Goal: Information Seeking & Learning: Learn about a topic

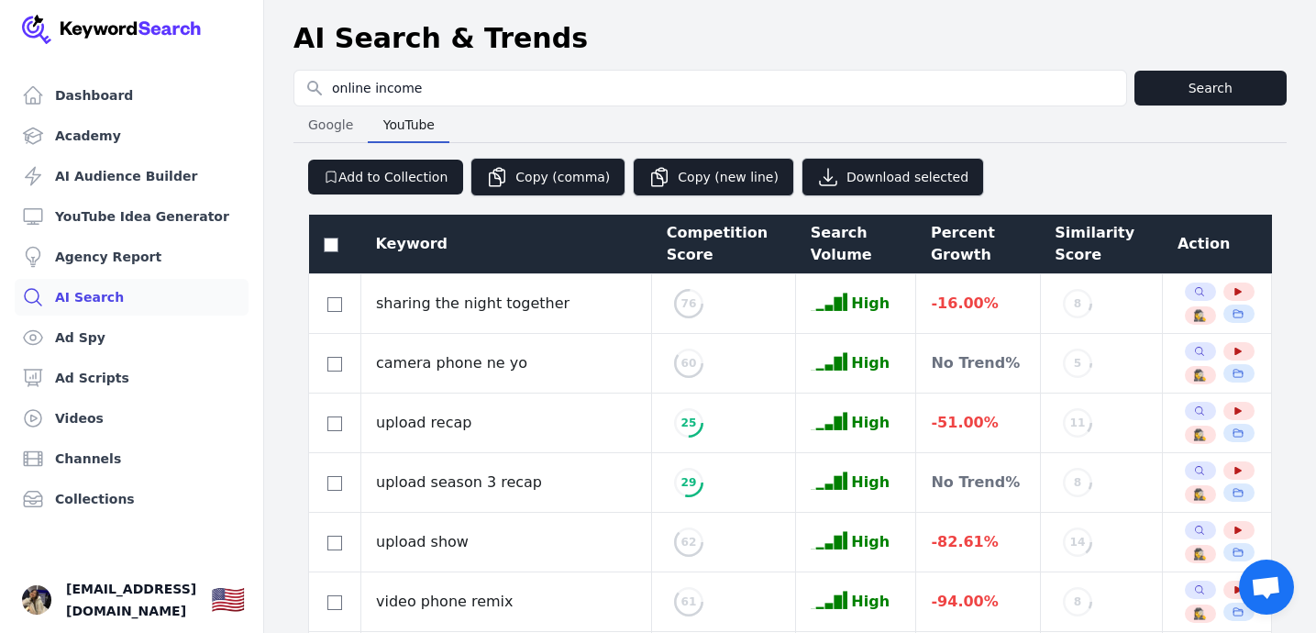
select select "50"
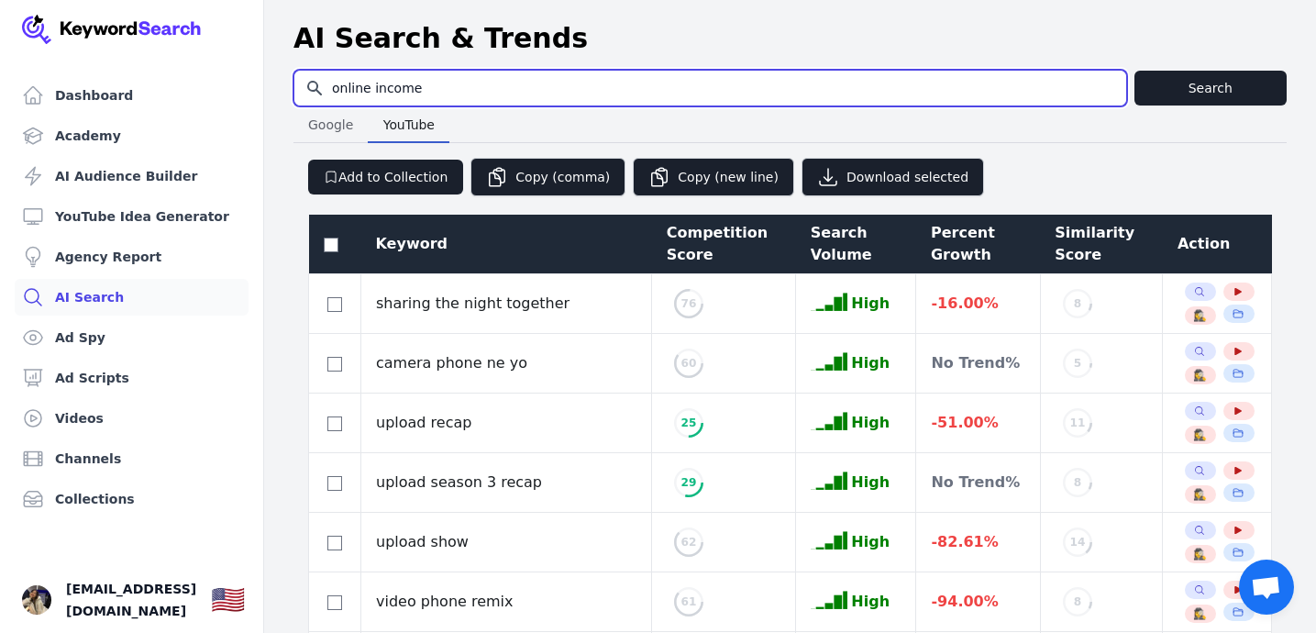
click at [501, 95] on input "online income" at bounding box center [710, 88] width 832 height 35
paste input "how to make youtube shorts"
type input "how to make youtube shorts"
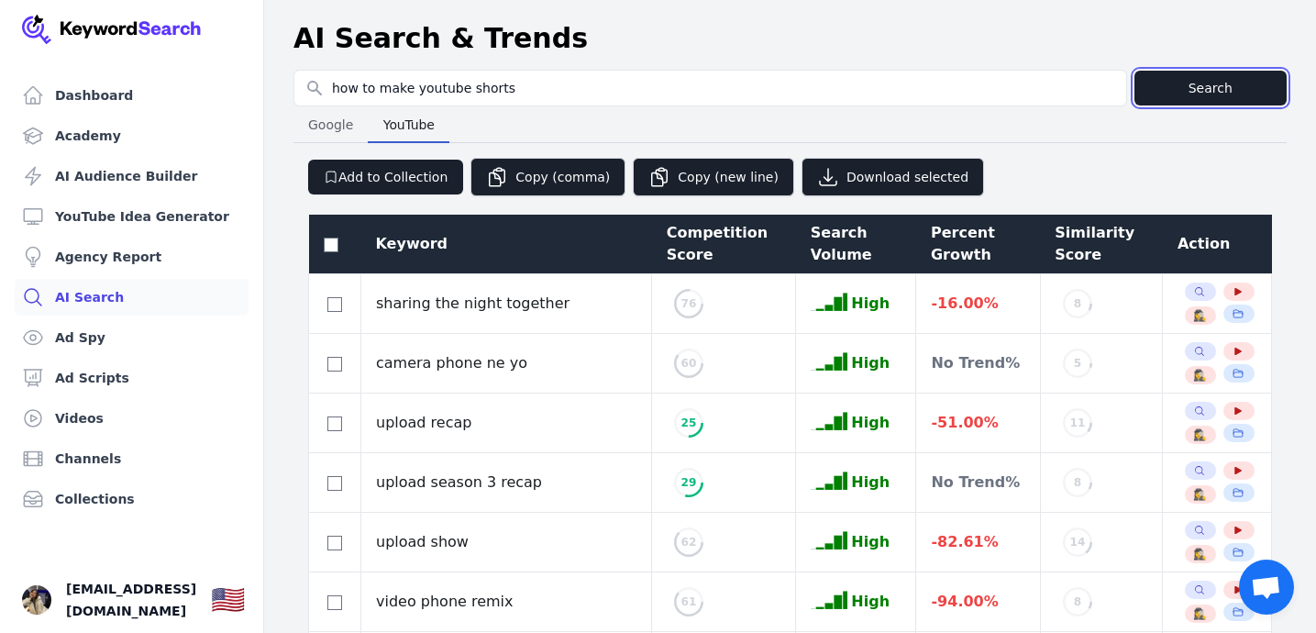
click at [1190, 94] on button "Search" at bounding box center [1210, 88] width 153 height 35
click at [424, 123] on span "YouTube" at bounding box center [409, 125] width 66 height 26
click at [1184, 90] on button "Search" at bounding box center [1210, 88] width 153 height 35
click at [1185, 90] on button "Search" at bounding box center [1210, 88] width 153 height 35
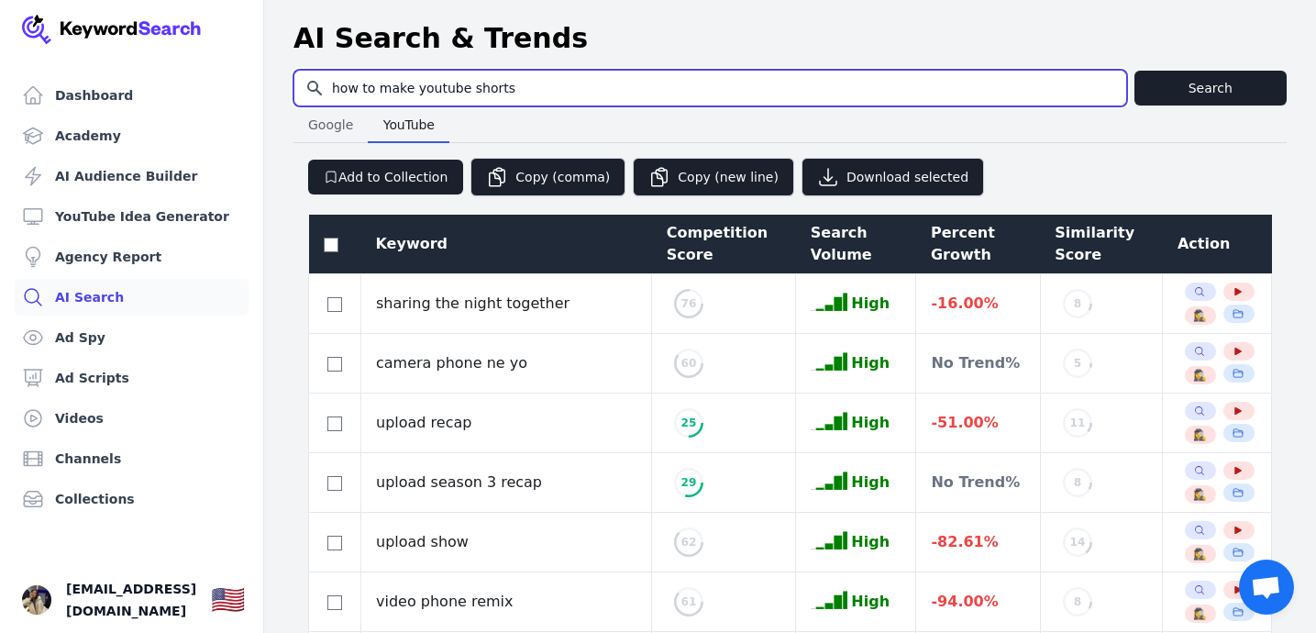
click at [1064, 83] on input "how to make youtube shorts" at bounding box center [710, 88] width 832 height 35
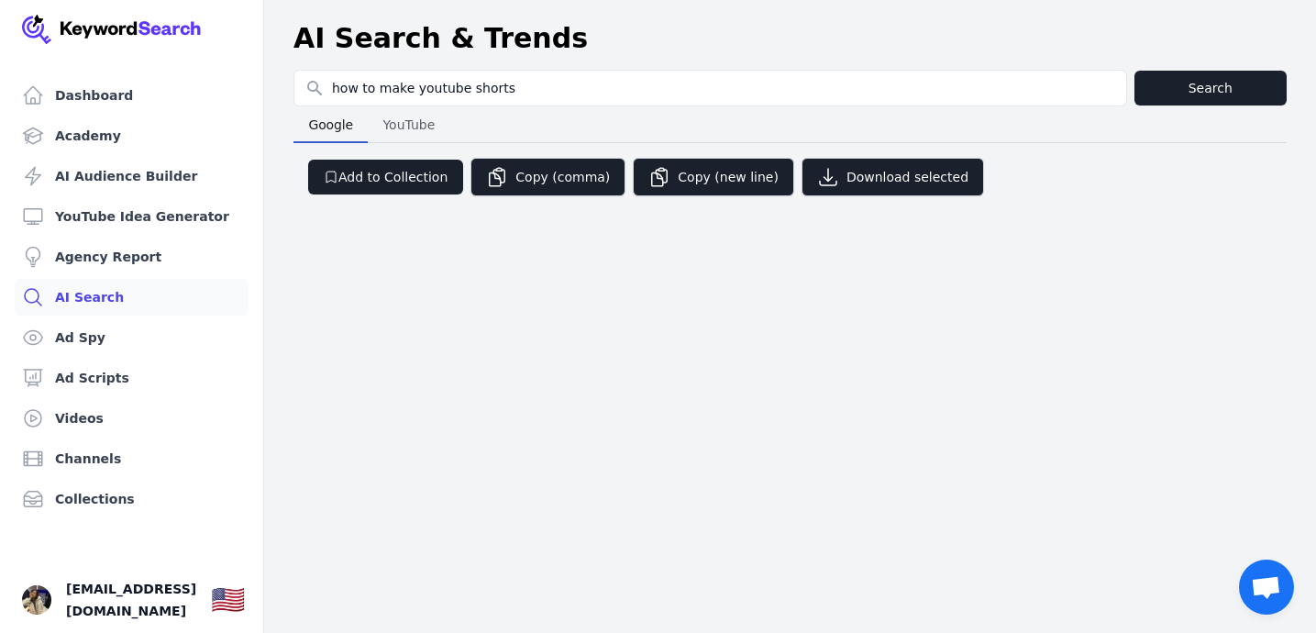
click at [418, 129] on span "YouTube" at bounding box center [408, 125] width 67 height 26
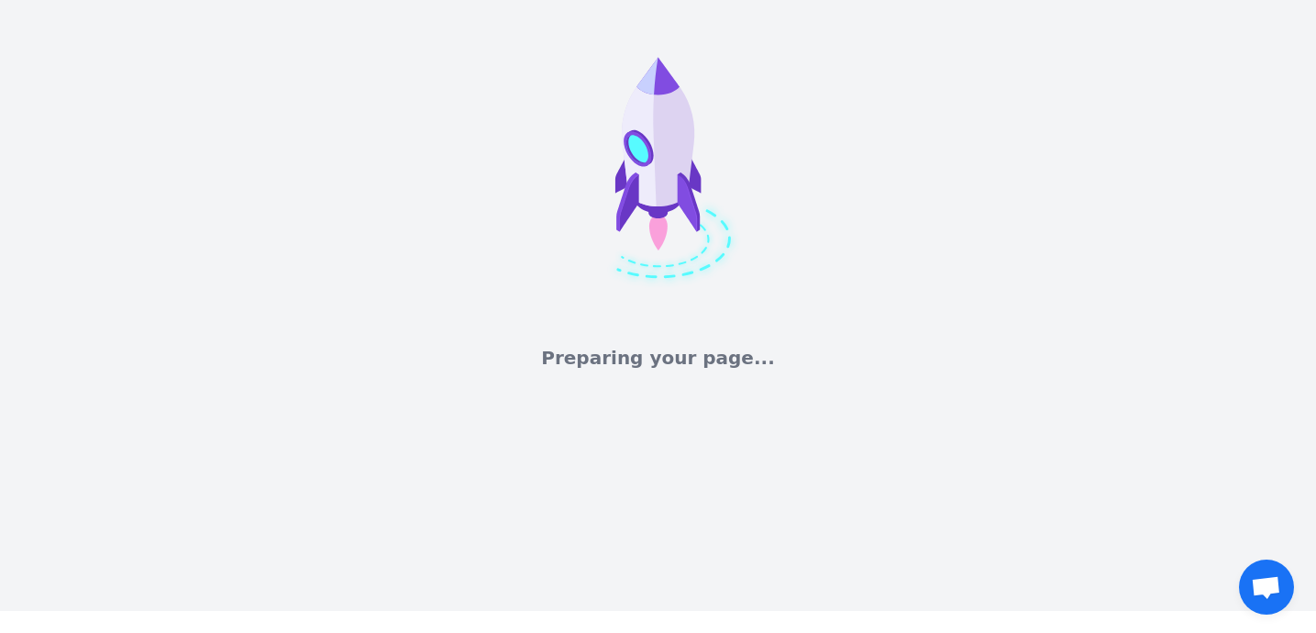
select select "50"
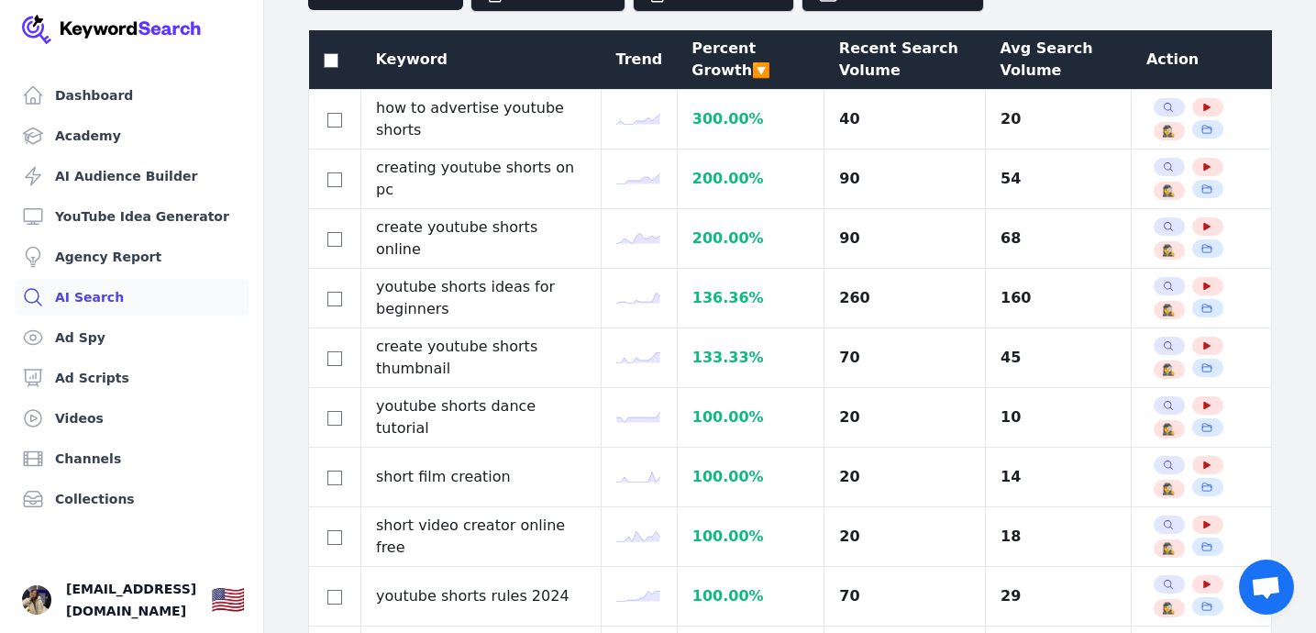
scroll to position [245, 0]
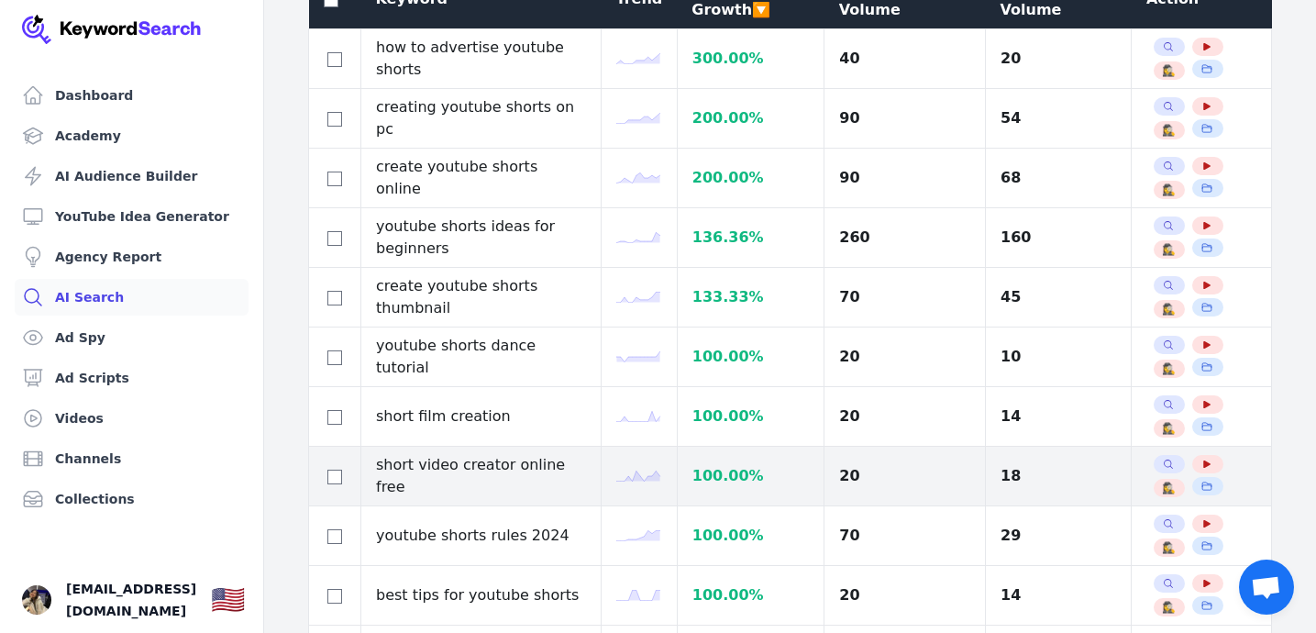
click at [579, 477] on td "short video creator online free" at bounding box center [481, 476] width 240 height 60
drag, startPoint x: 575, startPoint y: 476, endPoint x: 357, endPoint y: 485, distance: 218.4
click at [357, 485] on tr "short video creator online free 100.00 % 20 18 Search Related Keywords See YouT…" at bounding box center [790, 476] width 963 height 60
copy tr "short video creator online free"
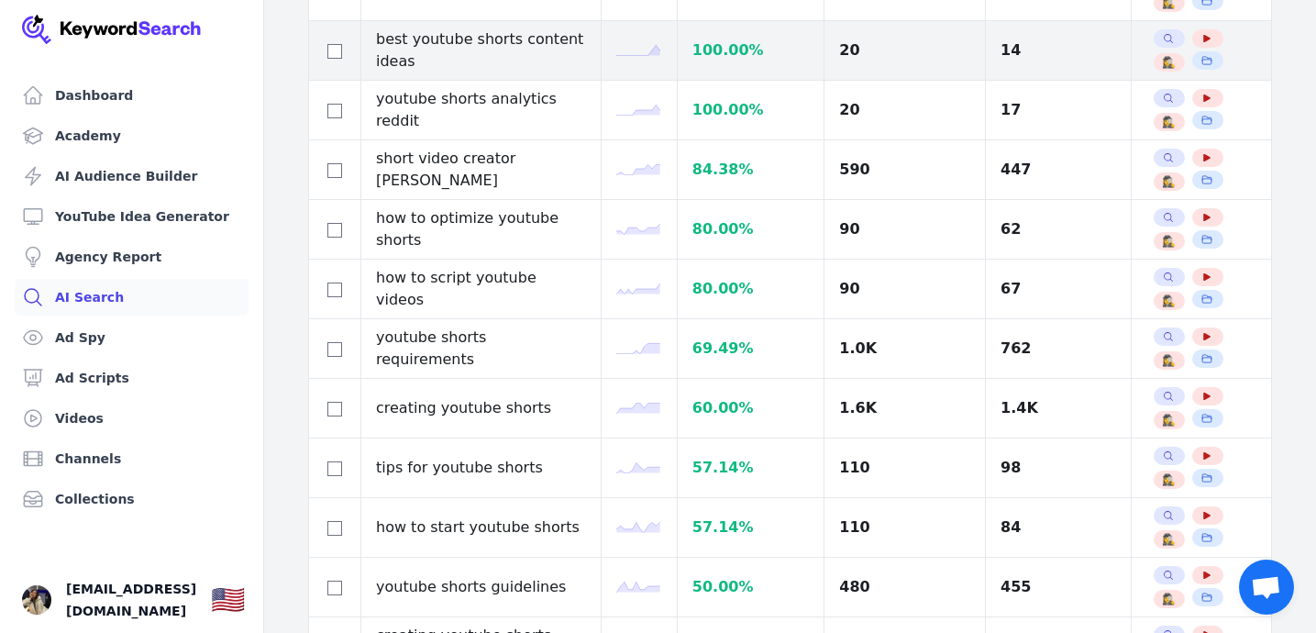
scroll to position [865, 0]
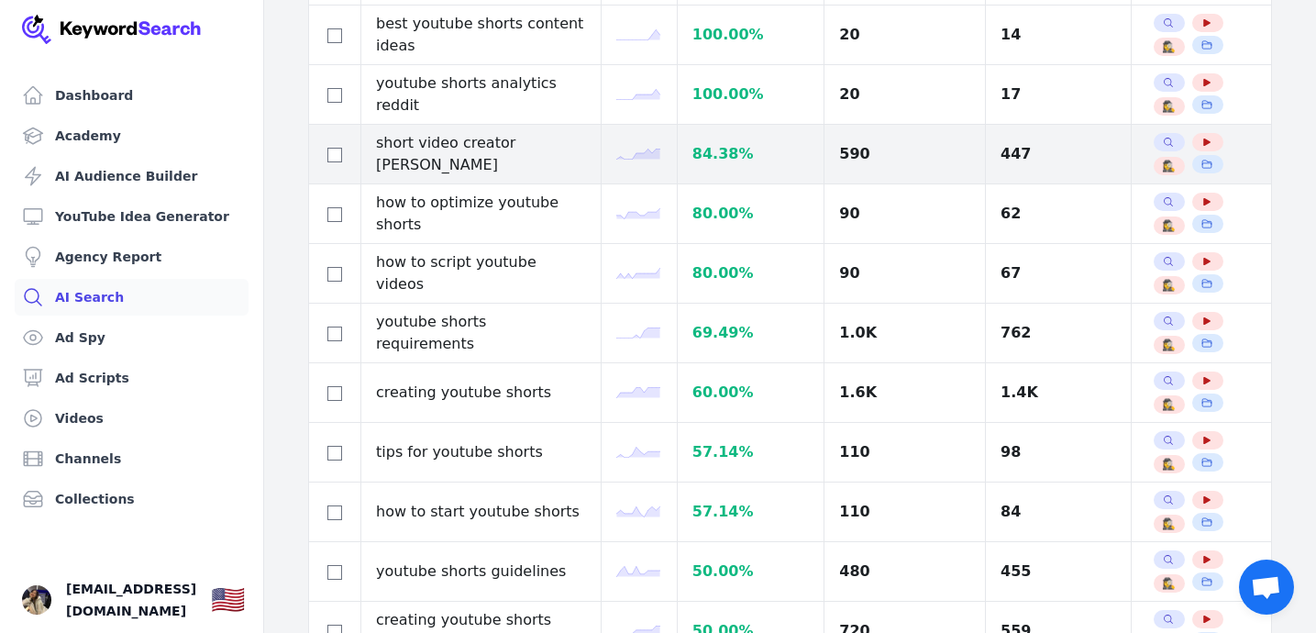
drag, startPoint x: 360, startPoint y: 153, endPoint x: 521, endPoint y: 160, distance: 160.6
click at [521, 159] on td "short video creator ai" at bounding box center [481, 155] width 240 height 60
drag, startPoint x: 521, startPoint y: 160, endPoint x: 374, endPoint y: 150, distance: 147.0
click at [374, 150] on td "short video creator ai" at bounding box center [481, 155] width 240 height 60
copy td "short video creator ai"
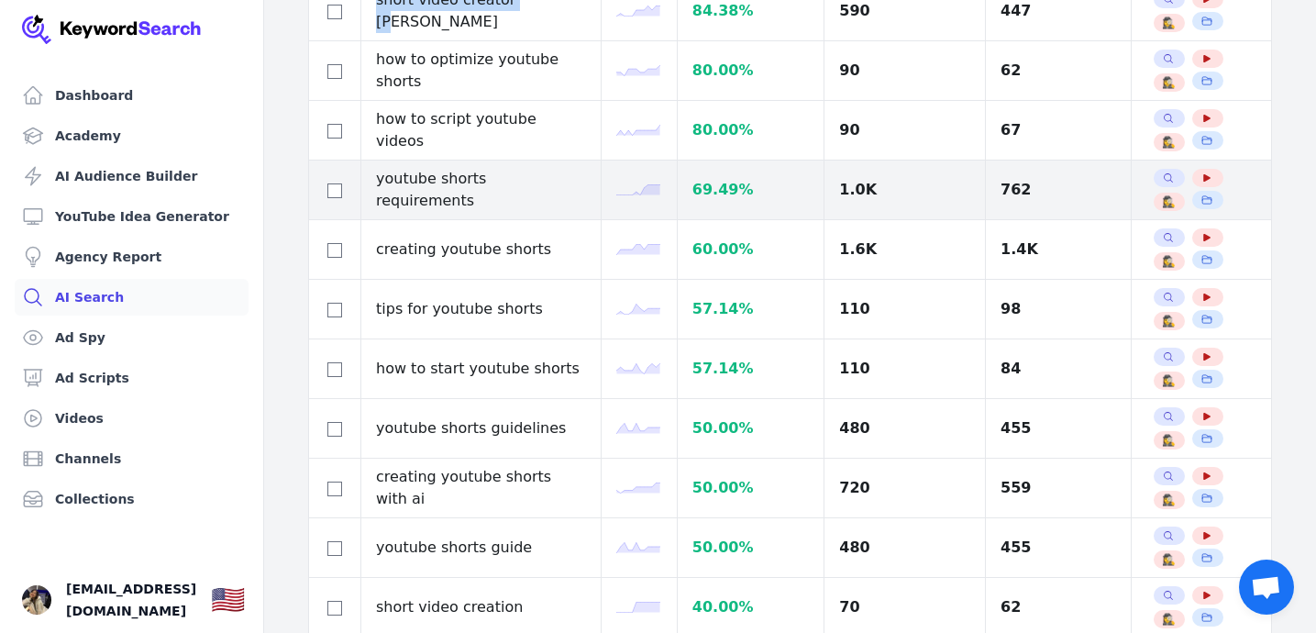
scroll to position [1011, 0]
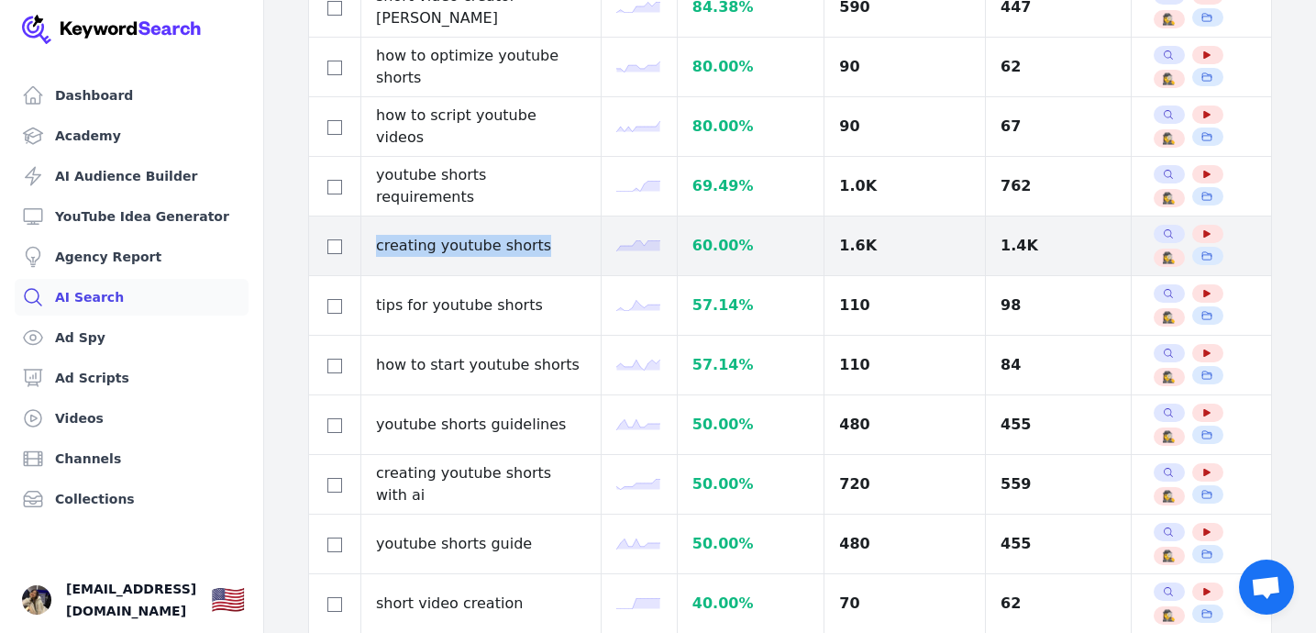
drag, startPoint x: 378, startPoint y: 242, endPoint x: 532, endPoint y: 244, distance: 154.0
click at [532, 244] on td "creating youtube shorts" at bounding box center [481, 246] width 240 height 60
copy td "creating youtube shorts"
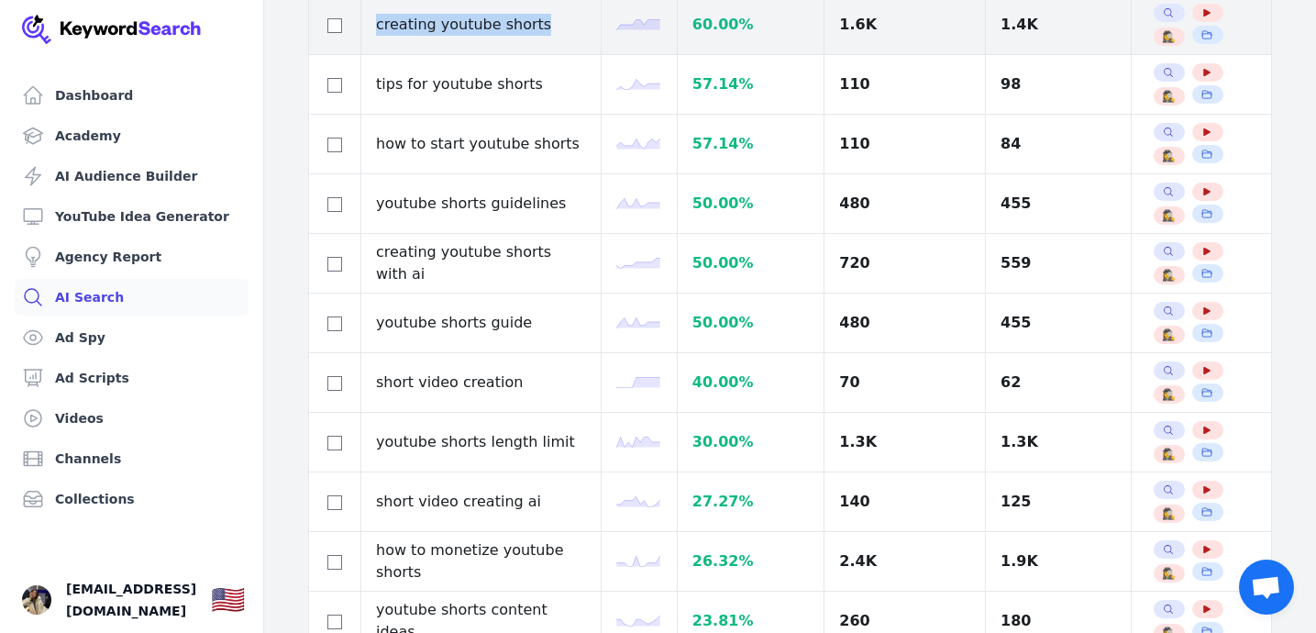
scroll to position [1258, 0]
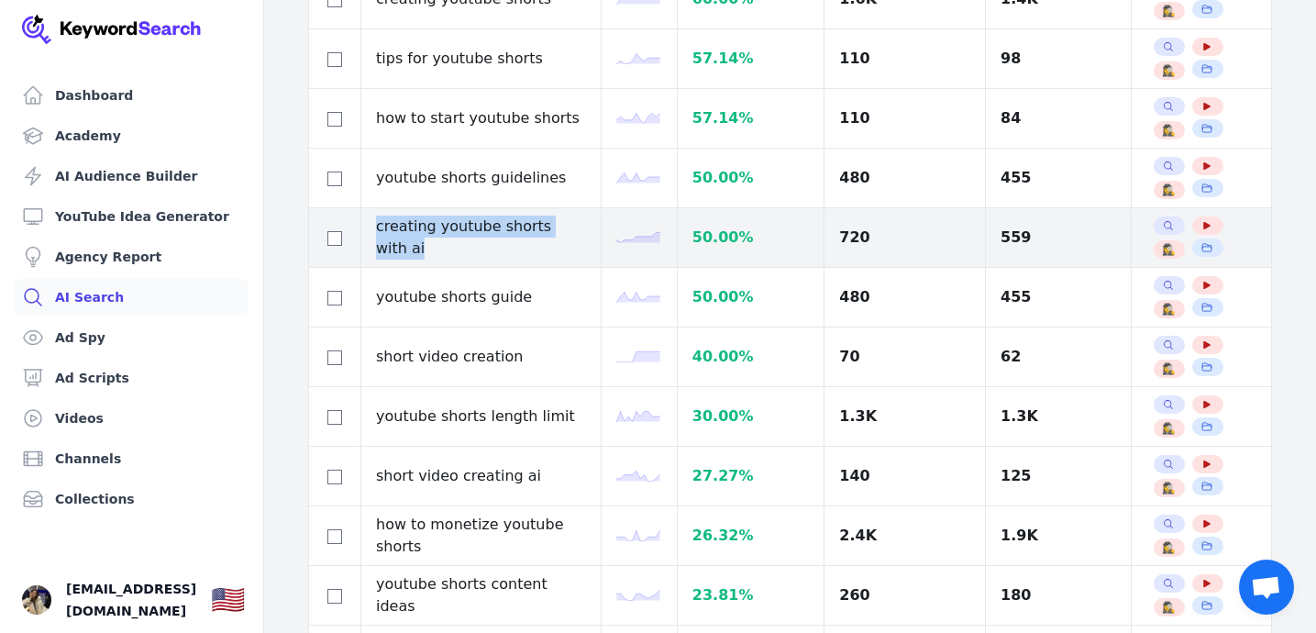
drag, startPoint x: 377, startPoint y: 239, endPoint x: 579, endPoint y: 238, distance: 202.6
click at [579, 238] on td "creating youtube shorts with ai" at bounding box center [481, 238] width 240 height 60
copy td "creating youtube shorts with ai"
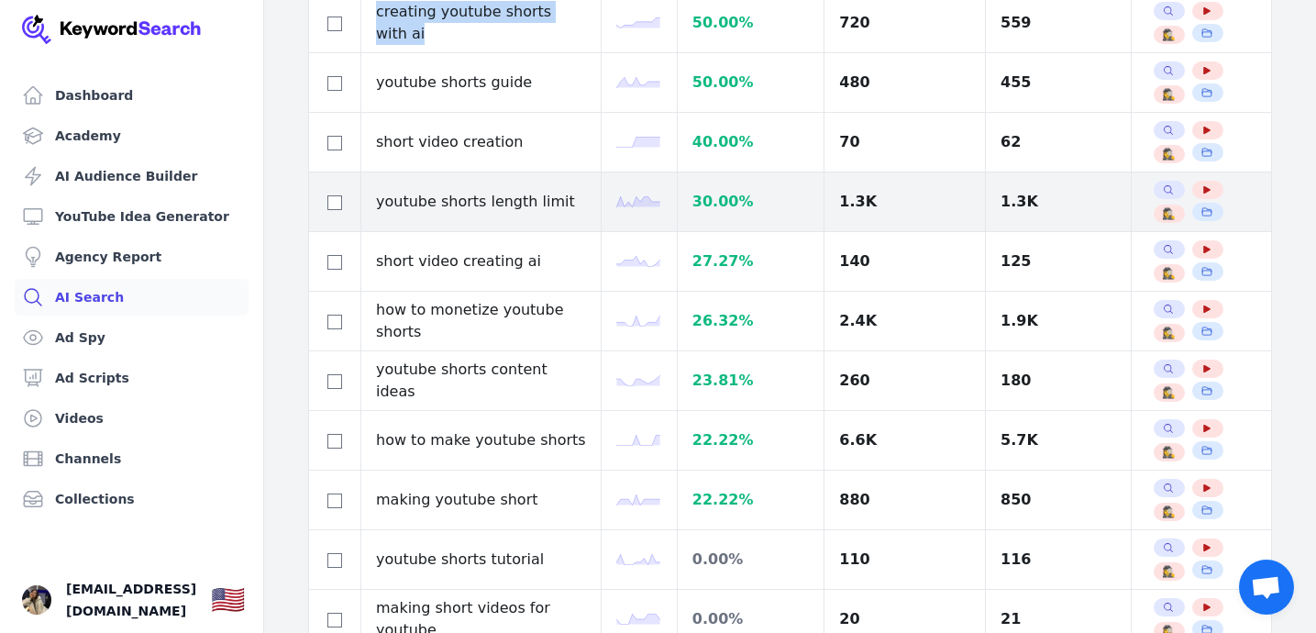
scroll to position [1471, 0]
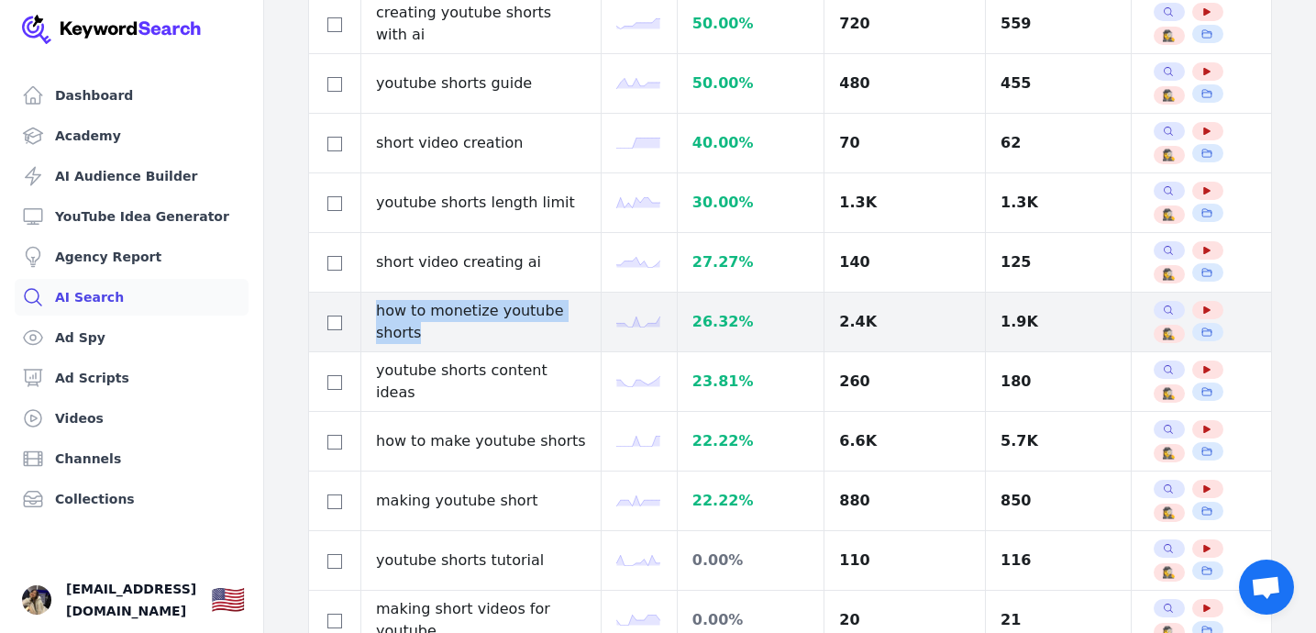
drag, startPoint x: 378, startPoint y: 311, endPoint x: 426, endPoint y: 322, distance: 49.8
click at [426, 323] on td "how to monetize youtube shorts" at bounding box center [481, 322] width 240 height 60
copy td "how to monetize youtube shorts"
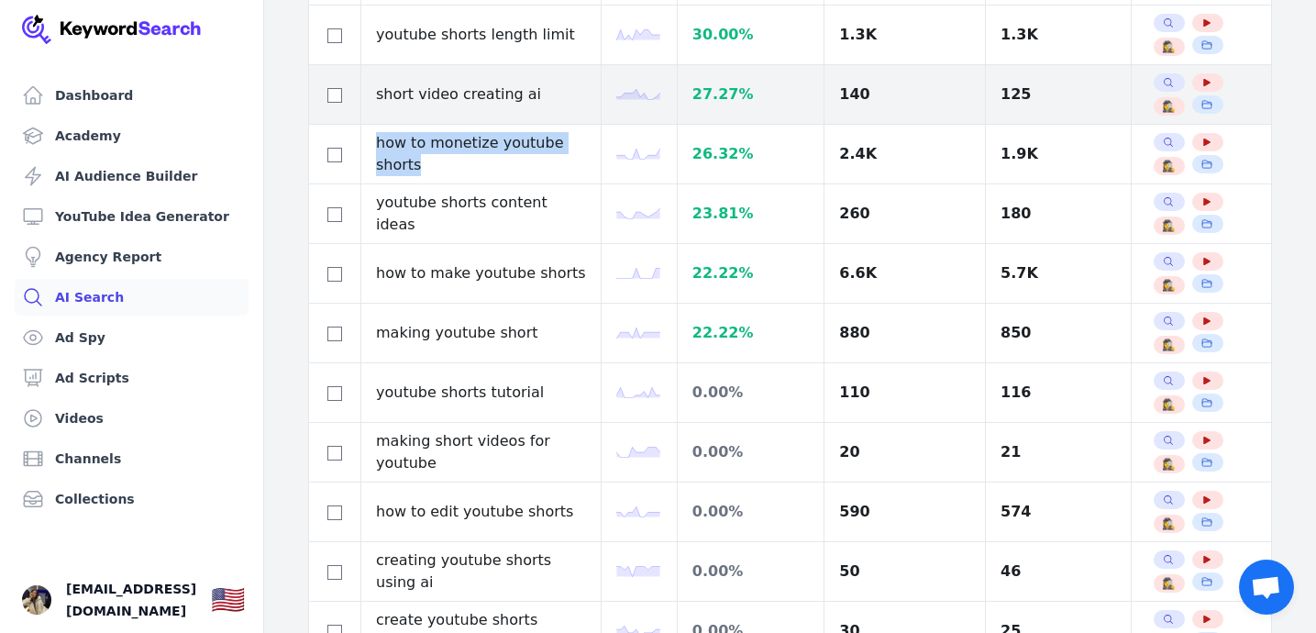
scroll to position [1641, 0]
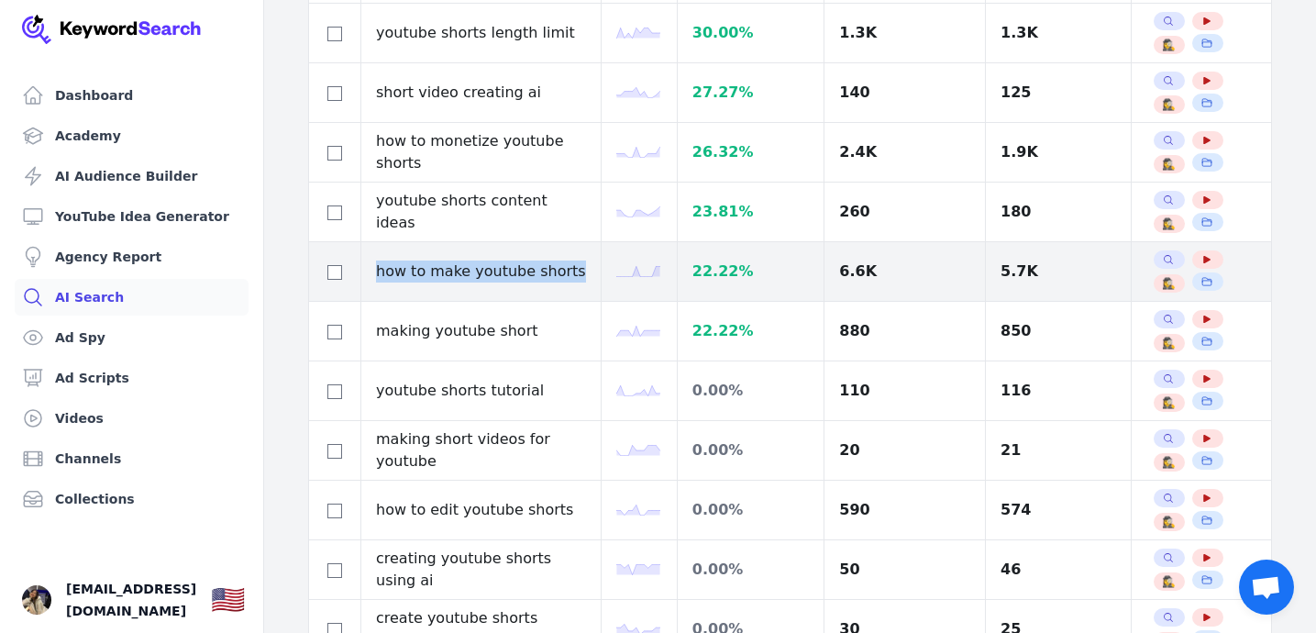
drag, startPoint x: 377, startPoint y: 273, endPoint x: 560, endPoint y: 274, distance: 183.4
click at [560, 274] on td "how to make youtube shorts" at bounding box center [481, 272] width 240 height 60
copy td "how to make youtube shorts"
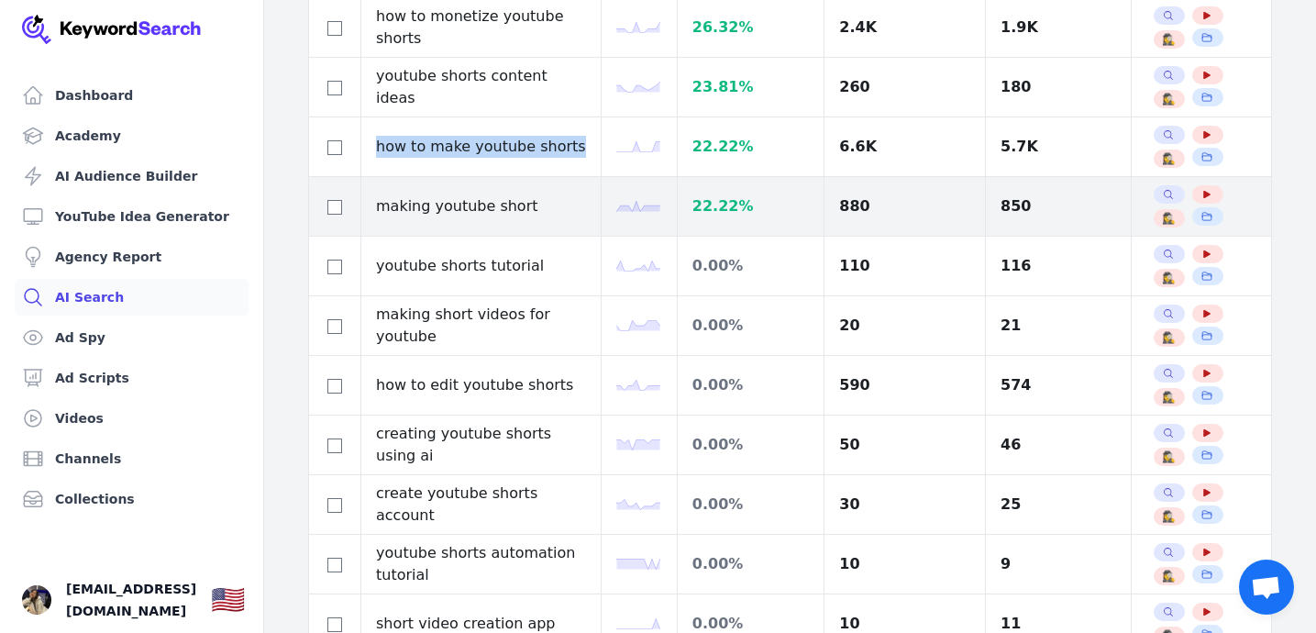
scroll to position [1771, 0]
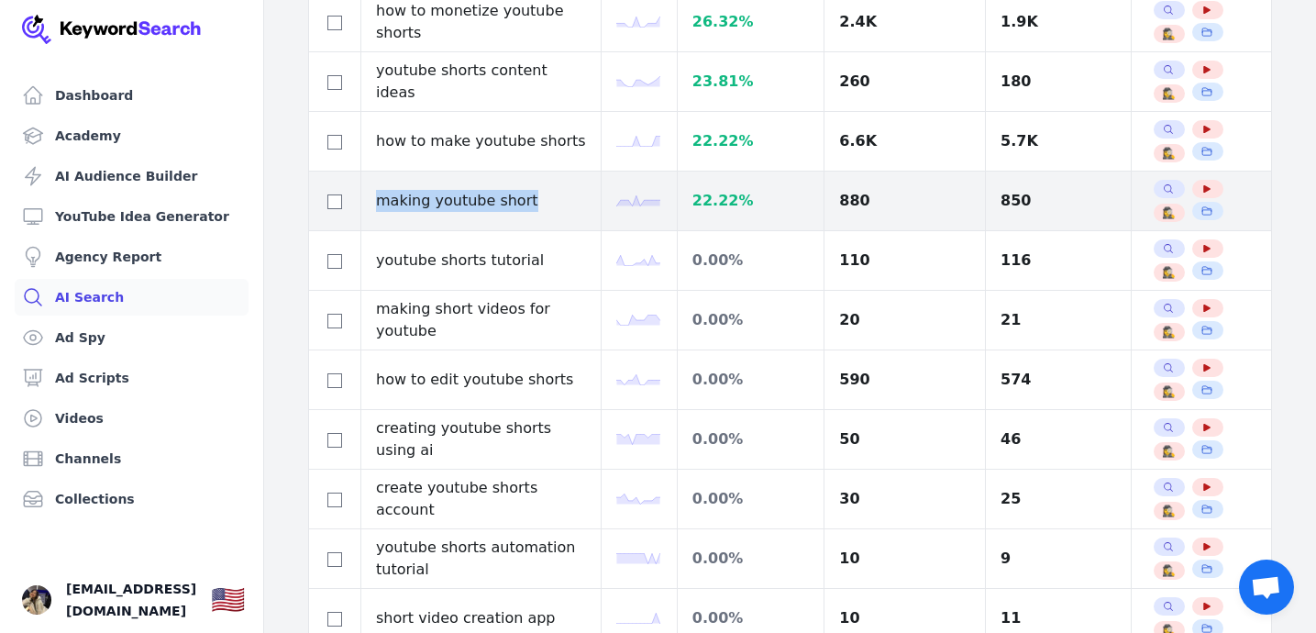
drag, startPoint x: 379, startPoint y: 204, endPoint x: 536, endPoint y: 199, distance: 157.8
click at [536, 199] on td "making youtube short" at bounding box center [481, 201] width 240 height 60
copy td "making youtube short"
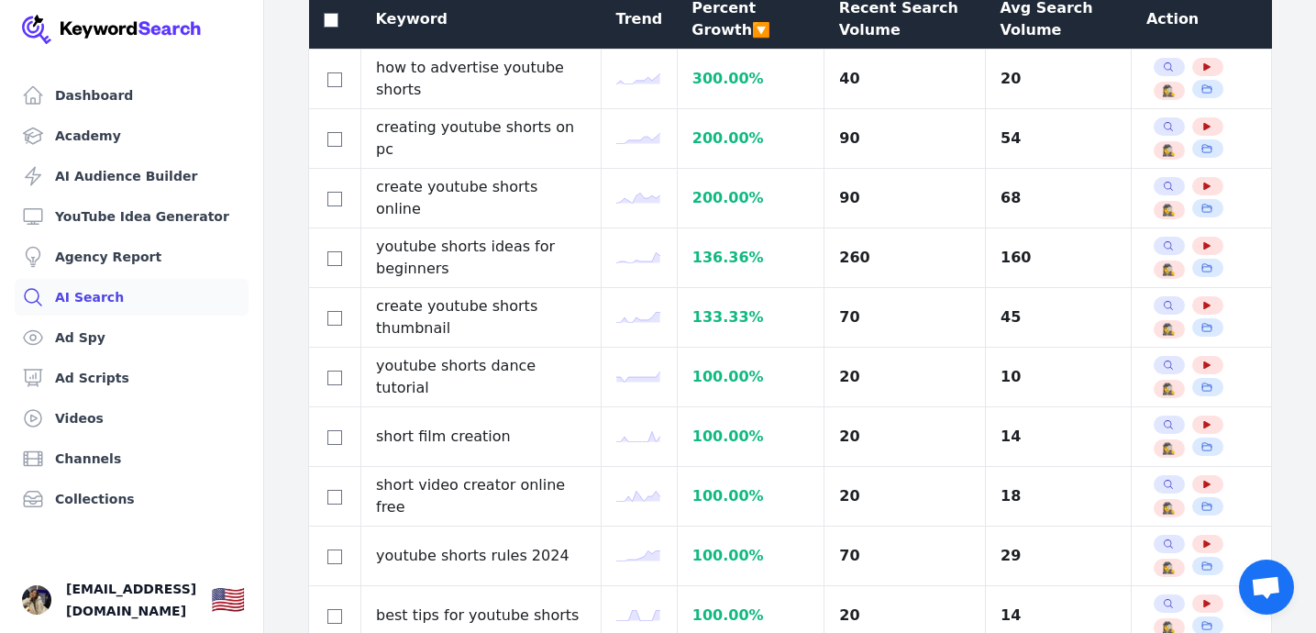
scroll to position [0, 0]
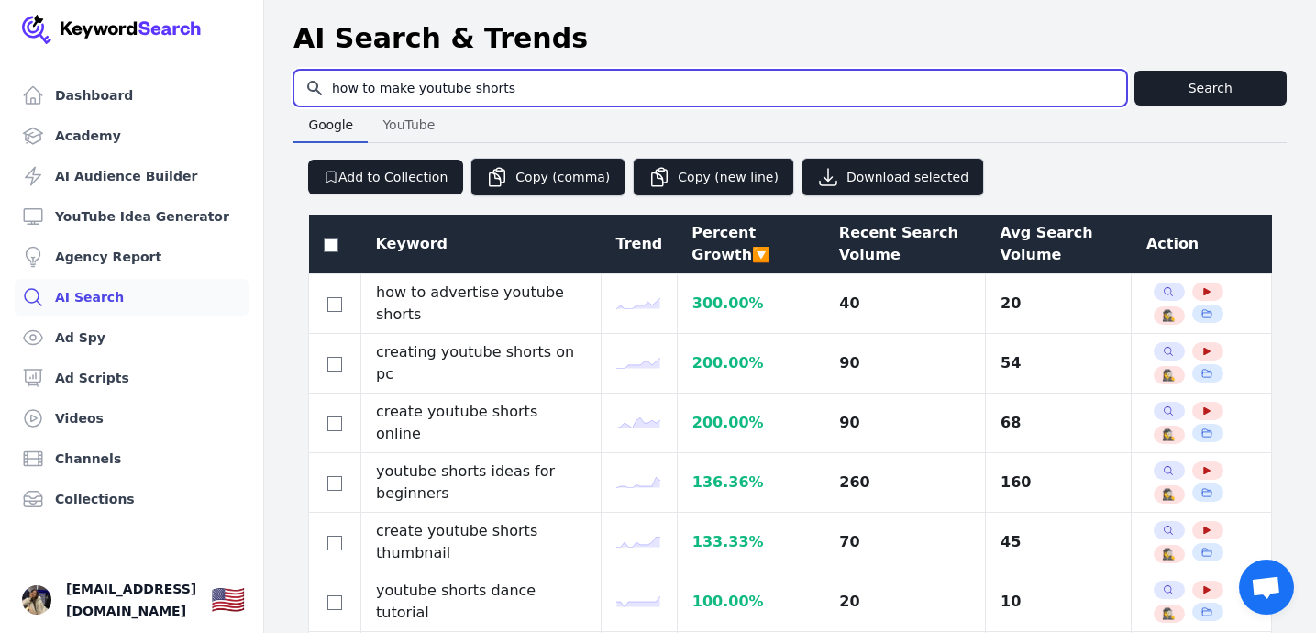
click at [532, 82] on input "how to make youtube shorts" at bounding box center [710, 88] width 832 height 35
paste input "add captions to video"
type input "add captions to videos"
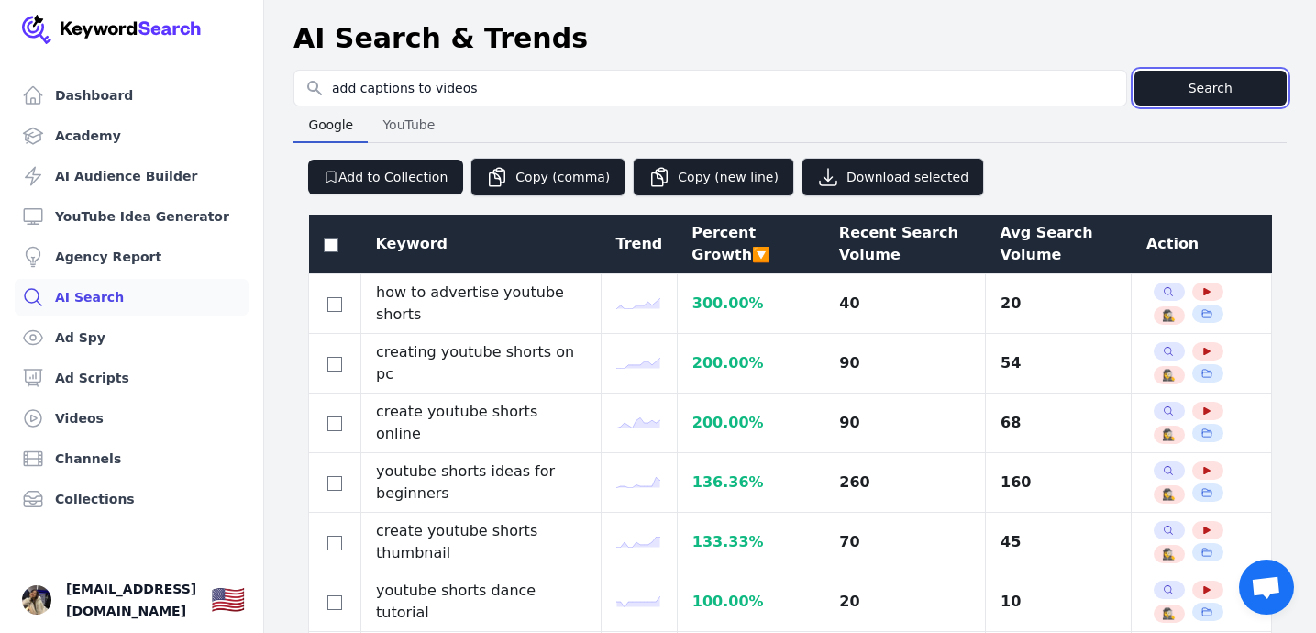
click at [1170, 89] on button "Search" at bounding box center [1210, 88] width 153 height 35
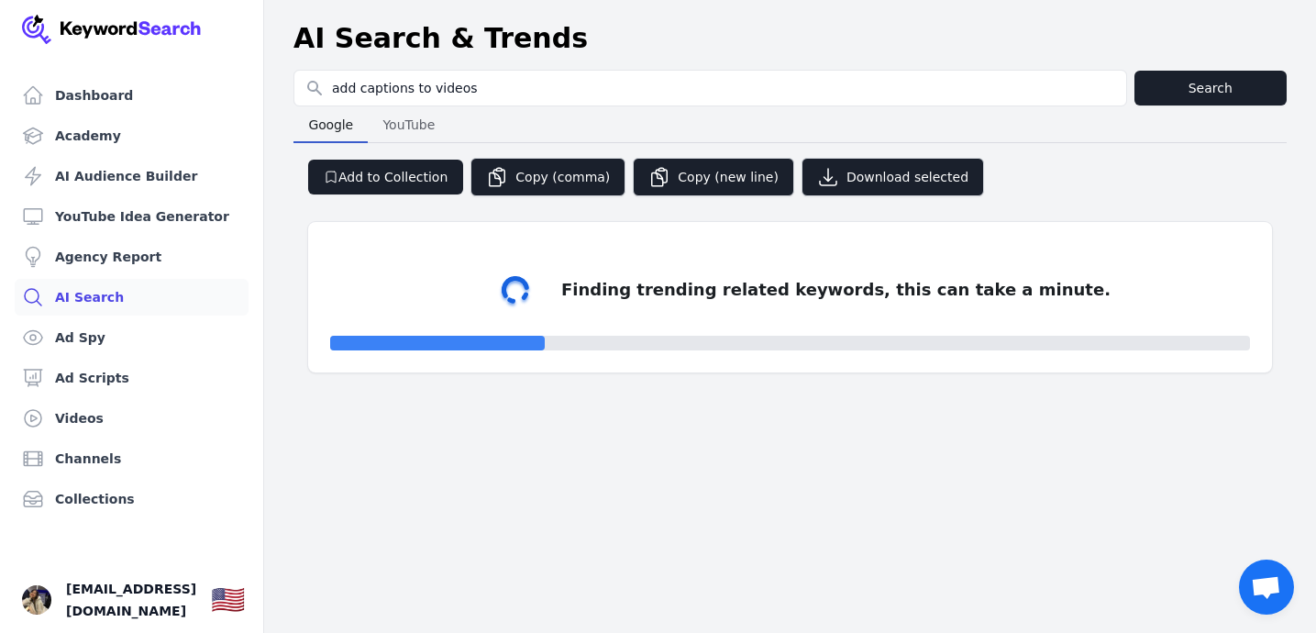
select select "50"
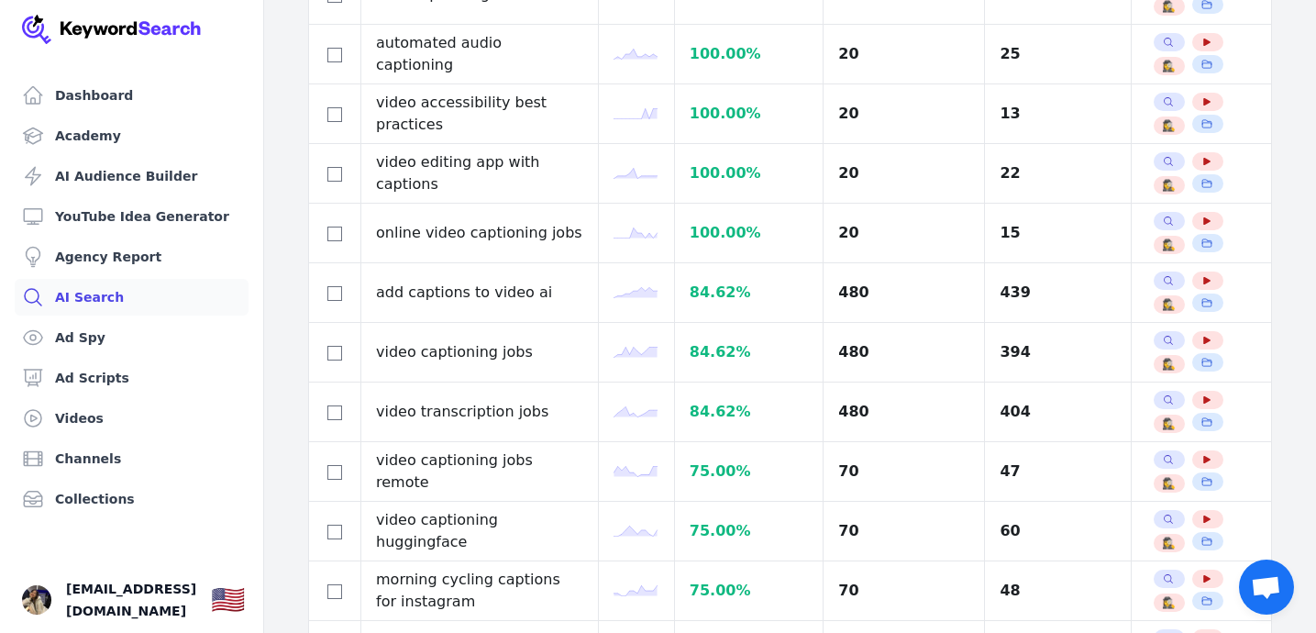
scroll to position [1063, 0]
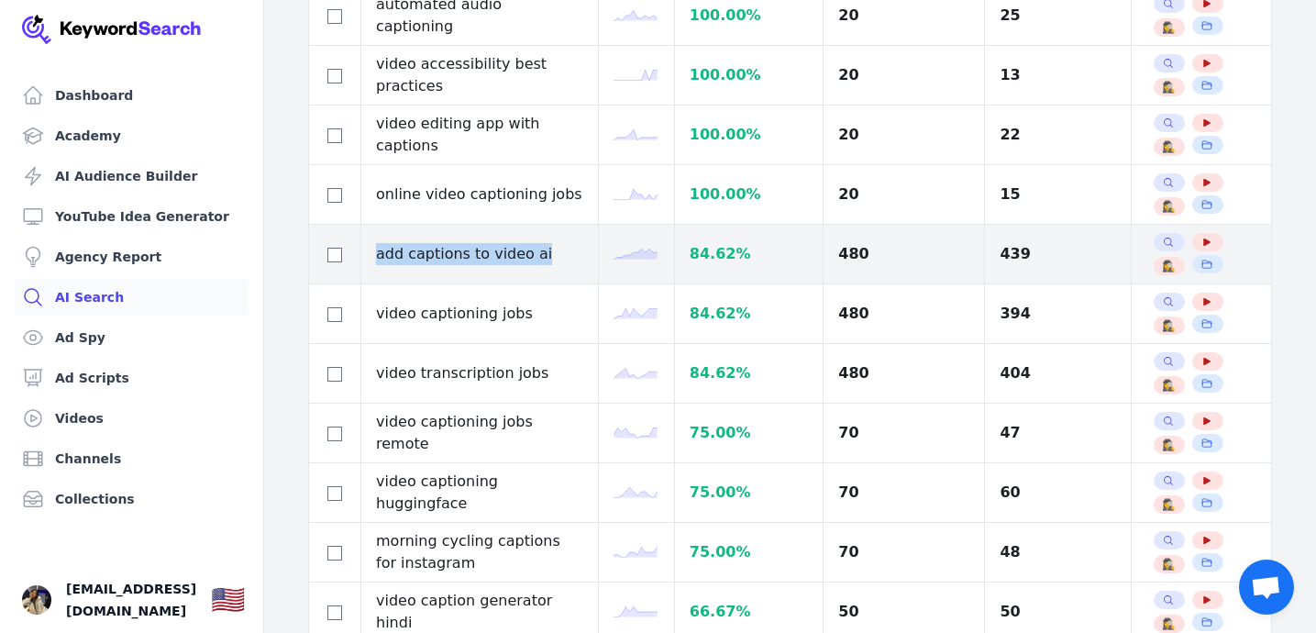
drag, startPoint x: 372, startPoint y: 256, endPoint x: 535, endPoint y: 256, distance: 163.2
click at [534, 256] on td "add captions to video ai" at bounding box center [479, 255] width 237 height 60
copy td "add captions to video ai"
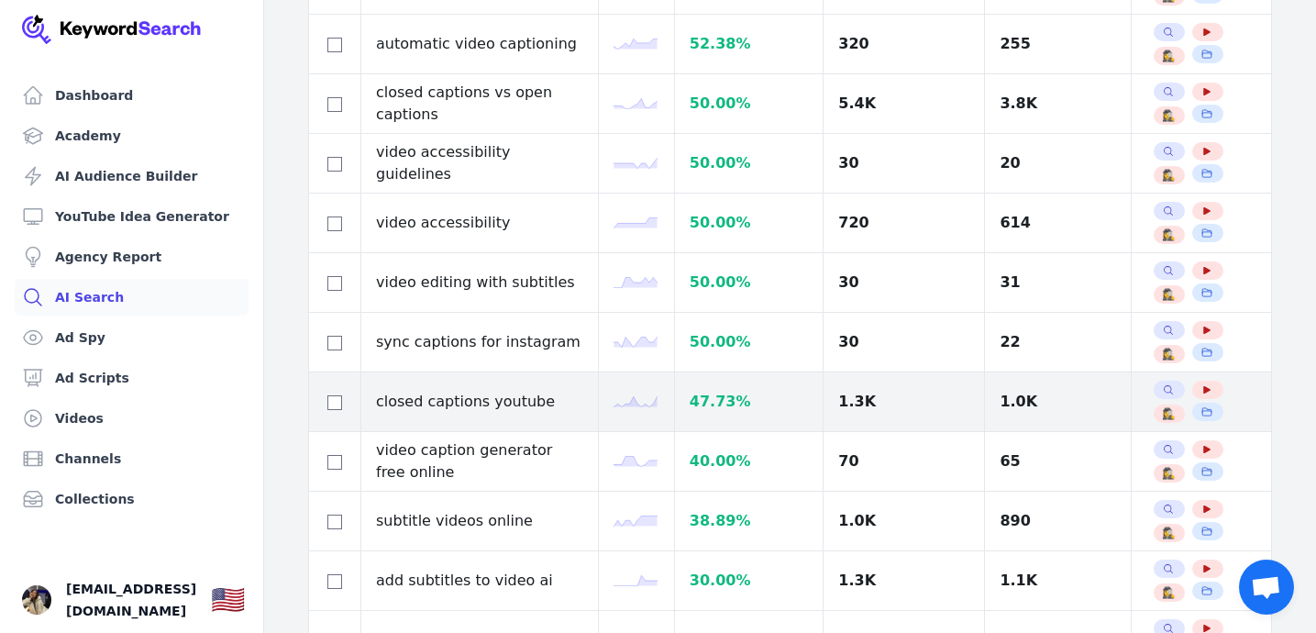
scroll to position [1930, 0]
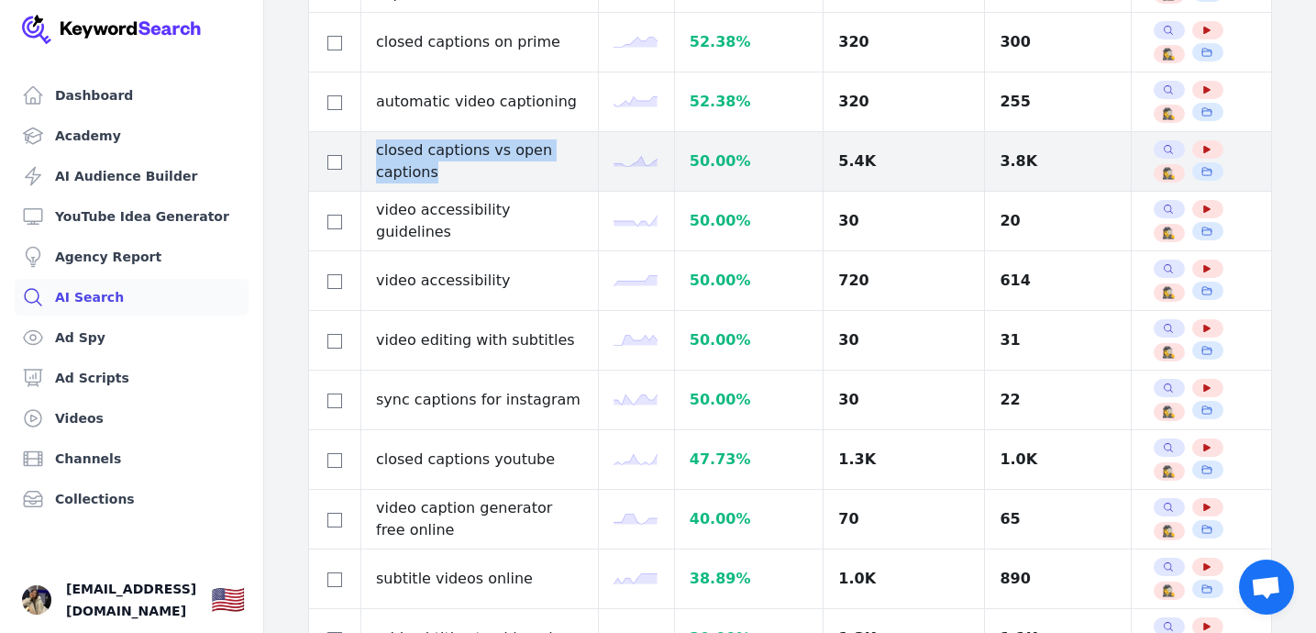
drag, startPoint x: 376, startPoint y: 152, endPoint x: 452, endPoint y: 166, distance: 77.3
click at [452, 166] on td "closed captions vs open captions" at bounding box center [479, 162] width 237 height 60
copy td "closed captions vs open captions"
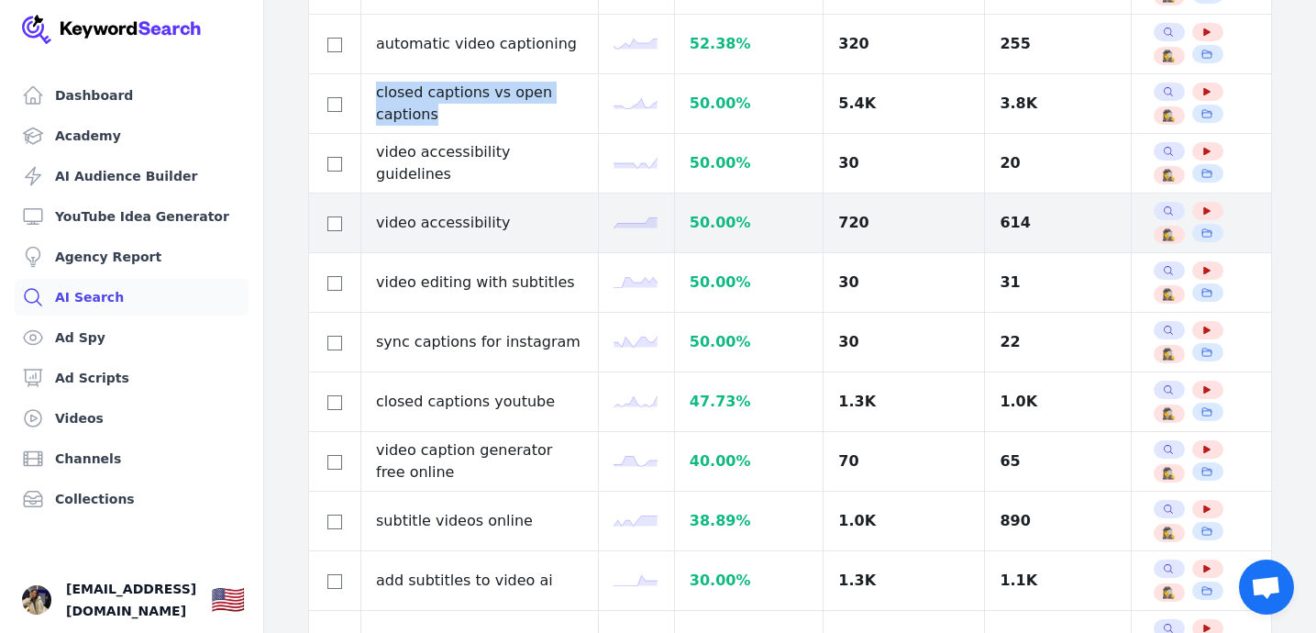
scroll to position [2063, 0]
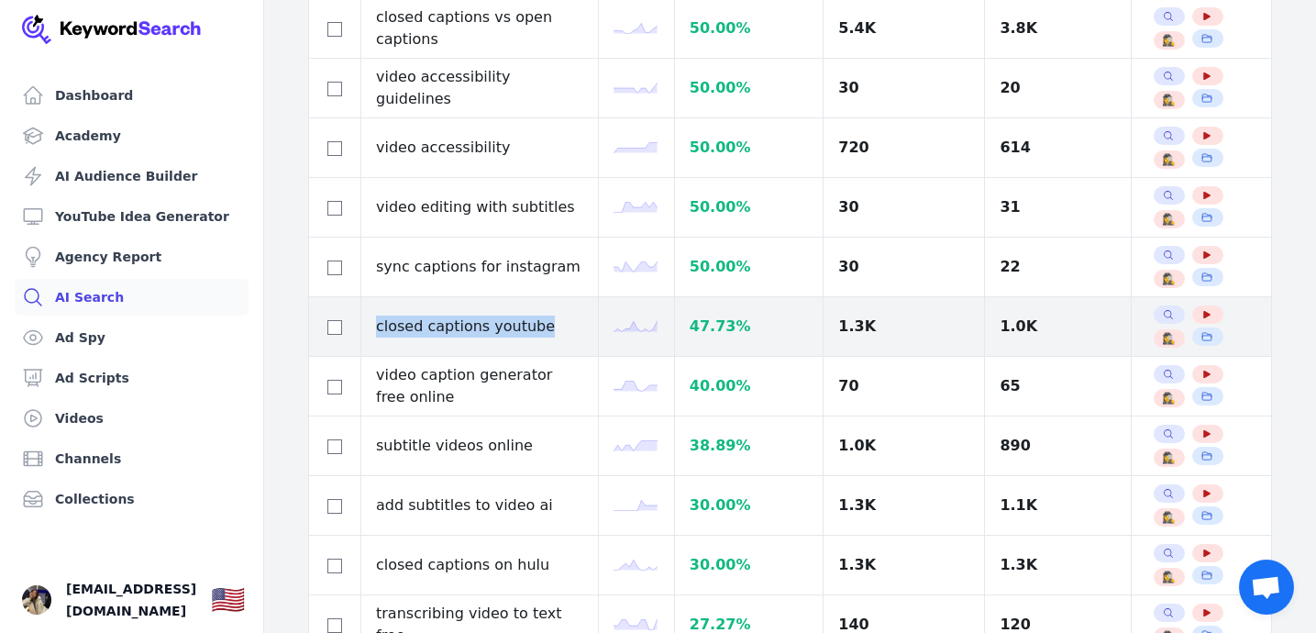
drag, startPoint x: 377, startPoint y: 327, endPoint x: 535, endPoint y: 328, distance: 158.6
click at [536, 328] on td "closed captions youtube" at bounding box center [479, 327] width 237 height 60
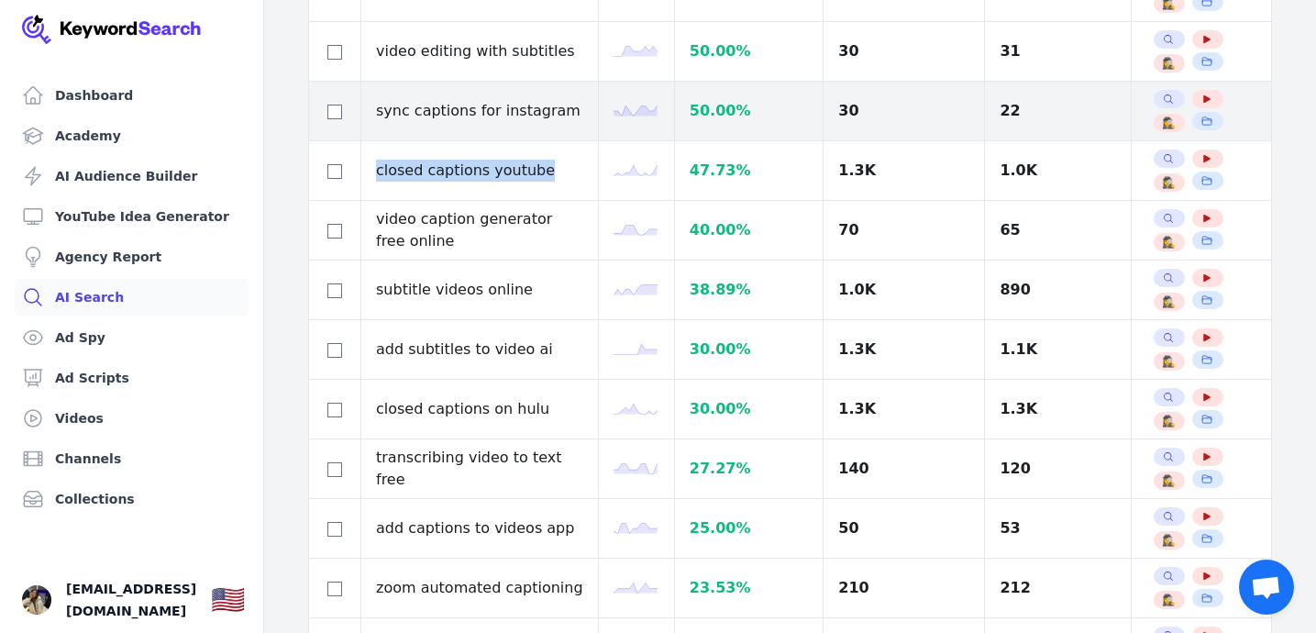
scroll to position [2221, 0]
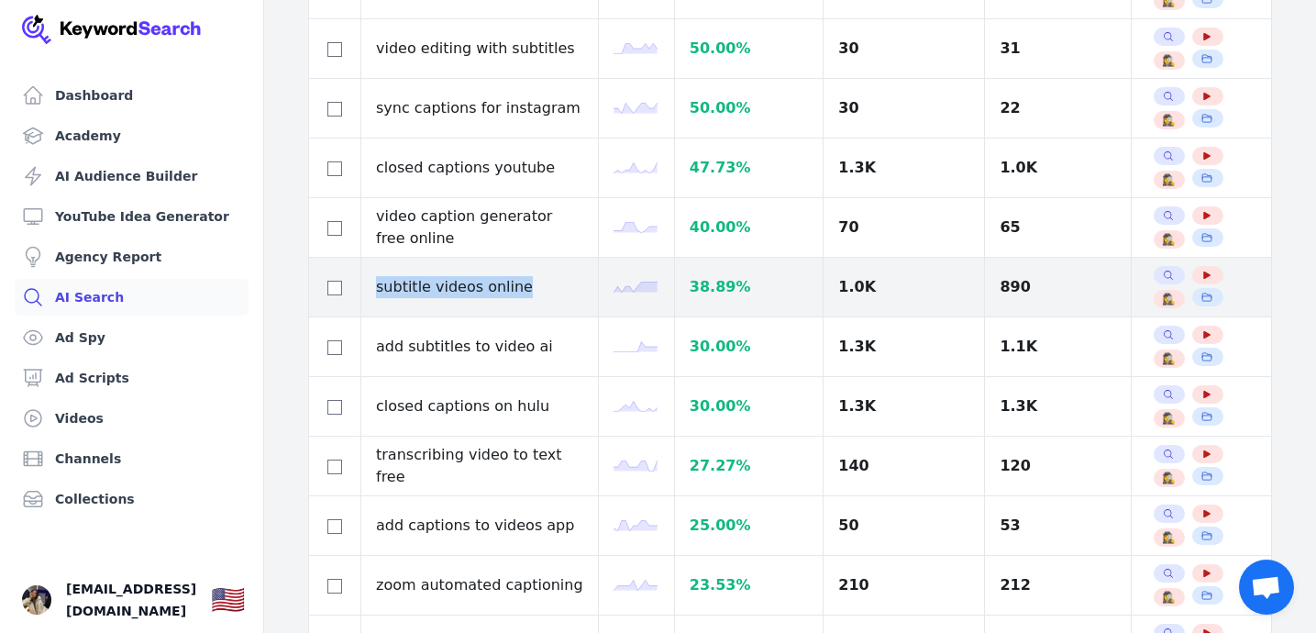
drag, startPoint x: 375, startPoint y: 290, endPoint x: 525, endPoint y: 289, distance: 150.4
click at [525, 289] on td "subtitle videos online" at bounding box center [479, 288] width 237 height 60
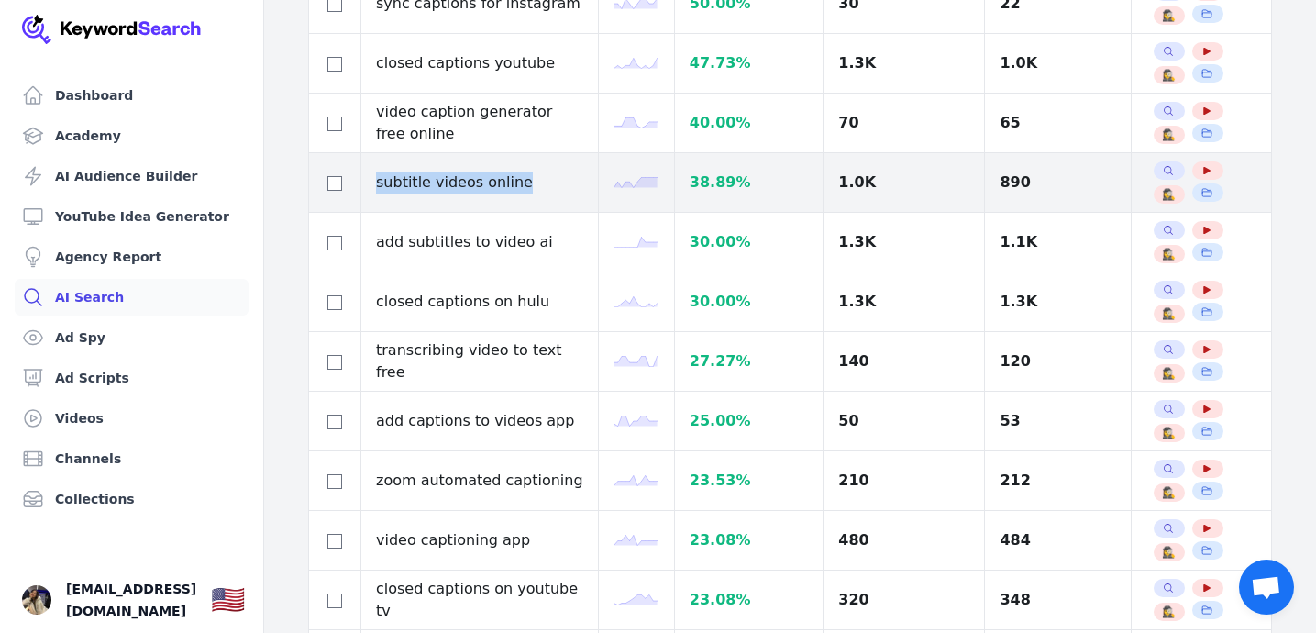
scroll to position [2327, 0]
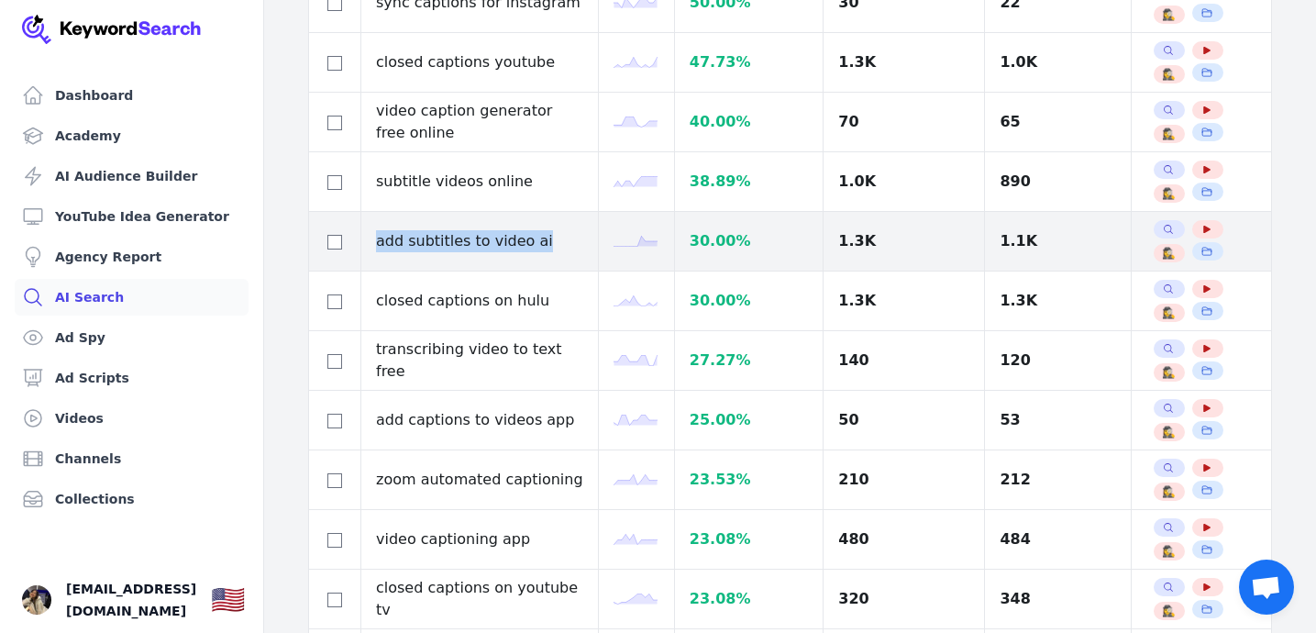
drag, startPoint x: 376, startPoint y: 241, endPoint x: 535, endPoint y: 243, distance: 159.5
click at [535, 243] on td "add subtitles to video ai" at bounding box center [479, 242] width 237 height 60
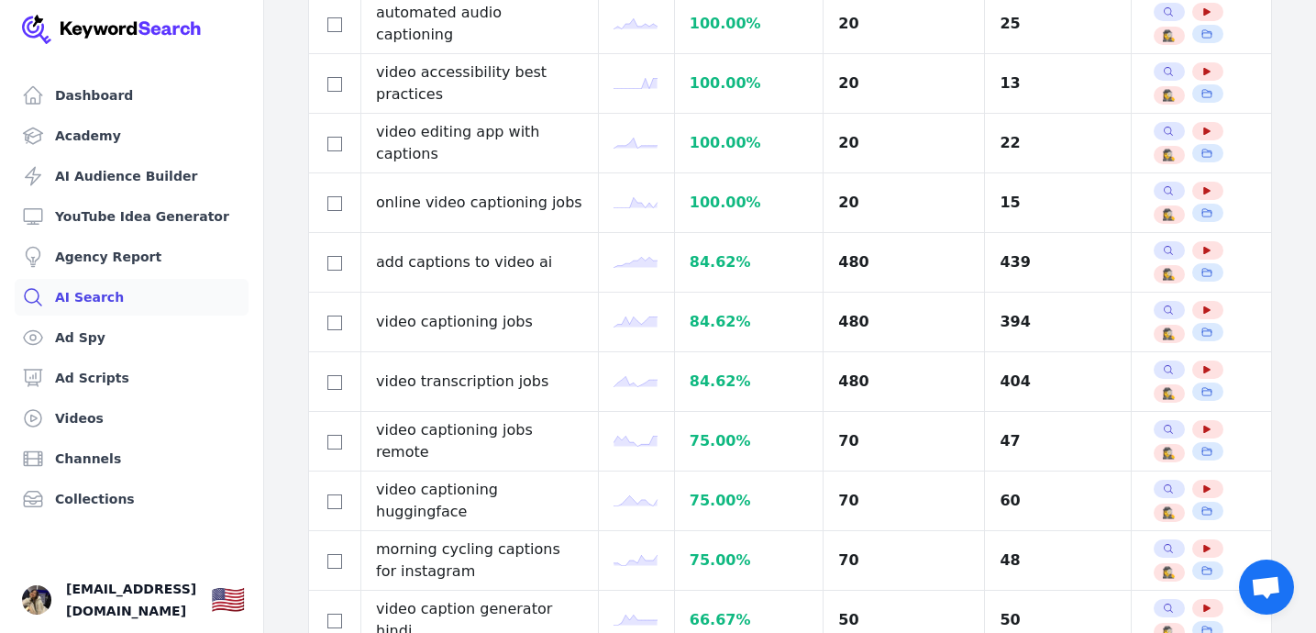
scroll to position [0, 0]
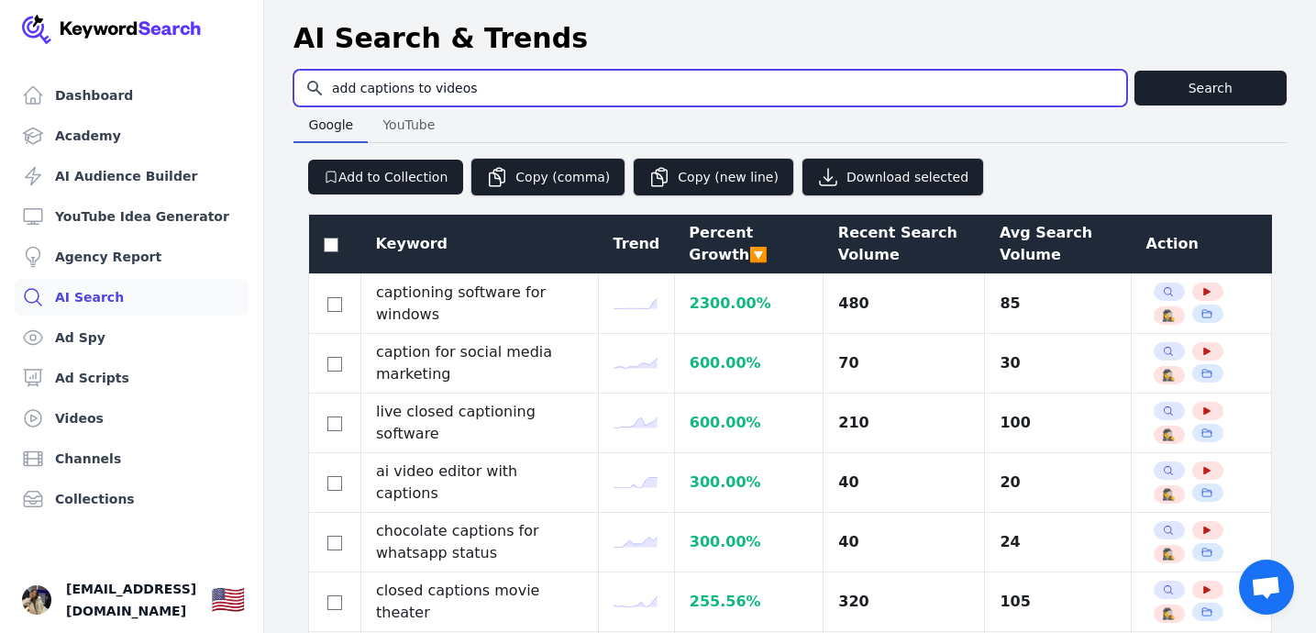
click at [485, 94] on input "add captions to videos" at bounding box center [710, 88] width 832 height 35
paste input "youtube shorts with ai"
type input "youtube shorts with ai"
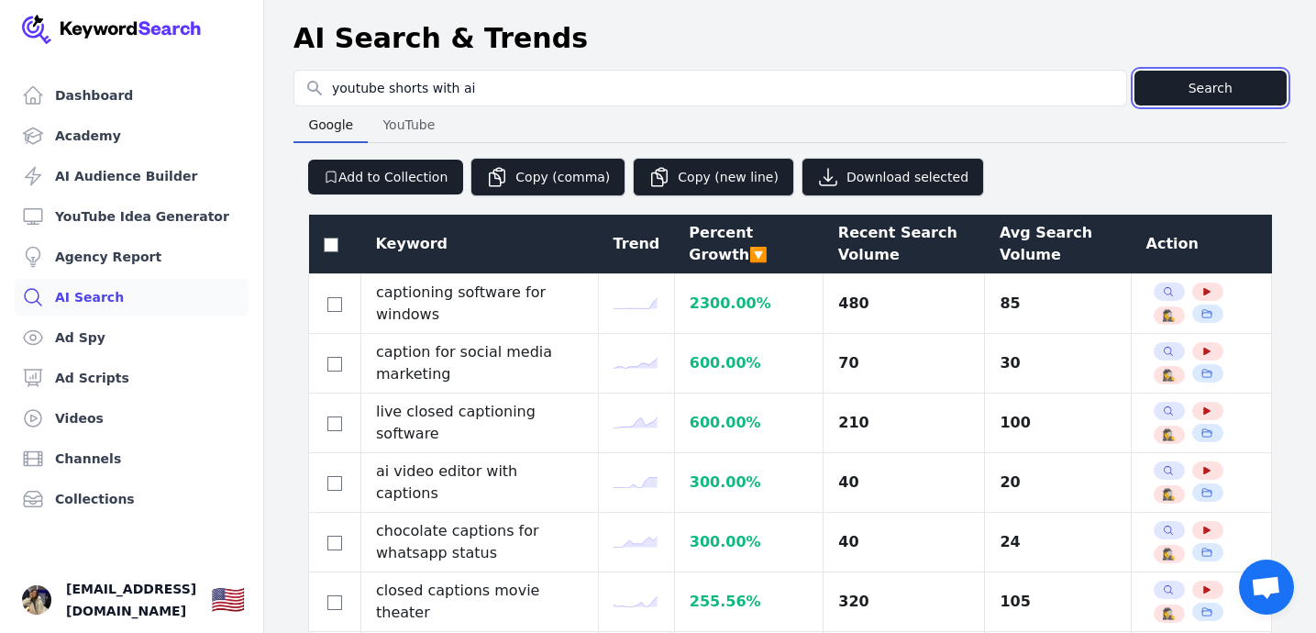
click at [1155, 100] on button "Search" at bounding box center [1210, 88] width 153 height 35
select select "50"
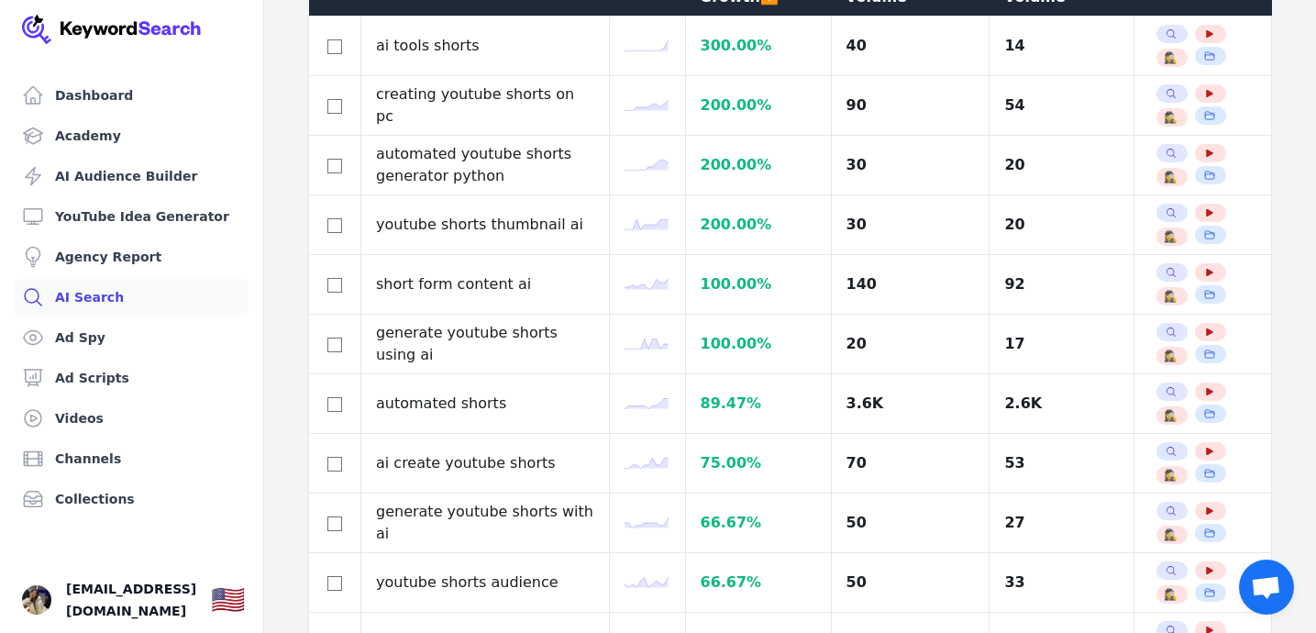
scroll to position [260, 0]
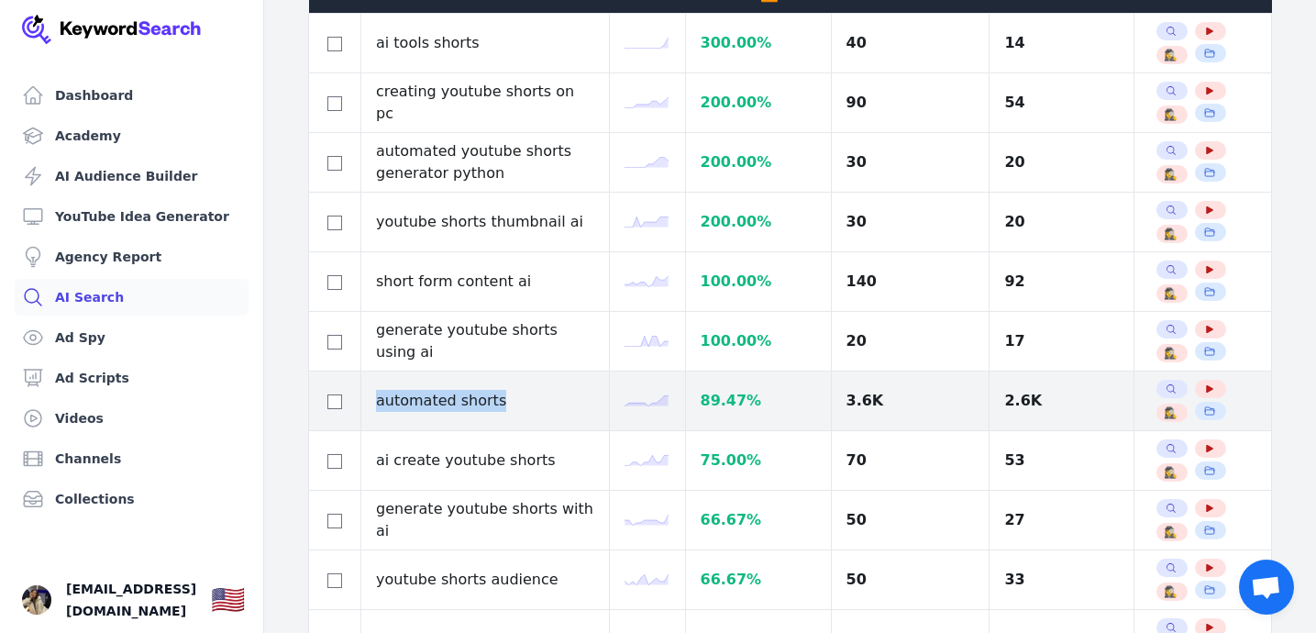
drag, startPoint x: 377, startPoint y: 402, endPoint x: 493, endPoint y: 401, distance: 116.4
click at [493, 401] on td "automated shorts" at bounding box center [485, 401] width 248 height 60
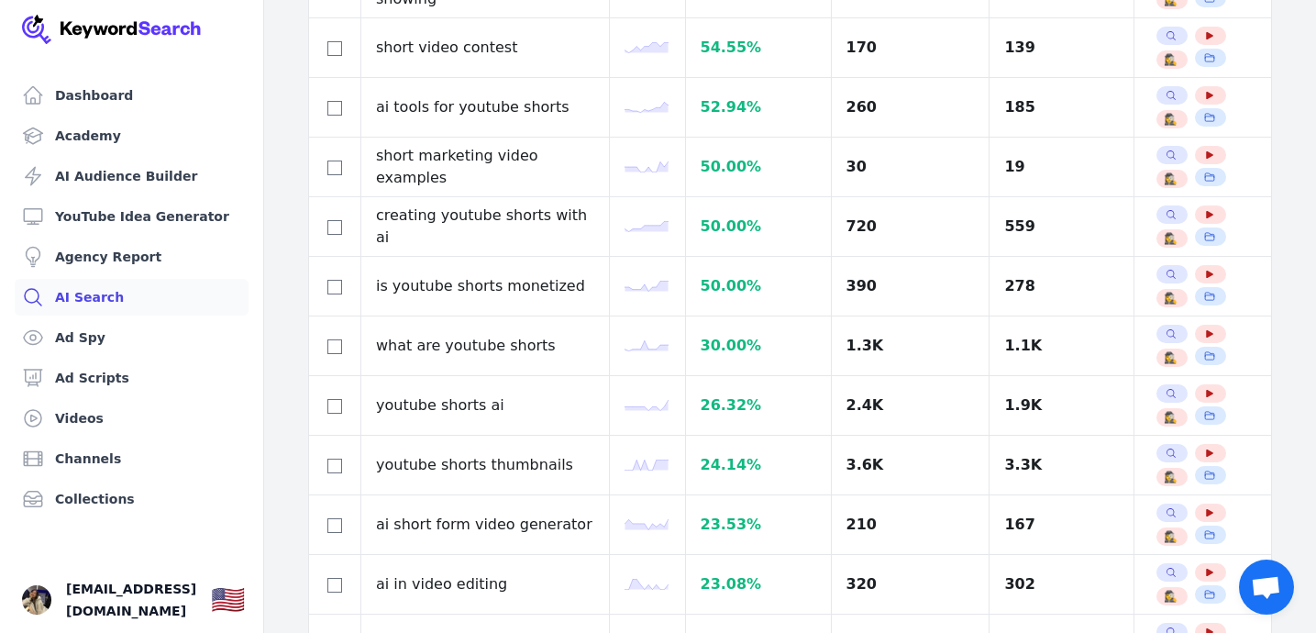
scroll to position [1054, 0]
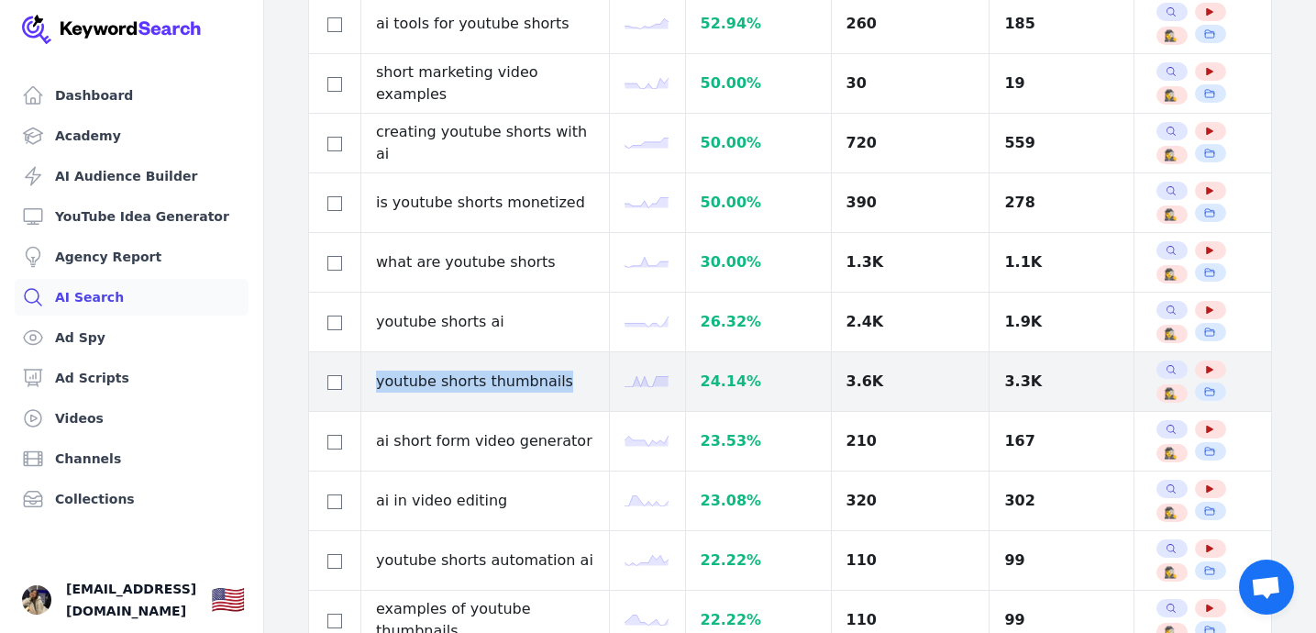
drag, startPoint x: 378, startPoint y: 380, endPoint x: 553, endPoint y: 375, distance: 175.2
click at [554, 375] on td "youtube shorts thumbnails" at bounding box center [485, 382] width 248 height 60
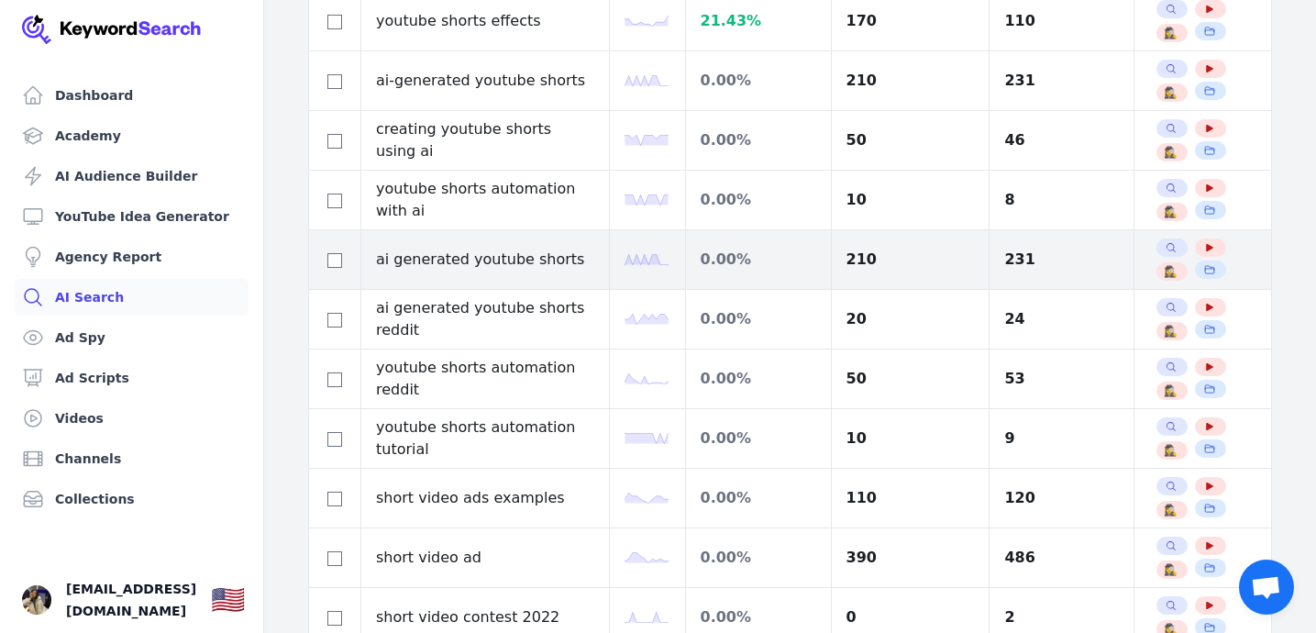
scroll to position [0, 0]
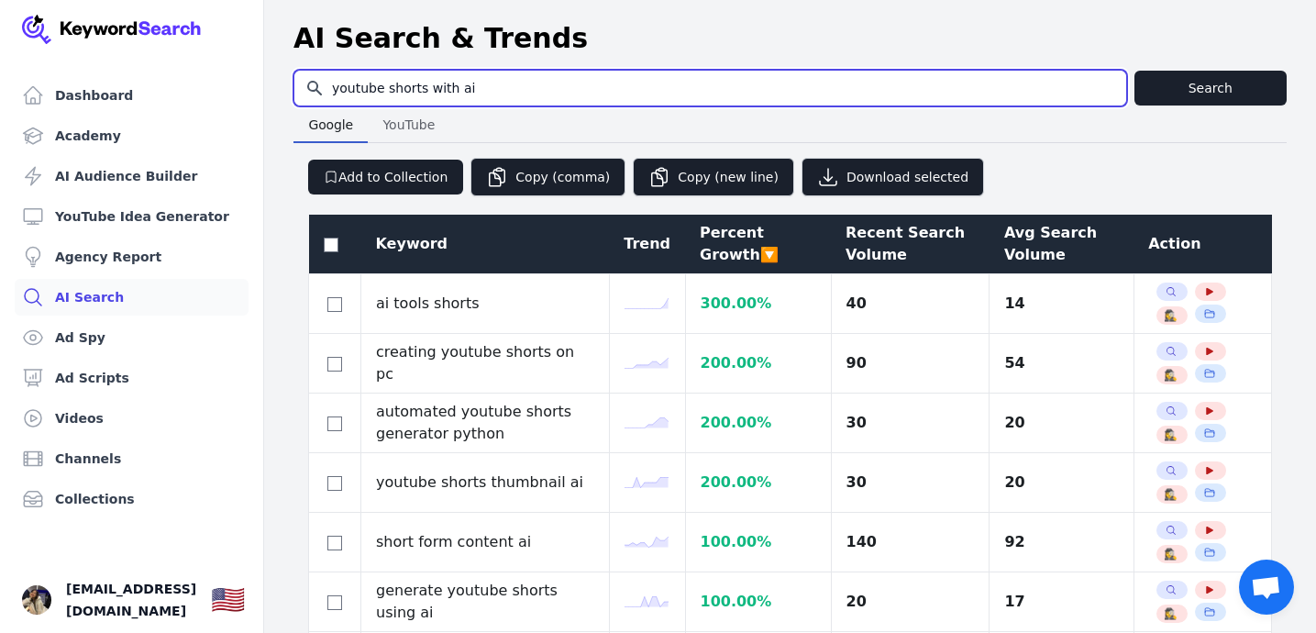
click at [668, 80] on input "youtube shorts with ai" at bounding box center [710, 88] width 832 height 35
paste input "ai video generator"
type input "ai video generator"
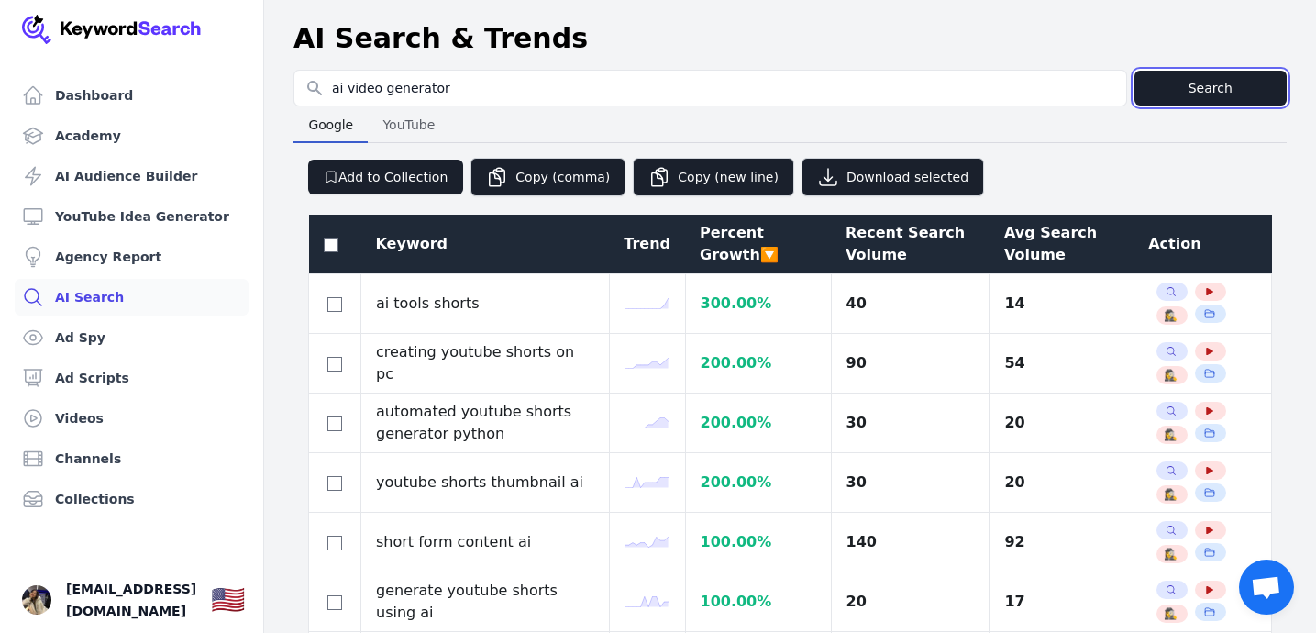
click at [1167, 95] on button "Search" at bounding box center [1210, 88] width 153 height 35
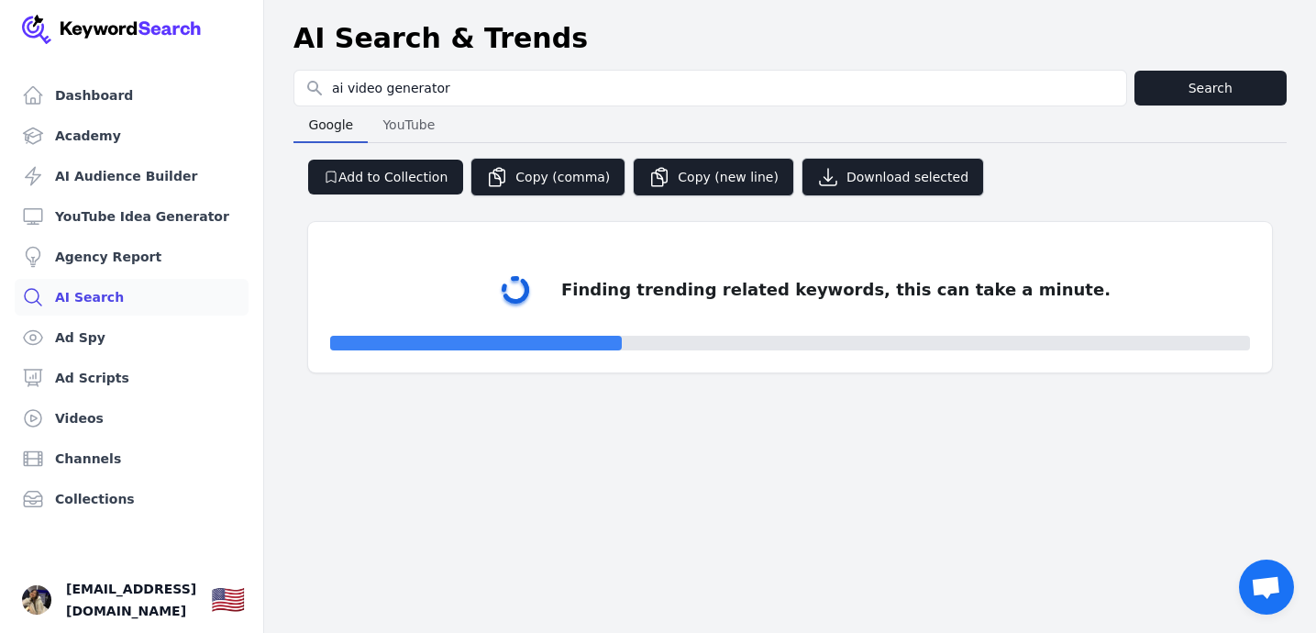
select select "50"
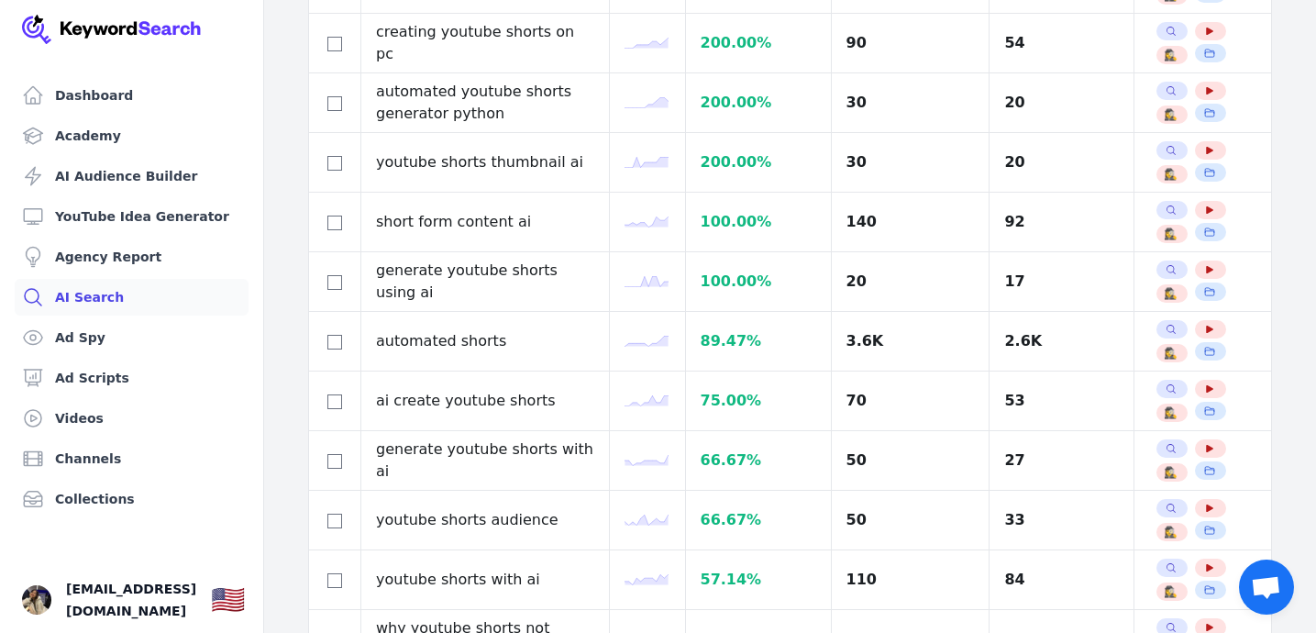
scroll to position [321, 0]
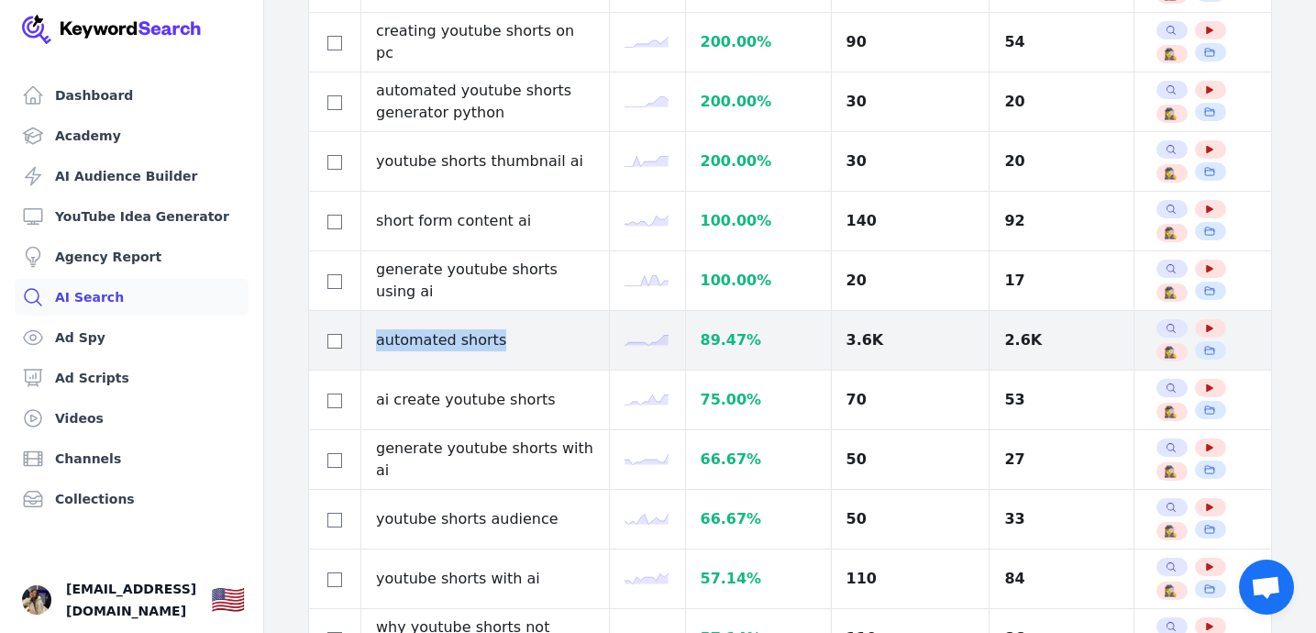
drag, startPoint x: 501, startPoint y: 342, endPoint x: 380, endPoint y: 338, distance: 121.1
click at [380, 338] on td "automated shorts" at bounding box center [485, 341] width 248 height 60
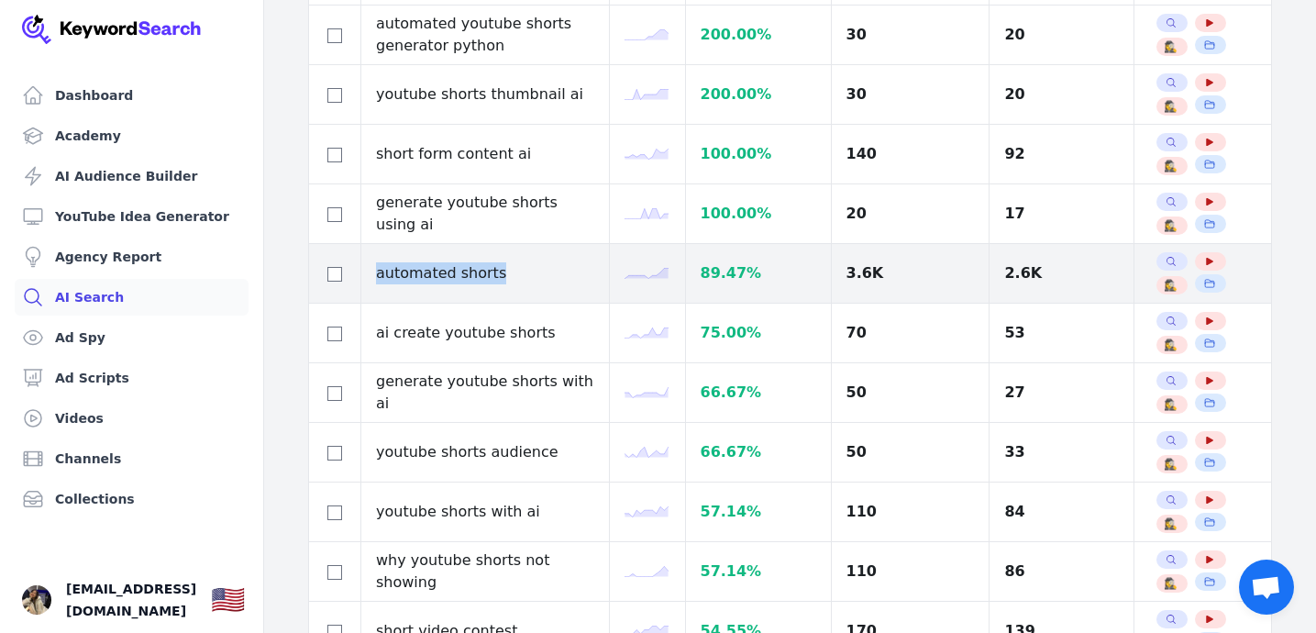
scroll to position [0, 0]
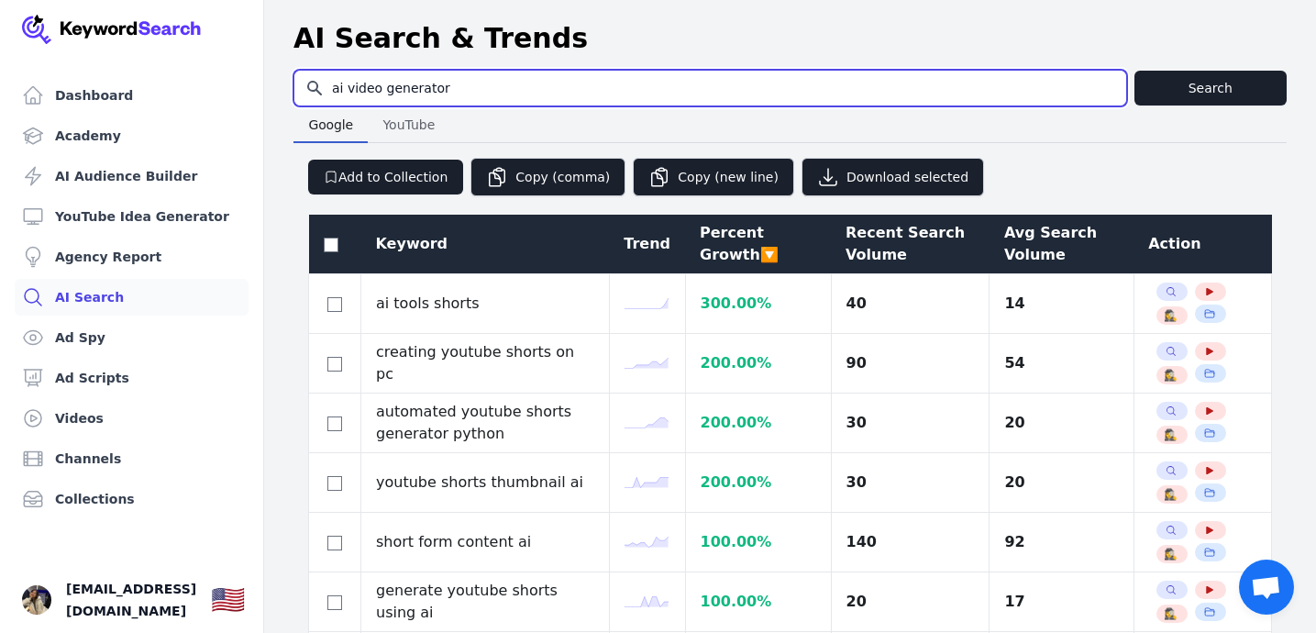
click at [513, 90] on input "ai video generator" at bounding box center [710, 88] width 832 height 35
paste input "dd captions to reels"
type input "add captions to reels"
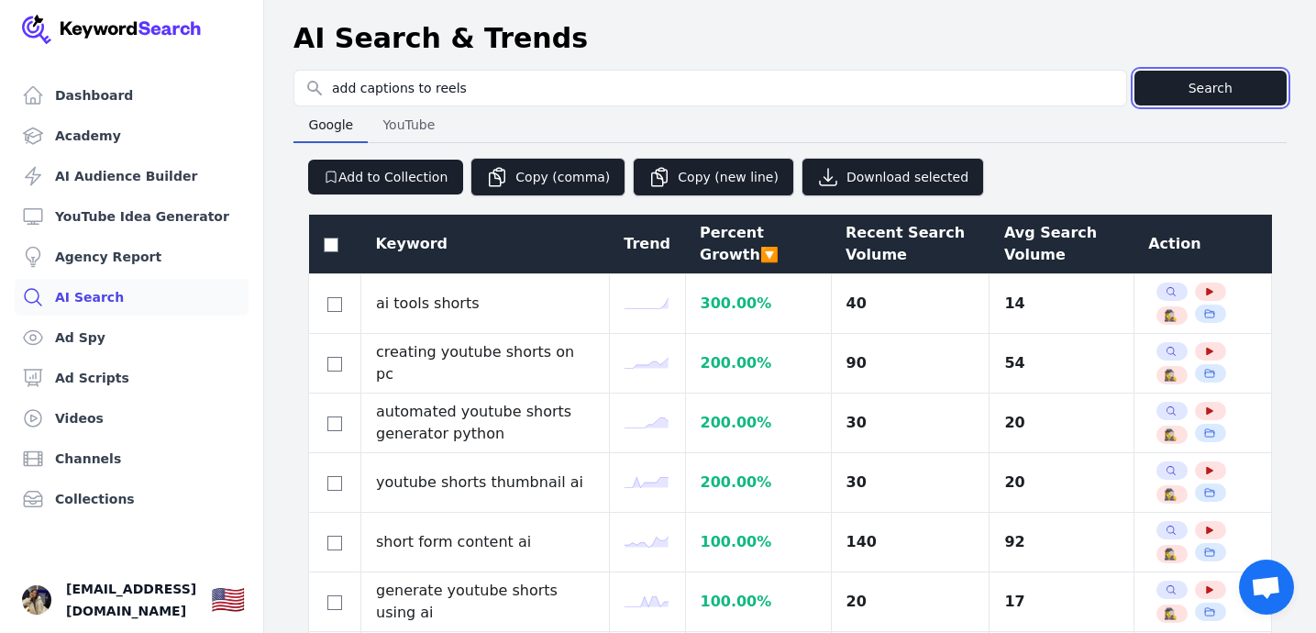
click at [1217, 79] on button "Search" at bounding box center [1210, 88] width 153 height 35
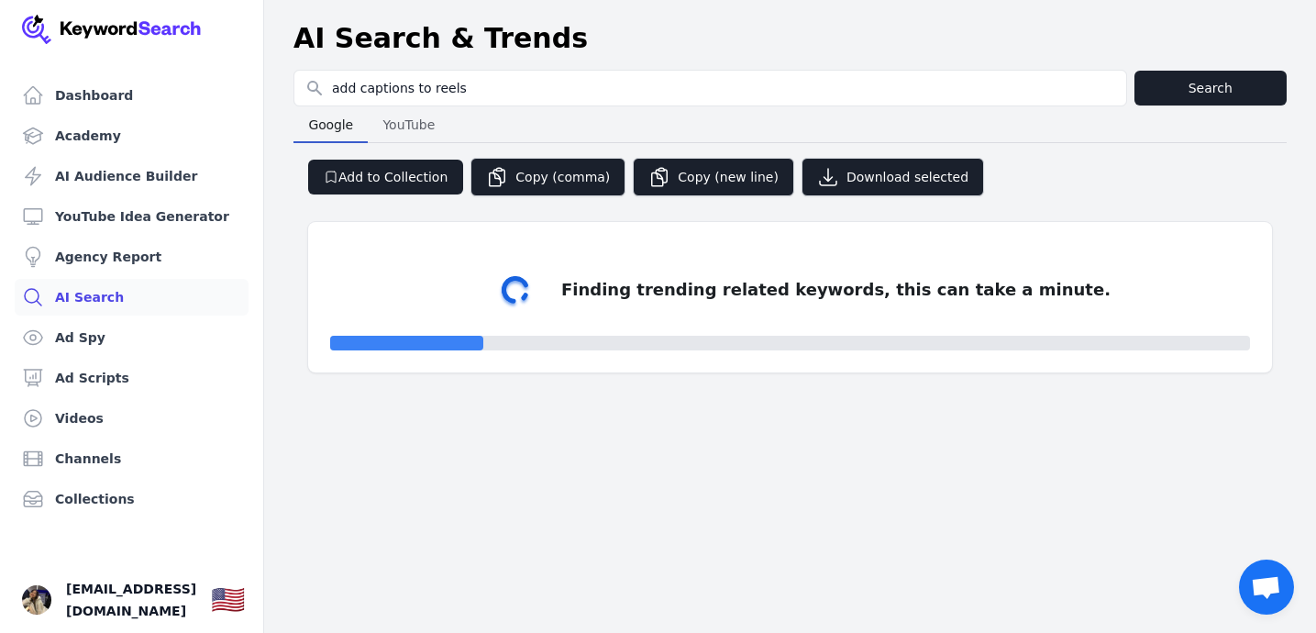
select select "50"
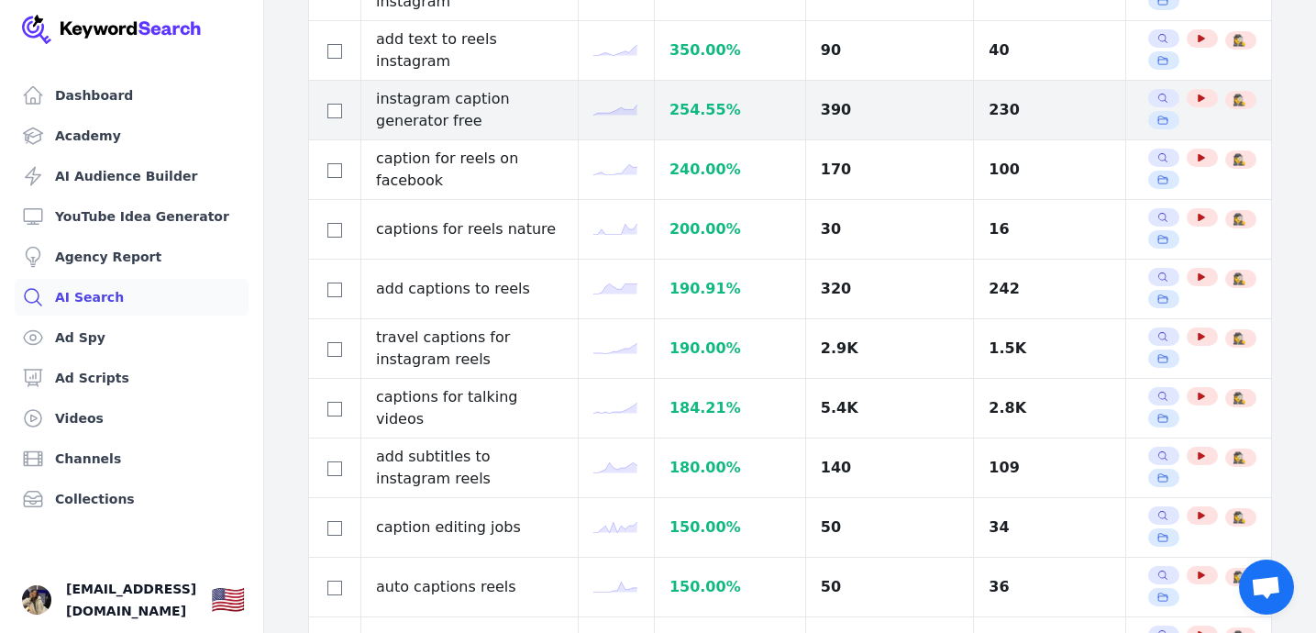
scroll to position [344, 0]
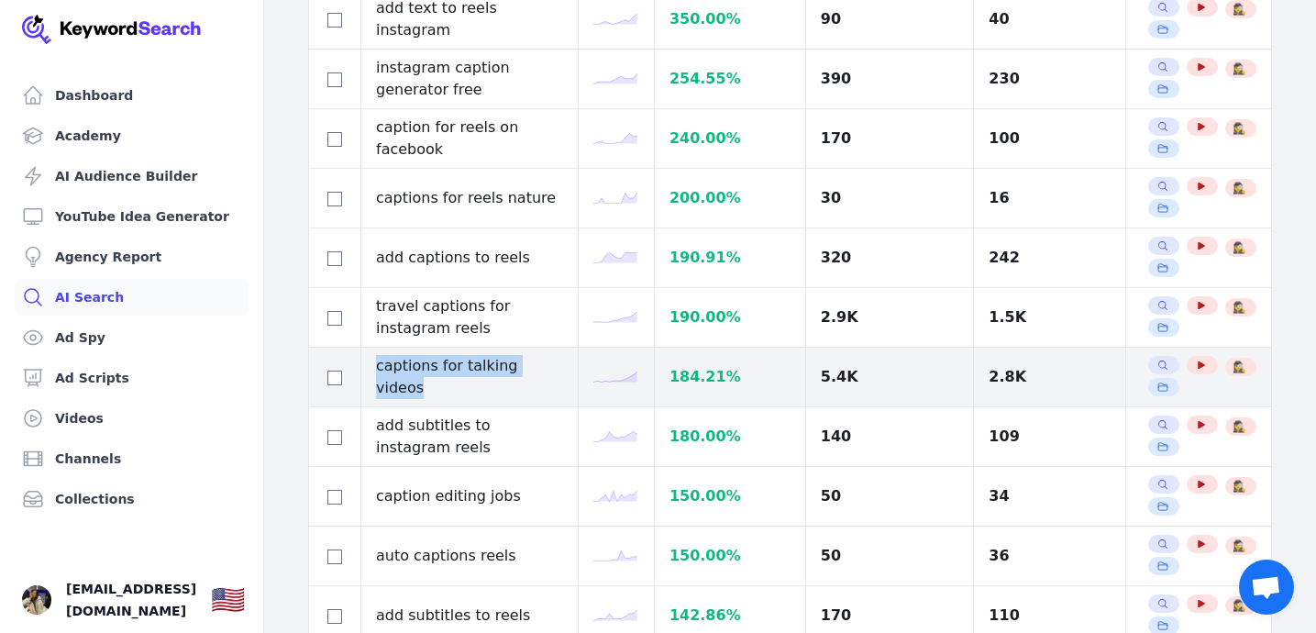
drag, startPoint x: 376, startPoint y: 380, endPoint x: 548, endPoint y: 369, distance: 172.6
click at [549, 369] on td "captions for talking videos" at bounding box center [469, 377] width 217 height 60
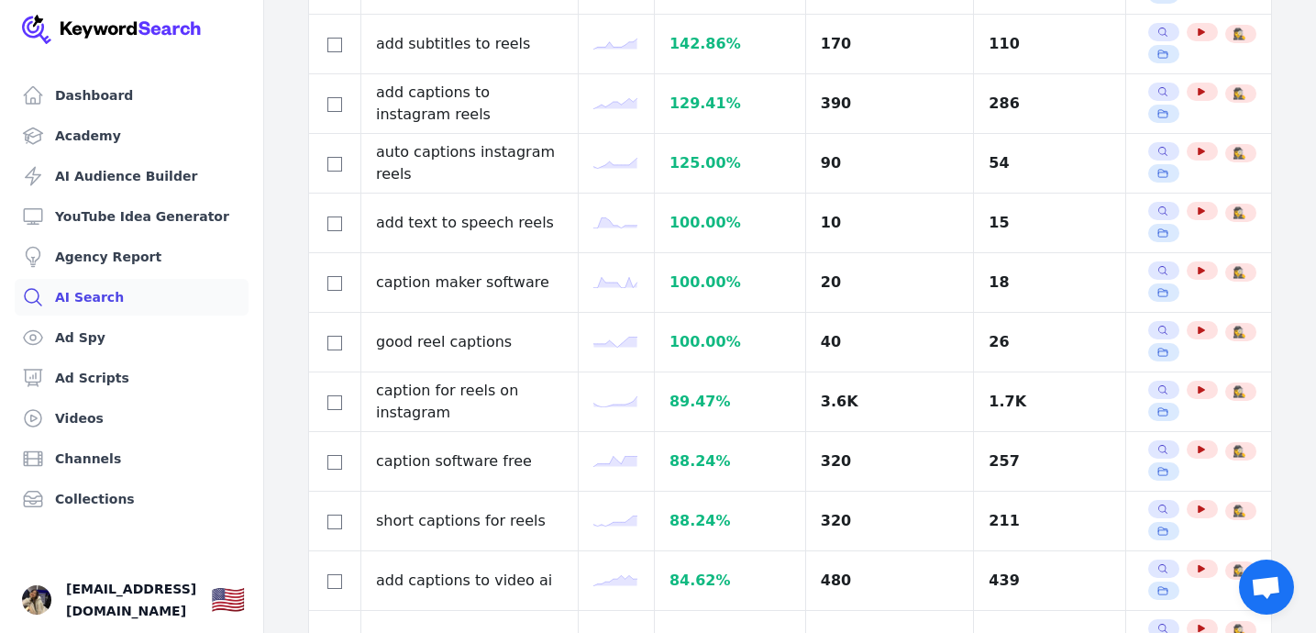
scroll to position [956, 0]
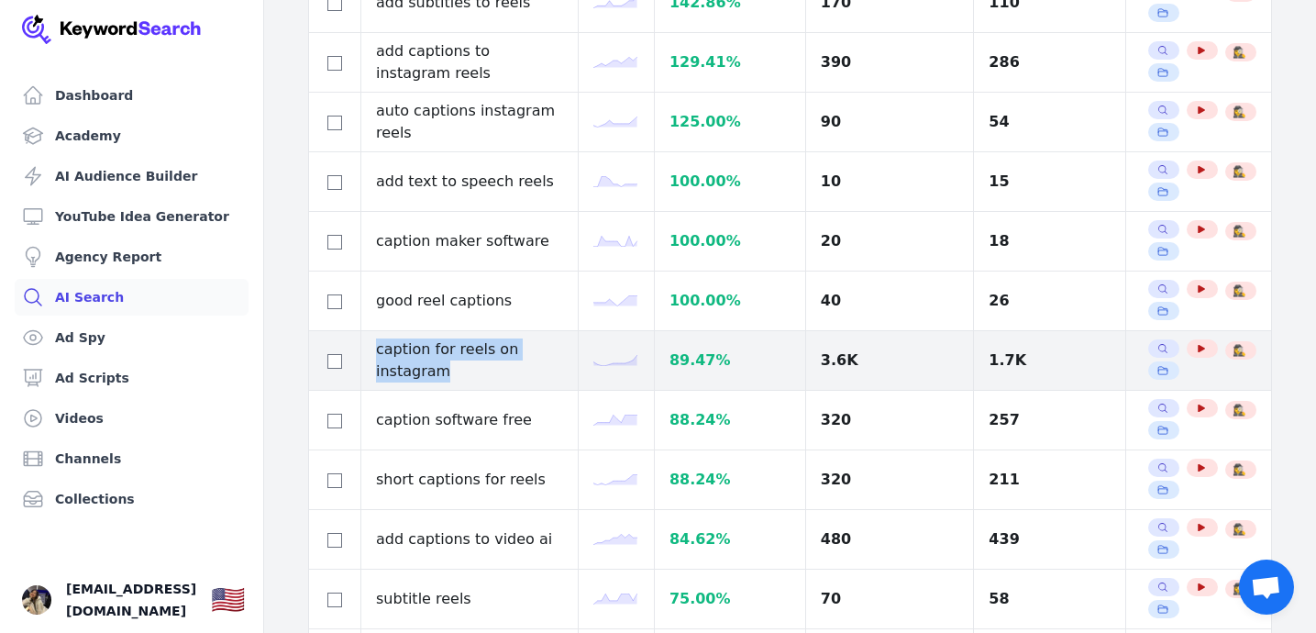
drag, startPoint x: 459, startPoint y: 375, endPoint x: 375, endPoint y: 348, distance: 88.4
click at [375, 348] on td "caption for reels on instagram" at bounding box center [469, 361] width 217 height 60
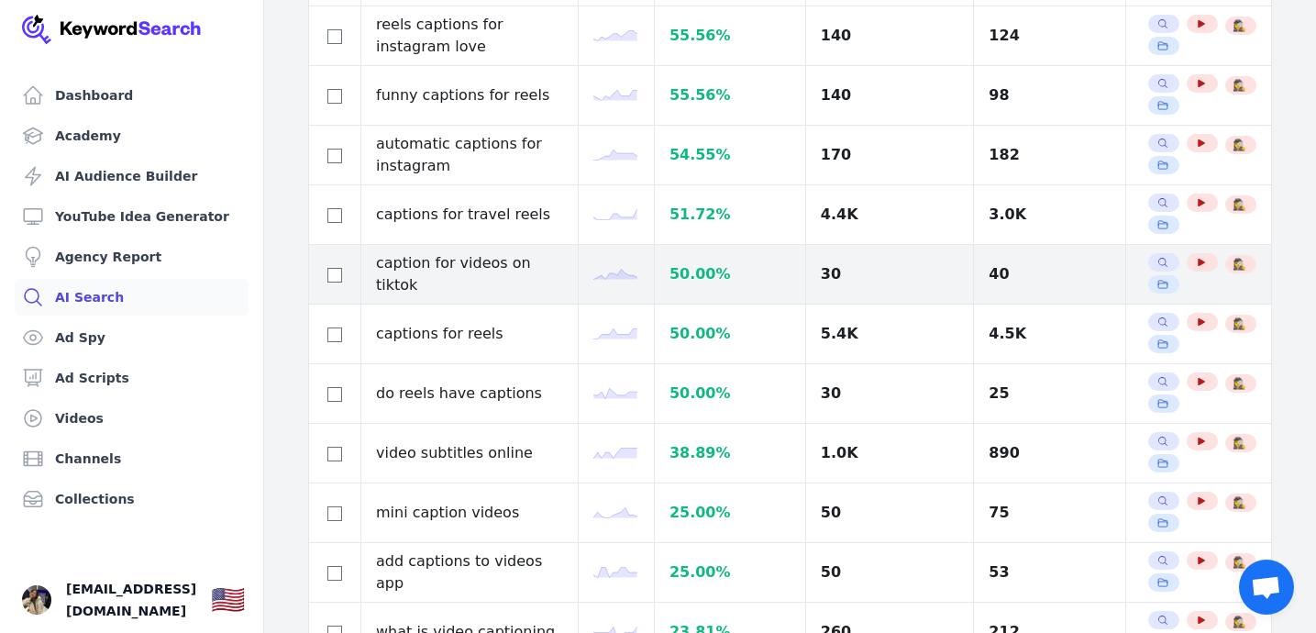
scroll to position [1950, 0]
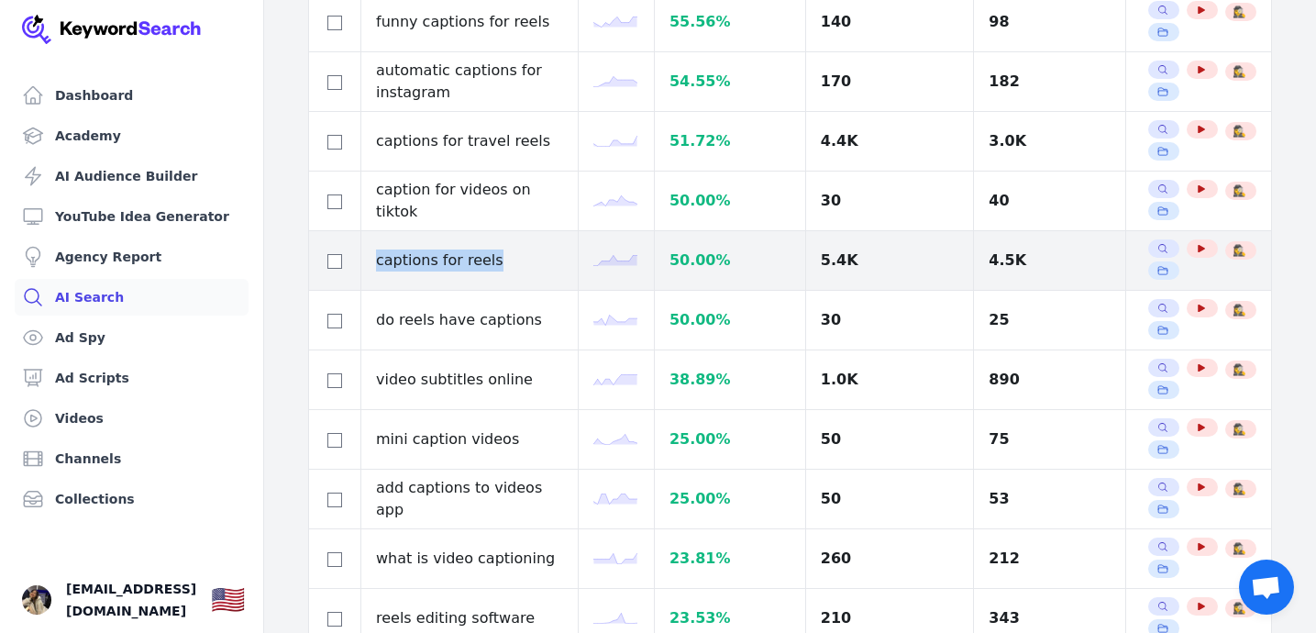
drag, startPoint x: 377, startPoint y: 264, endPoint x: 490, endPoint y: 263, distance: 112.8
click at [490, 263] on td "captions for reels" at bounding box center [469, 261] width 217 height 60
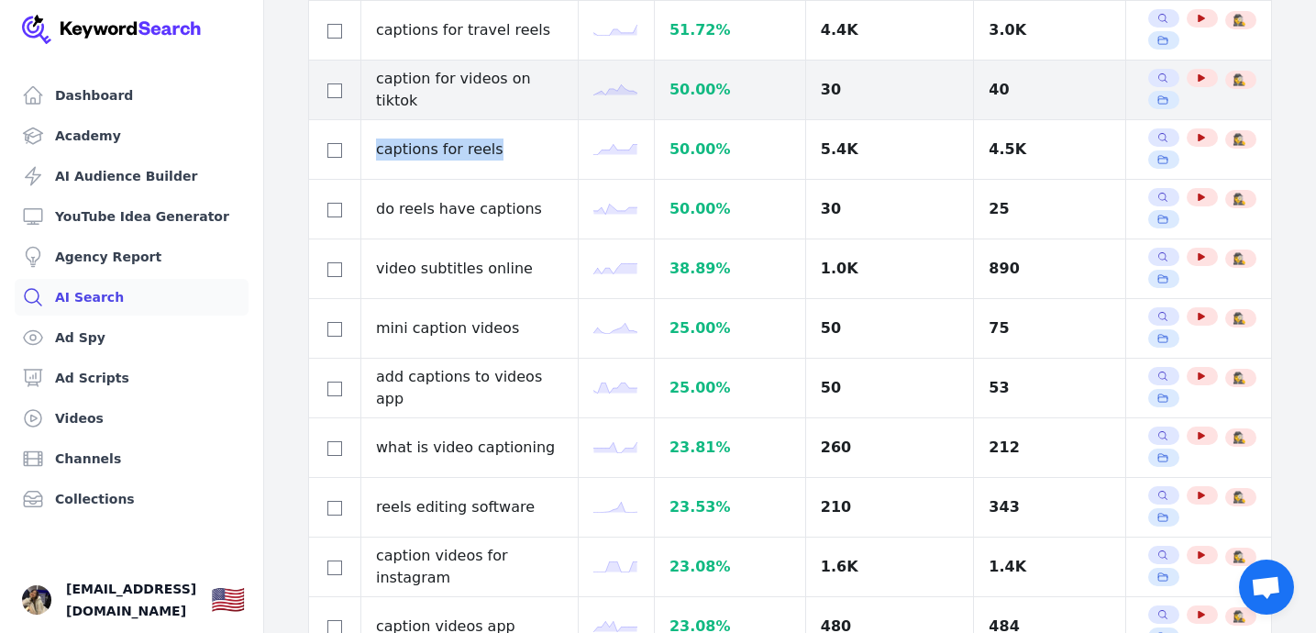
scroll to position [2067, 0]
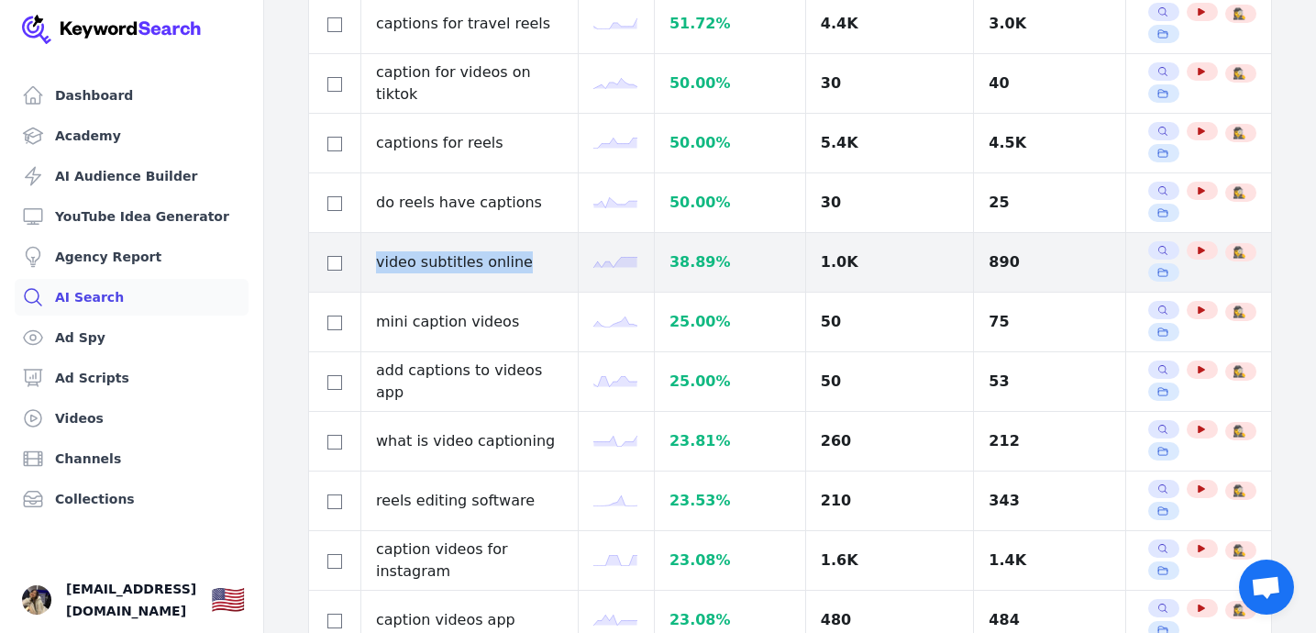
drag, startPoint x: 377, startPoint y: 261, endPoint x: 515, endPoint y: 264, distance: 138.5
click at [515, 264] on td "video subtitles online" at bounding box center [469, 263] width 217 height 60
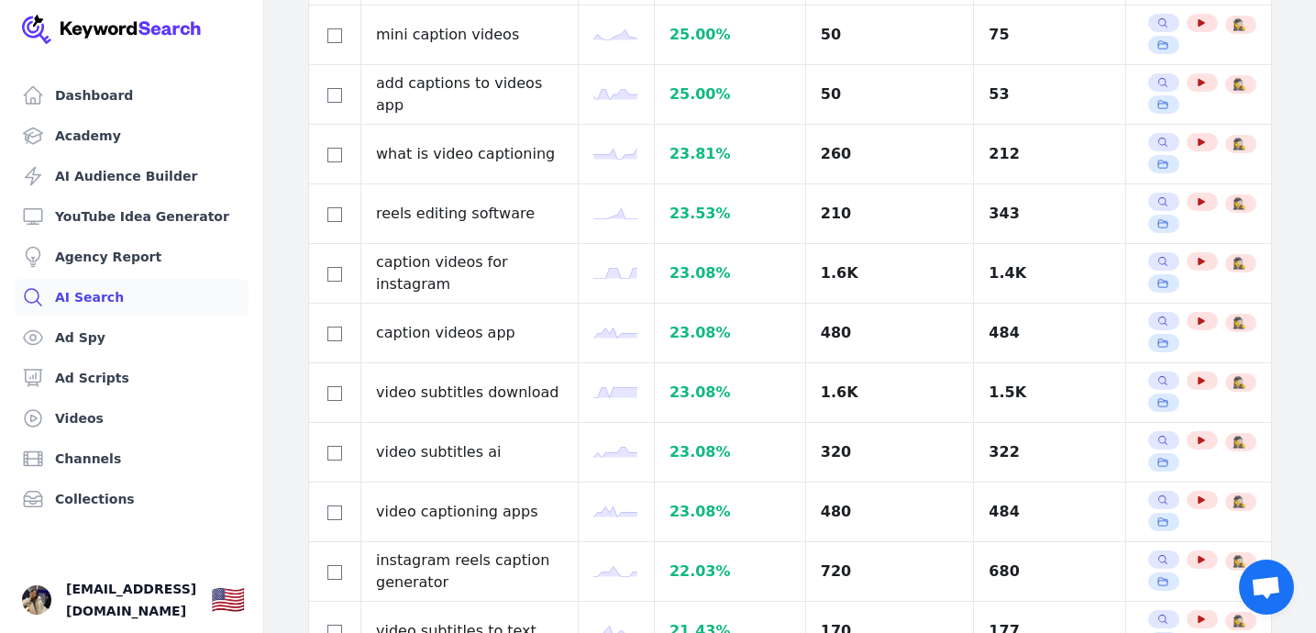
scroll to position [2353, 0]
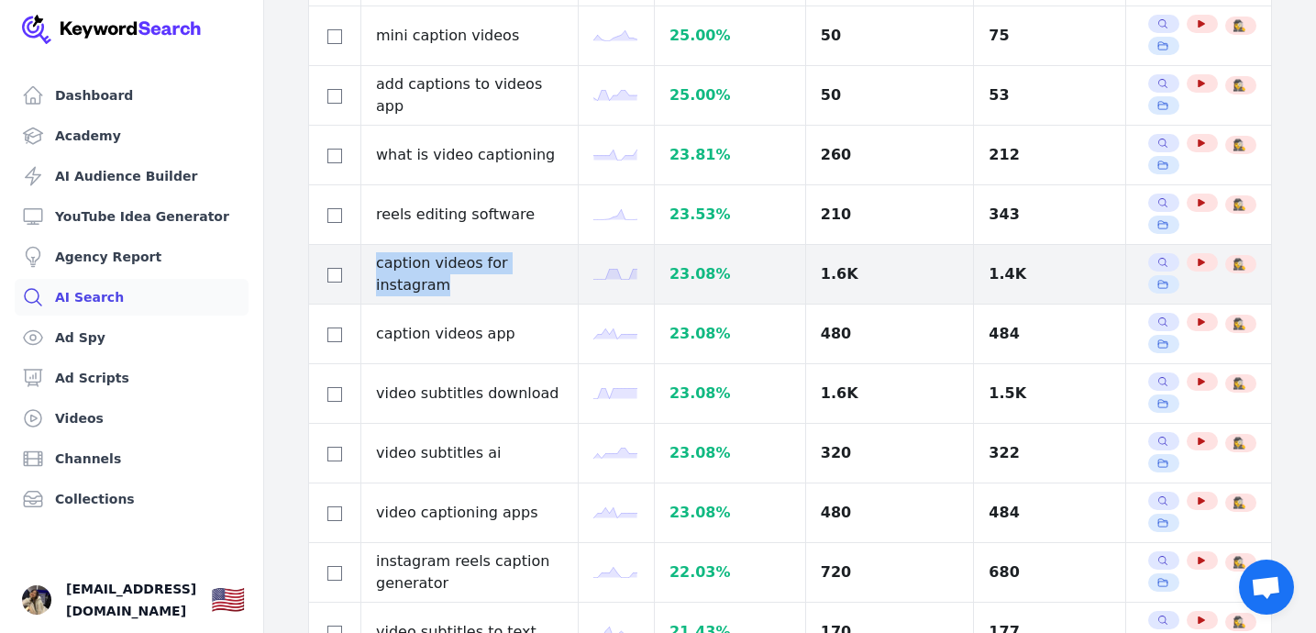
drag, startPoint x: 376, startPoint y: 275, endPoint x: 561, endPoint y: 278, distance: 185.2
click at [562, 278] on td "caption videos for instagram" at bounding box center [469, 275] width 217 height 60
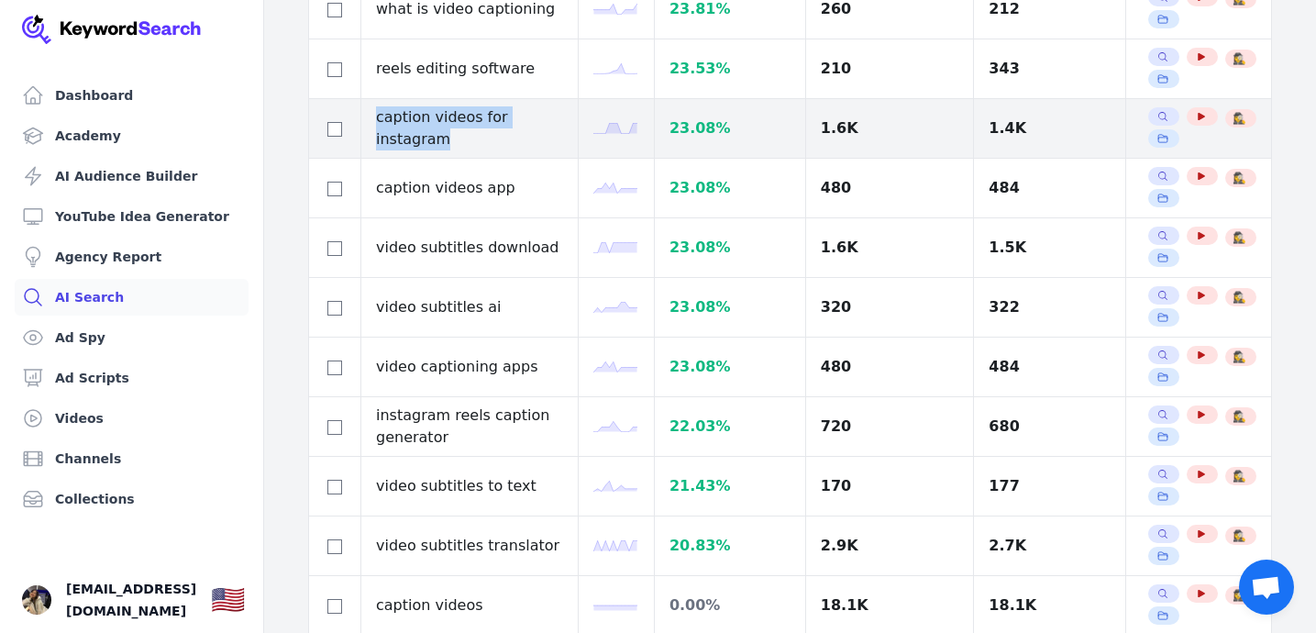
scroll to position [2498, 0]
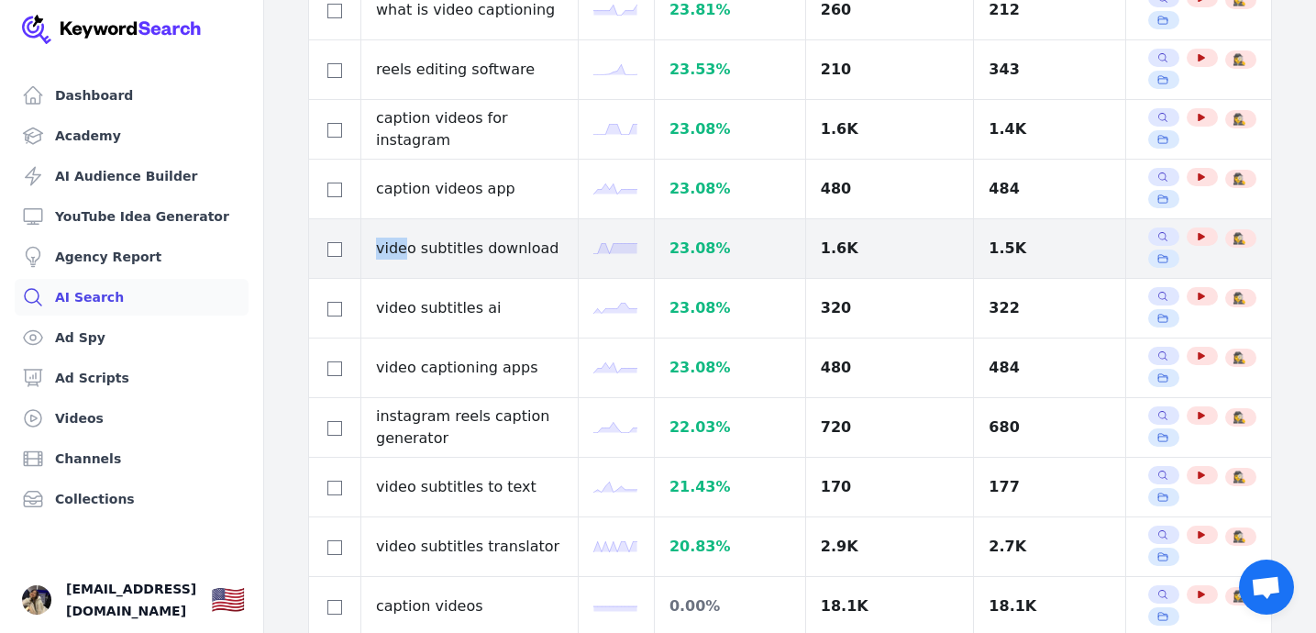
drag, startPoint x: 376, startPoint y: 248, endPoint x: 452, endPoint y: 245, distance: 76.2
click at [453, 245] on td "video subtitles download" at bounding box center [469, 249] width 217 height 60
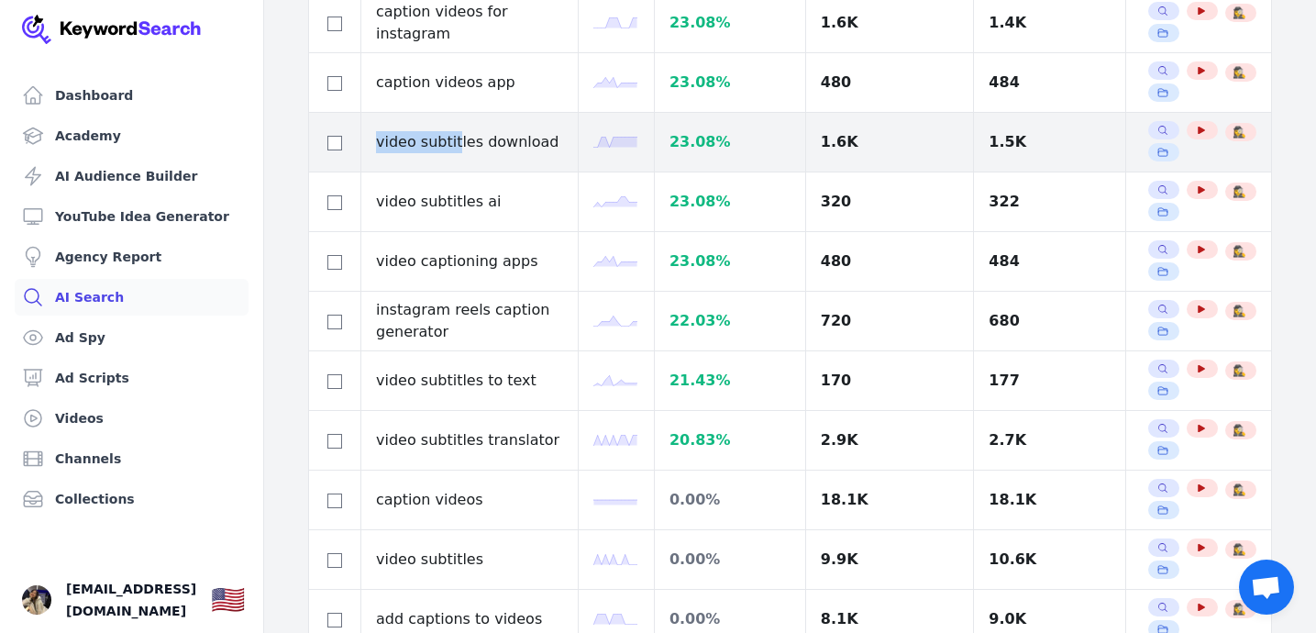
scroll to position [2696, 0]
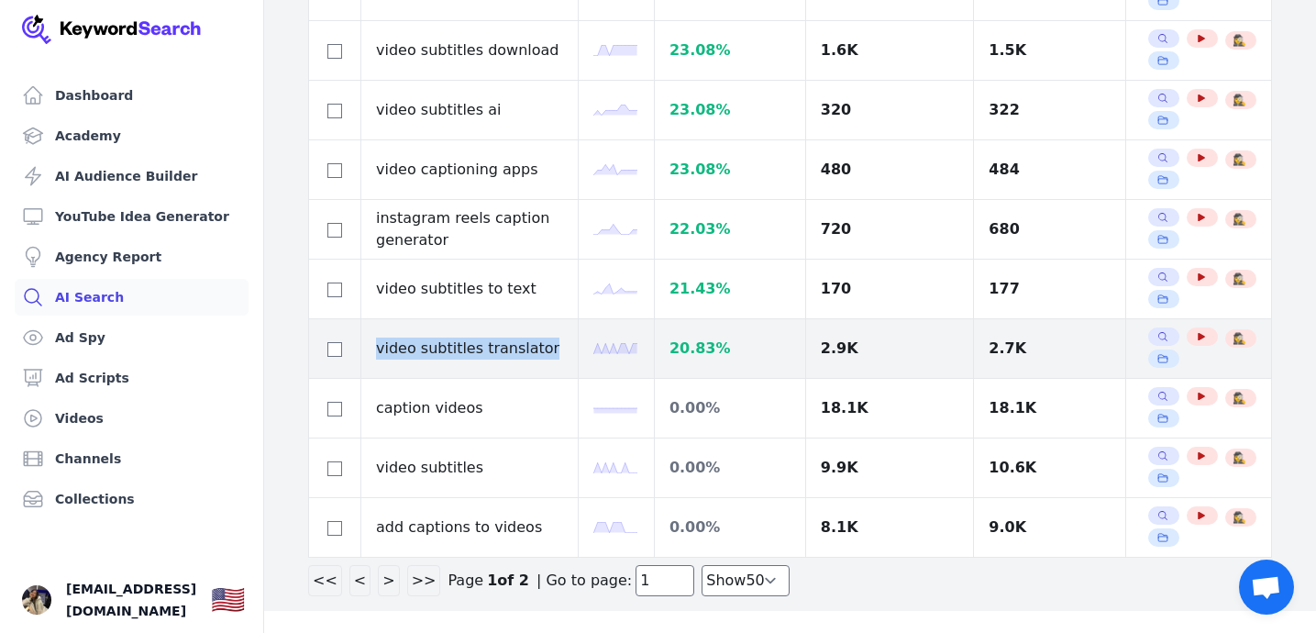
drag, startPoint x: 378, startPoint y: 347, endPoint x: 539, endPoint y: 349, distance: 161.4
click at [539, 349] on td "video subtitles translator" at bounding box center [469, 349] width 217 height 60
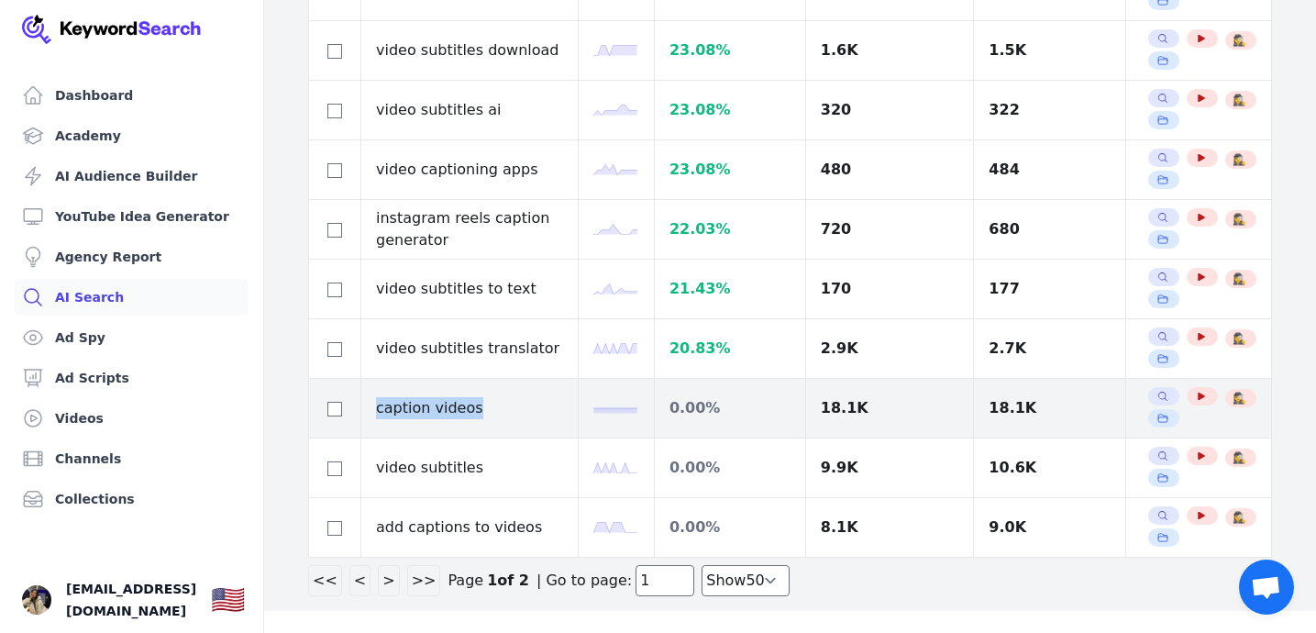
drag, startPoint x: 377, startPoint y: 413, endPoint x: 474, endPoint y: 413, distance: 97.2
click at [475, 413] on td "caption videos" at bounding box center [469, 409] width 217 height 60
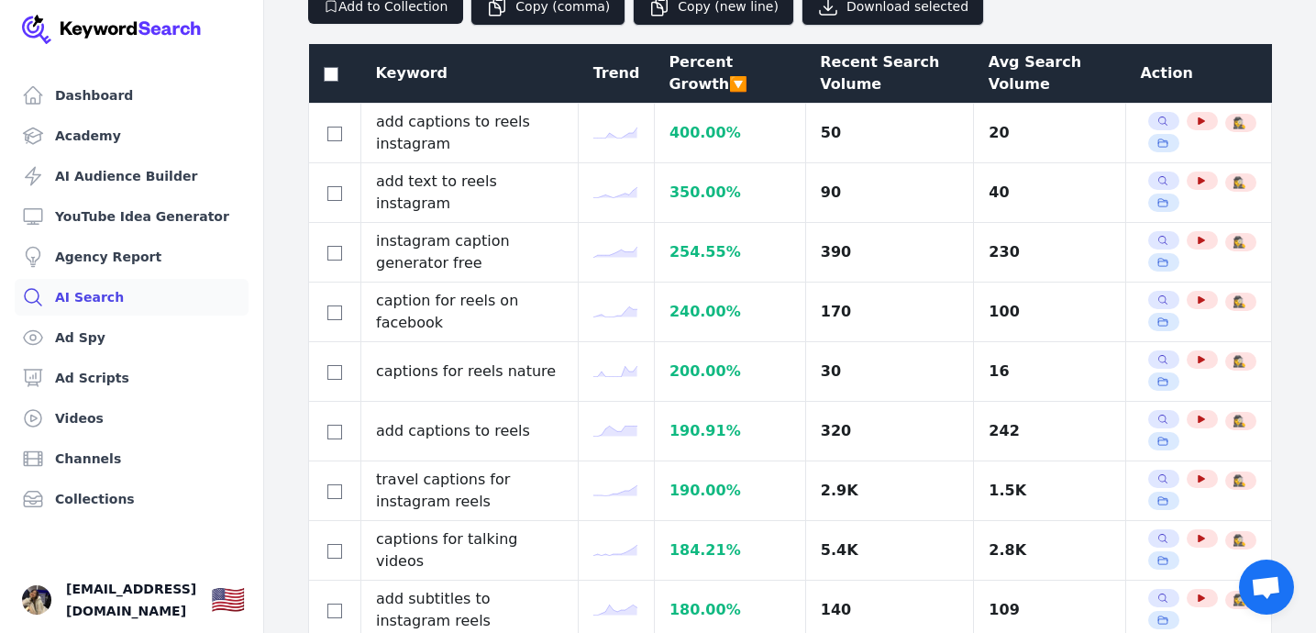
scroll to position [0, 0]
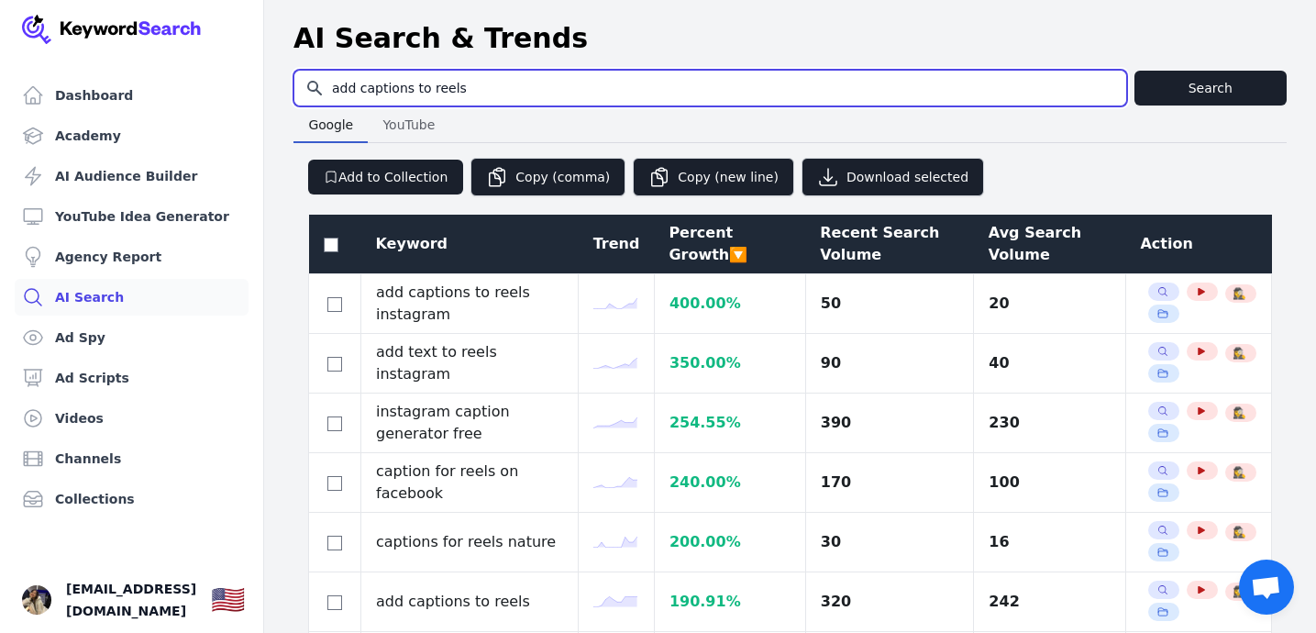
click at [511, 86] on input "add captions to reels" at bounding box center [710, 88] width 832 height 35
paste input "i video editing too"
type input "ai video editing tools"
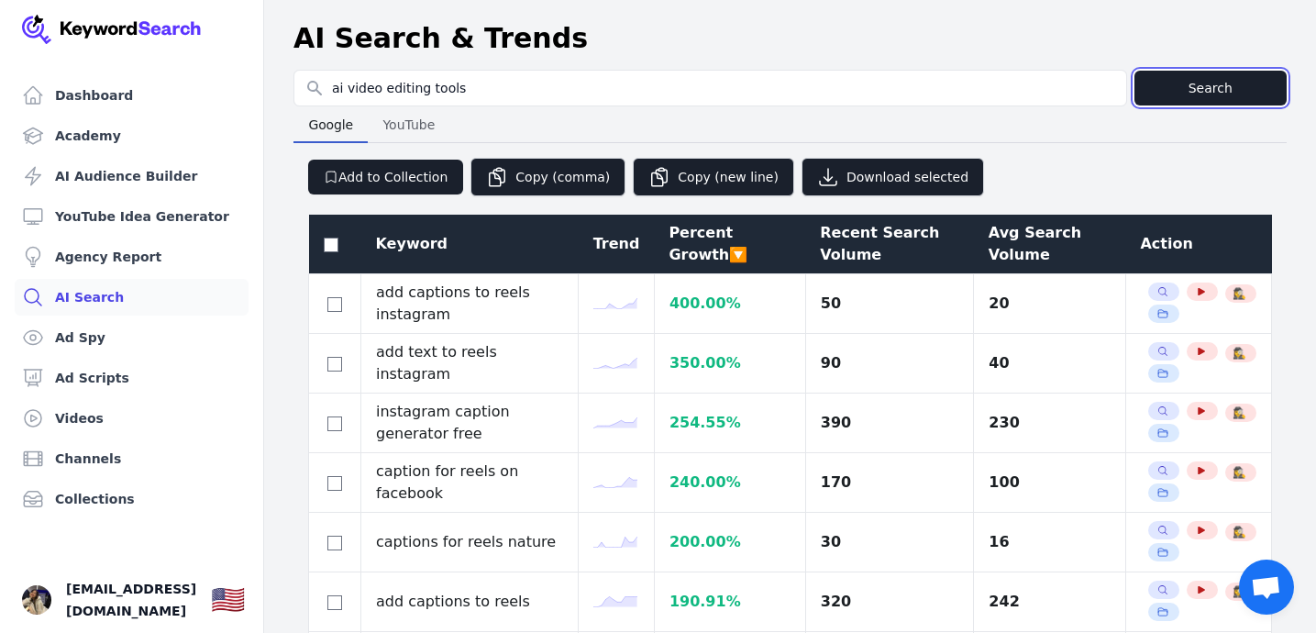
click at [1163, 84] on button "Search" at bounding box center [1210, 88] width 153 height 35
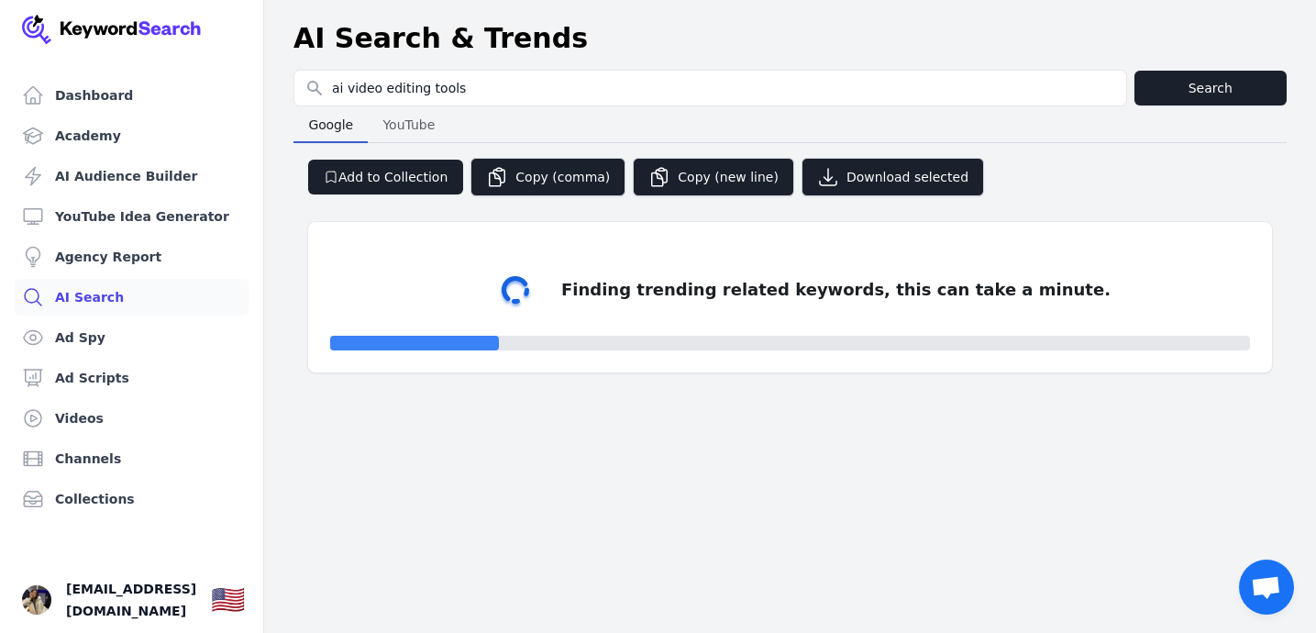
select select "50"
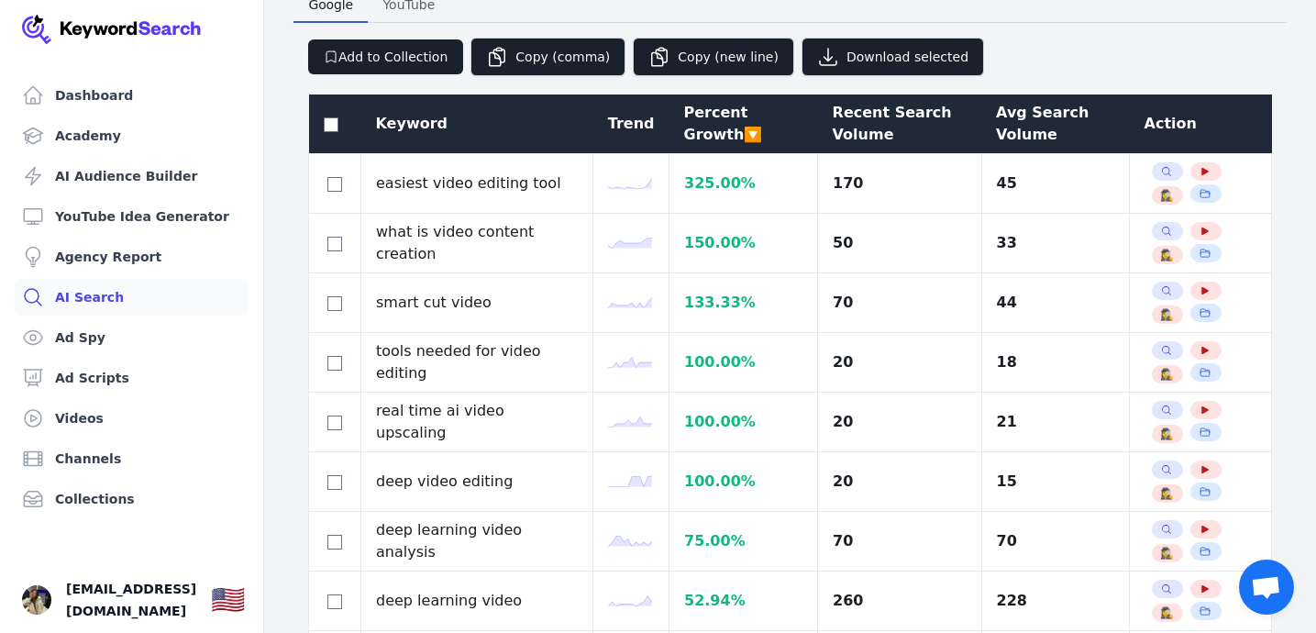
scroll to position [482, 0]
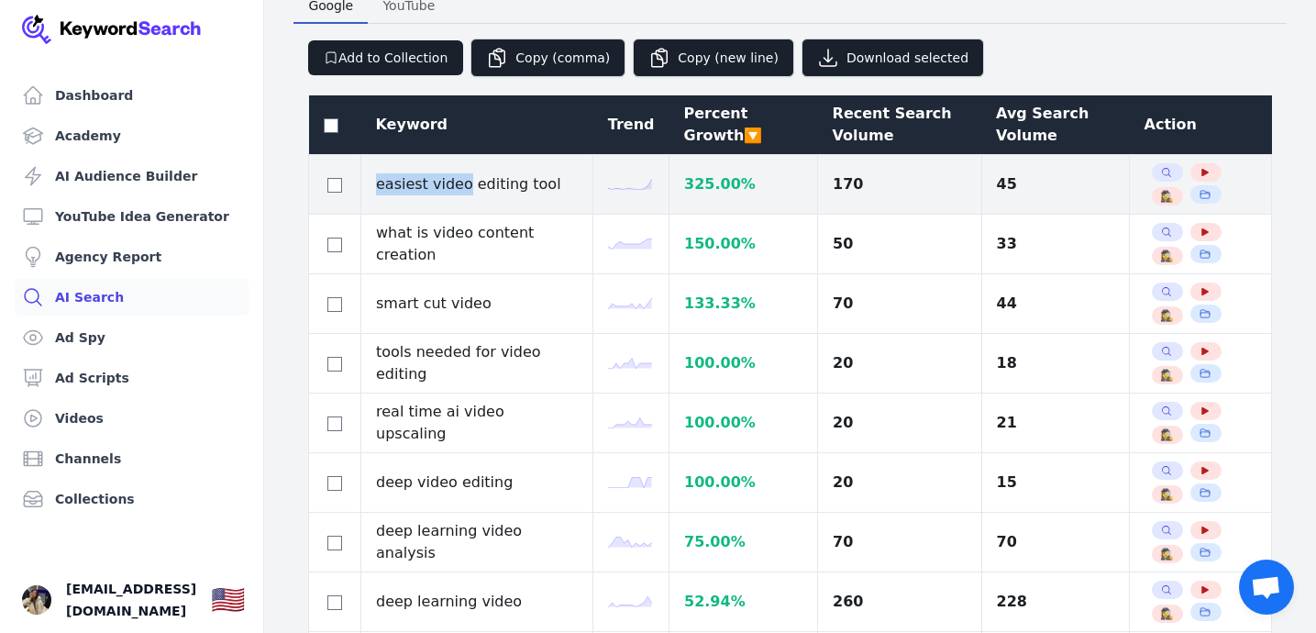
drag, startPoint x: 378, startPoint y: 185, endPoint x: 464, endPoint y: 182, distance: 86.2
click at [464, 182] on td "easiest video editing tool" at bounding box center [477, 185] width 232 height 60
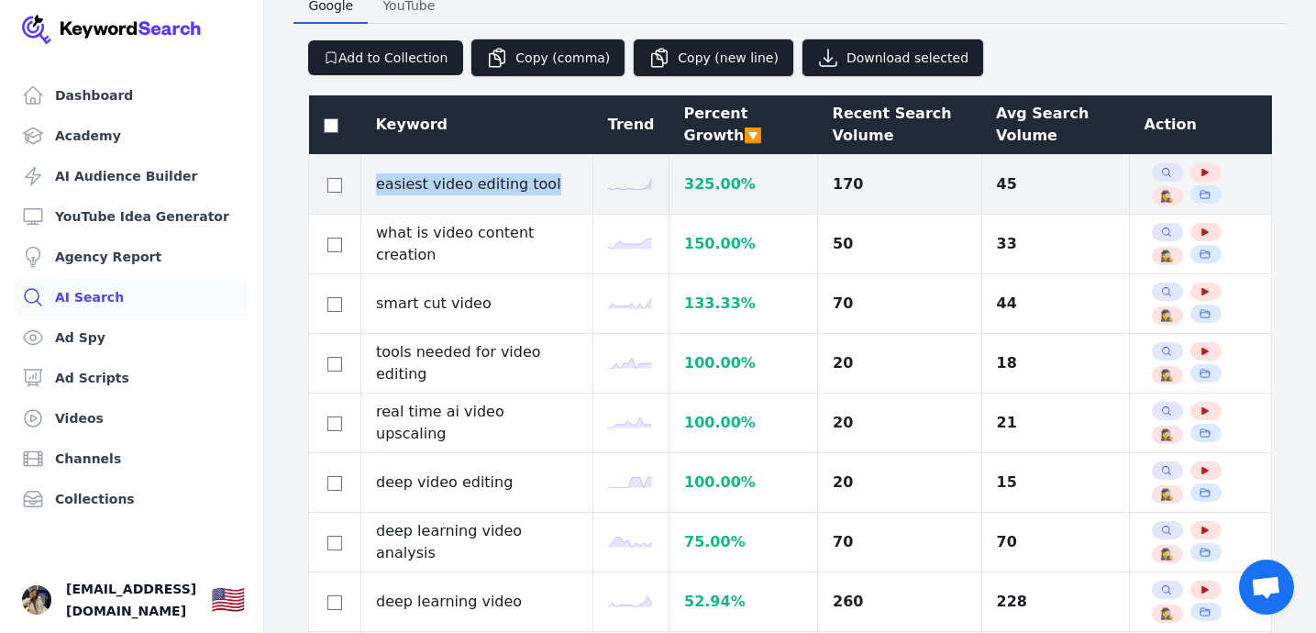
drag, startPoint x: 377, startPoint y: 185, endPoint x: 543, endPoint y: 183, distance: 165.9
click at [543, 183] on td "easiest video editing tool" at bounding box center [477, 185] width 232 height 60
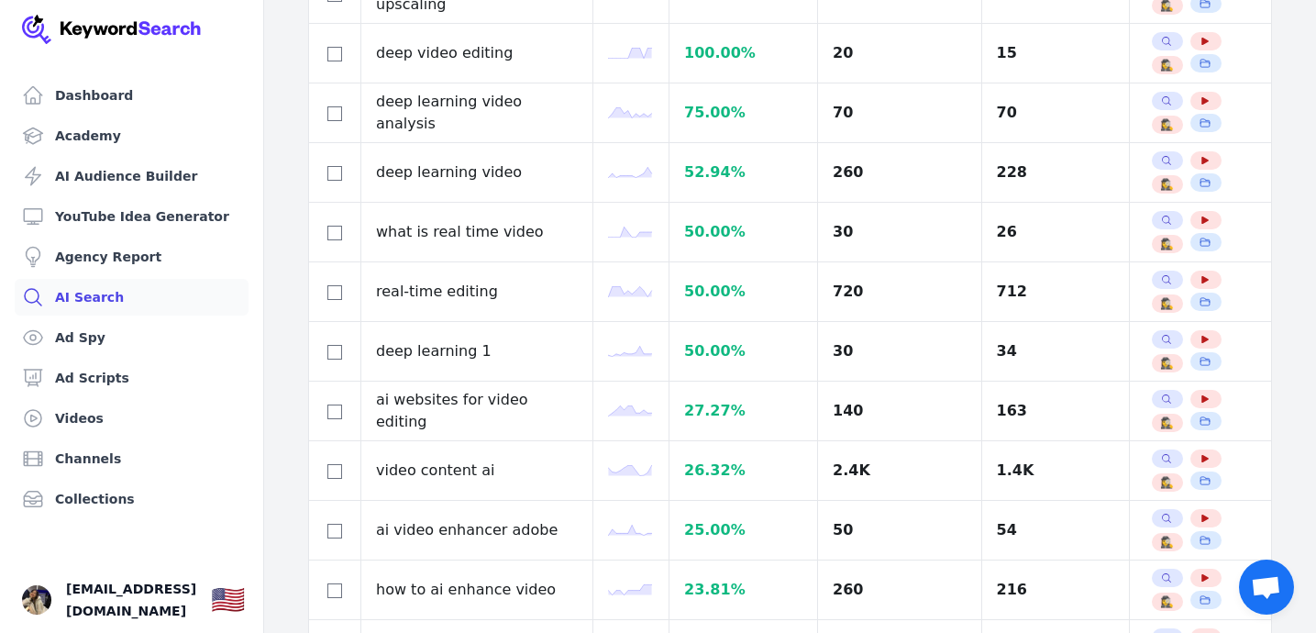
scroll to position [914, 0]
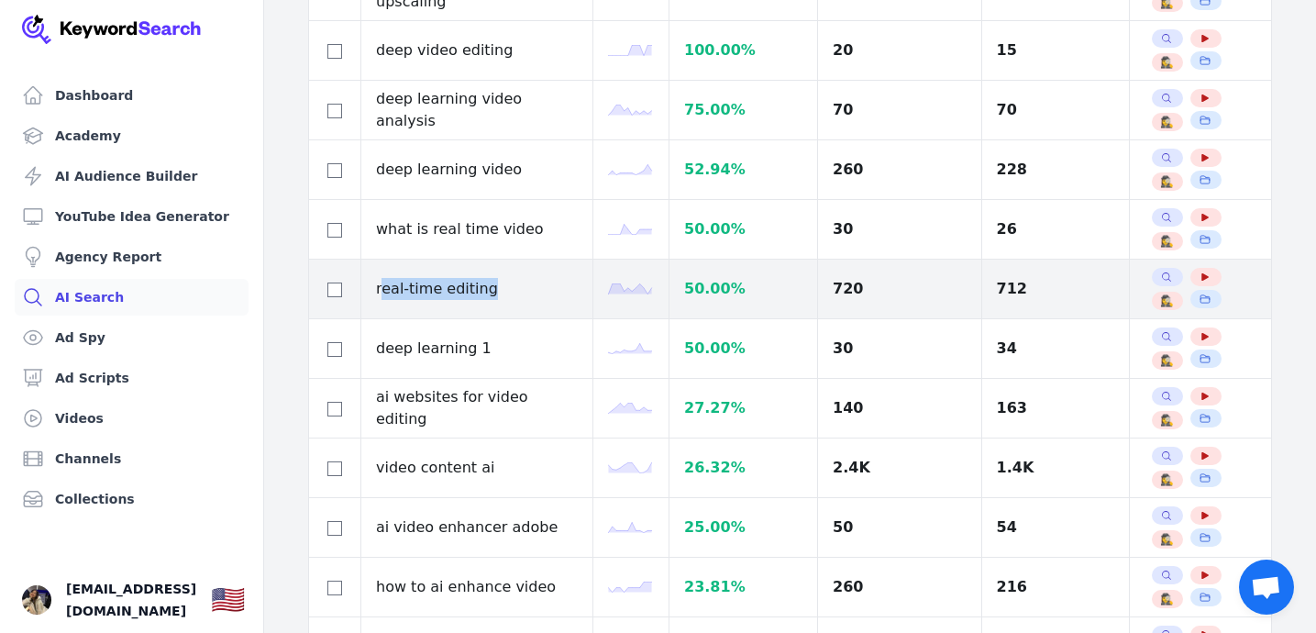
drag, startPoint x: 378, startPoint y: 287, endPoint x: 491, endPoint y: 287, distance: 113.7
click at [491, 287] on td "real-time editing" at bounding box center [477, 289] width 232 height 60
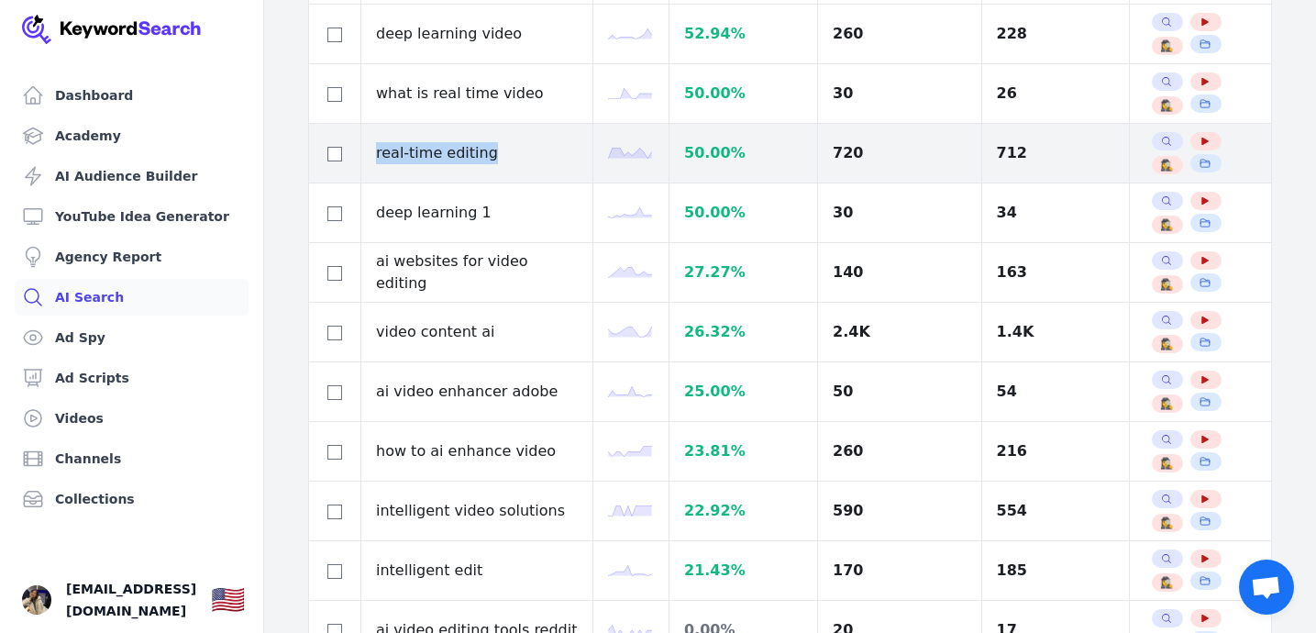
scroll to position [1073, 0]
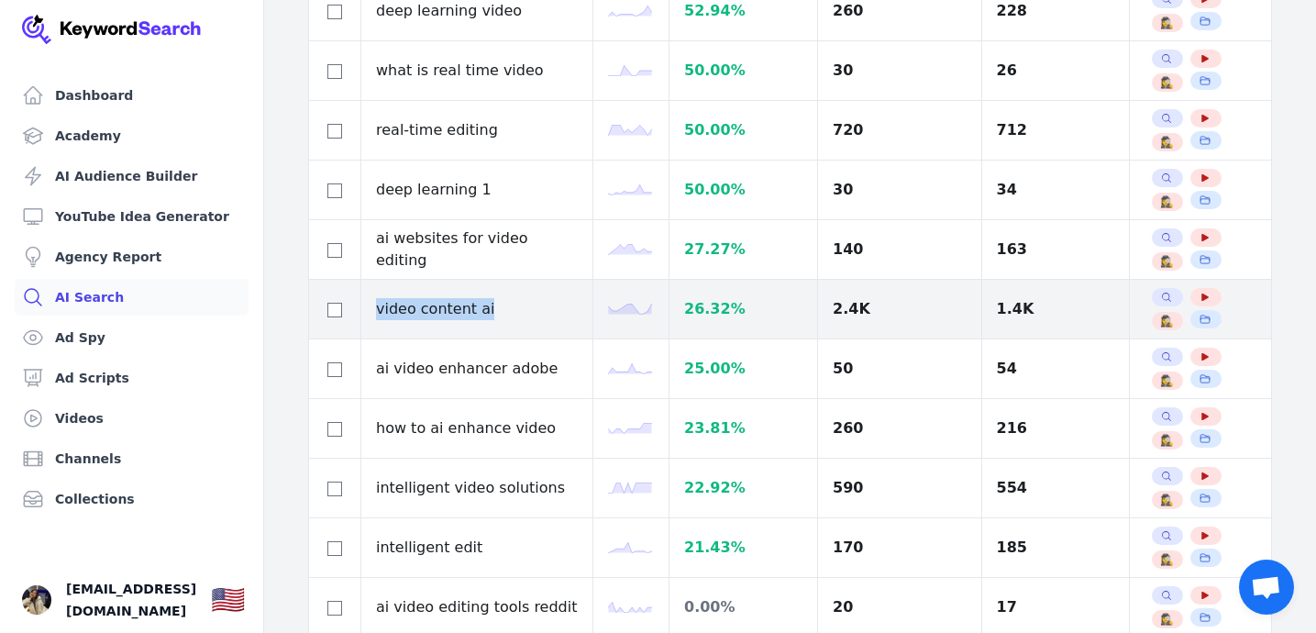
drag, startPoint x: 378, startPoint y: 311, endPoint x: 490, endPoint y: 307, distance: 112.8
click at [490, 307] on td "video content ai" at bounding box center [477, 310] width 232 height 60
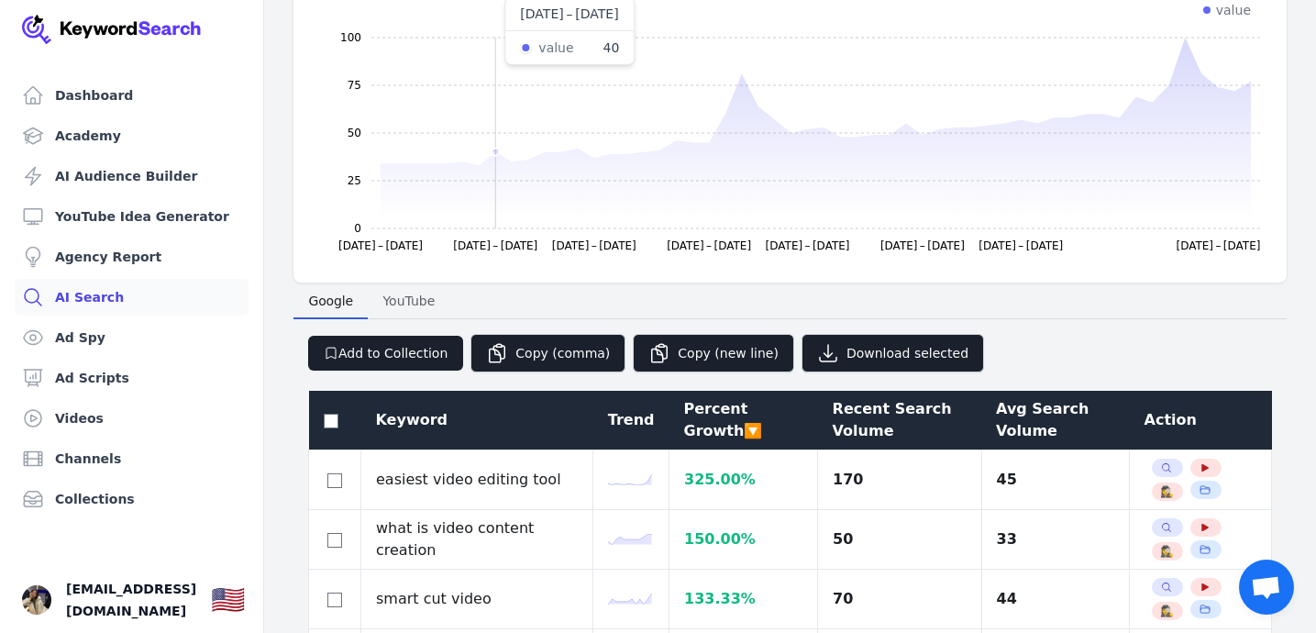
scroll to position [0, 0]
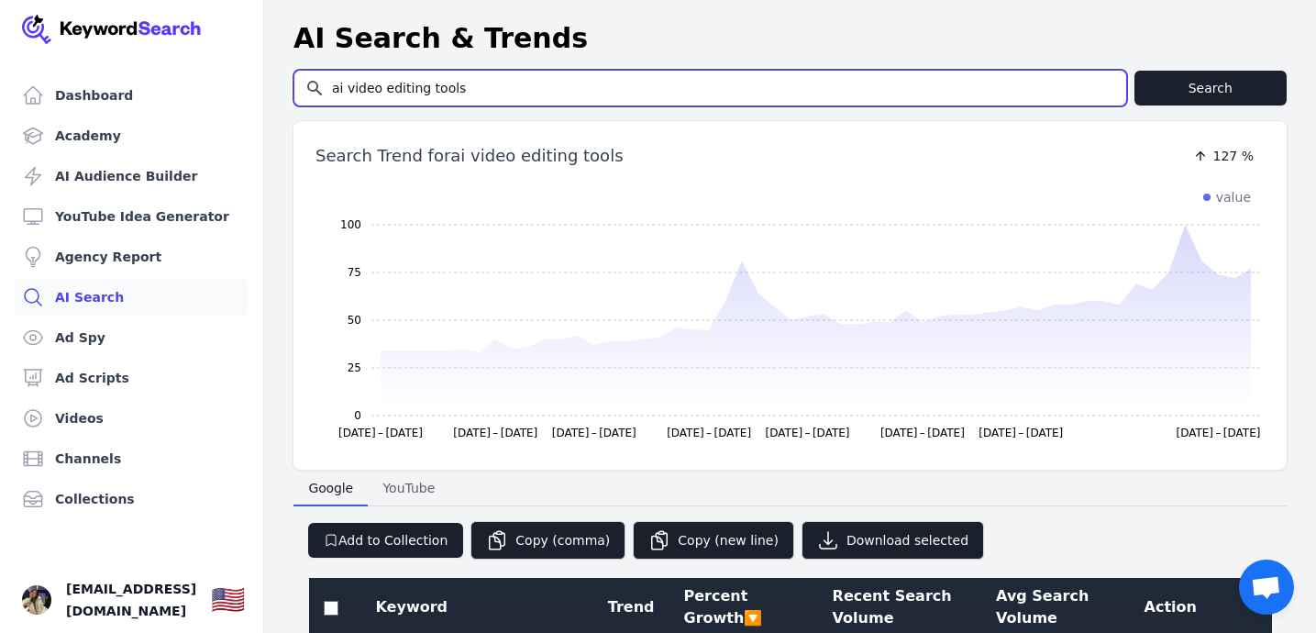
click at [458, 97] on input "ai video editing tools" at bounding box center [710, 88] width 832 height 35
paste input "Auto Subtitle"
type input "Auto Subtitles"
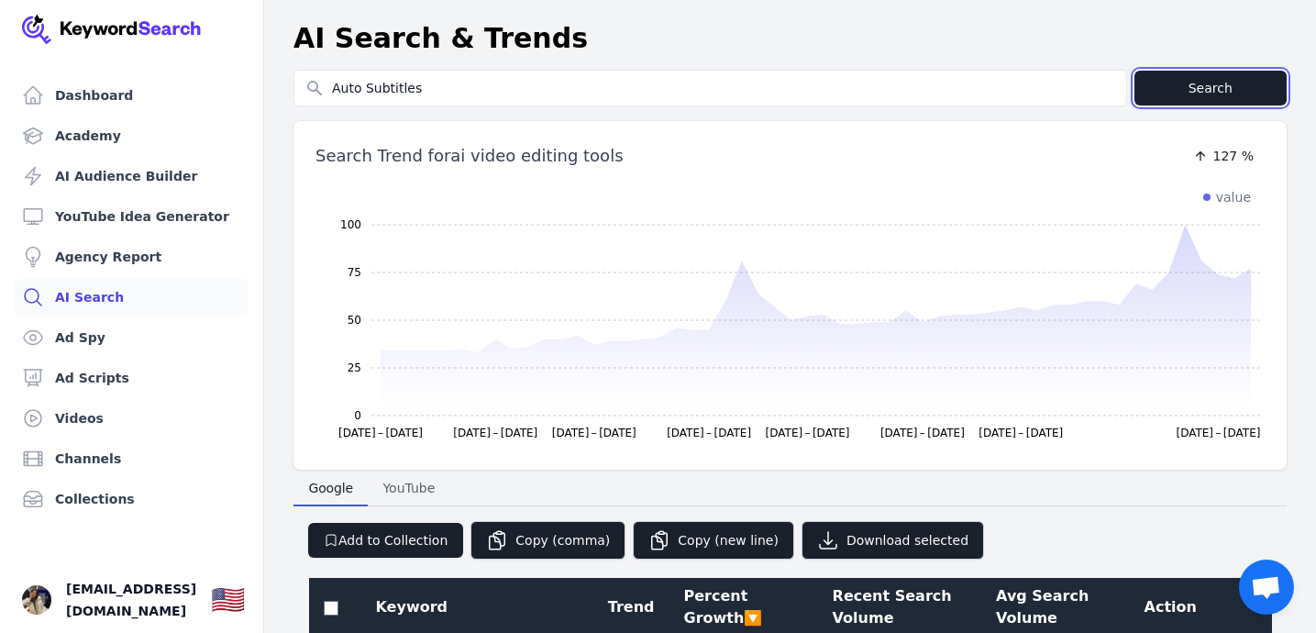
click at [1201, 86] on button "Search" at bounding box center [1210, 88] width 153 height 35
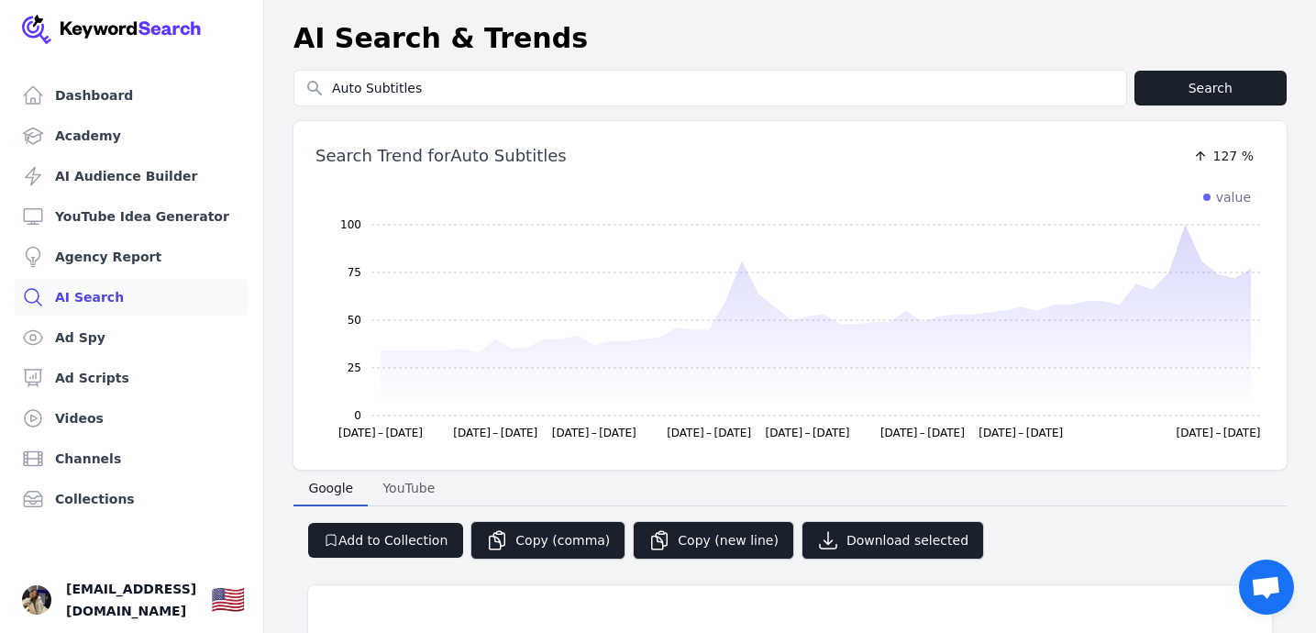
select select "50"
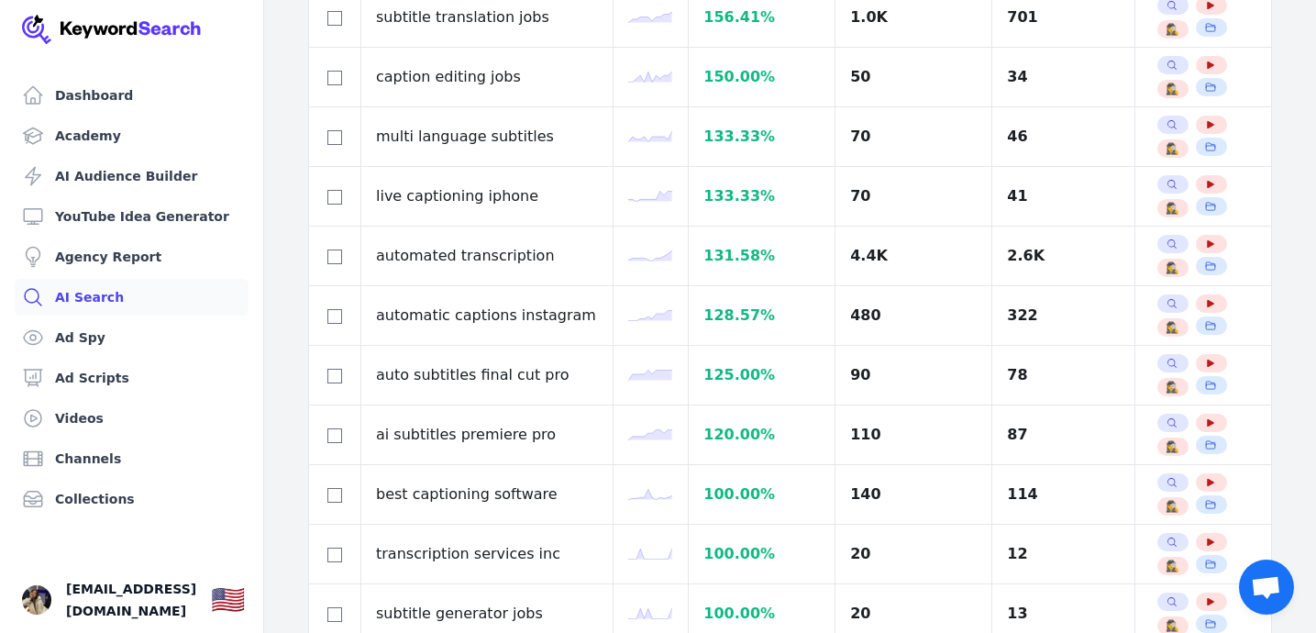
scroll to position [1320, 0]
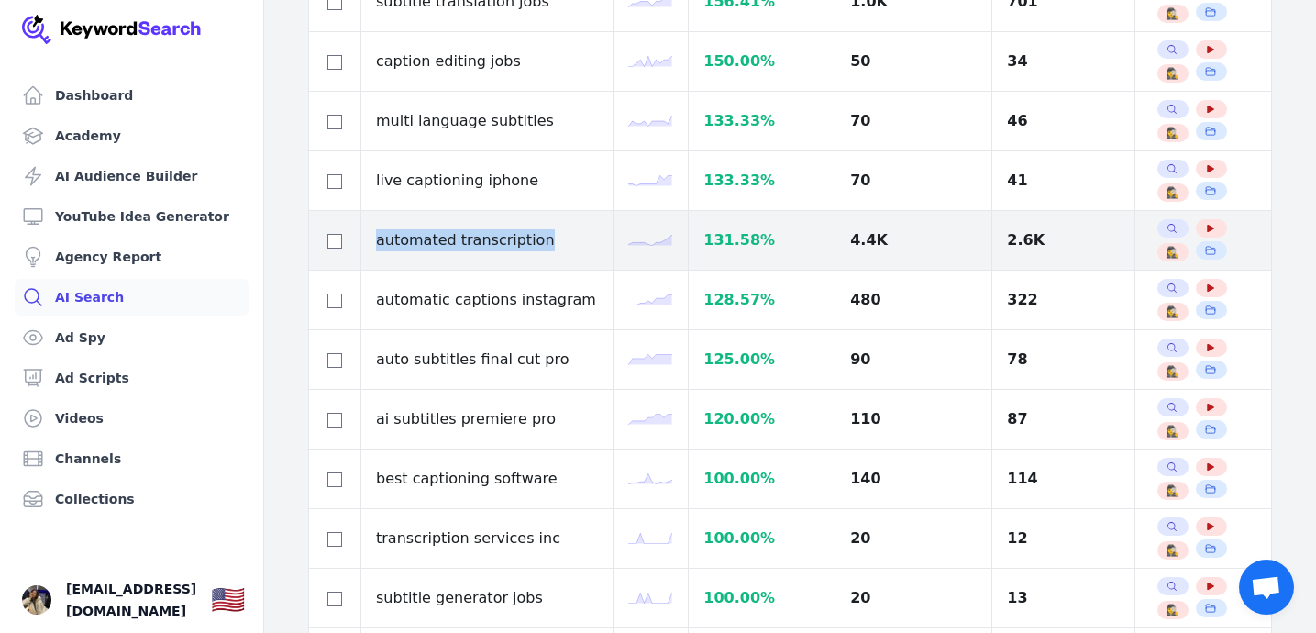
drag, startPoint x: 375, startPoint y: 246, endPoint x: 531, endPoint y: 238, distance: 156.0
click at [531, 239] on td "automated transcription" at bounding box center [487, 241] width 252 height 60
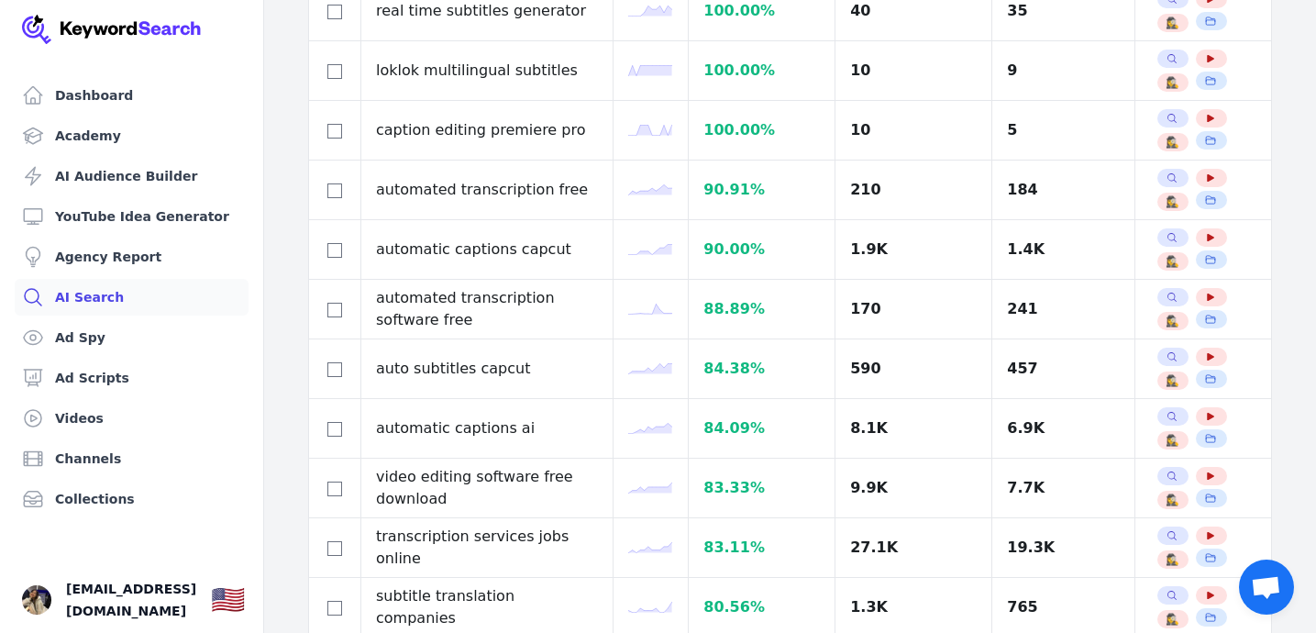
scroll to position [1967, 0]
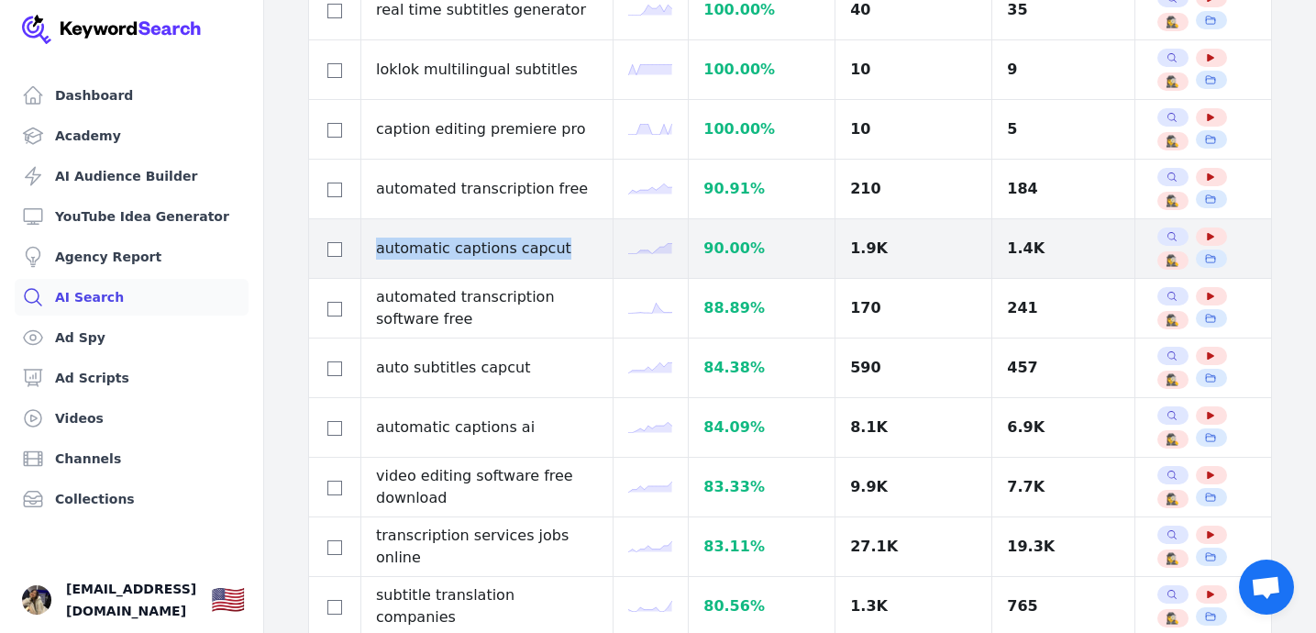
drag, startPoint x: 378, startPoint y: 249, endPoint x: 564, endPoint y: 243, distance: 186.2
click at [564, 243] on td "automatic captions capcut" at bounding box center [487, 249] width 252 height 60
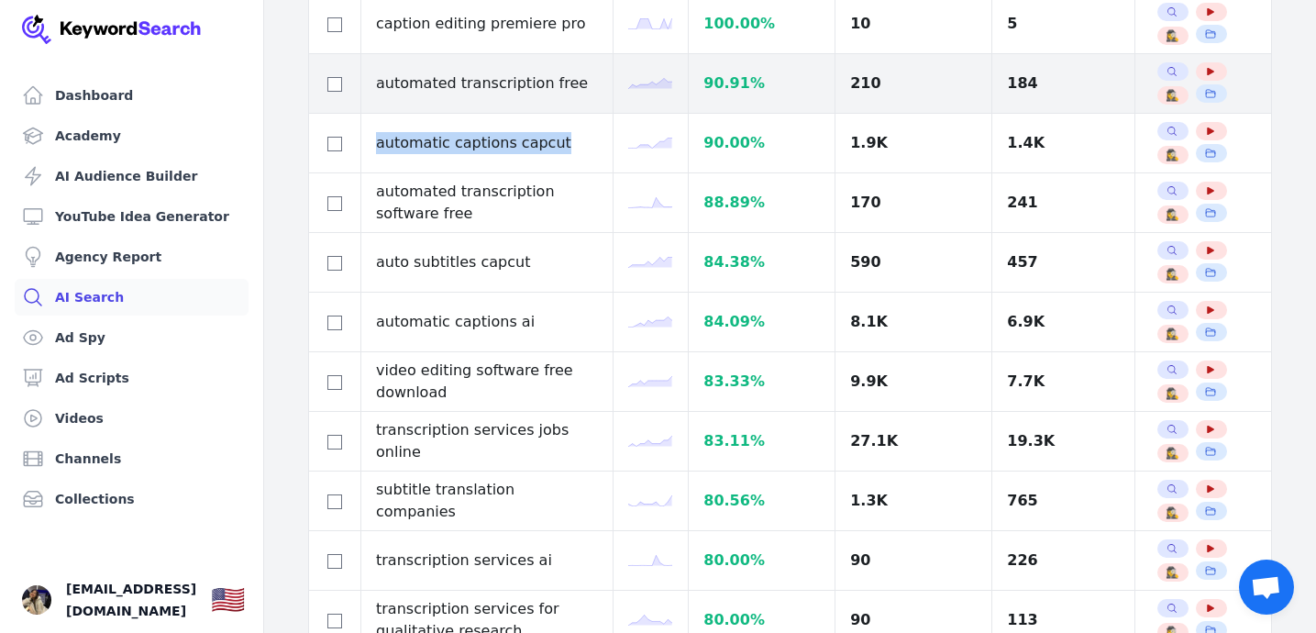
scroll to position [2074, 0]
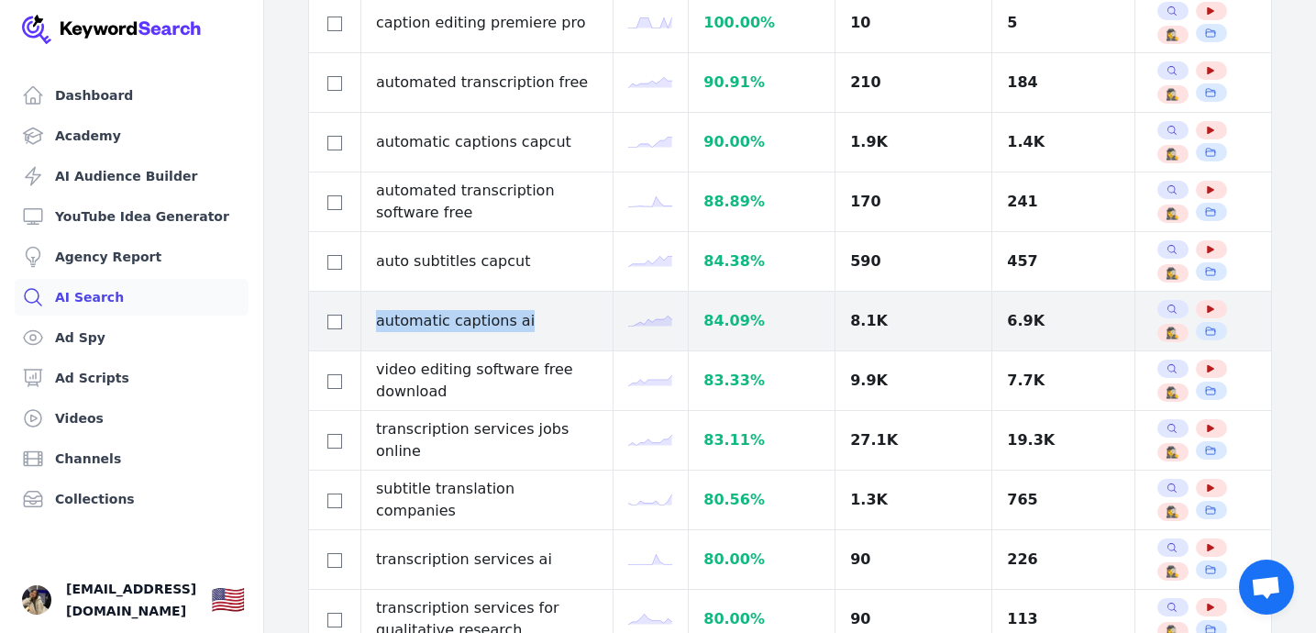
drag, startPoint x: 529, startPoint y: 324, endPoint x: 379, endPoint y: 322, distance: 150.4
click at [379, 322] on td "automatic captions ai" at bounding box center [487, 322] width 252 height 60
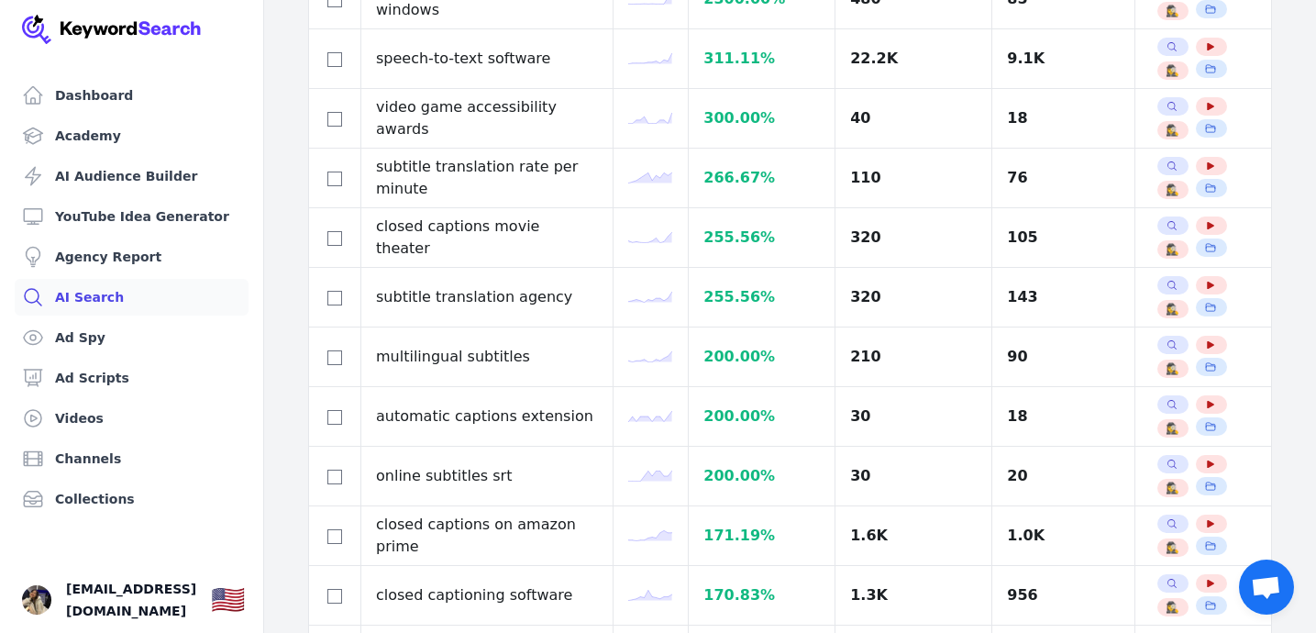
scroll to position [0, 0]
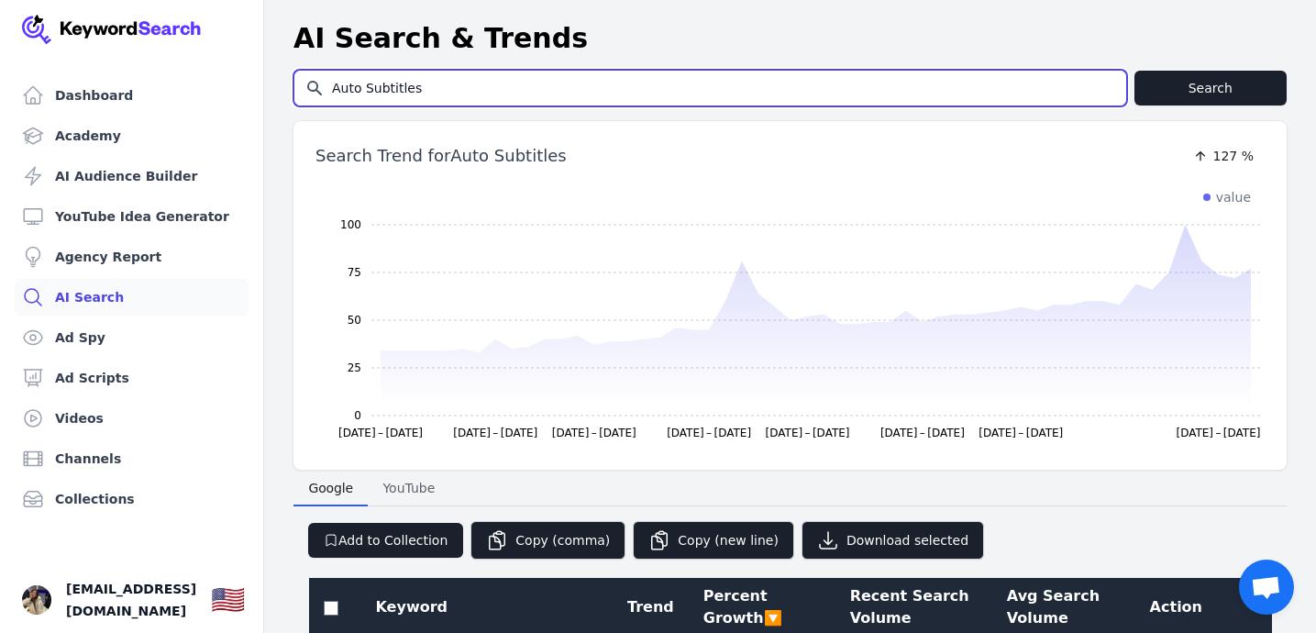
click at [425, 85] on input "Auto Subtitles" at bounding box center [710, 88] width 832 height 35
paste input "online income ai"
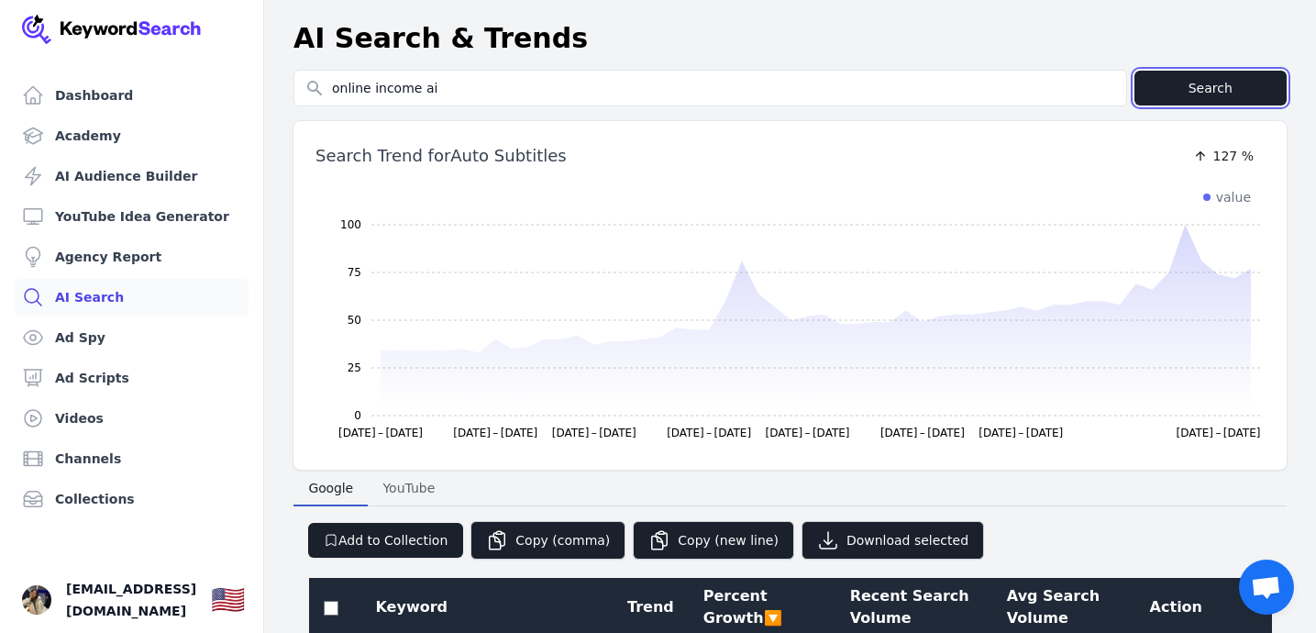
click at [1173, 83] on button "Search" at bounding box center [1210, 88] width 153 height 35
type input "online income ai"
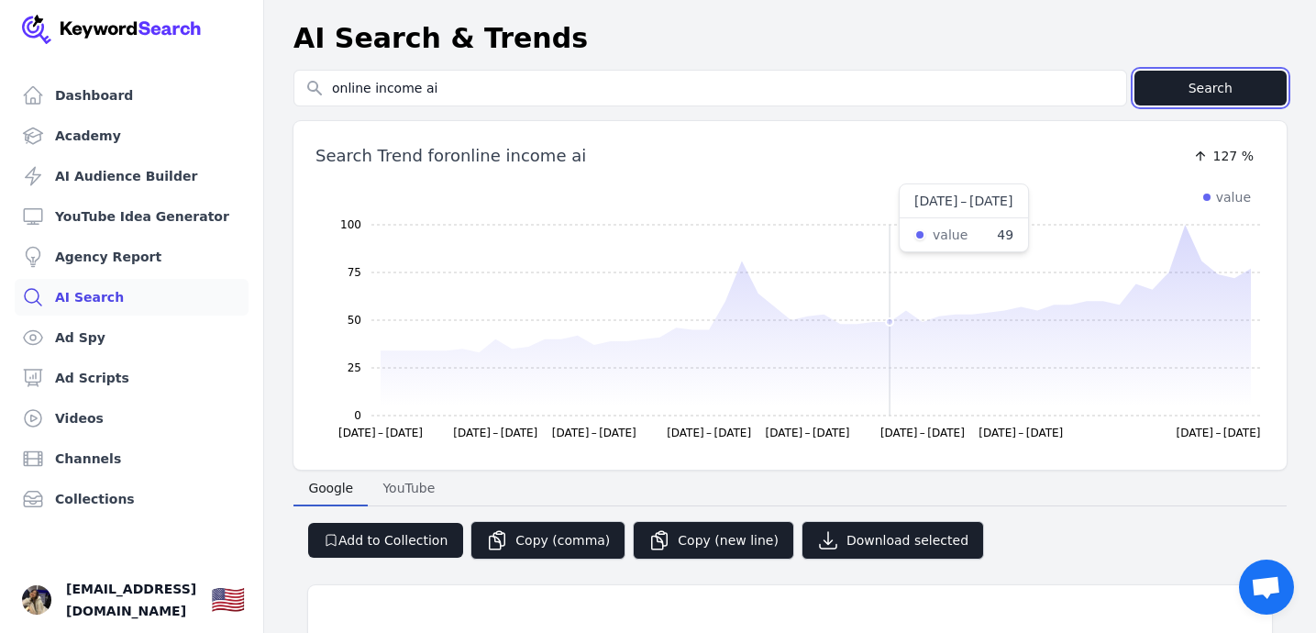
scroll to position [139, 0]
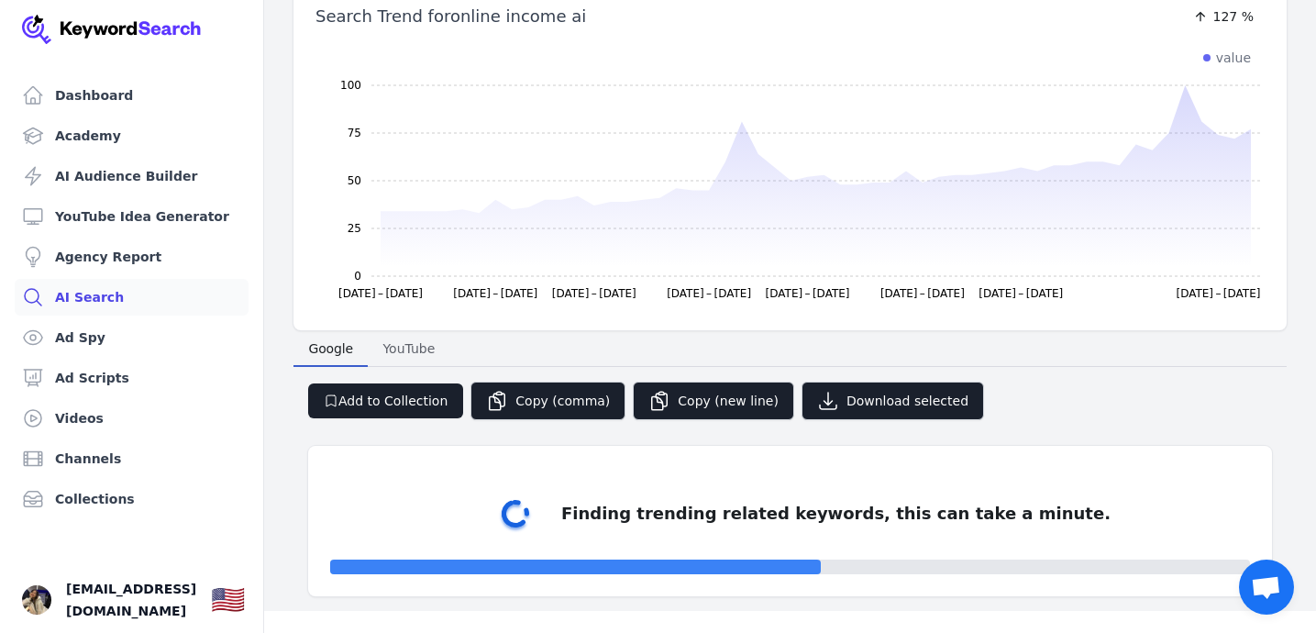
select select "50"
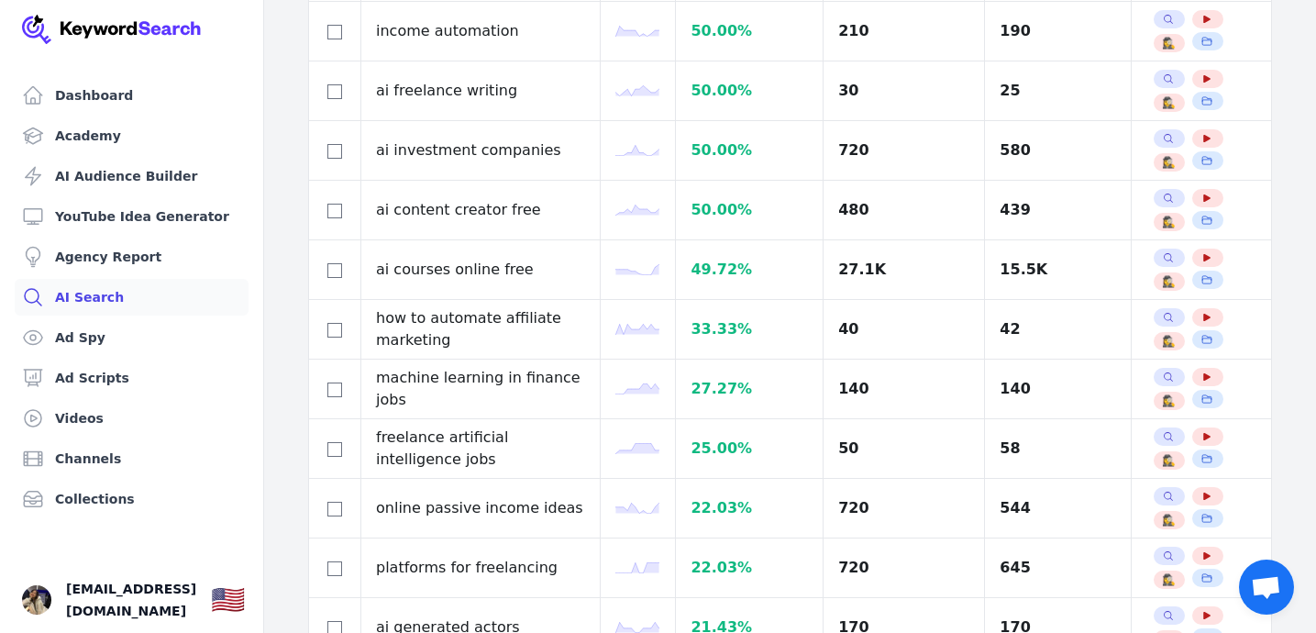
scroll to position [1650, 0]
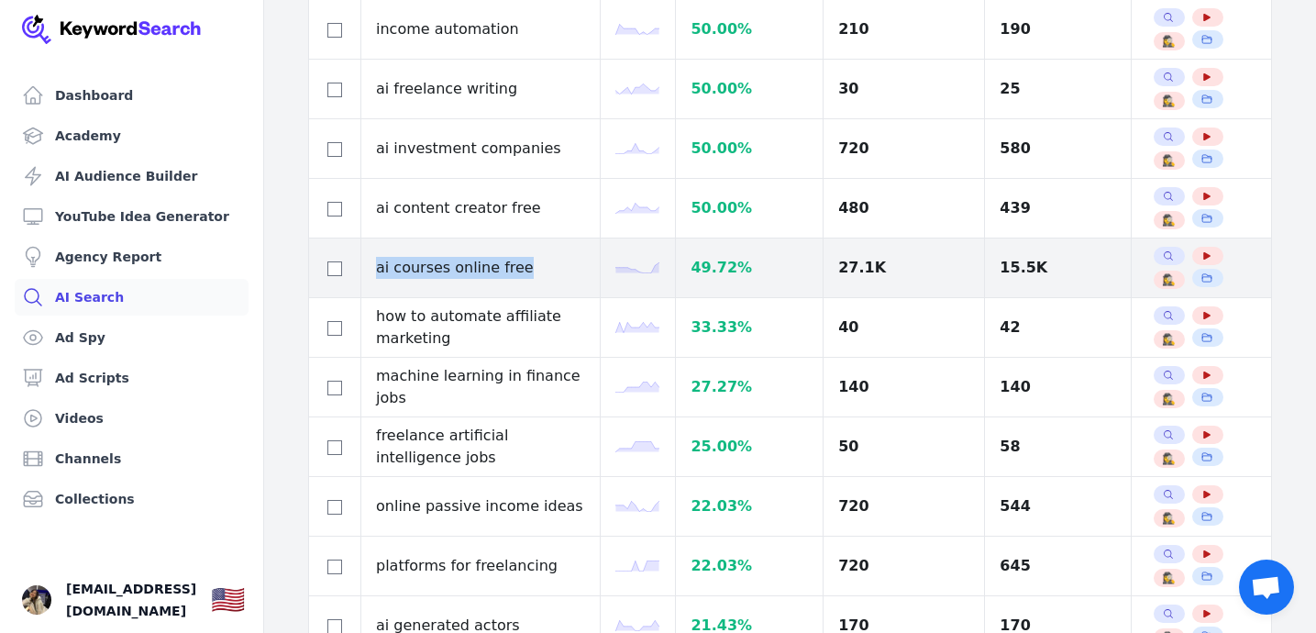
drag, startPoint x: 375, startPoint y: 272, endPoint x: 513, endPoint y: 267, distance: 138.5
click at [513, 268] on td "ai courses online free" at bounding box center [480, 268] width 239 height 60
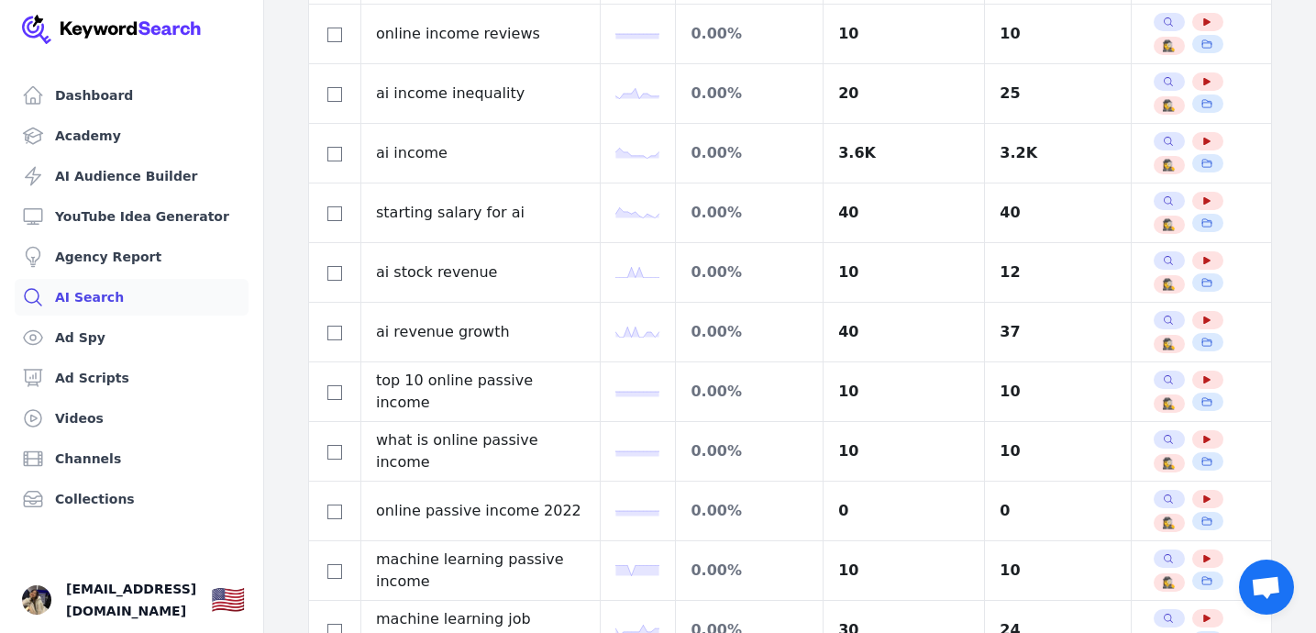
scroll to position [2363, 0]
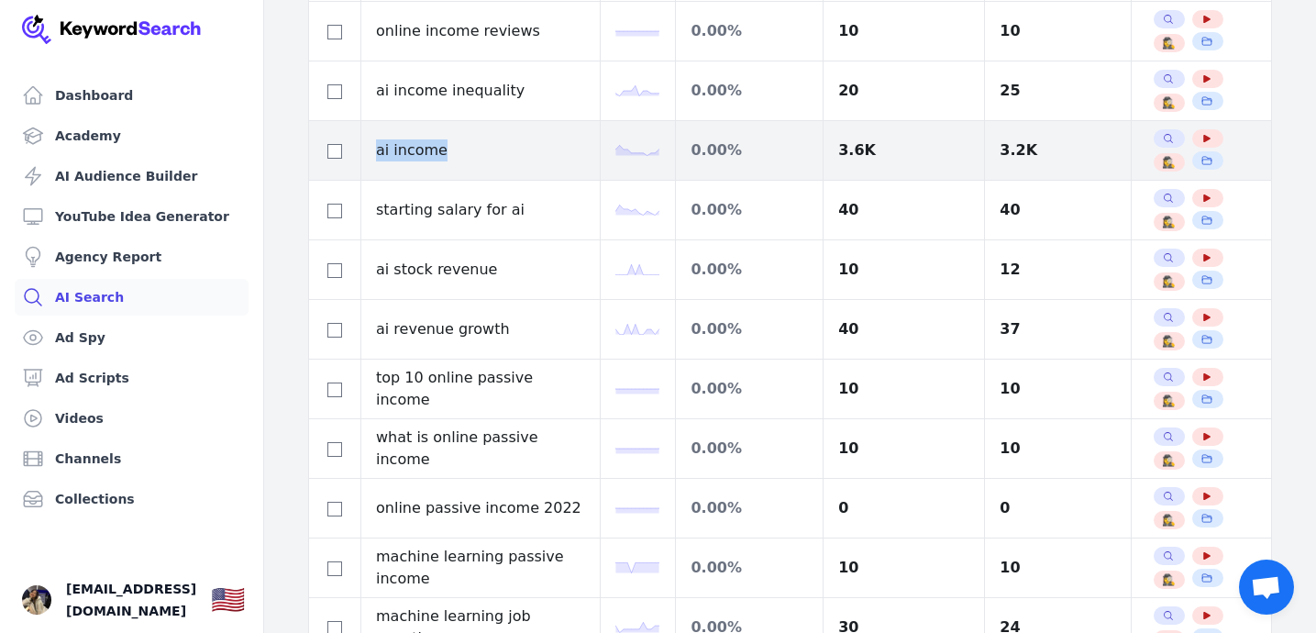
drag, startPoint x: 375, startPoint y: 151, endPoint x: 443, endPoint y: 150, distance: 67.8
click at [443, 150] on td "ai income" at bounding box center [480, 151] width 239 height 60
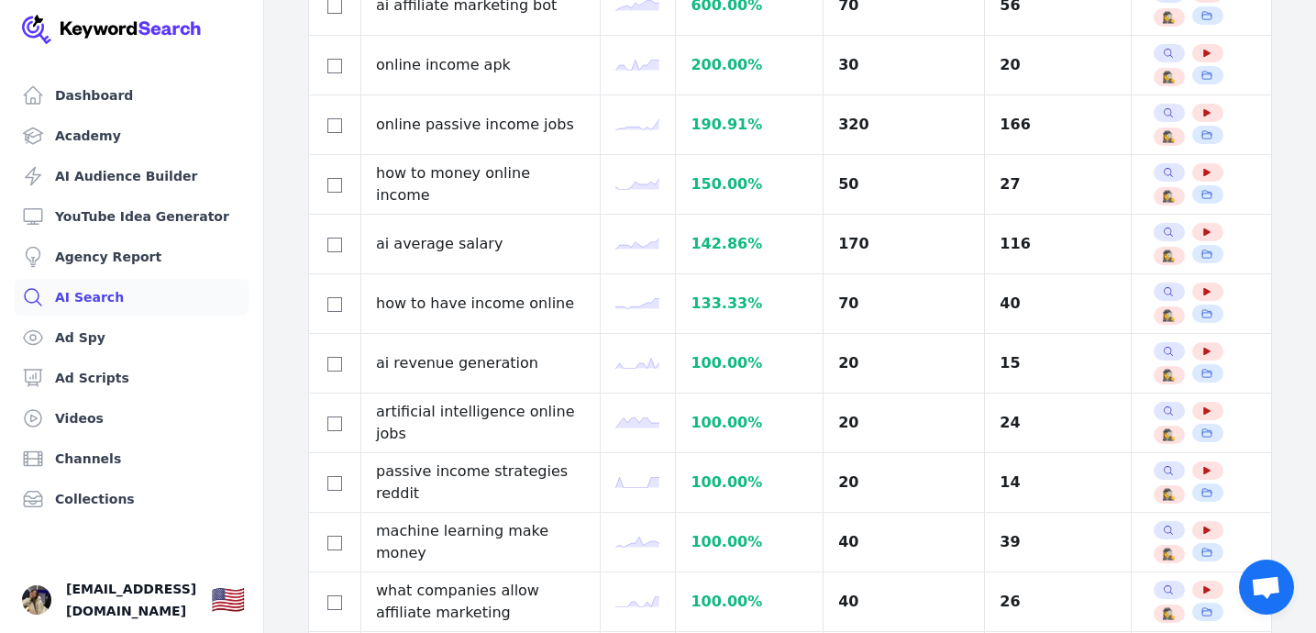
scroll to position [0, 0]
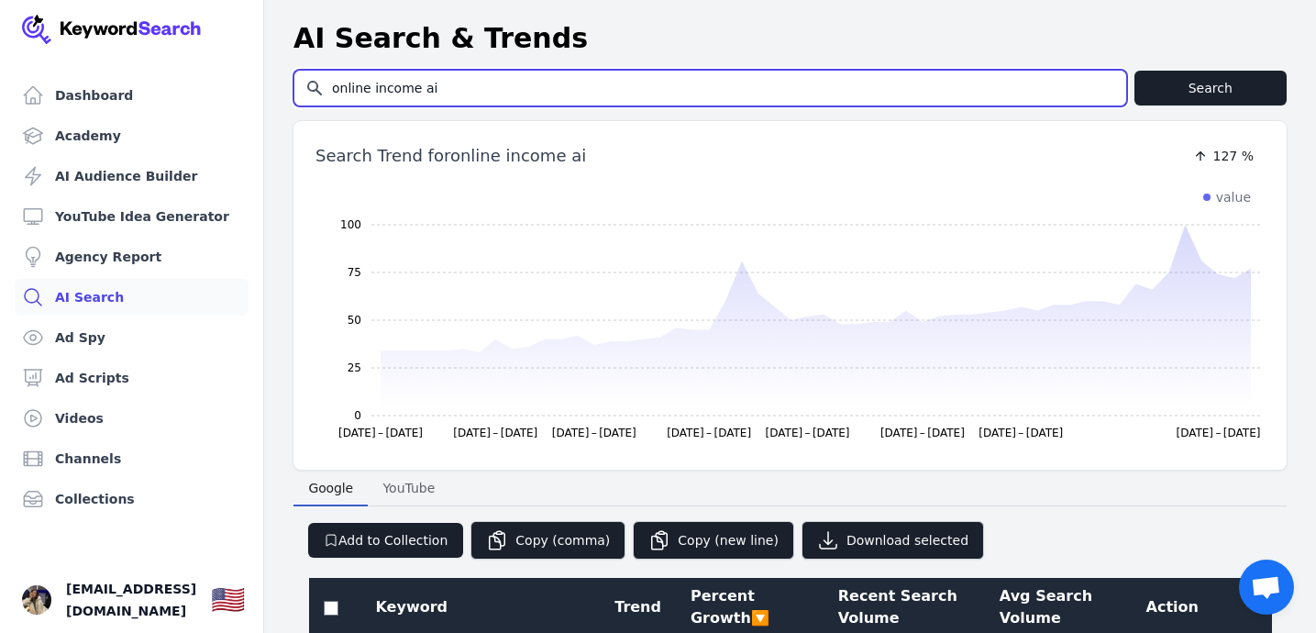
click at [521, 86] on input "online income ai" at bounding box center [710, 88] width 832 height 35
type input "ф"
type input "ai video editor"
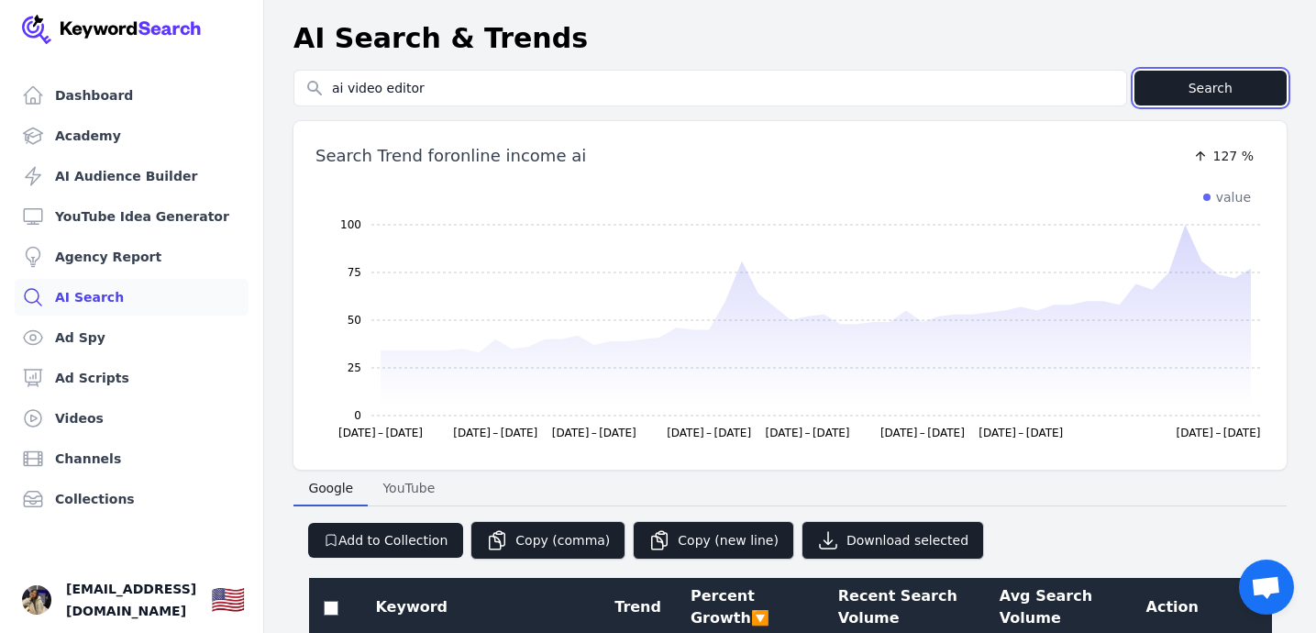
click at [1186, 83] on button "Search" at bounding box center [1210, 88] width 153 height 35
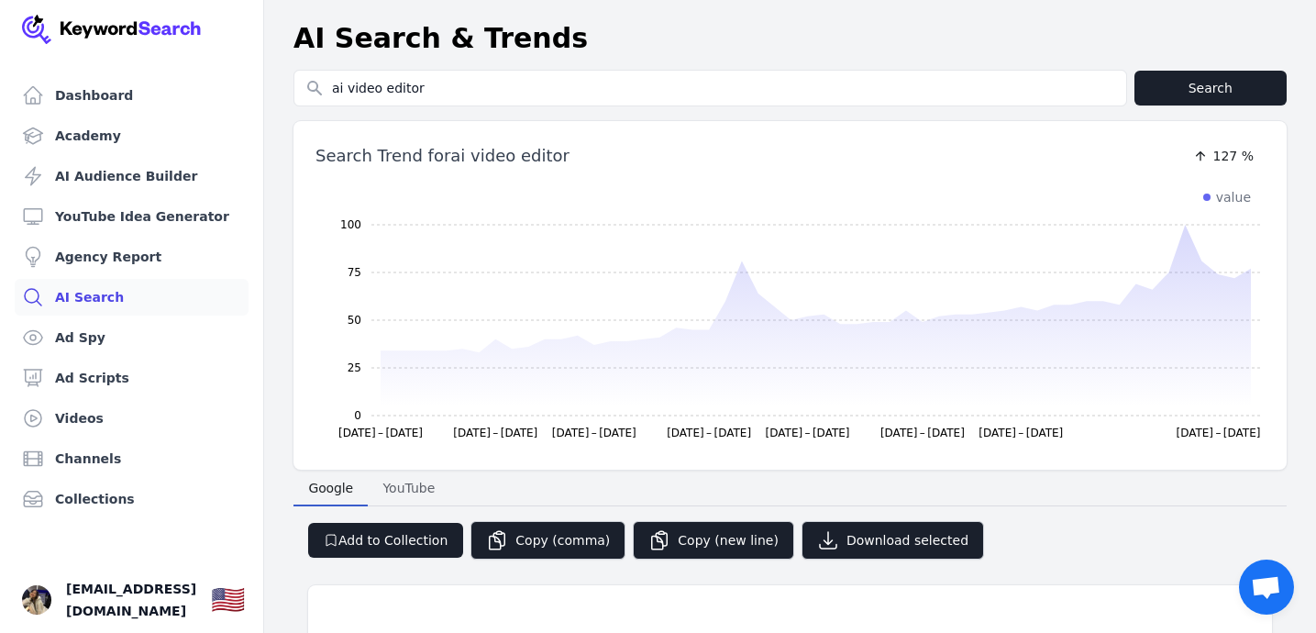
select select "50"
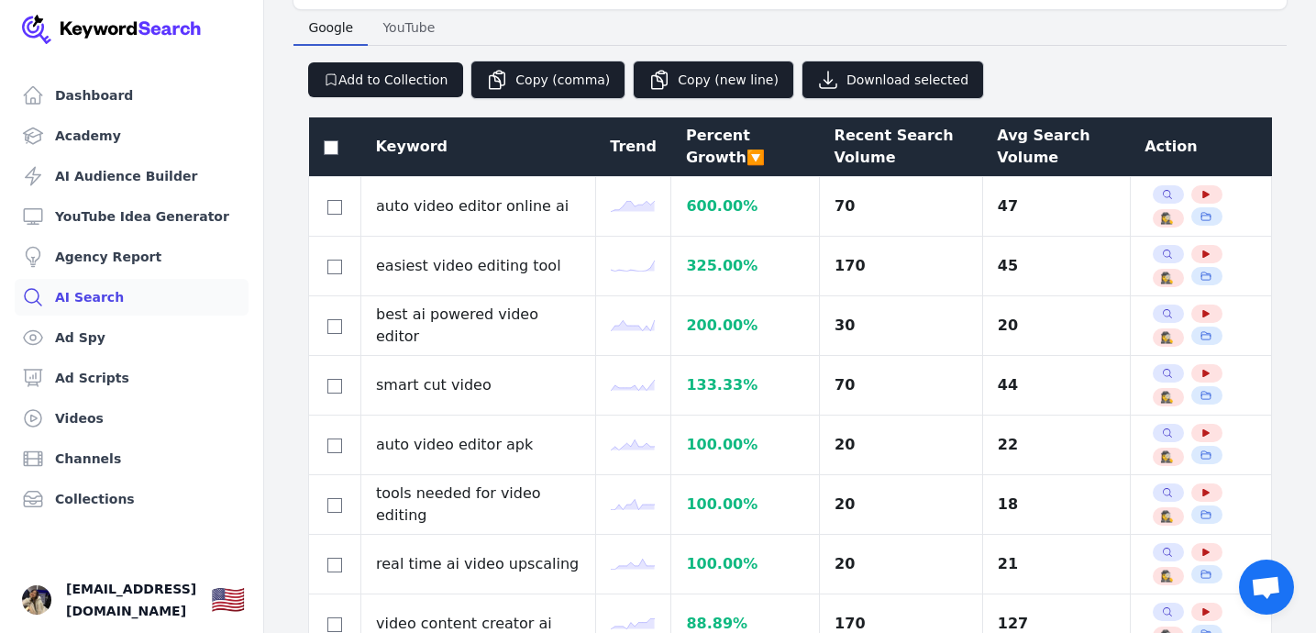
scroll to position [490, 0]
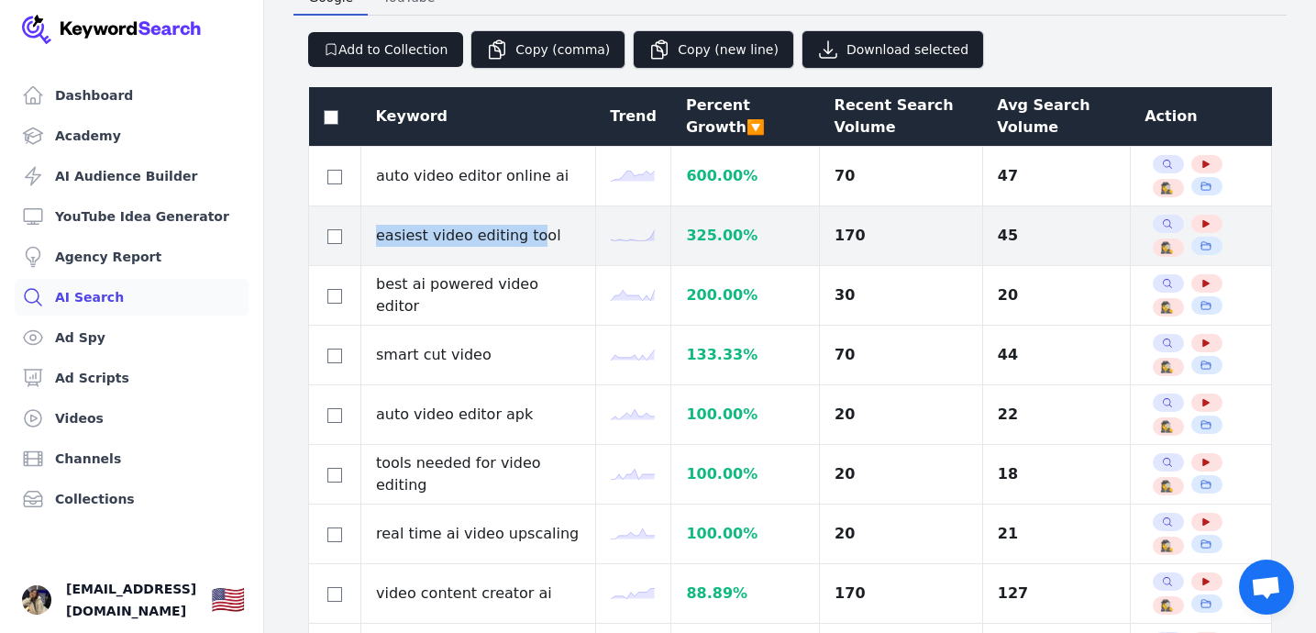
drag, startPoint x: 376, startPoint y: 236, endPoint x: 526, endPoint y: 231, distance: 150.4
click at [526, 231] on td "easiest video editing tool" at bounding box center [478, 236] width 235 height 60
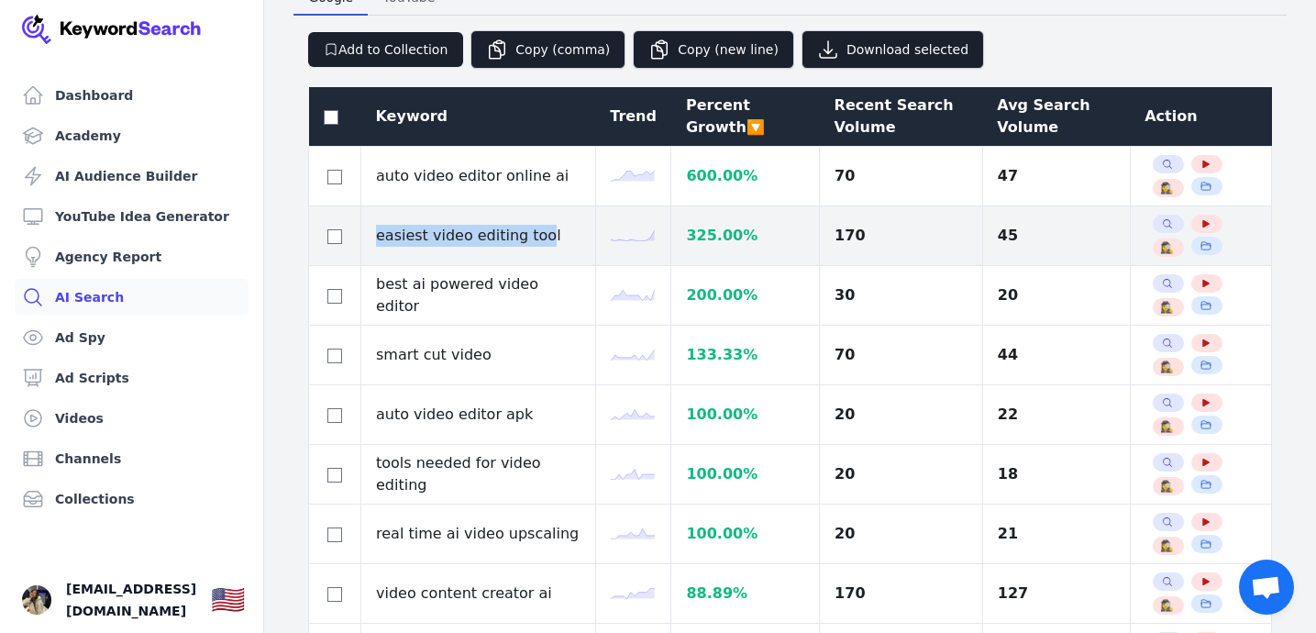
drag, startPoint x: 372, startPoint y: 235, endPoint x: 540, endPoint y: 238, distance: 167.8
click at [539, 238] on td "easiest video editing tool" at bounding box center [478, 236] width 235 height 60
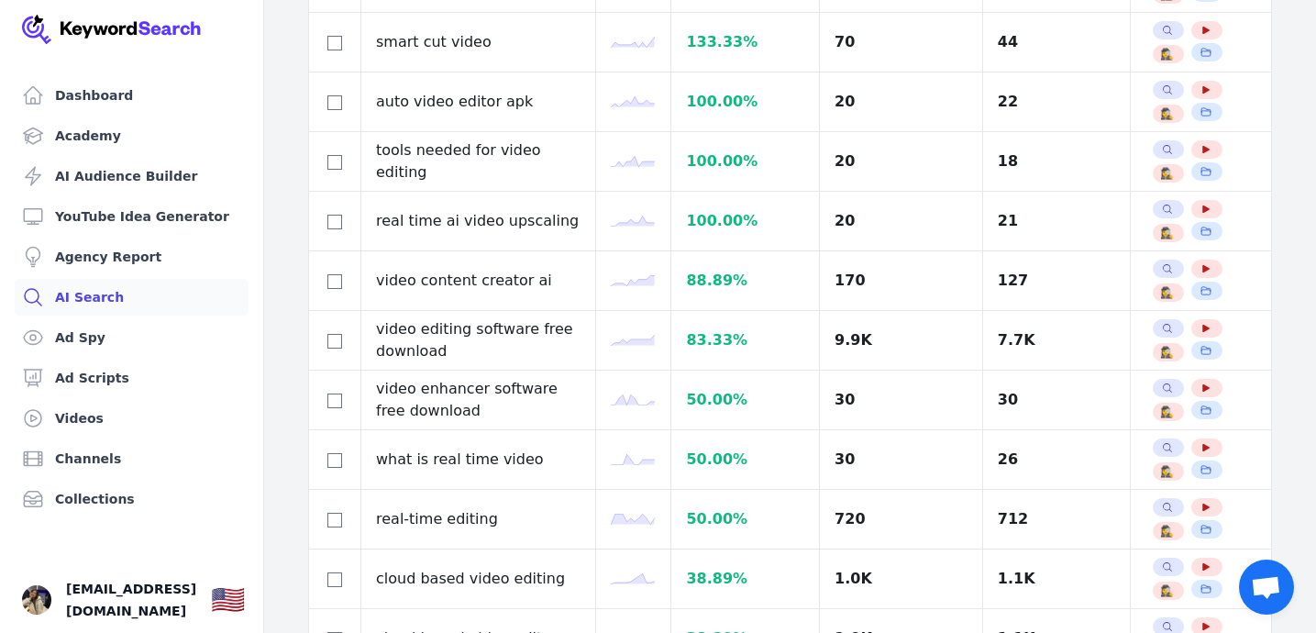
scroll to position [862, 0]
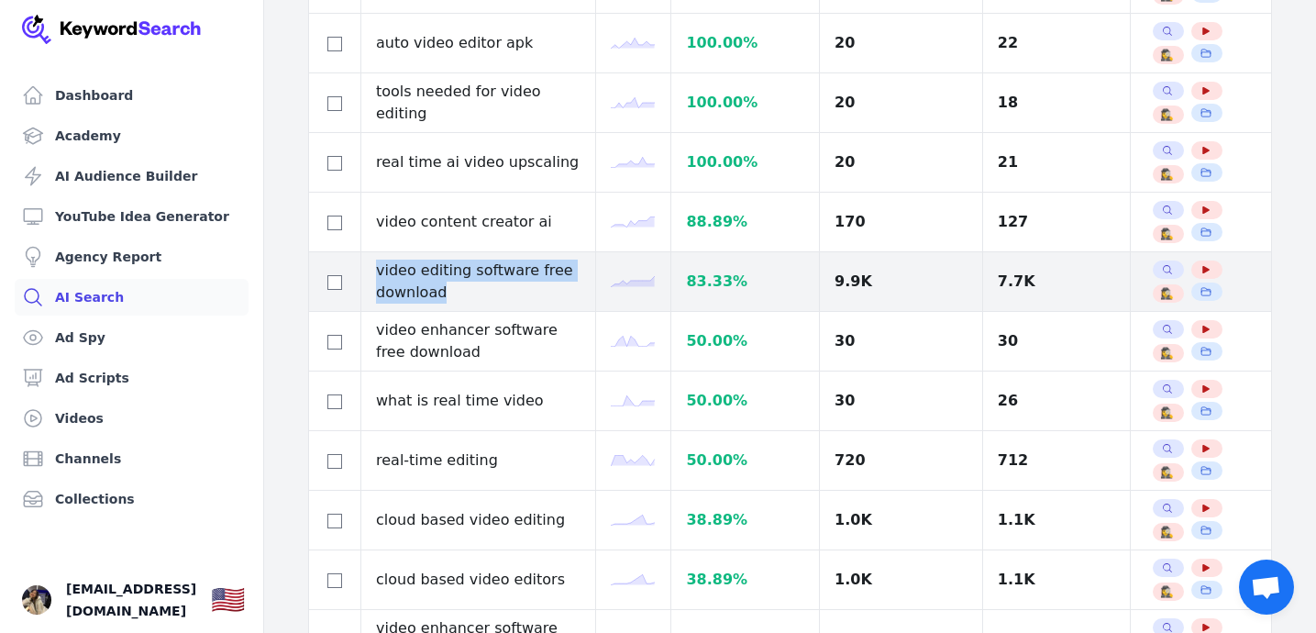
drag, startPoint x: 448, startPoint y: 294, endPoint x: 375, endPoint y: 274, distance: 76.1
click at [375, 274] on td "video editing software free download" at bounding box center [478, 282] width 235 height 60
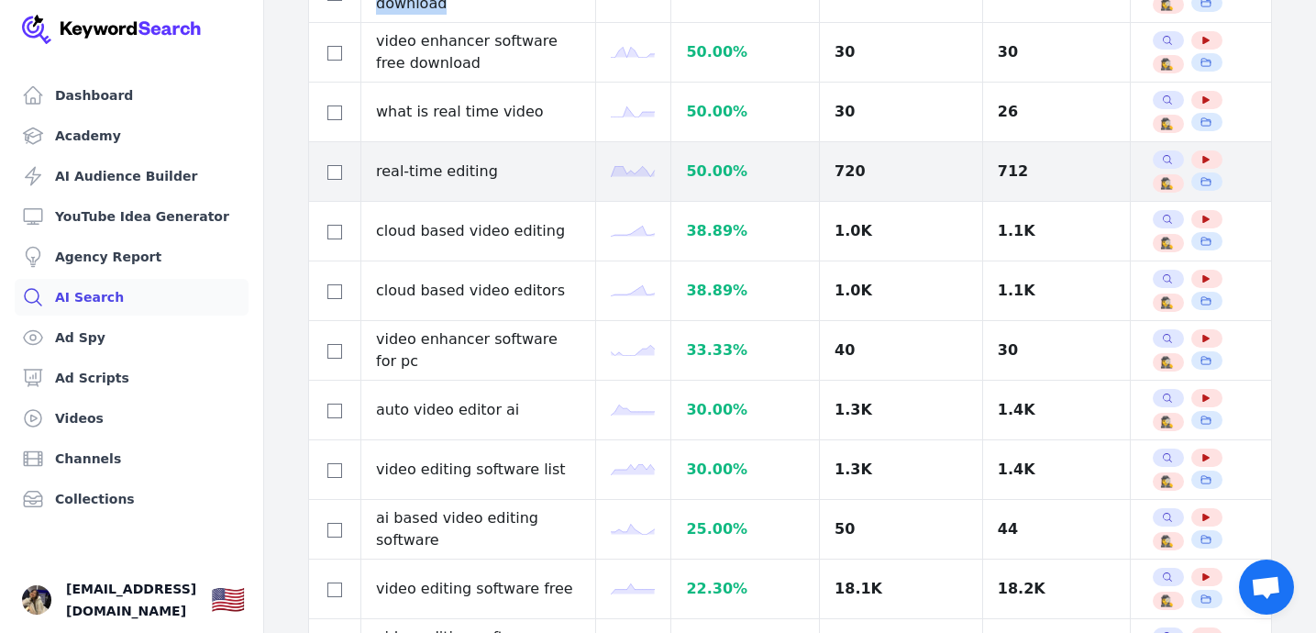
scroll to position [1223, 0]
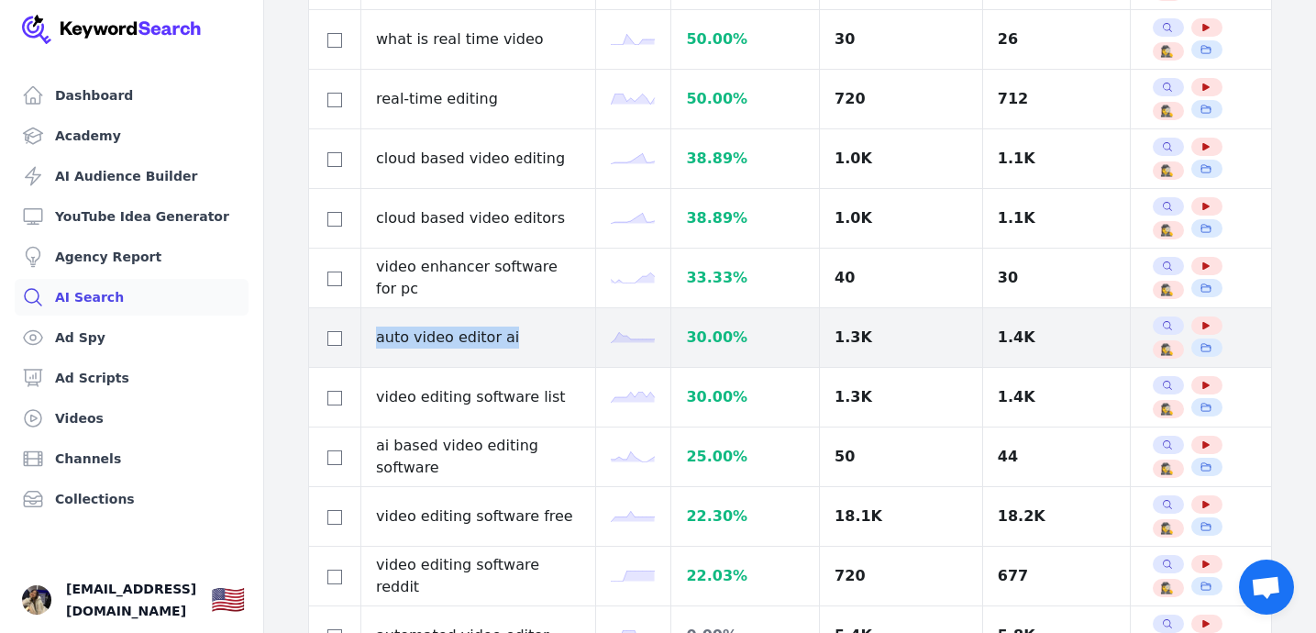
drag, startPoint x: 512, startPoint y: 338, endPoint x: 379, endPoint y: 335, distance: 133.9
click at [379, 336] on td "auto video editor ai" at bounding box center [478, 338] width 235 height 60
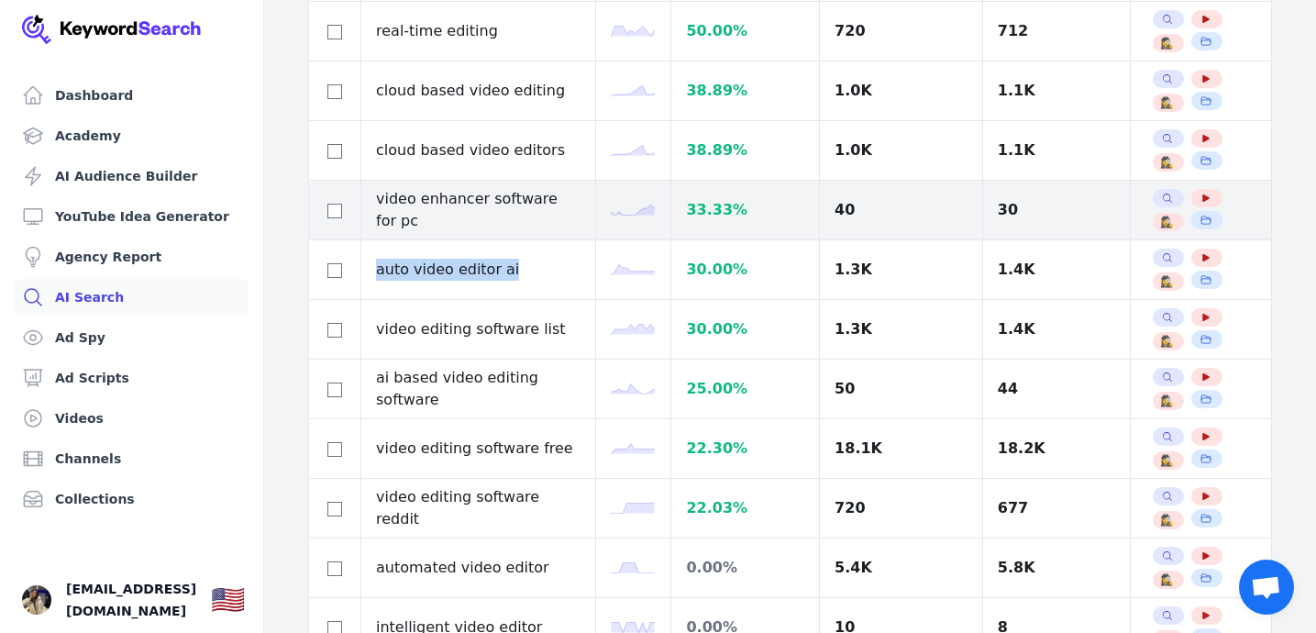
scroll to position [1312, 0]
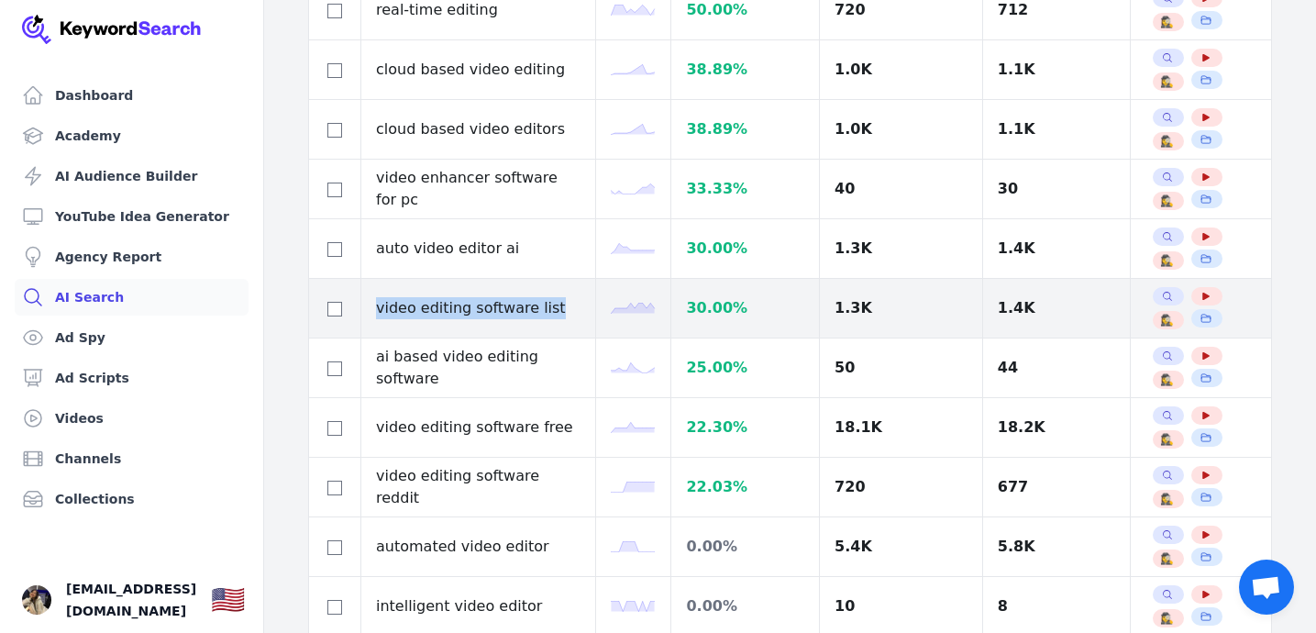
drag, startPoint x: 378, startPoint y: 308, endPoint x: 547, endPoint y: 311, distance: 169.6
click at [547, 311] on td "video editing software list" at bounding box center [478, 309] width 235 height 60
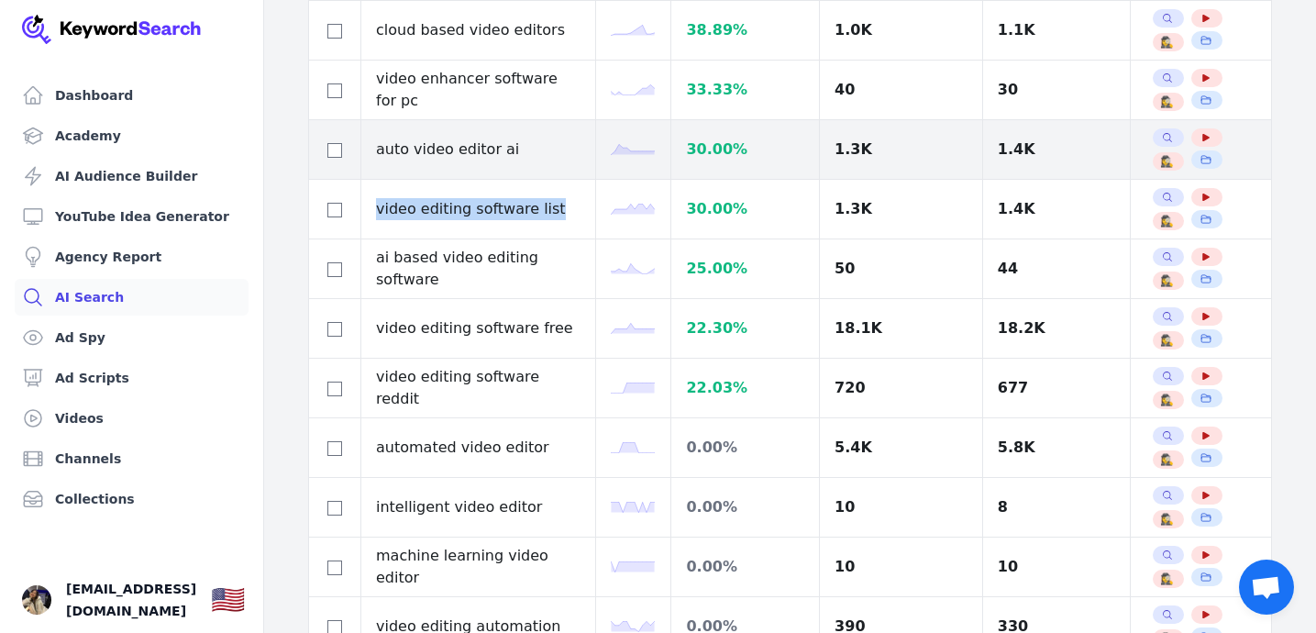
scroll to position [1461, 0]
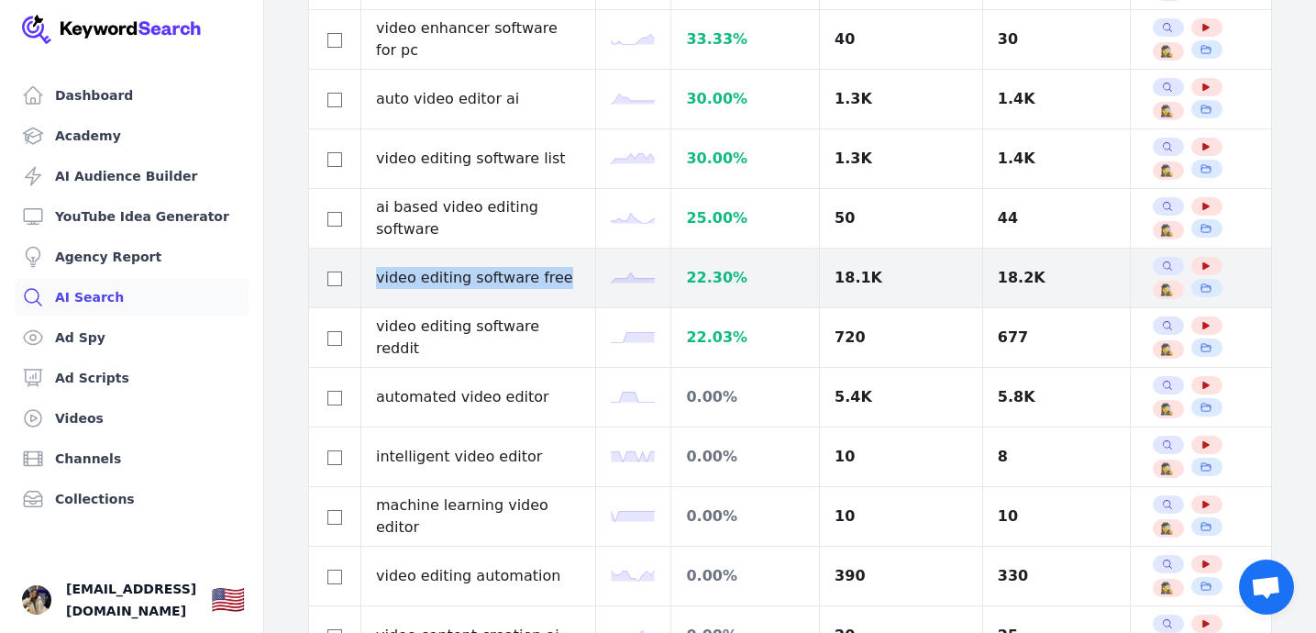
drag, startPoint x: 380, startPoint y: 281, endPoint x: 552, endPoint y: 281, distance: 172.4
click at [552, 281] on td "video editing software free" at bounding box center [478, 278] width 235 height 60
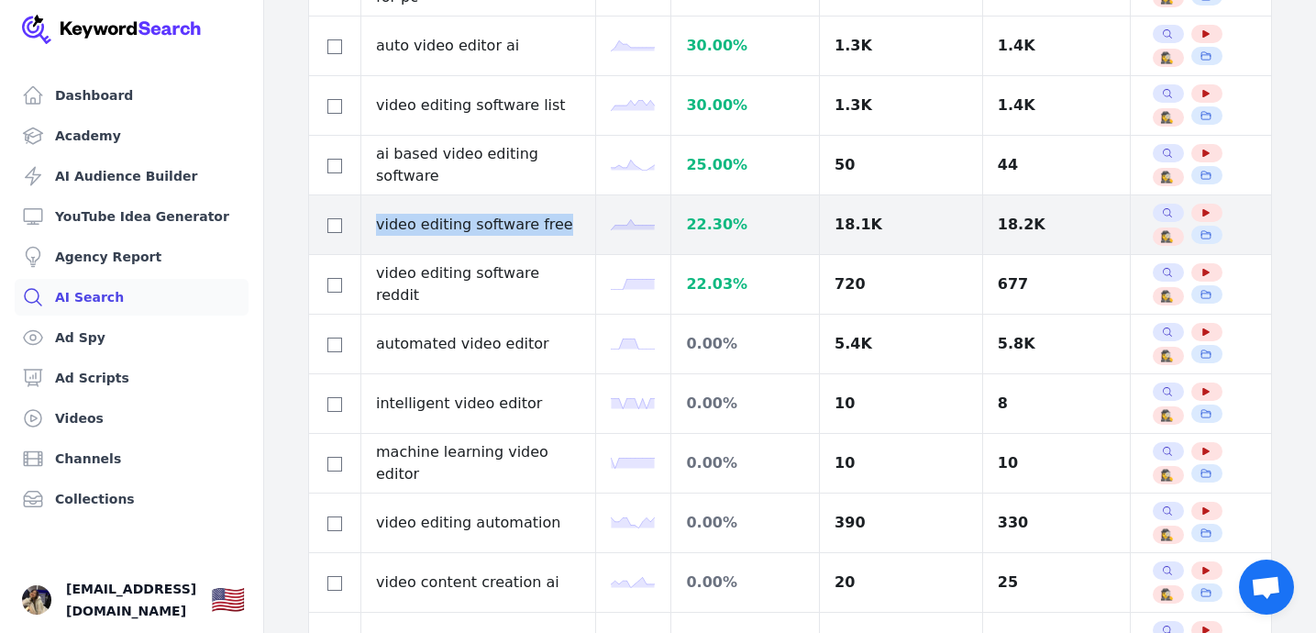
scroll to position [1543, 0]
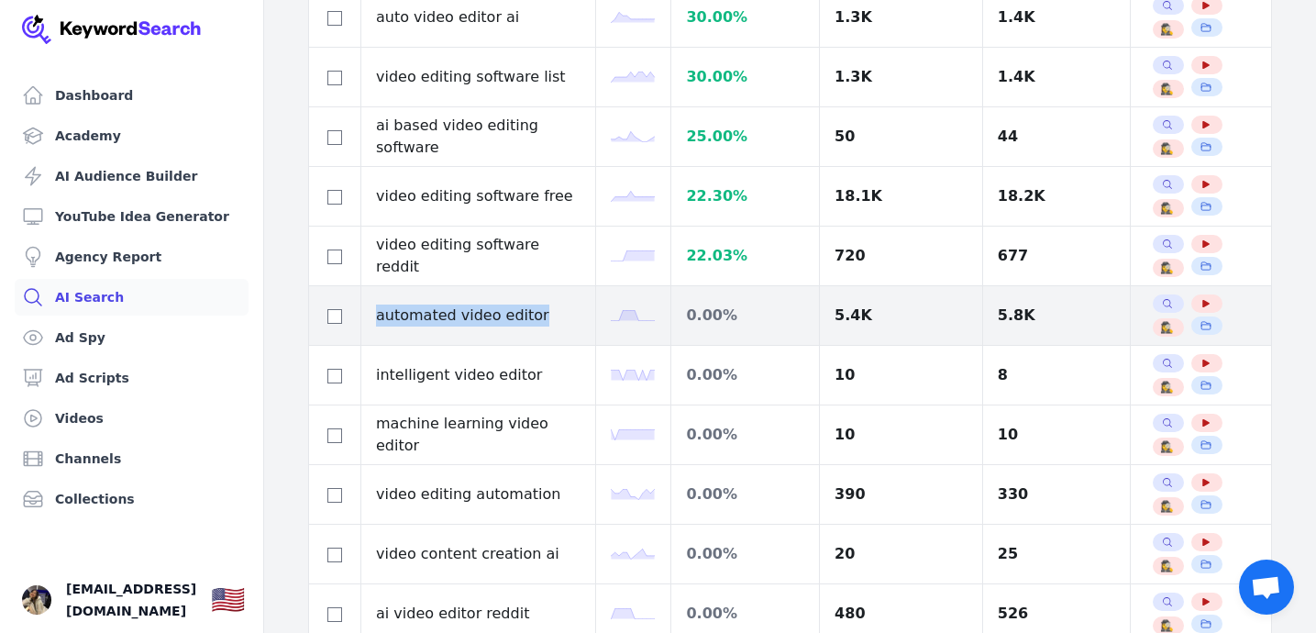
drag, startPoint x: 376, startPoint y: 317, endPoint x: 540, endPoint y: 307, distance: 164.4
click at [540, 307] on td "automated video editor" at bounding box center [478, 316] width 235 height 60
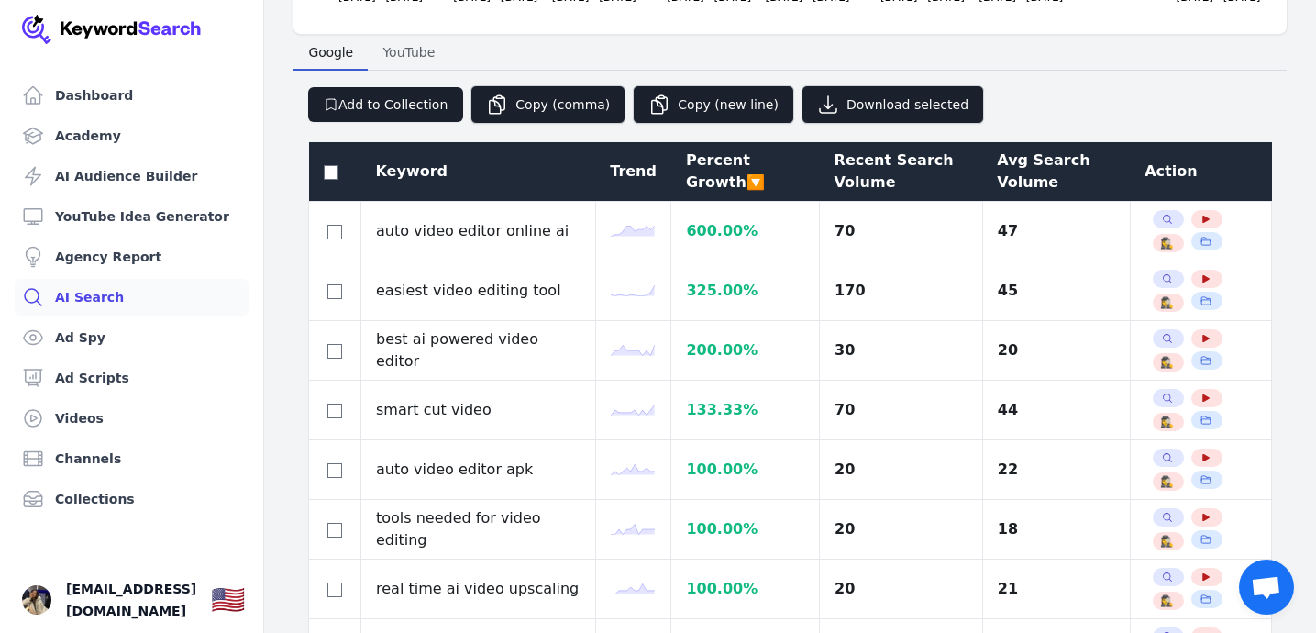
scroll to position [0, 0]
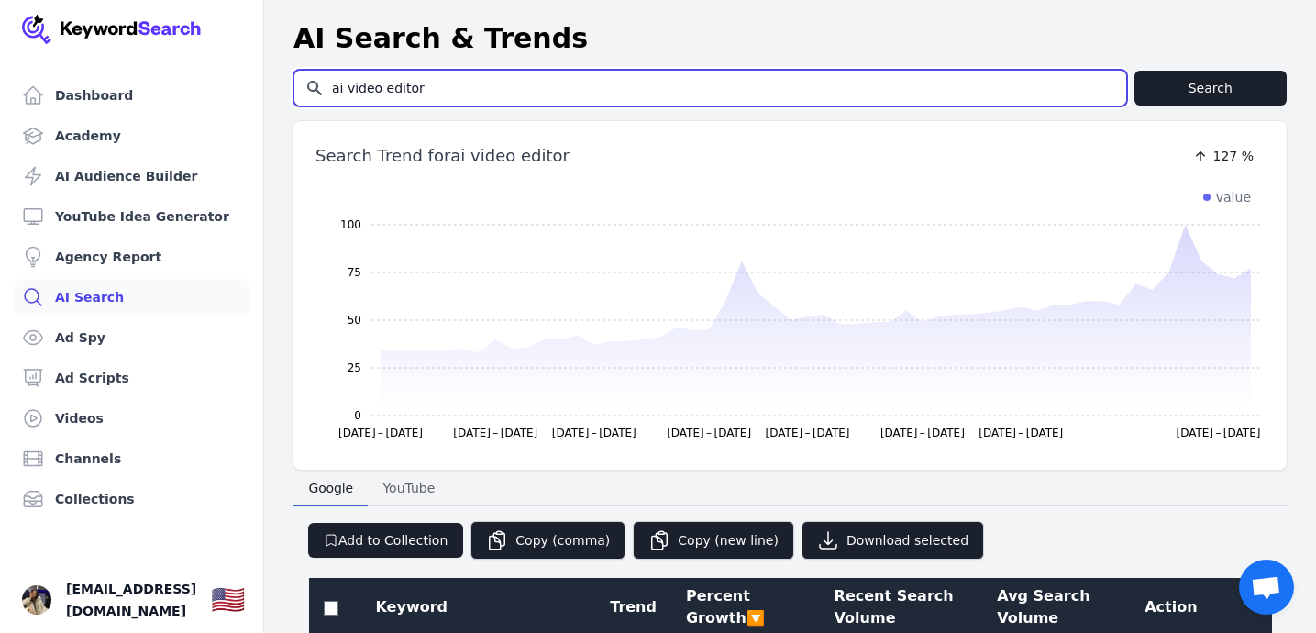
click at [520, 90] on input "ai video editor" at bounding box center [710, 88] width 832 height 35
type input "after effects"
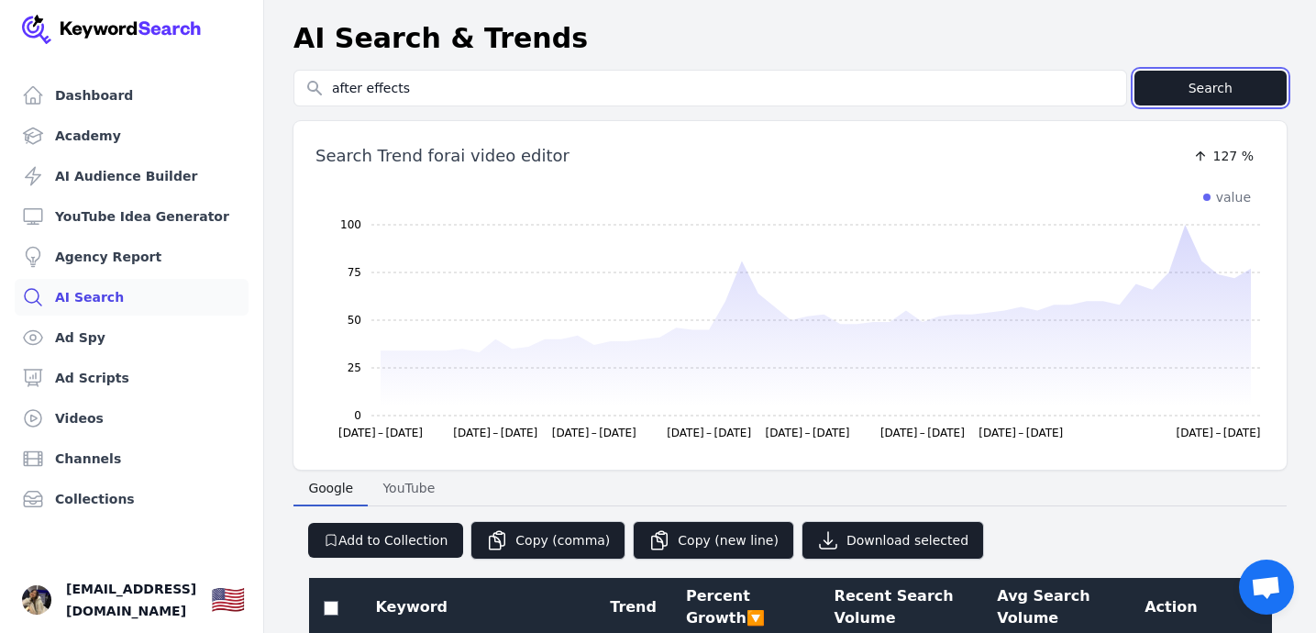
click at [1204, 91] on button "Search" at bounding box center [1210, 88] width 153 height 35
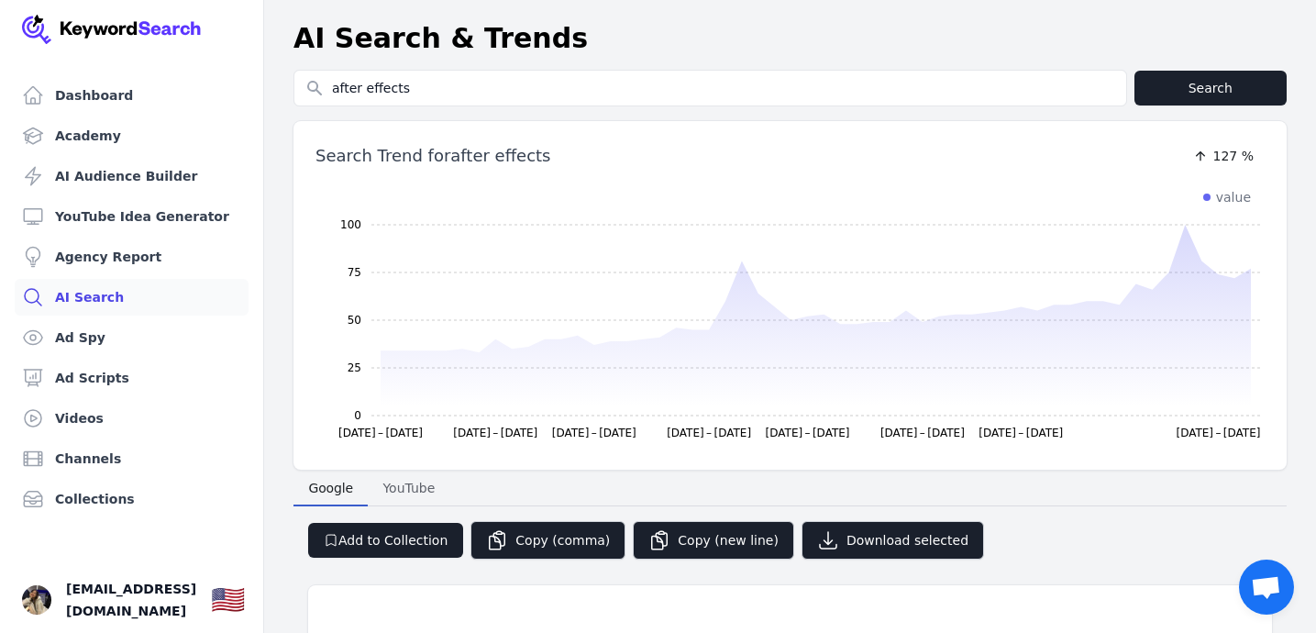
select select "50"
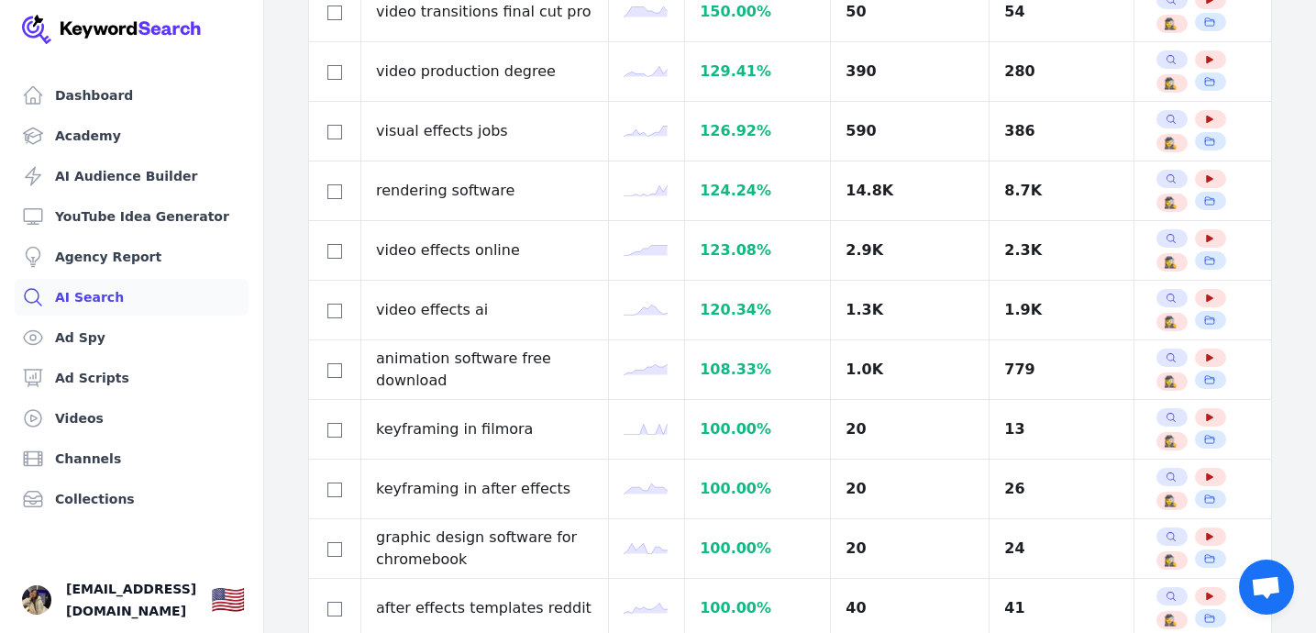
scroll to position [832, 0]
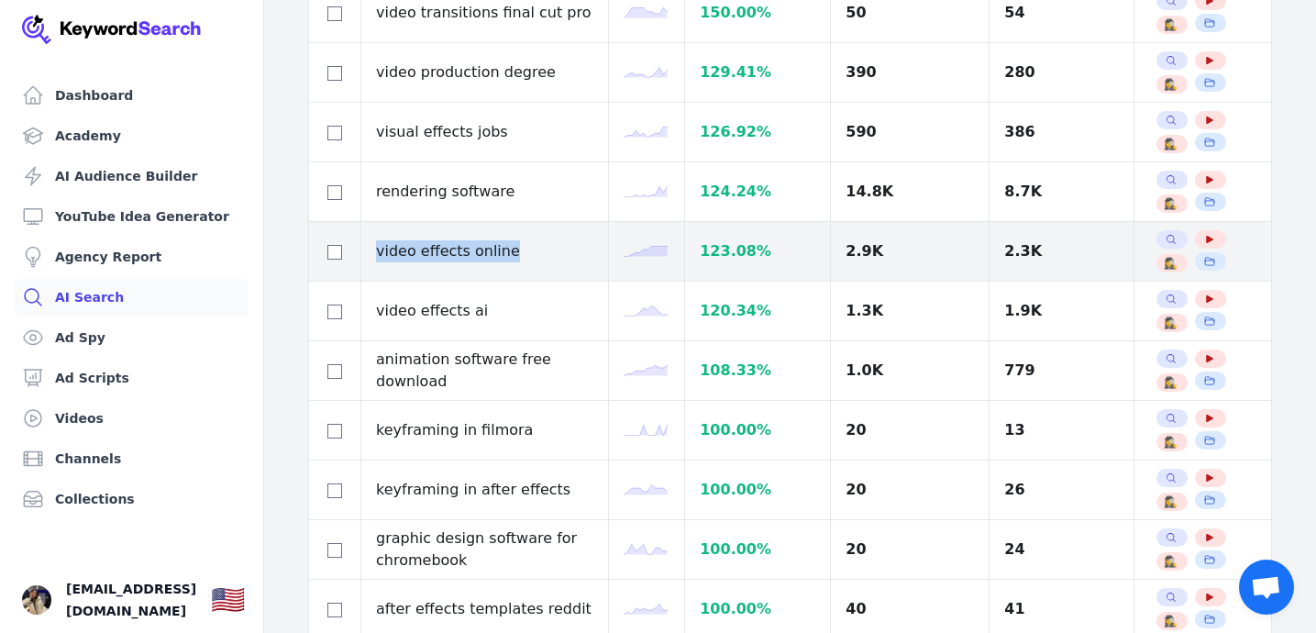
drag, startPoint x: 377, startPoint y: 253, endPoint x: 505, endPoint y: 251, distance: 128.4
click at [505, 251] on td "video effects online" at bounding box center [485, 252] width 248 height 60
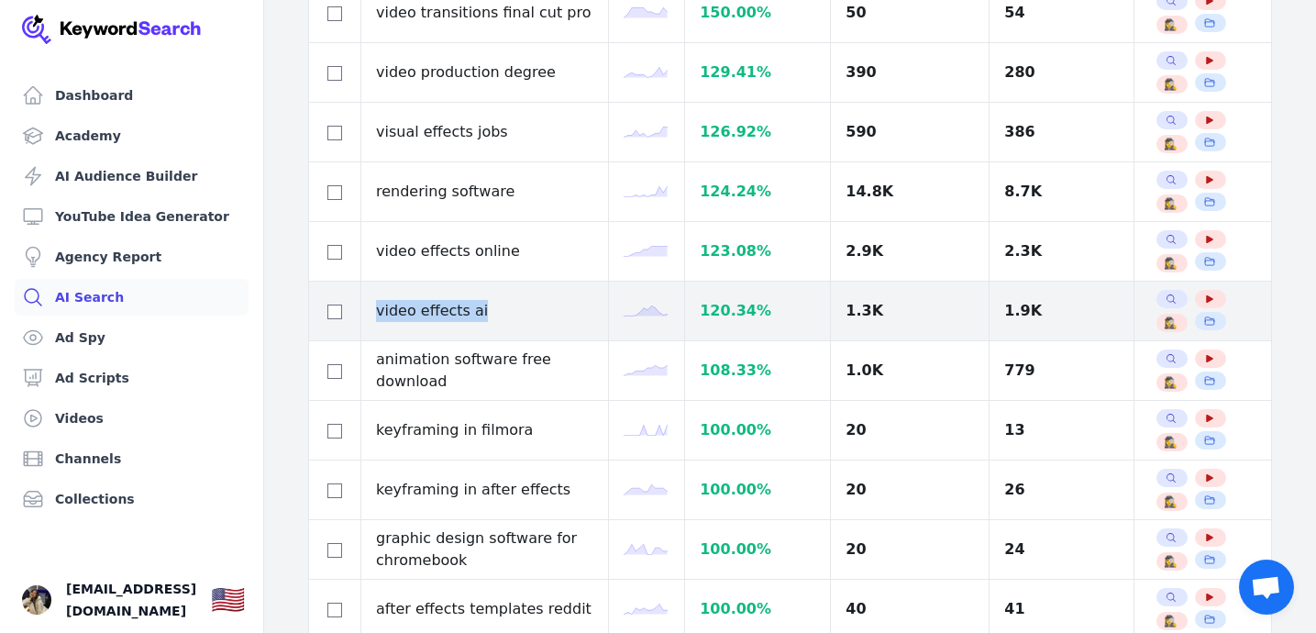
drag, startPoint x: 377, startPoint y: 312, endPoint x: 479, endPoint y: 315, distance: 101.8
click at [479, 314] on td "video effects ai" at bounding box center [485, 311] width 248 height 60
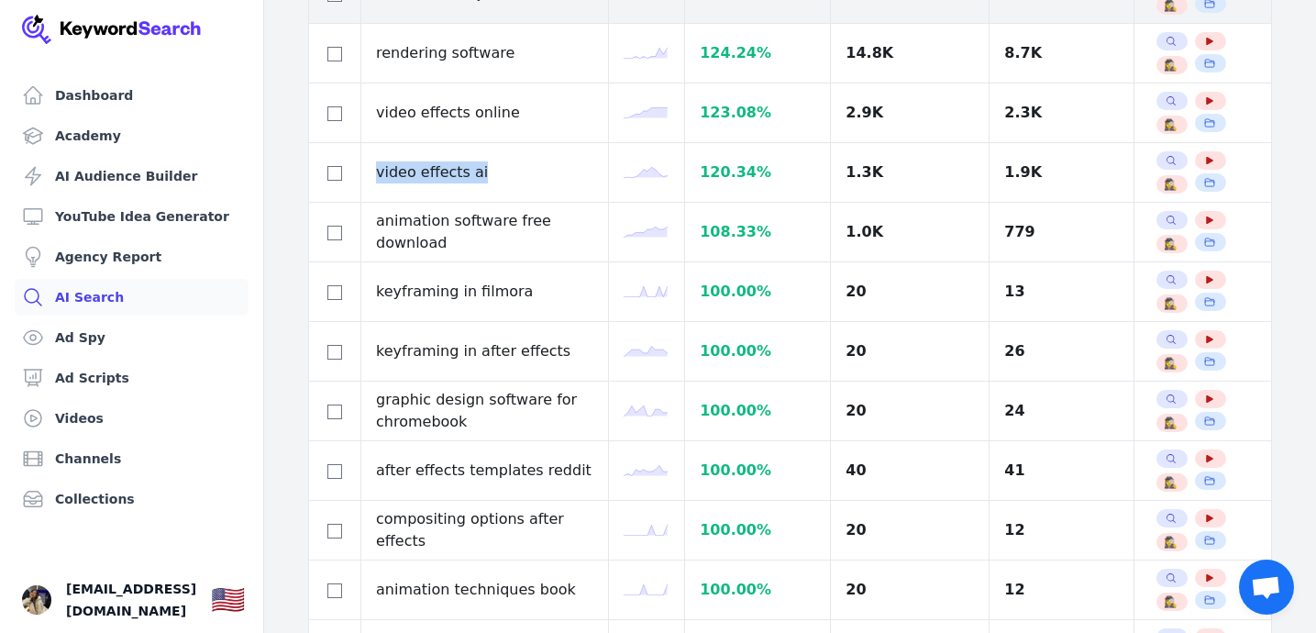
scroll to position [1002, 0]
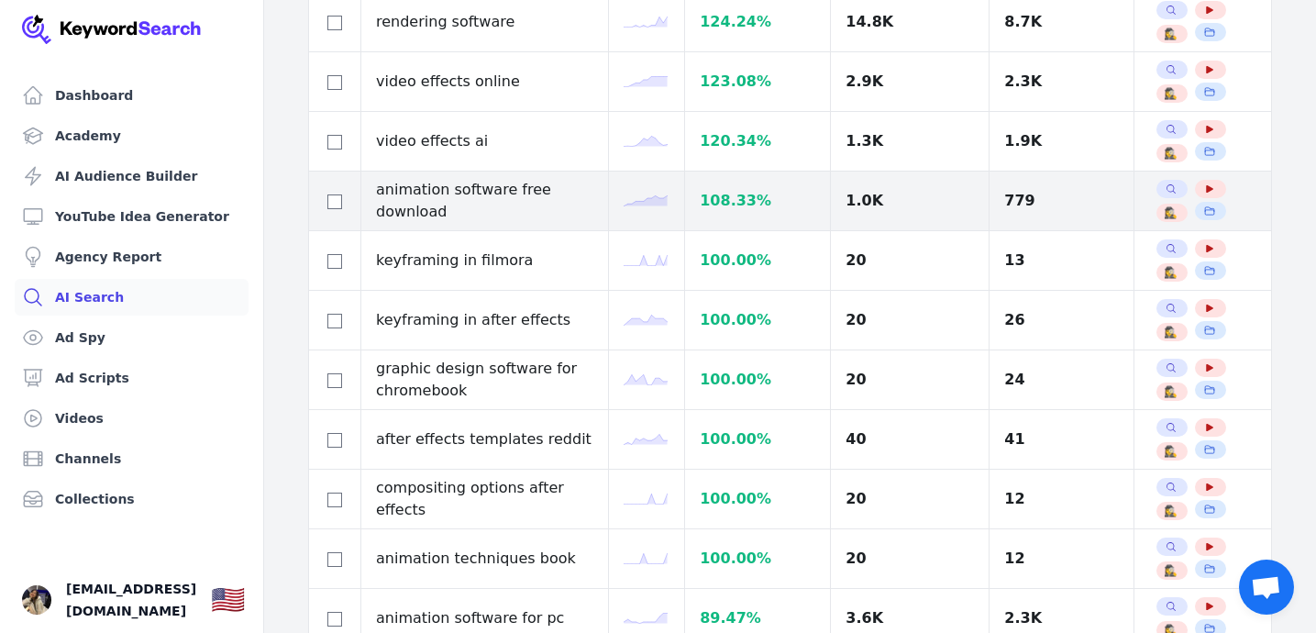
click at [376, 193] on td "animation software free download" at bounding box center [485, 201] width 248 height 60
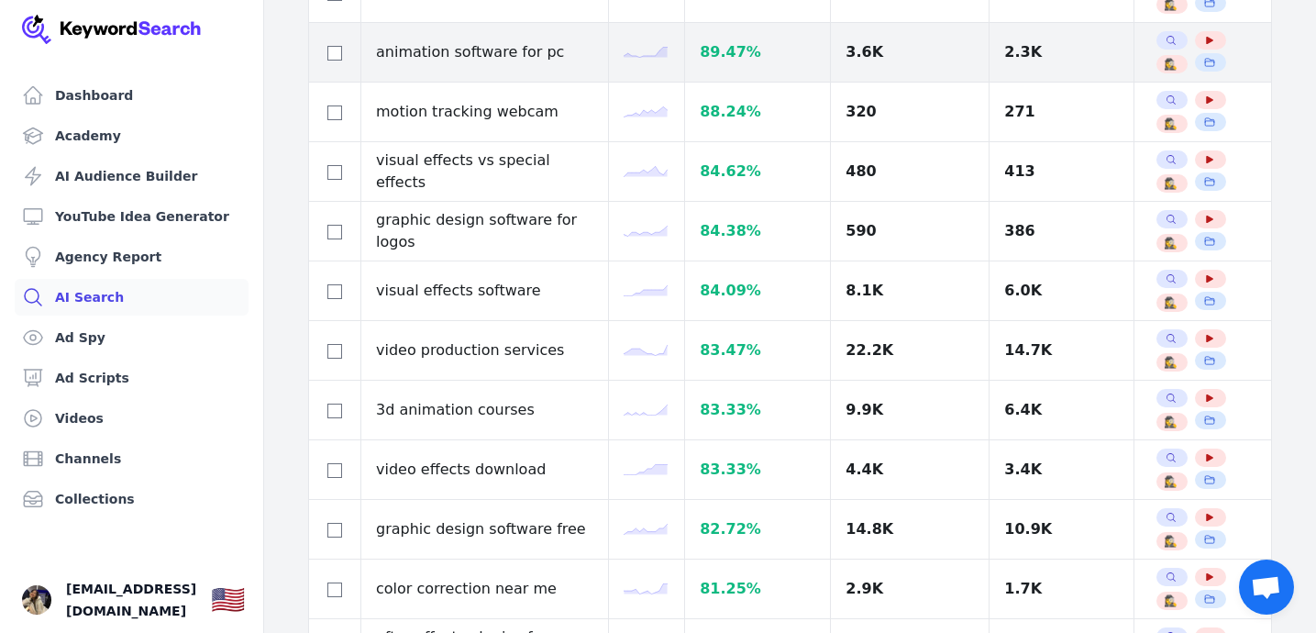
scroll to position [1588, 0]
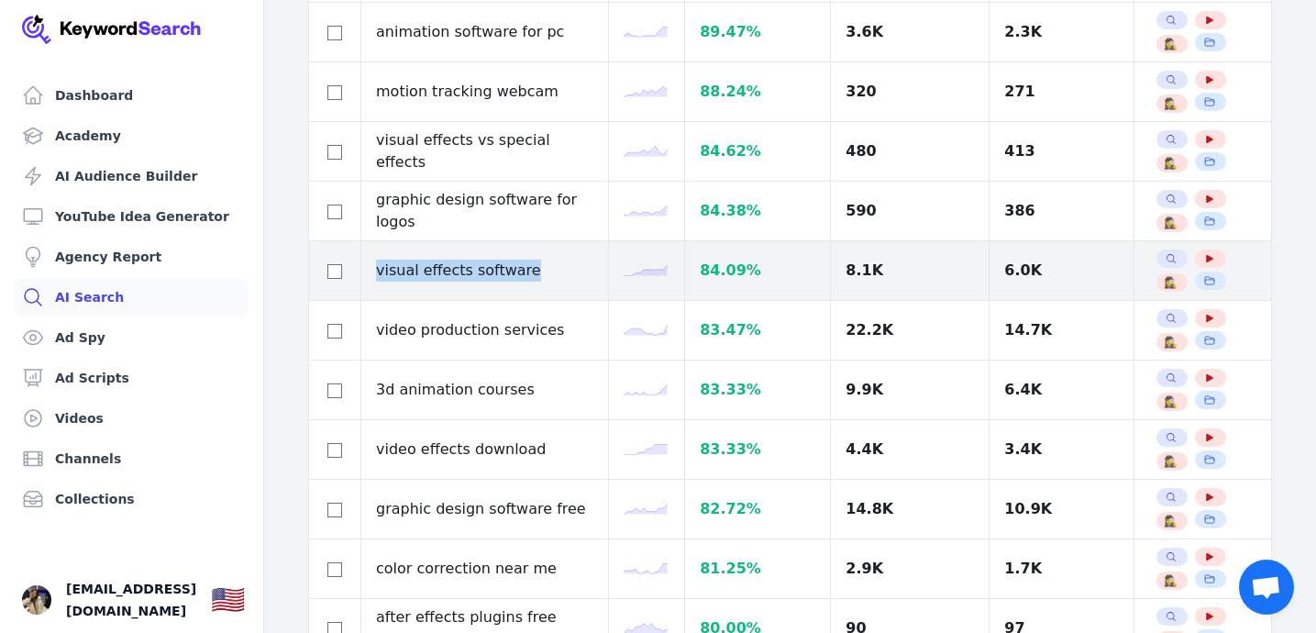
drag, startPoint x: 377, startPoint y: 272, endPoint x: 545, endPoint y: 270, distance: 168.7
click at [545, 270] on td "visual effects software" at bounding box center [485, 271] width 248 height 60
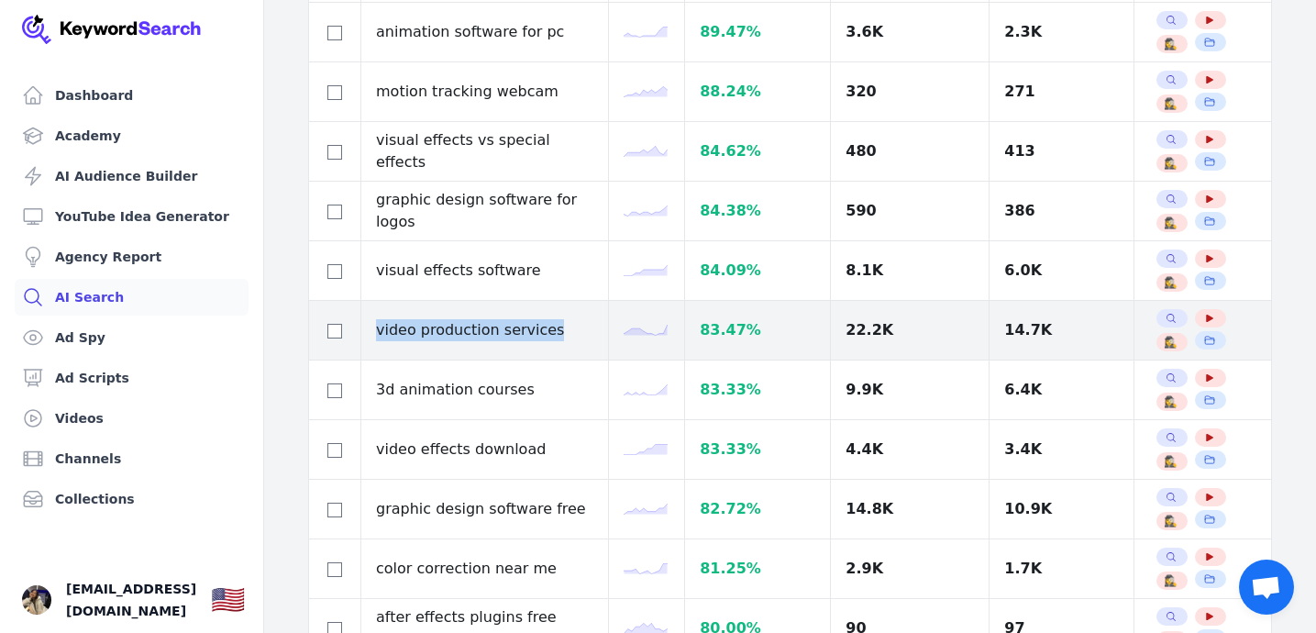
drag, startPoint x: 378, startPoint y: 332, endPoint x: 546, endPoint y: 335, distance: 168.7
click at [546, 335] on td "video production services" at bounding box center [485, 331] width 248 height 60
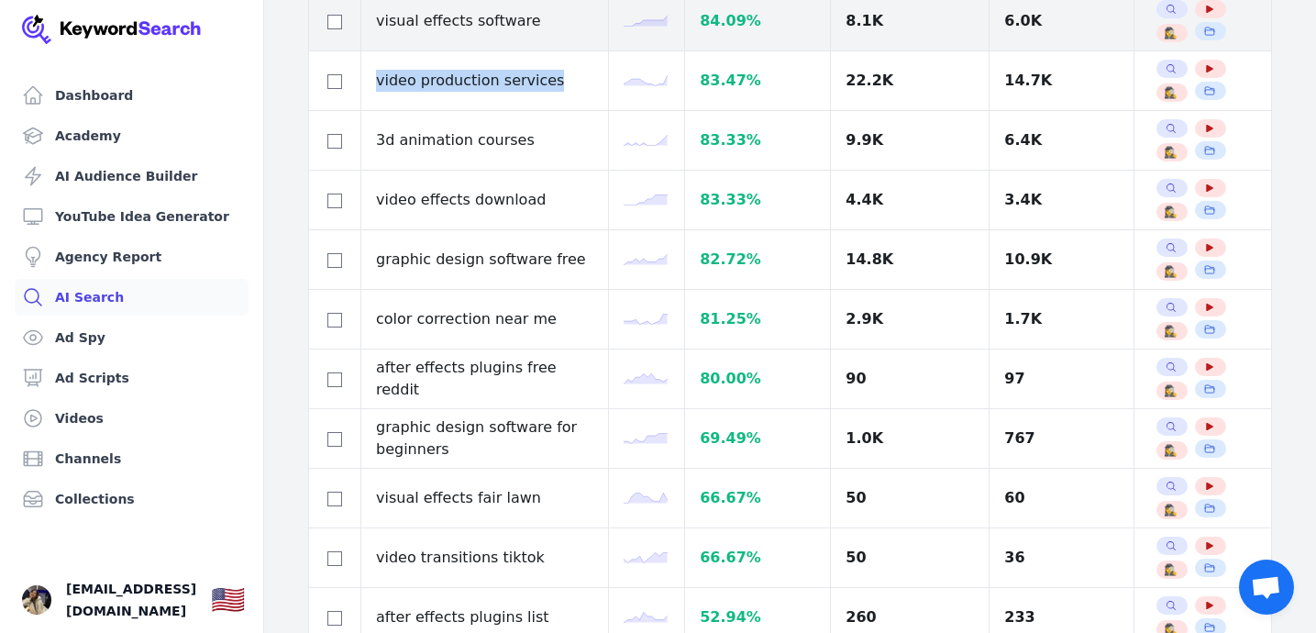
scroll to position [1850, 0]
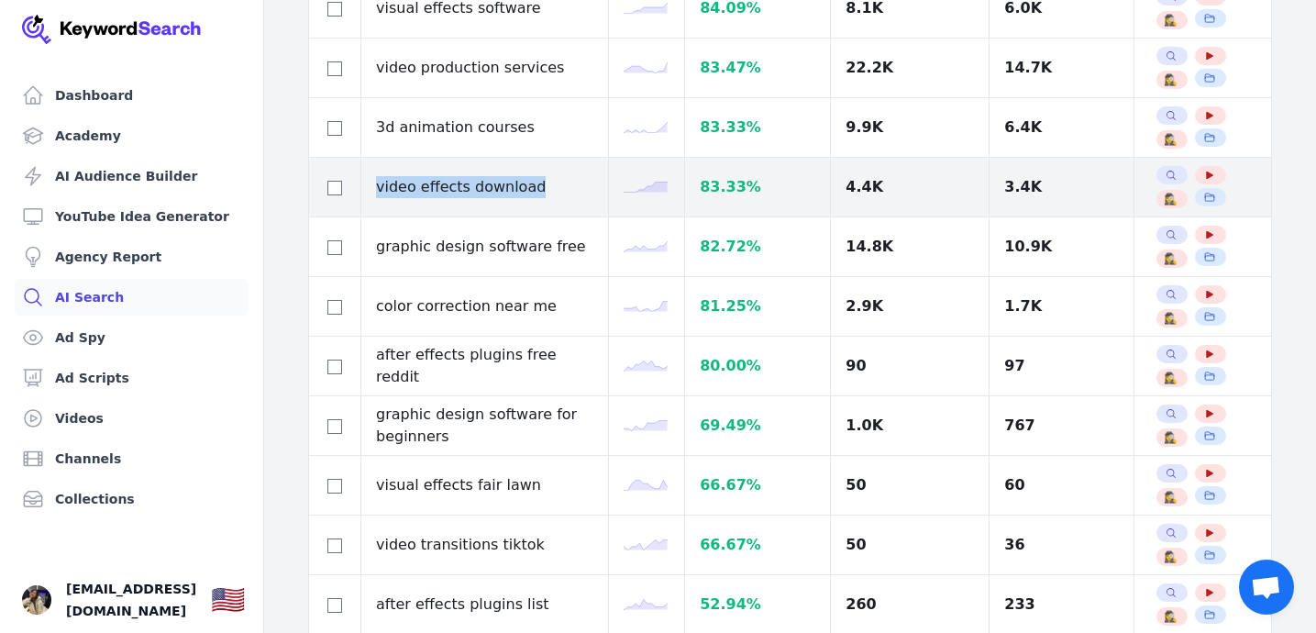
drag, startPoint x: 378, startPoint y: 188, endPoint x: 533, endPoint y: 191, distance: 155.0
click at [533, 191] on td "video effects download" at bounding box center [485, 188] width 248 height 60
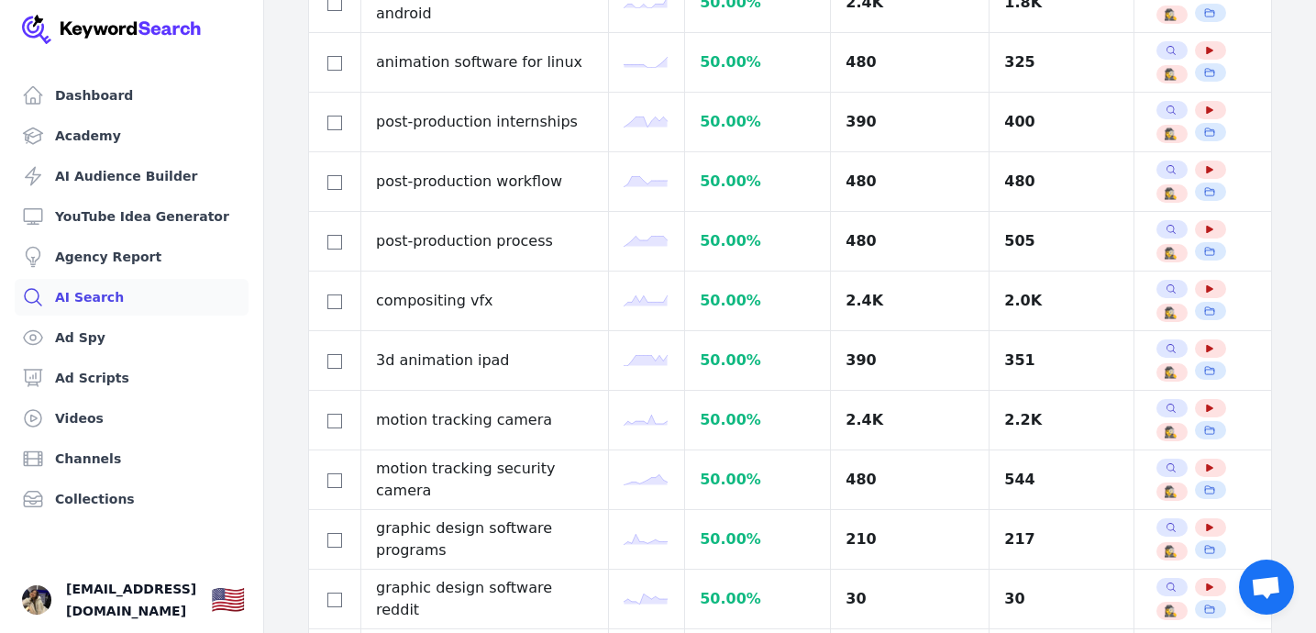
scroll to position [2880, 0]
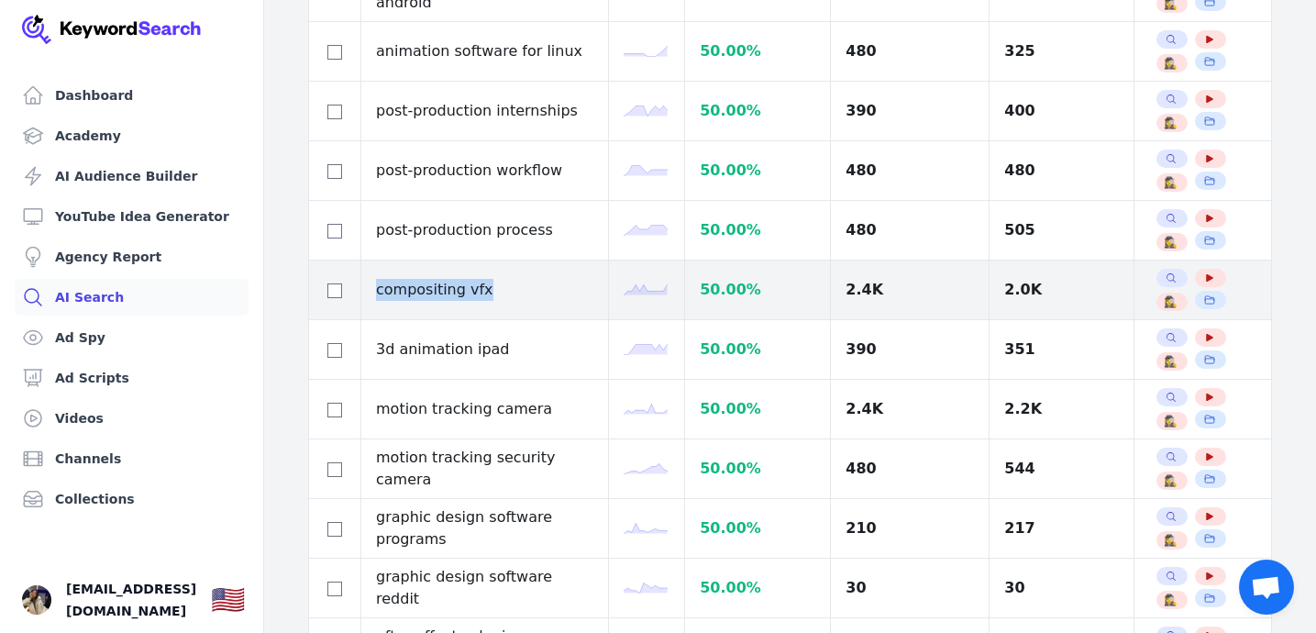
drag, startPoint x: 375, startPoint y: 293, endPoint x: 481, endPoint y: 293, distance: 106.3
click at [481, 293] on td "compositing vfx" at bounding box center [485, 290] width 248 height 60
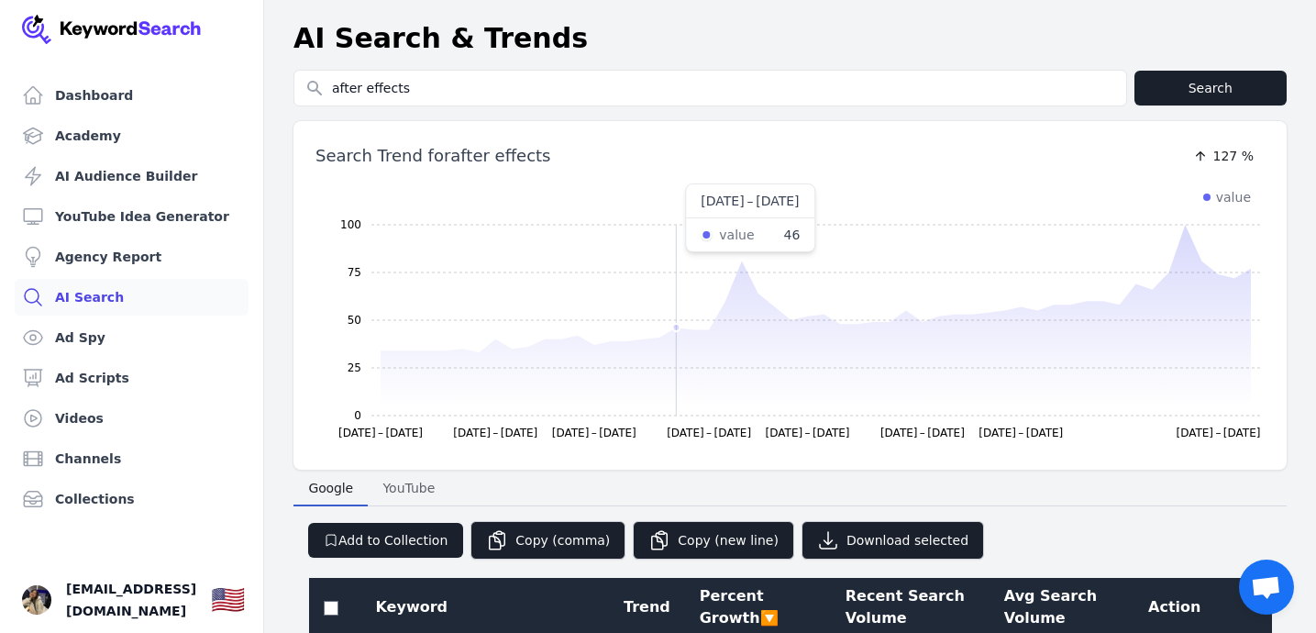
scroll to position [407, 0]
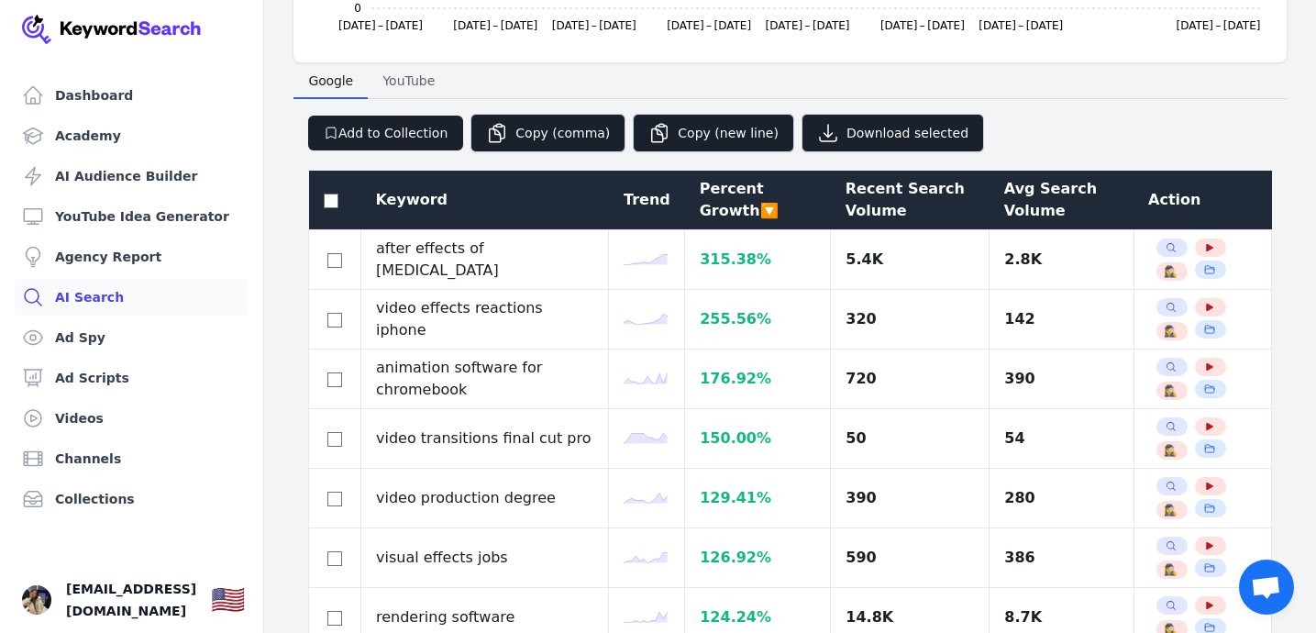
click at [870, 214] on div "Recent Search Volume" at bounding box center [909, 200] width 129 height 44
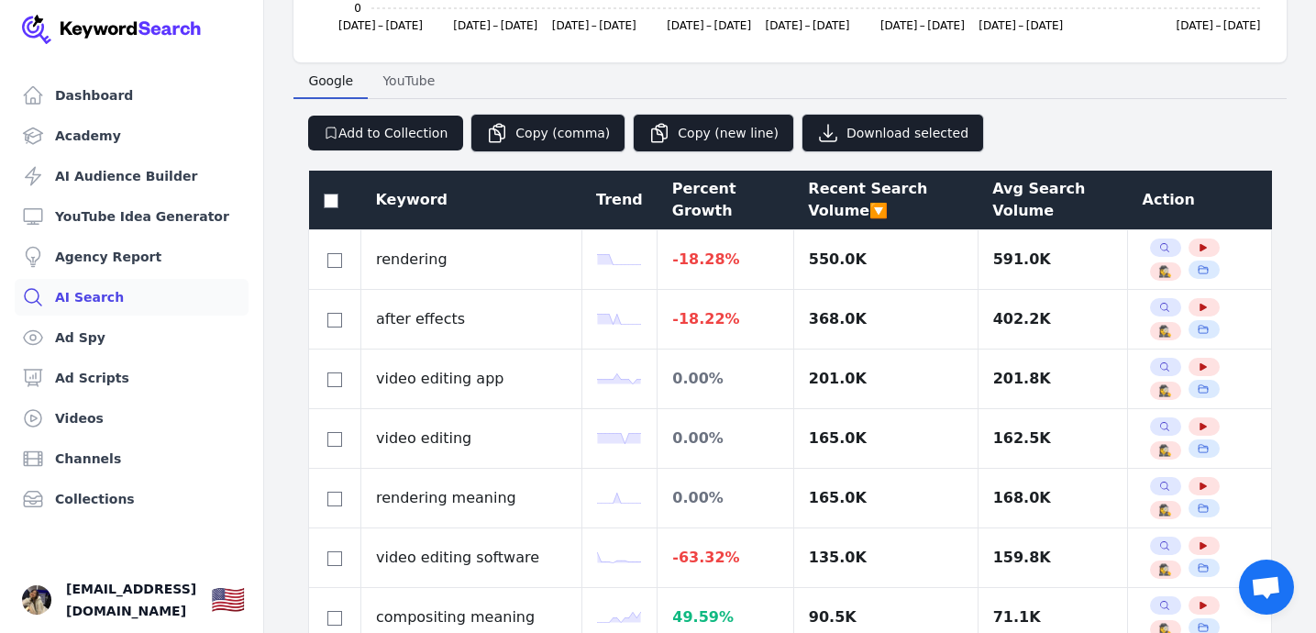
click at [870, 214] on div "Recent Search Volume 🔽" at bounding box center [885, 200] width 155 height 44
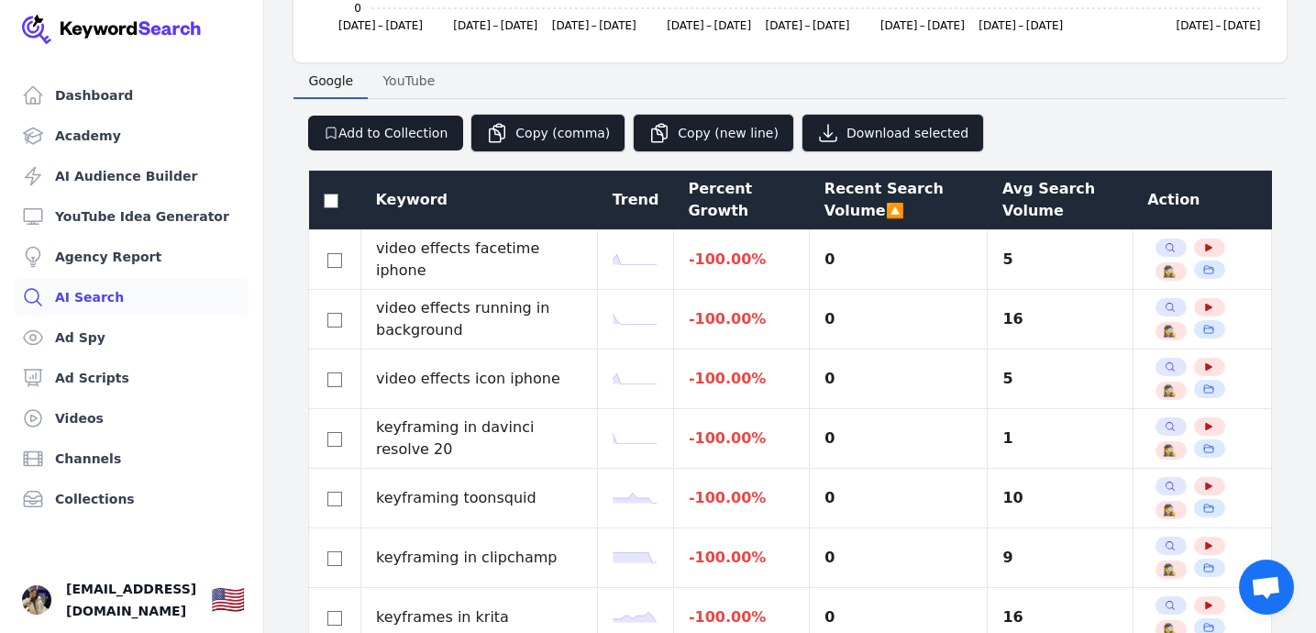
click at [870, 214] on div "Recent Search Volume 🔼" at bounding box center [898, 200] width 149 height 44
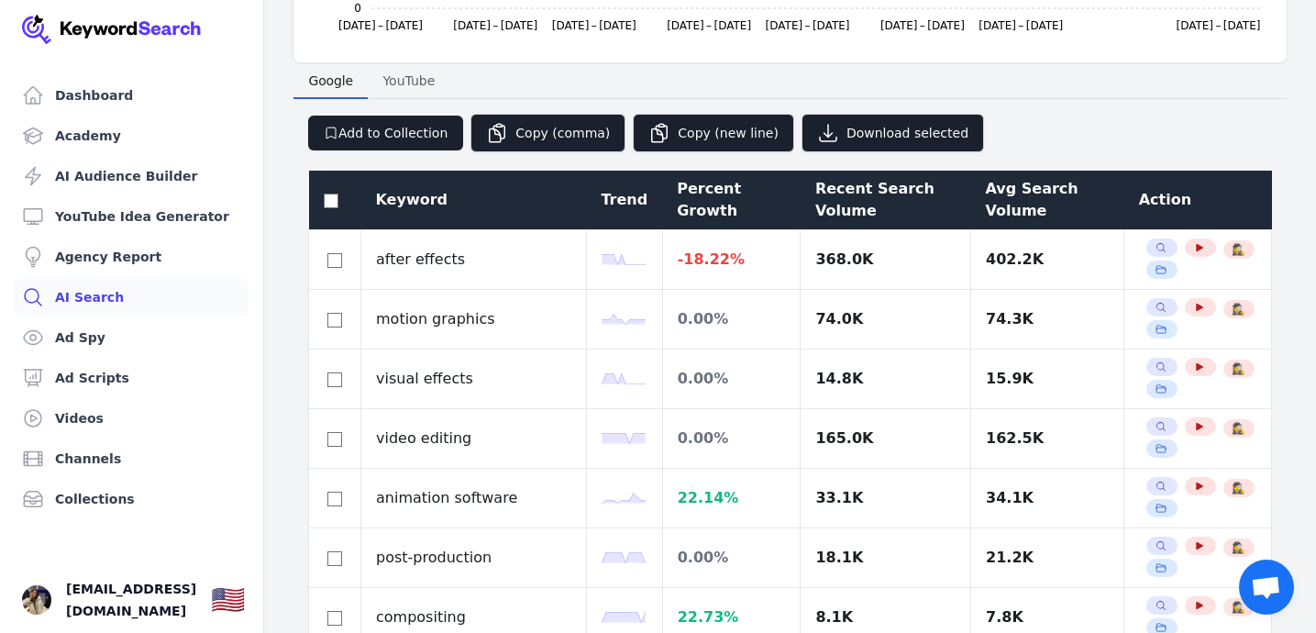
click at [870, 214] on div "Recent Search Volume" at bounding box center [885, 200] width 141 height 44
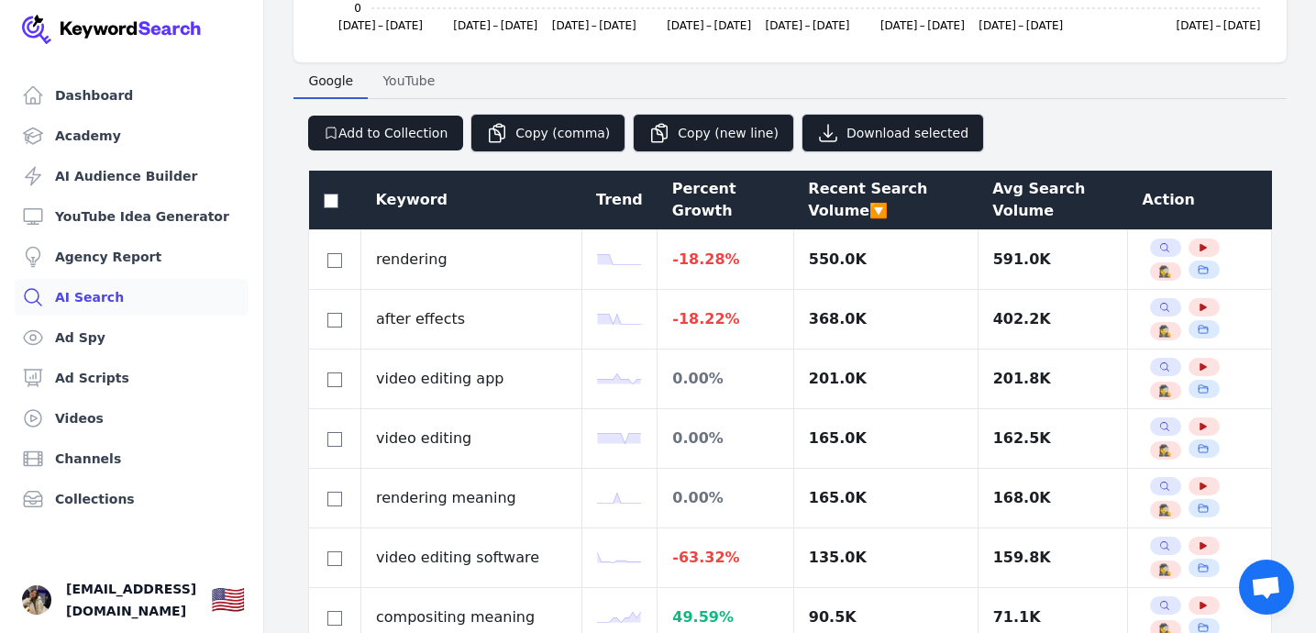
scroll to position [375, 0]
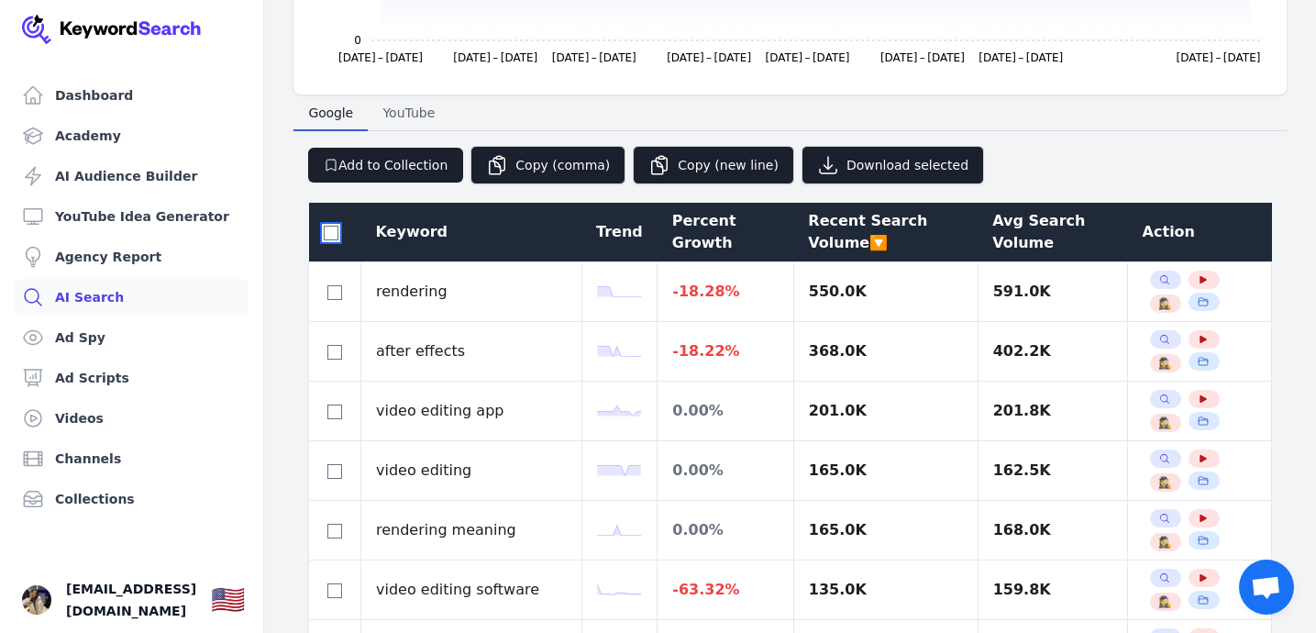
click at [330, 234] on input "checkbox" at bounding box center [331, 233] width 15 height 15
checkbox input "true"
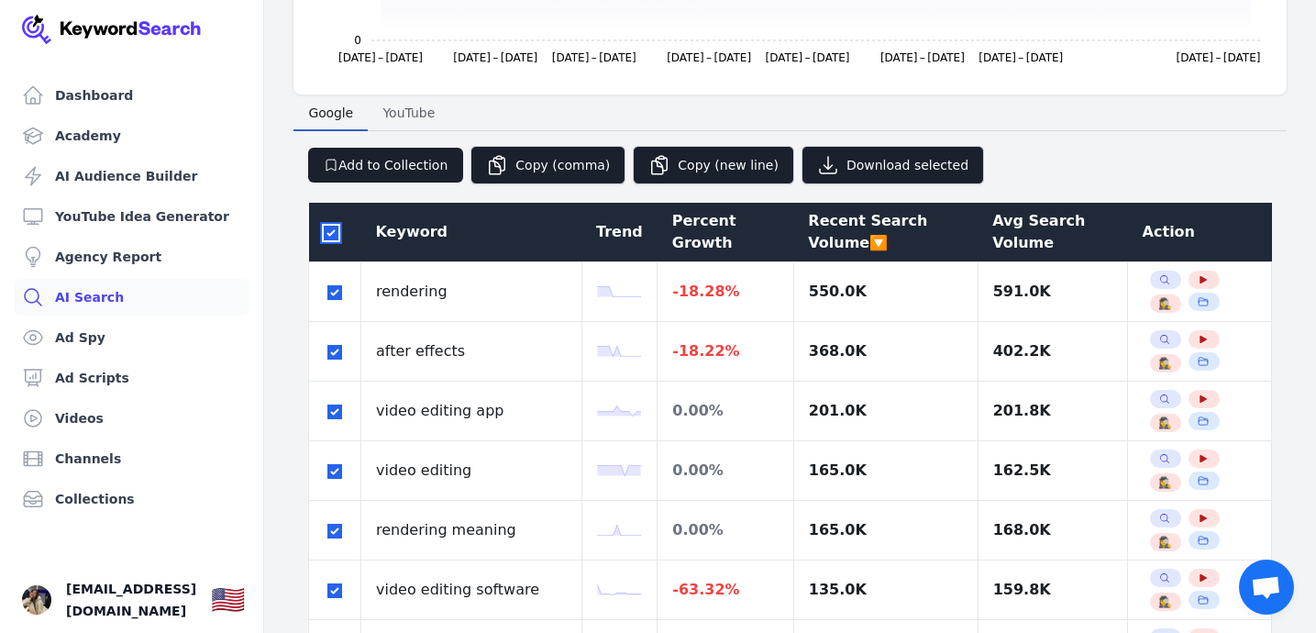
checkbox input "true"
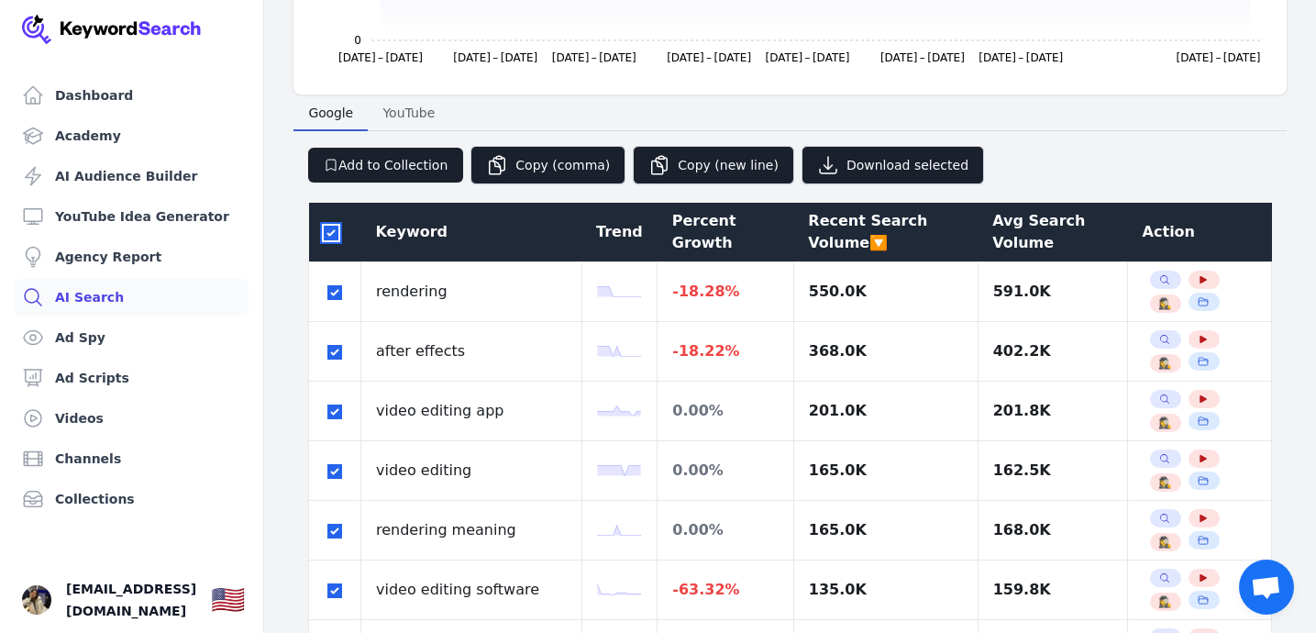
checkbox input "true"
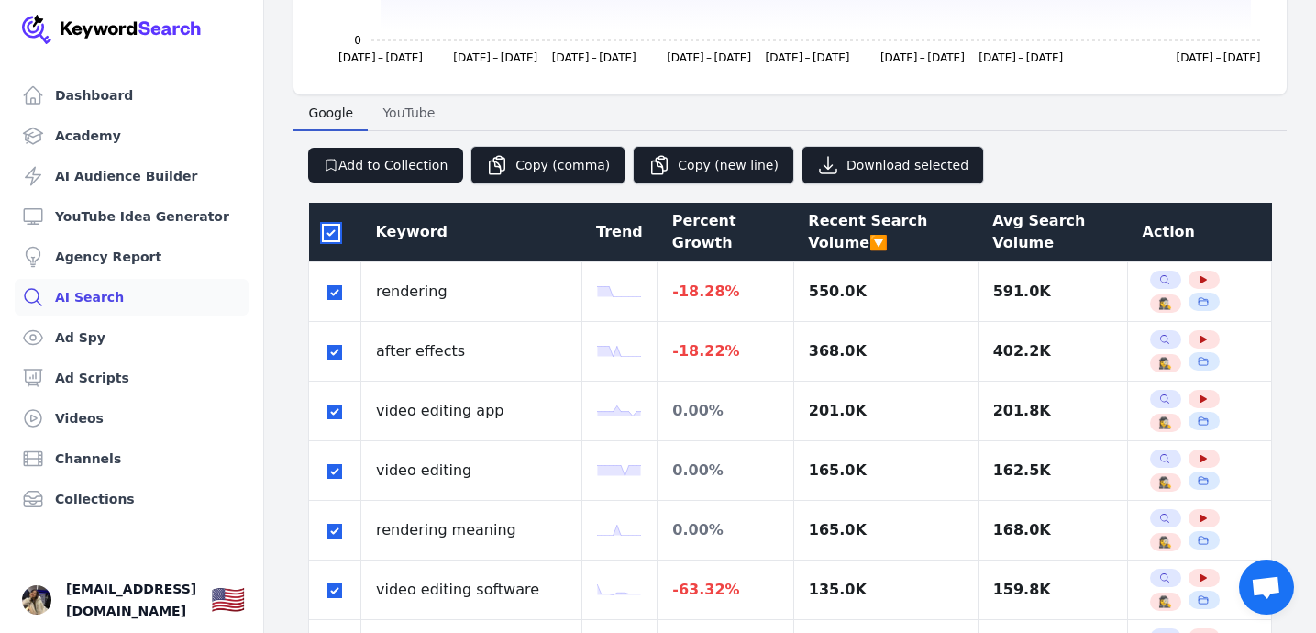
checkbox input "true"
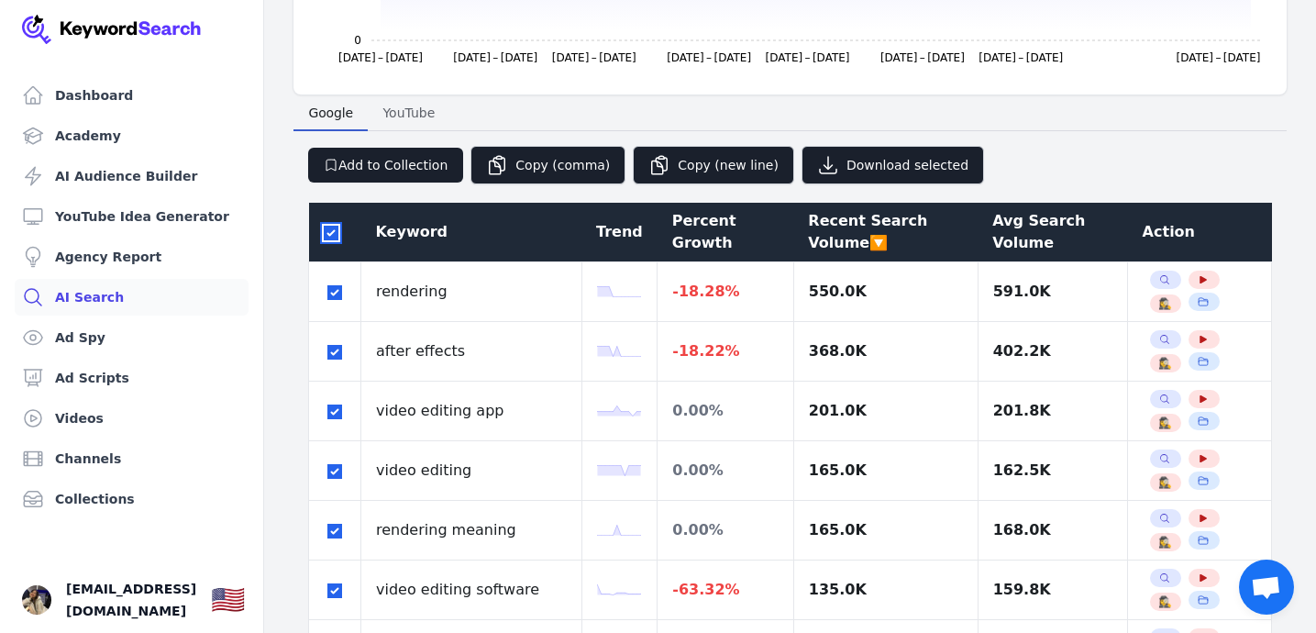
checkbox input "true"
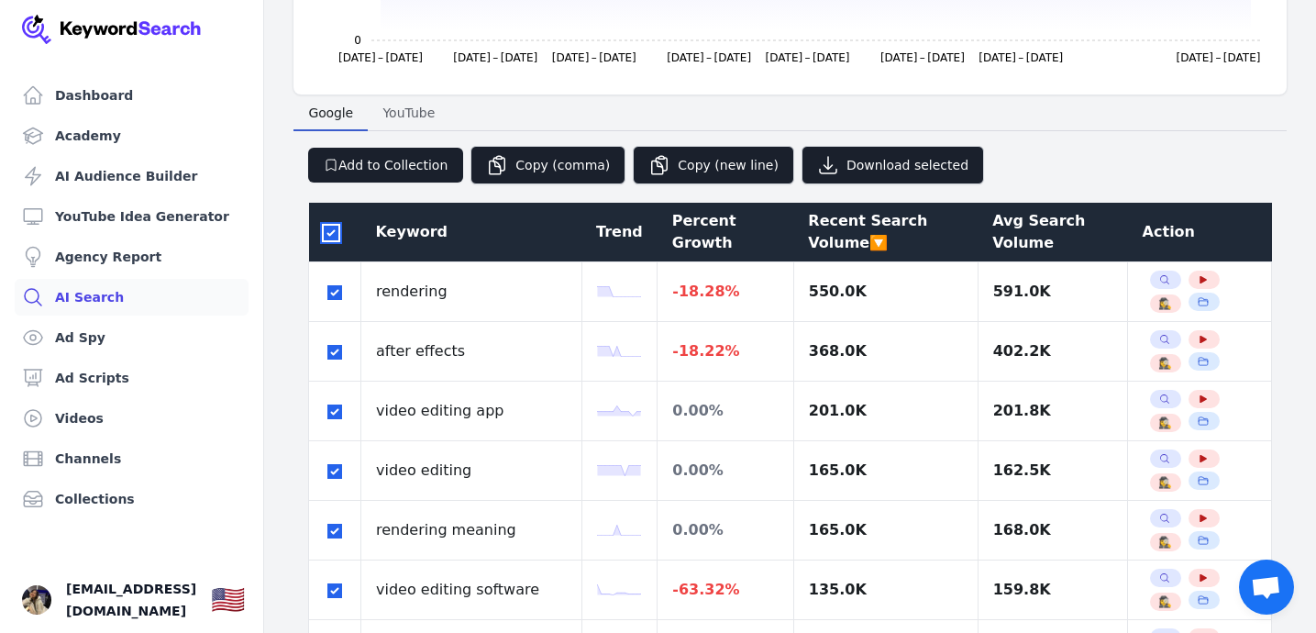
checkbox input "true"
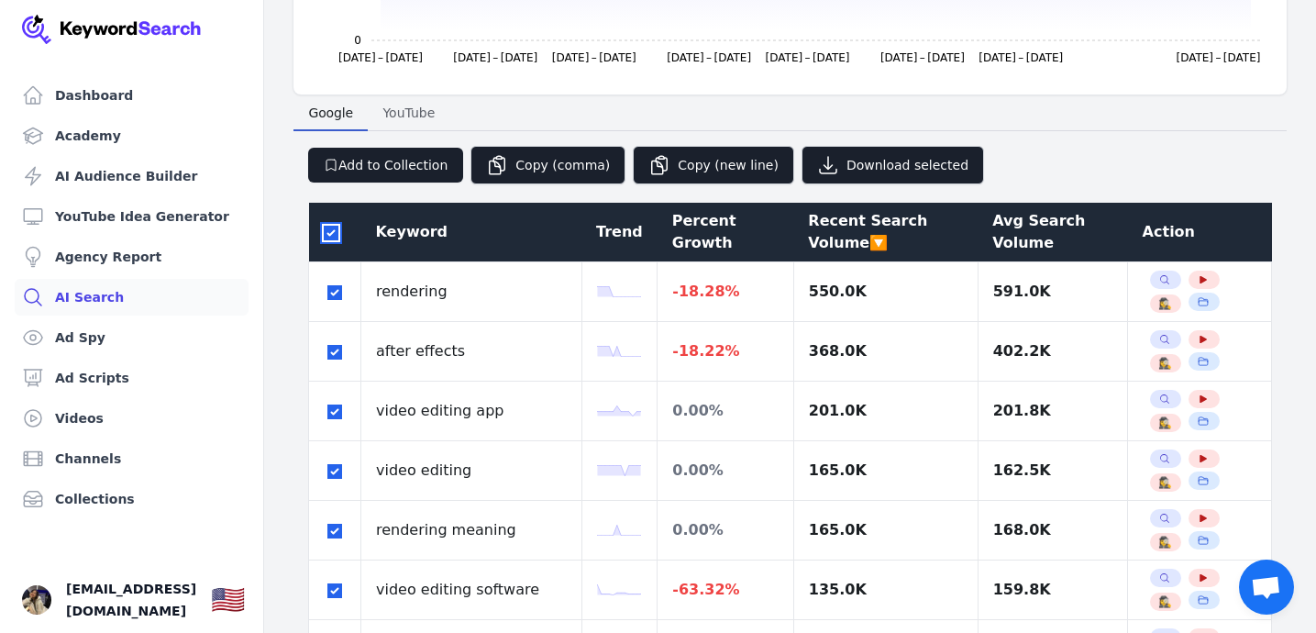
checkbox input "true"
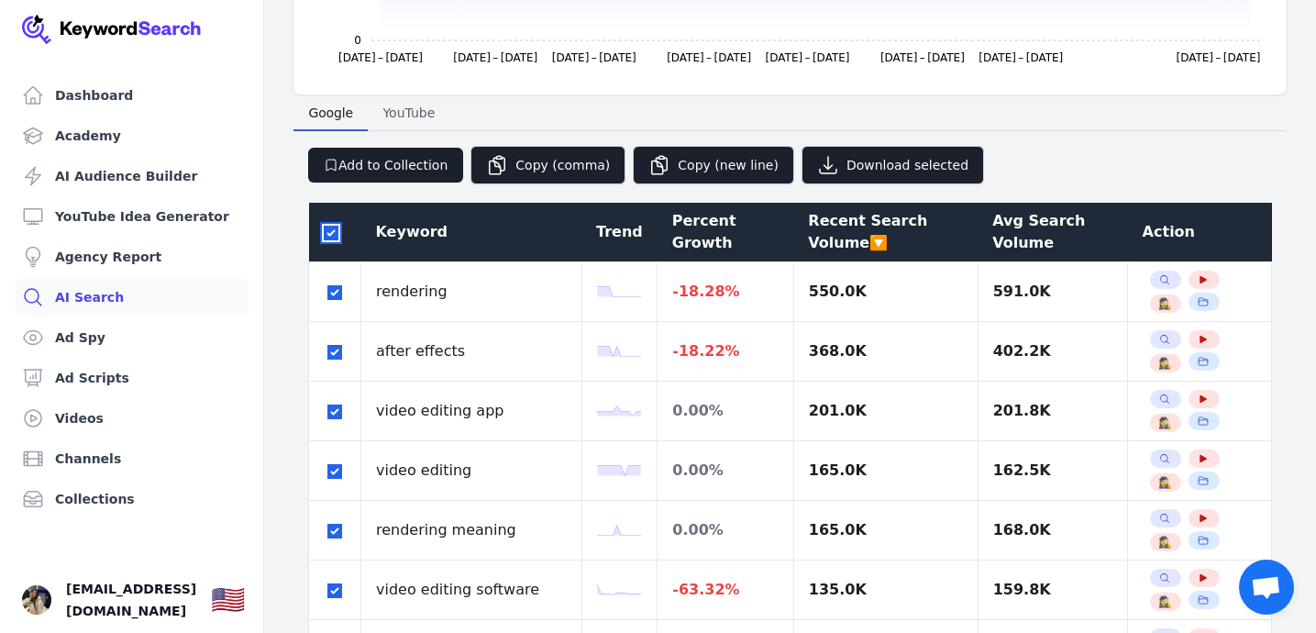
checkbox input "true"
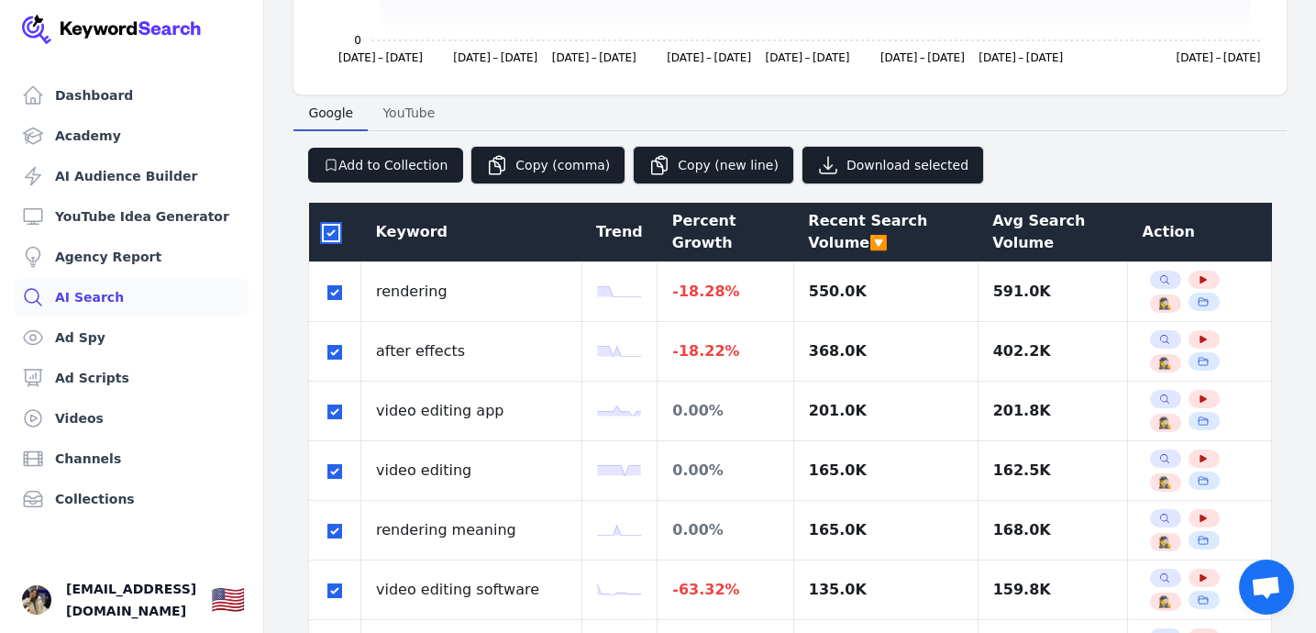
checkbox input "true"
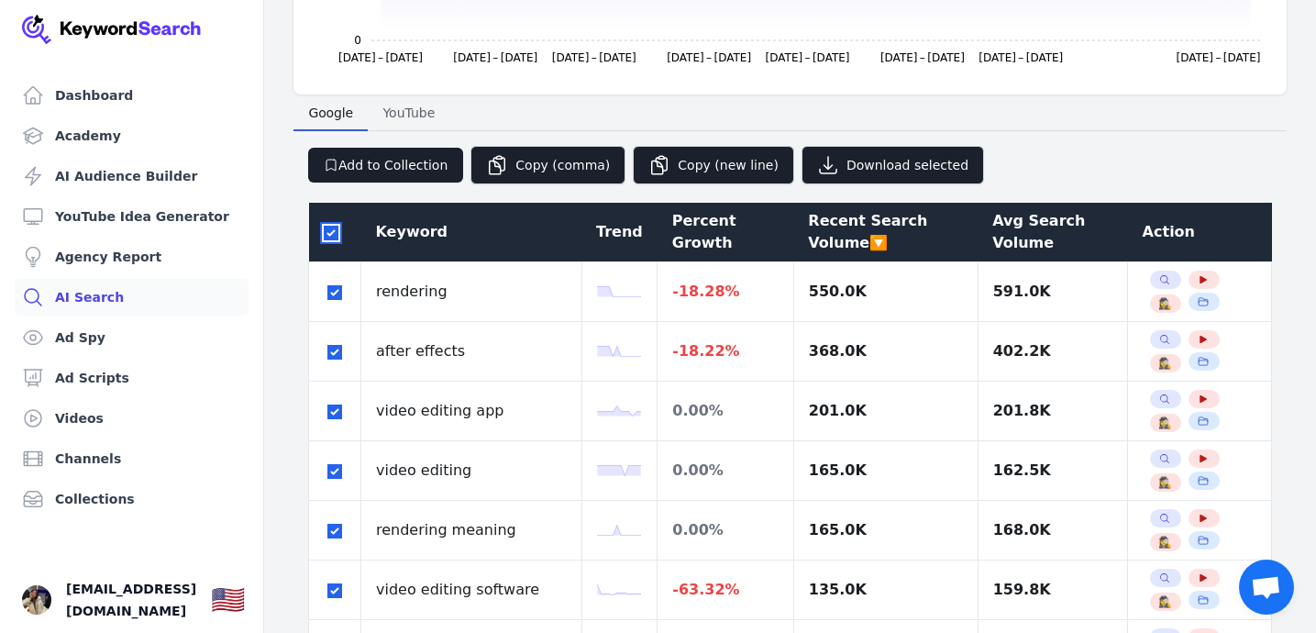
checkbox input "true"
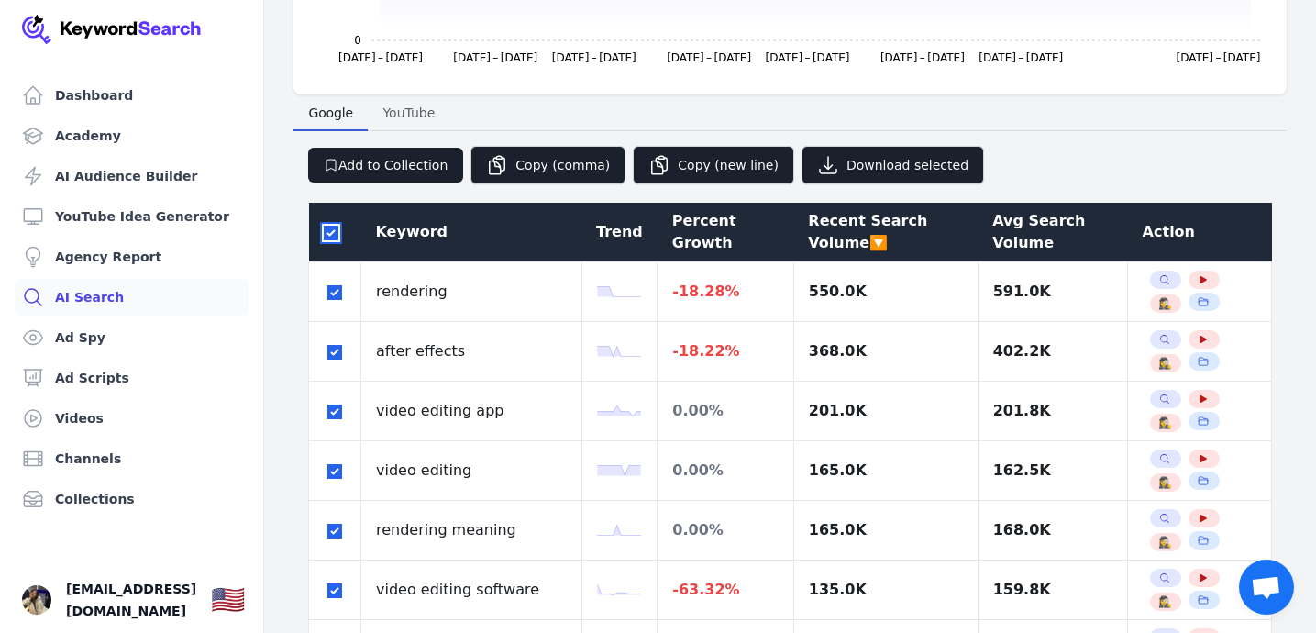
checkbox input "true"
click at [330, 234] on input "checkbox" at bounding box center [331, 233] width 15 height 15
checkbox input "false"
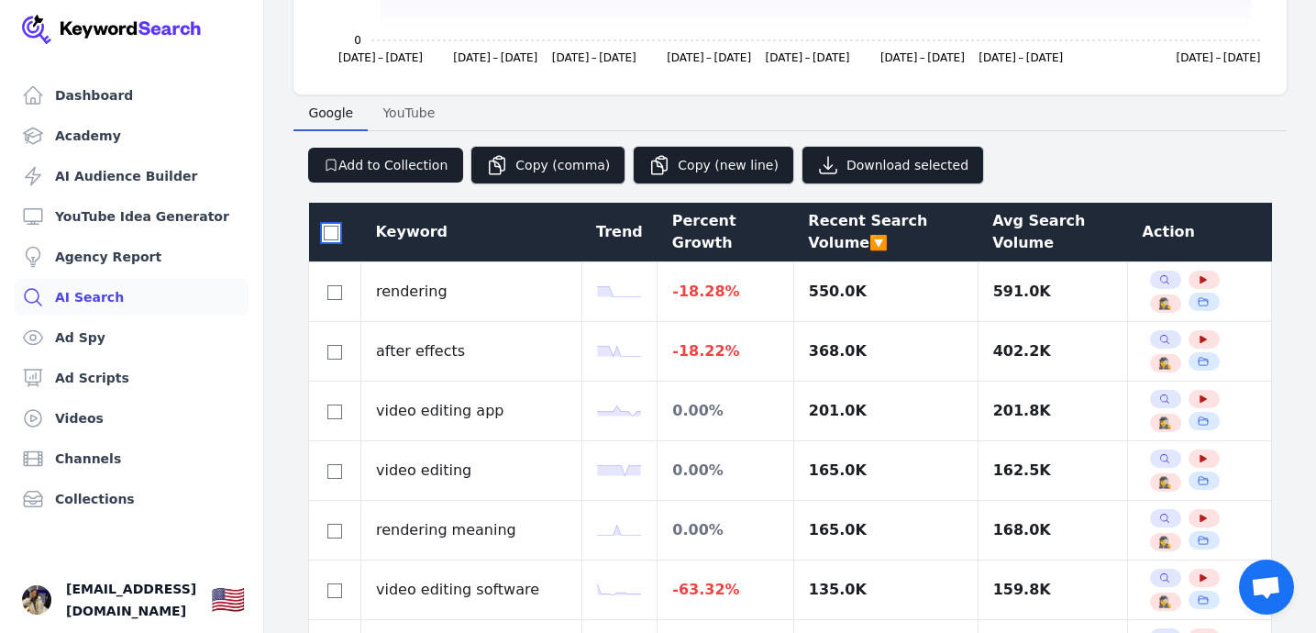
checkbox input "false"
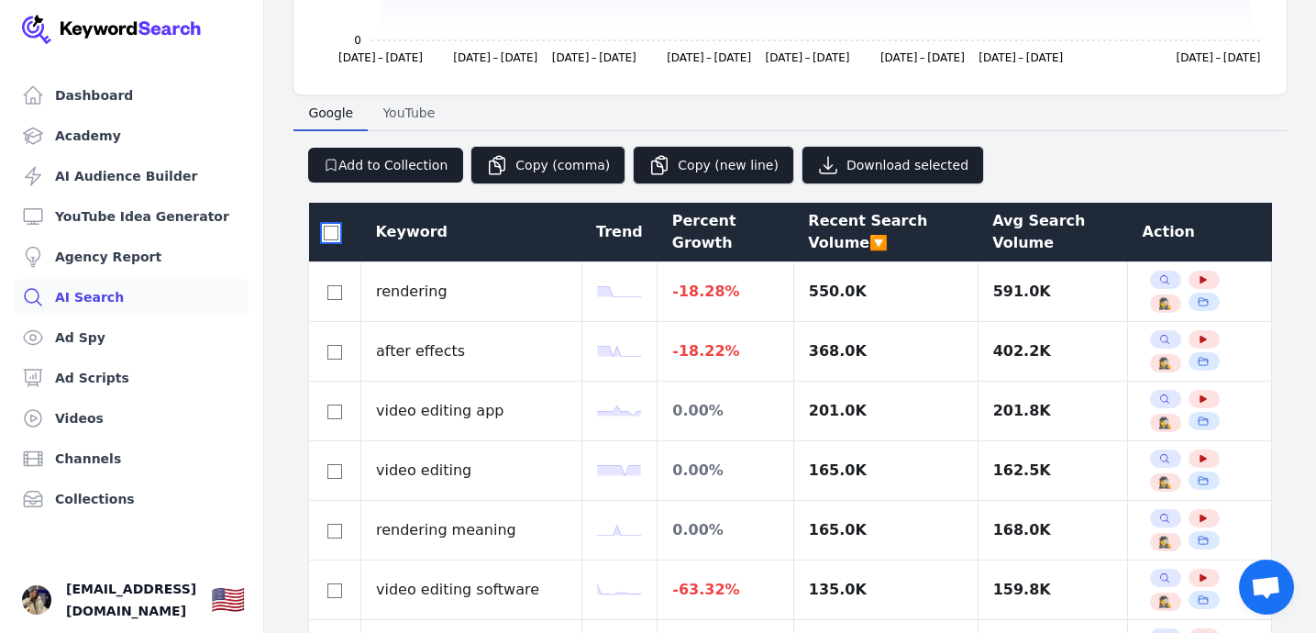
checkbox input "false"
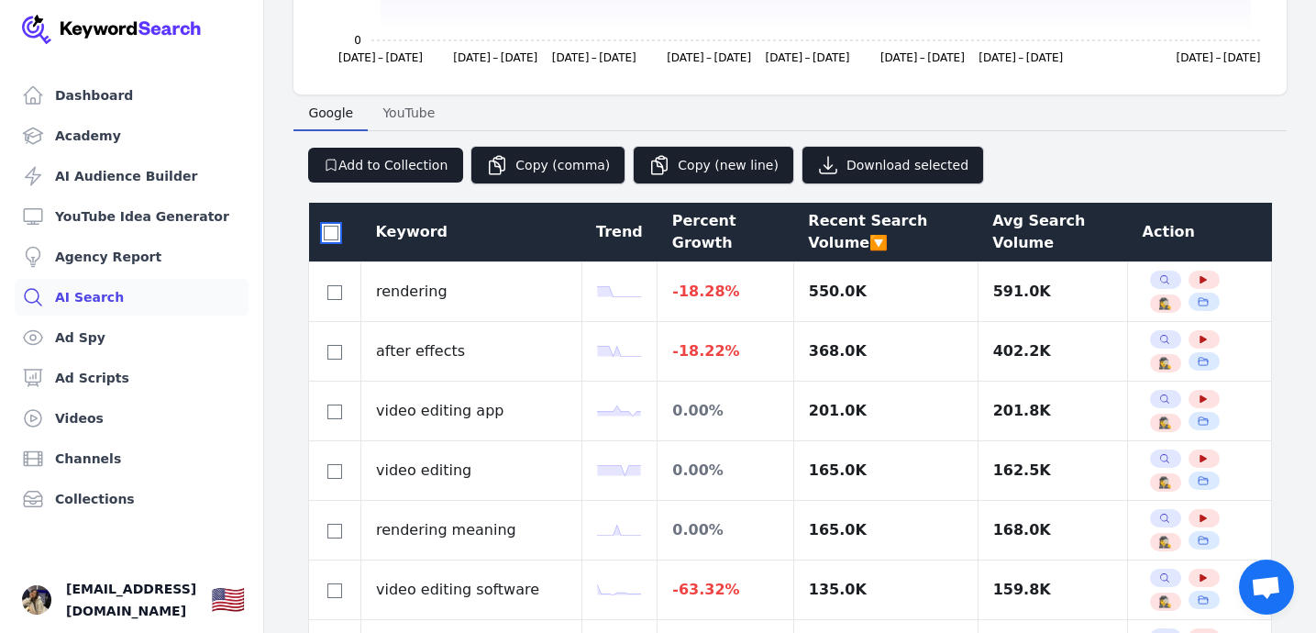
checkbox input "false"
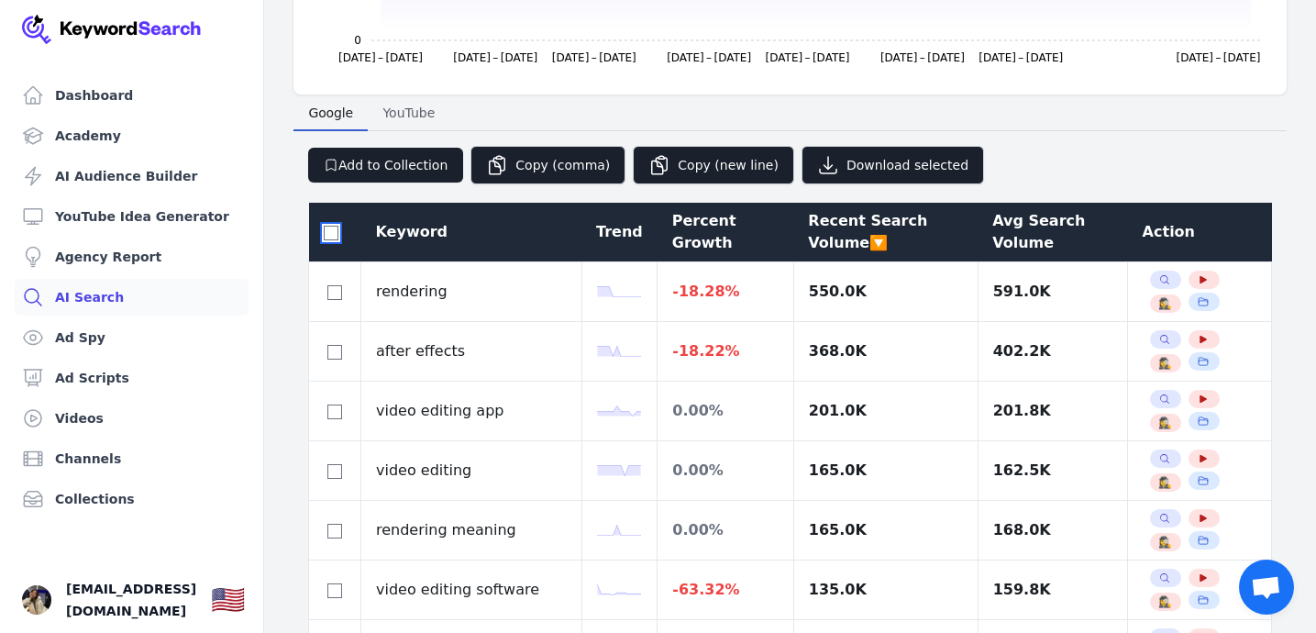
checkbox input "false"
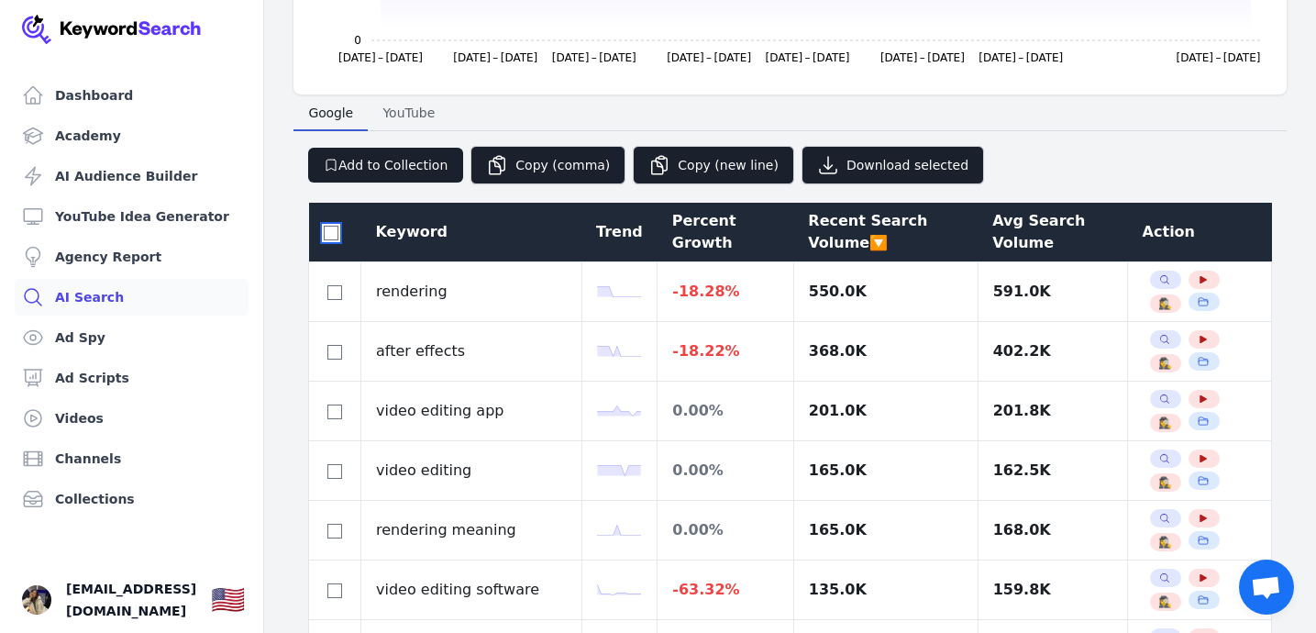
checkbox input "false"
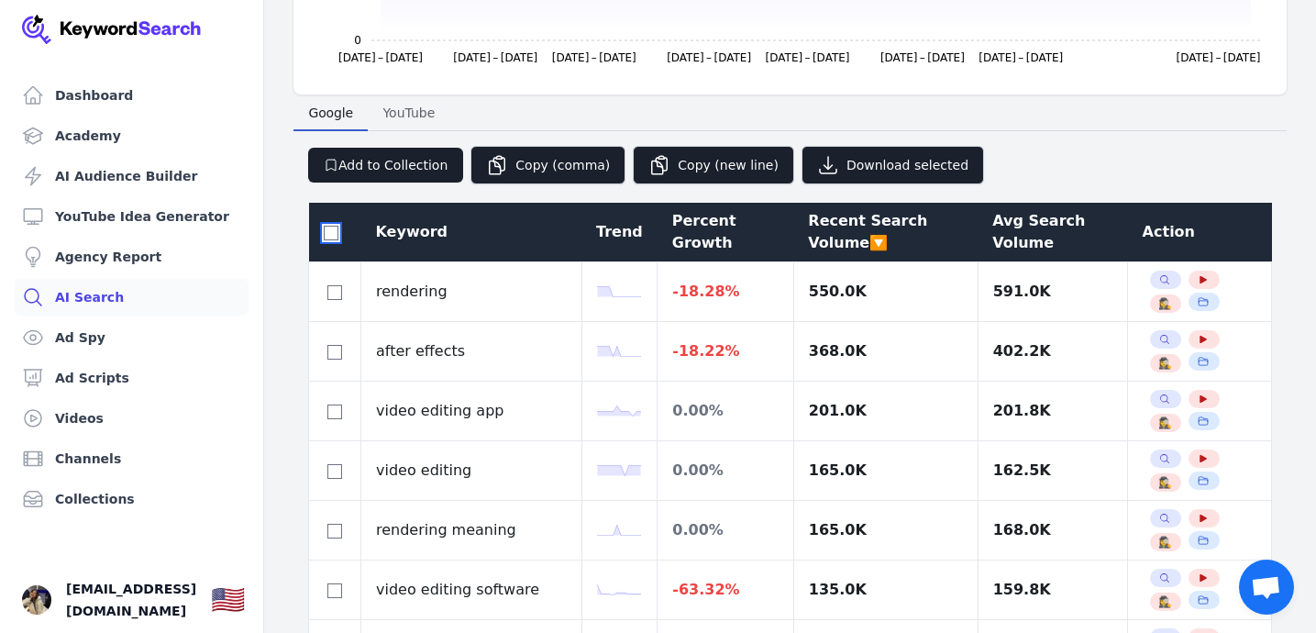
checkbox input "false"
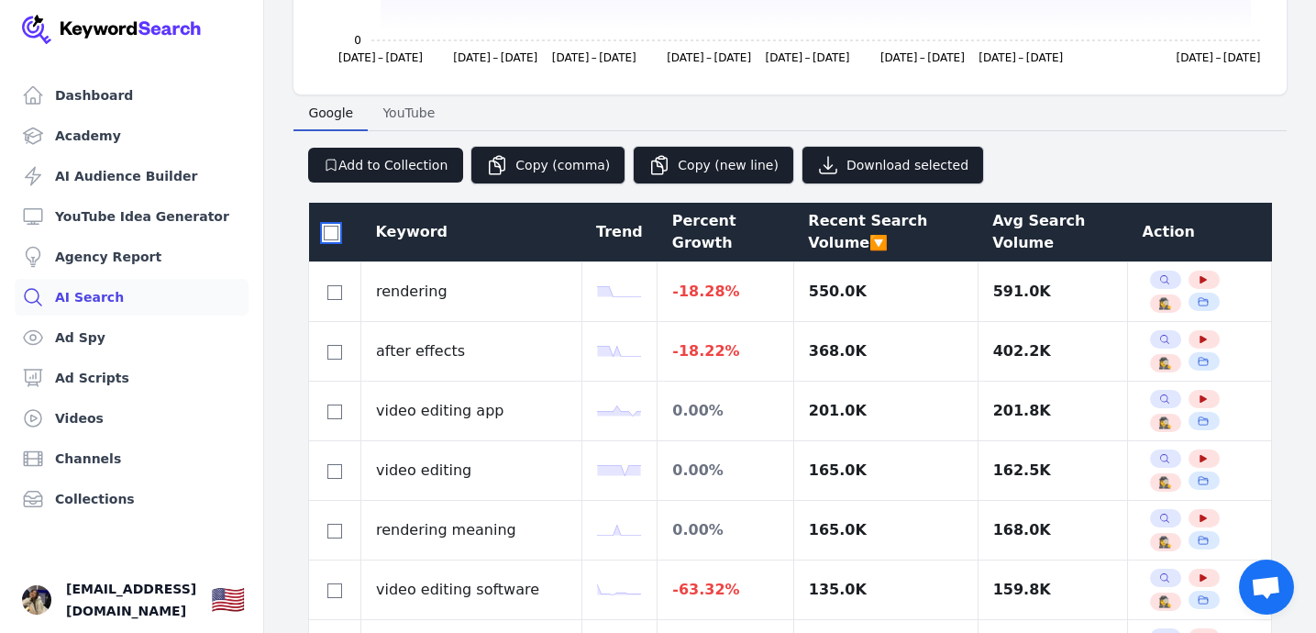
checkbox input "false"
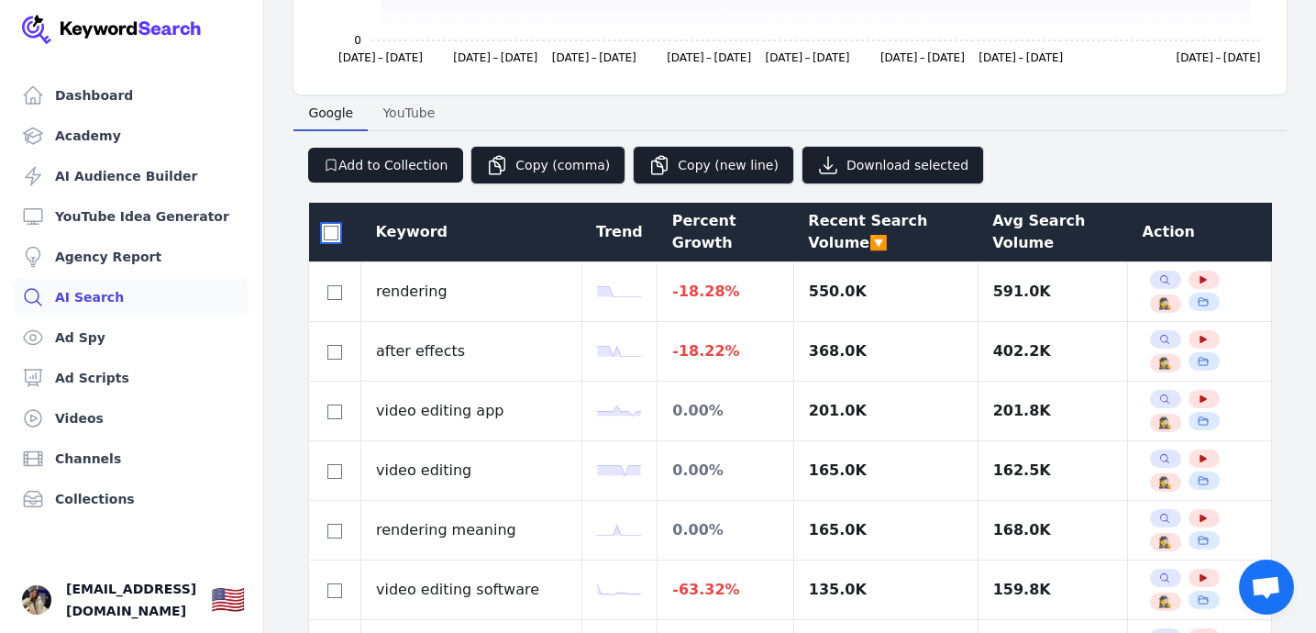
checkbox input "false"
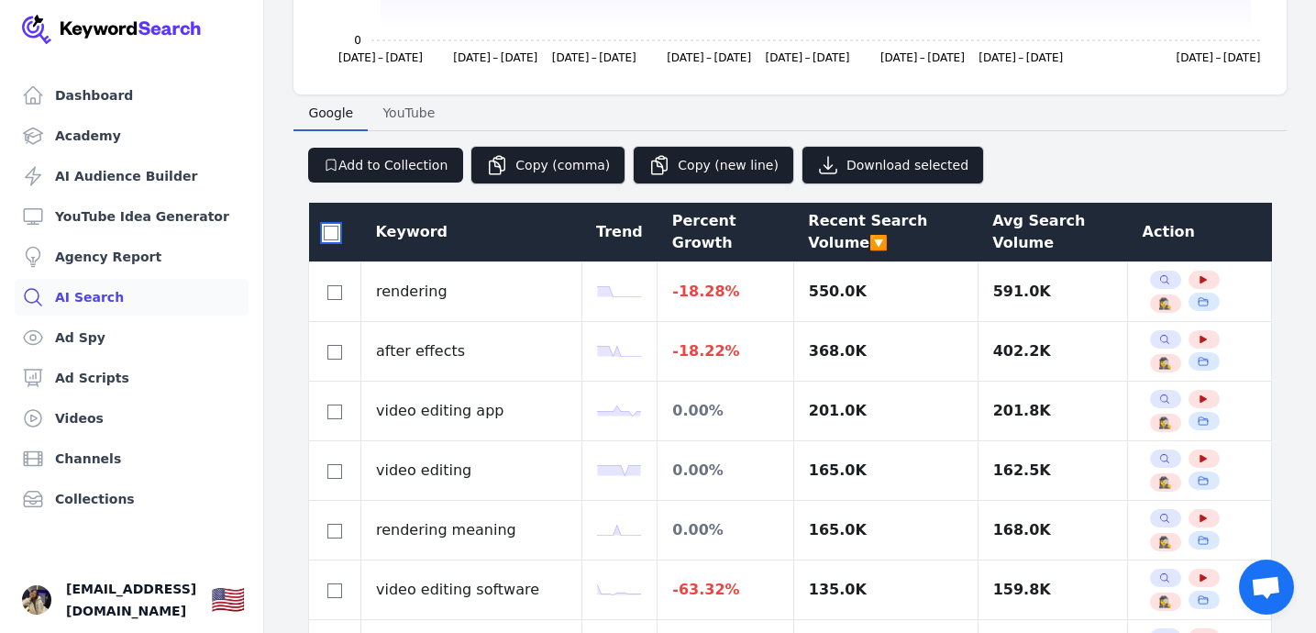
checkbox input "false"
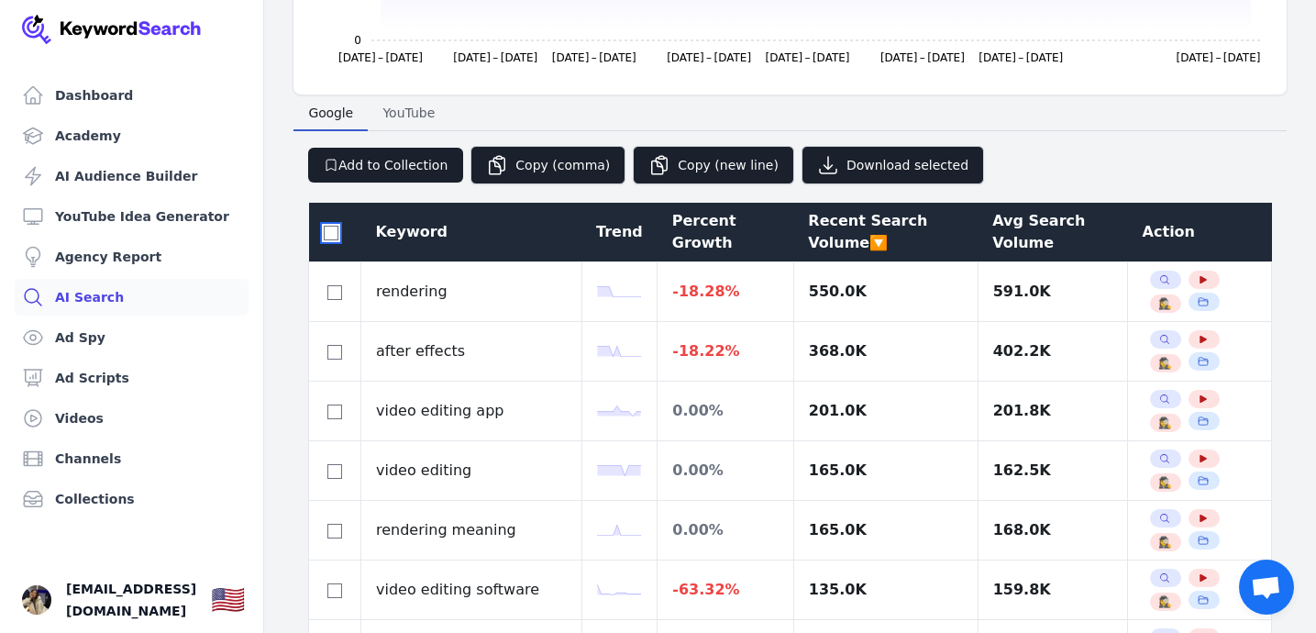
checkbox input "false"
click at [330, 234] on input "checkbox" at bounding box center [331, 233] width 15 height 15
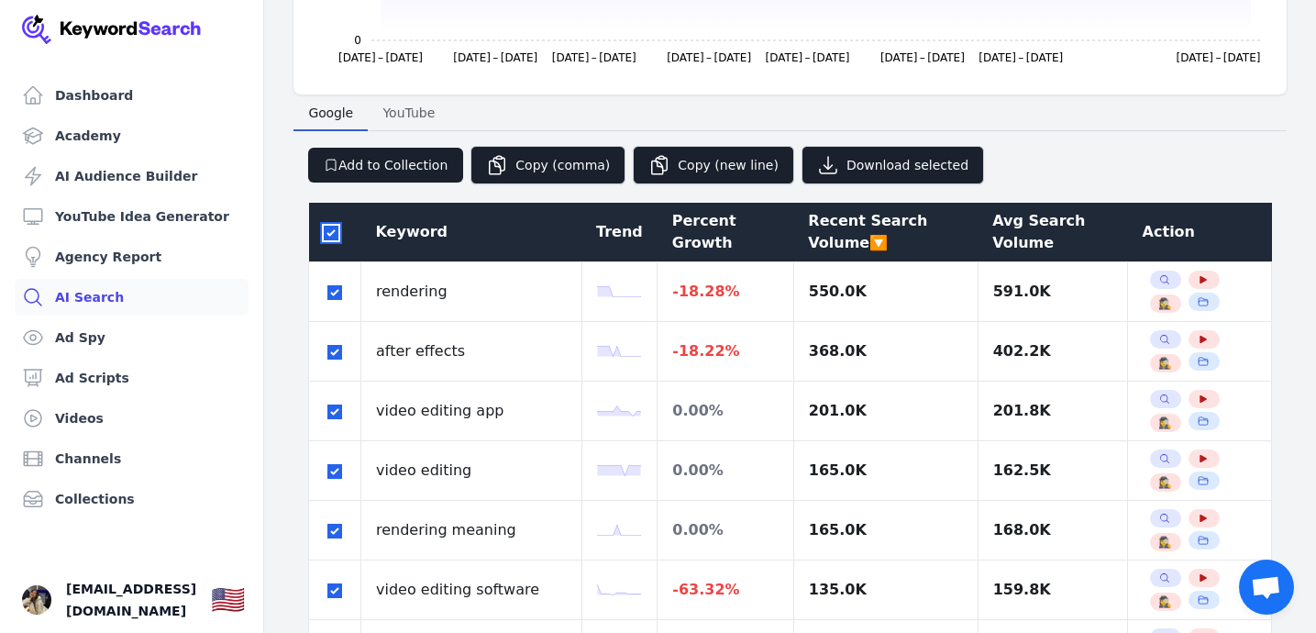
checkbox input "true"
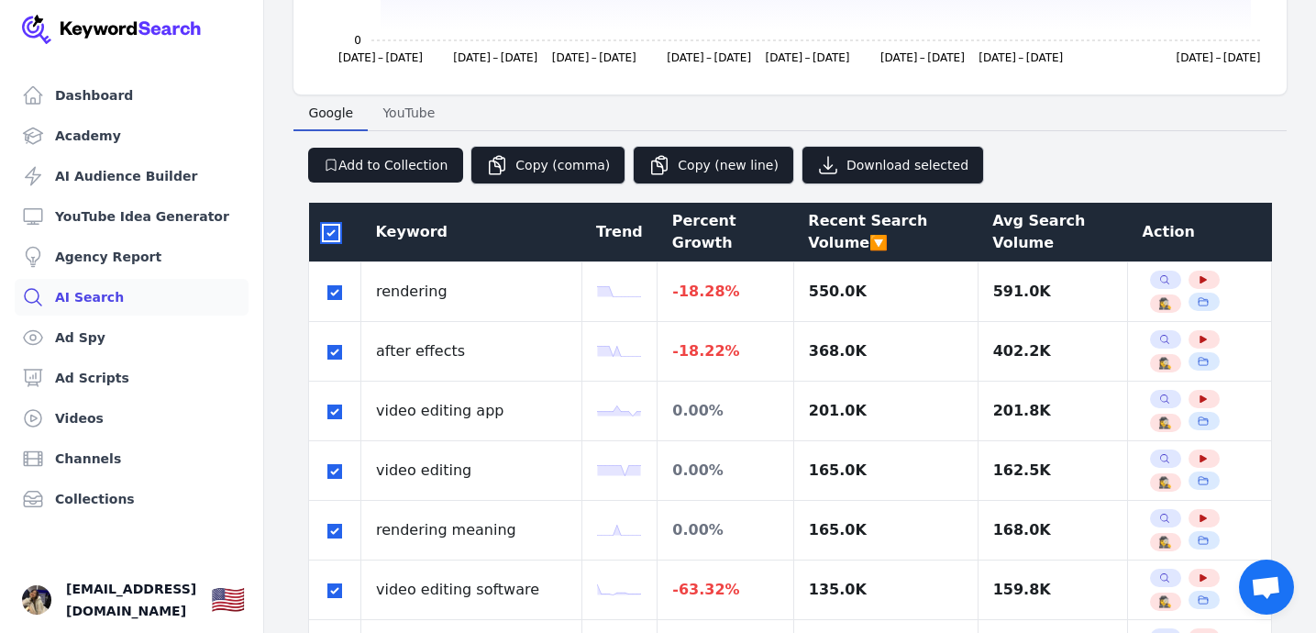
checkbox input "true"
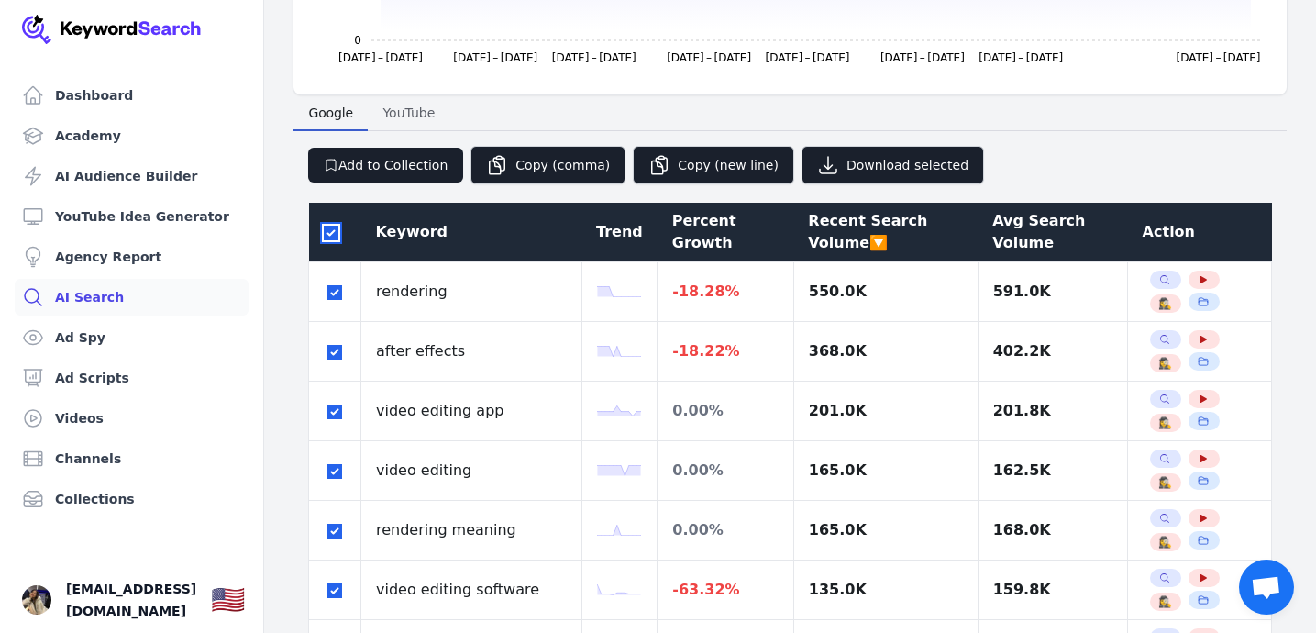
checkbox input "true"
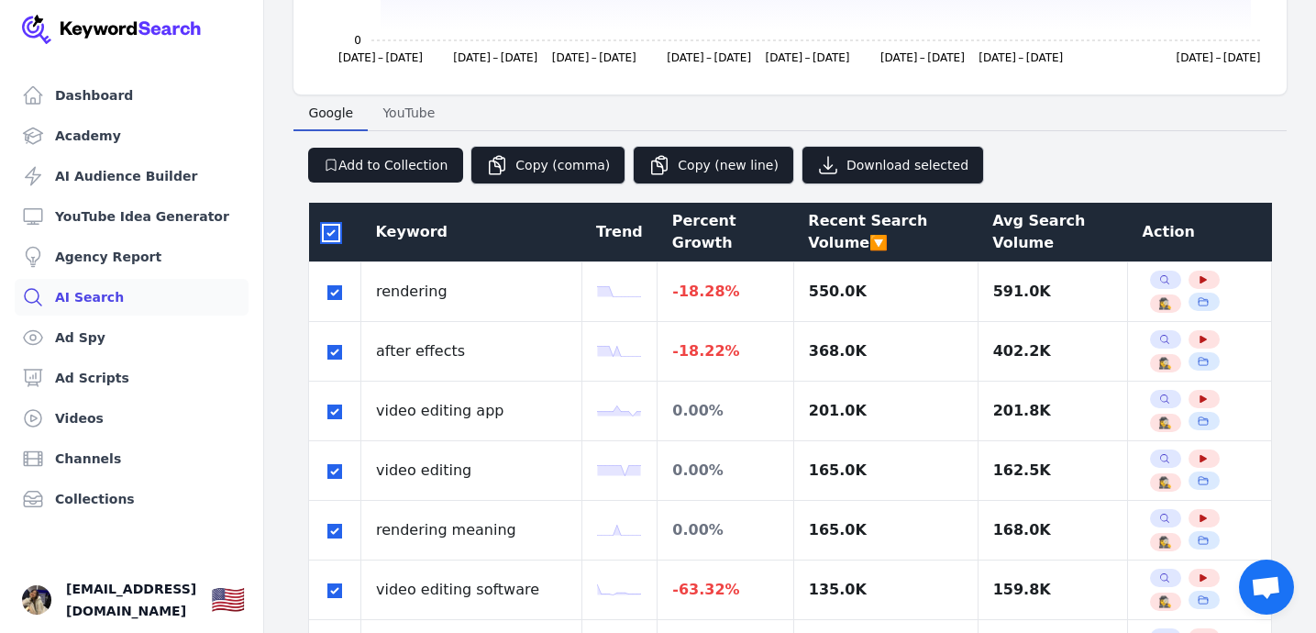
checkbox input "true"
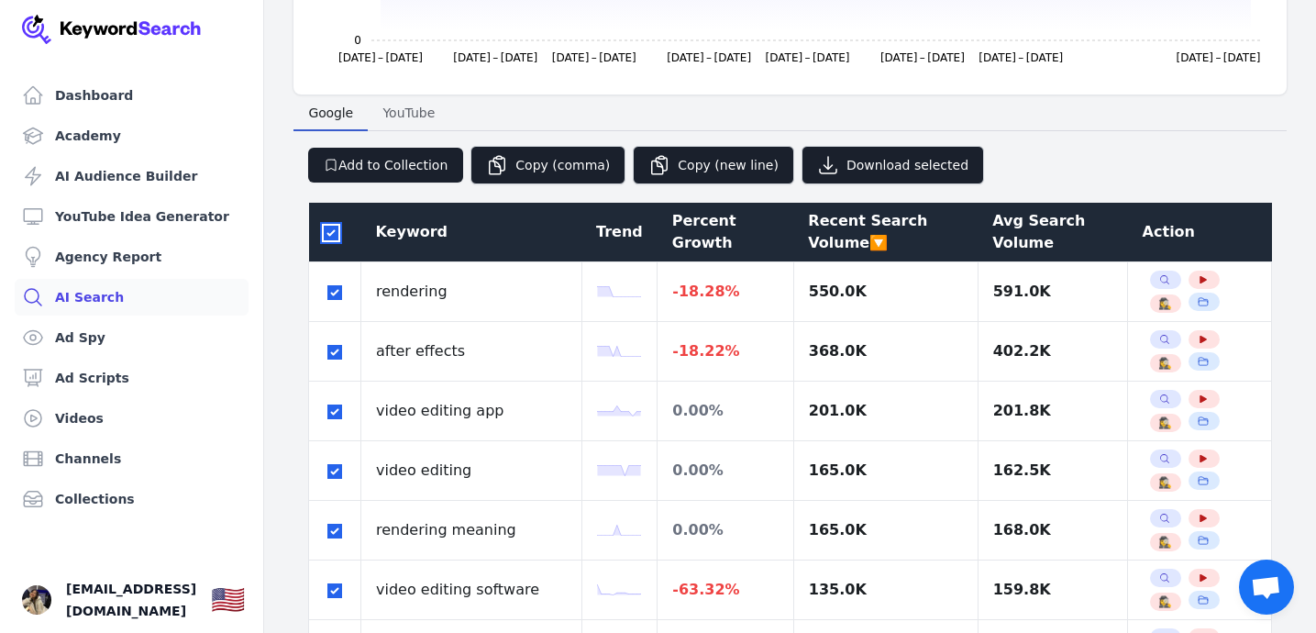
checkbox input "true"
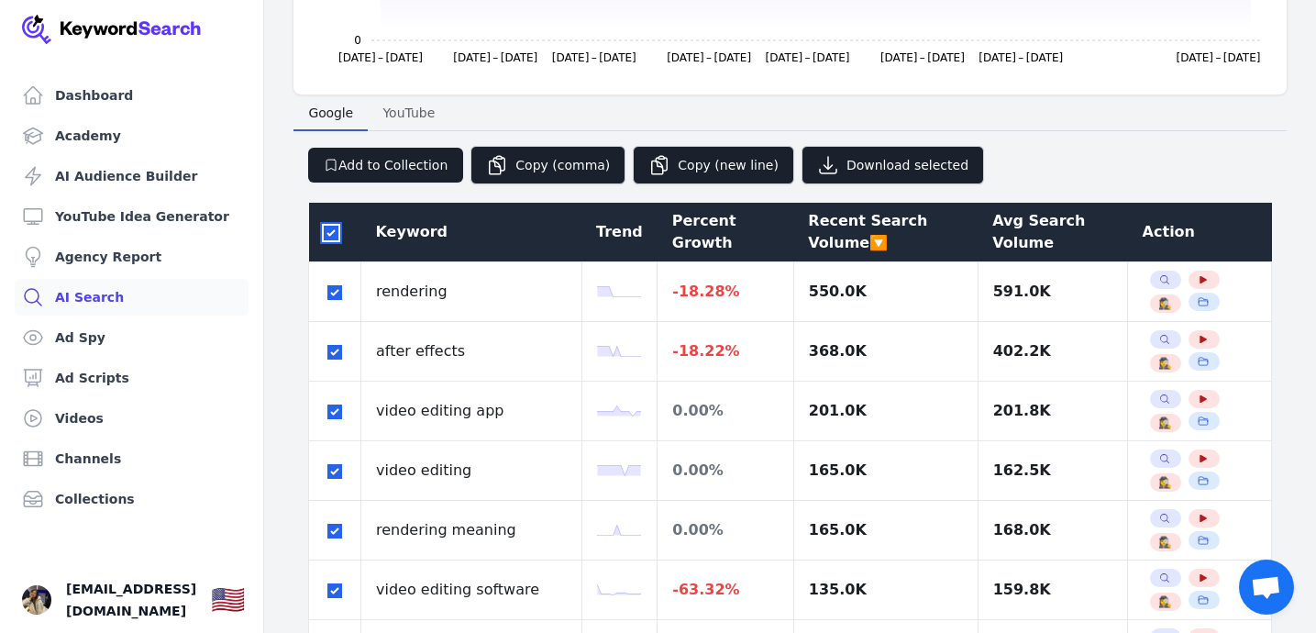
checkbox input "true"
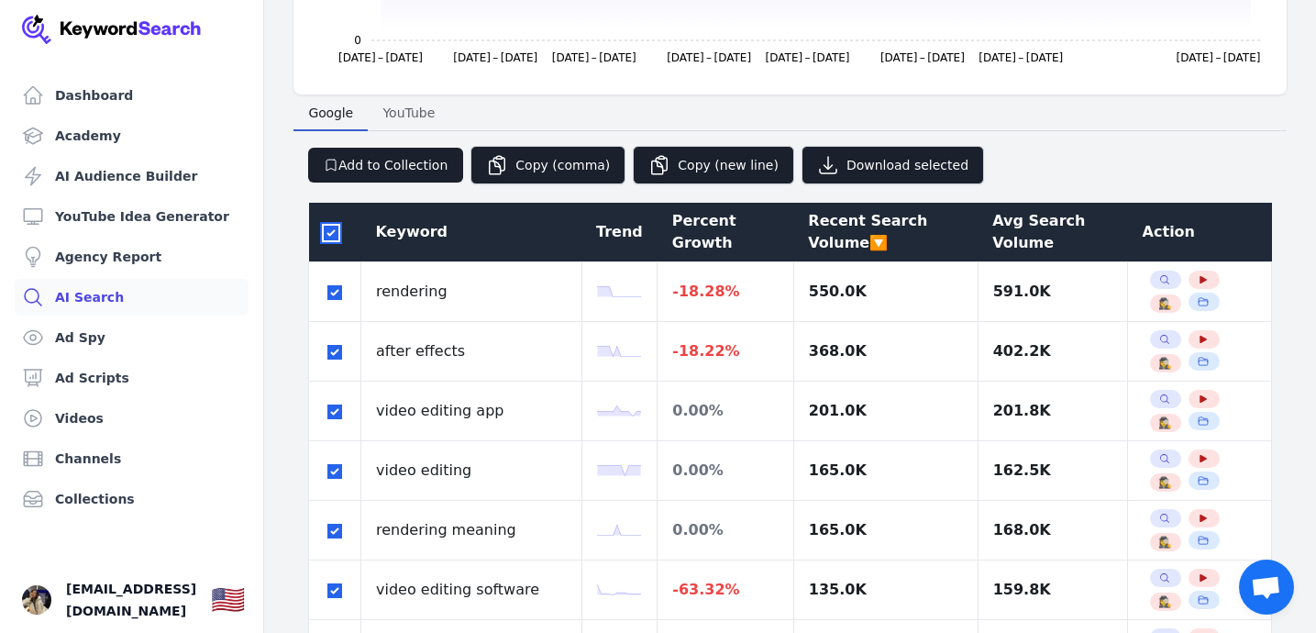
checkbox input "true"
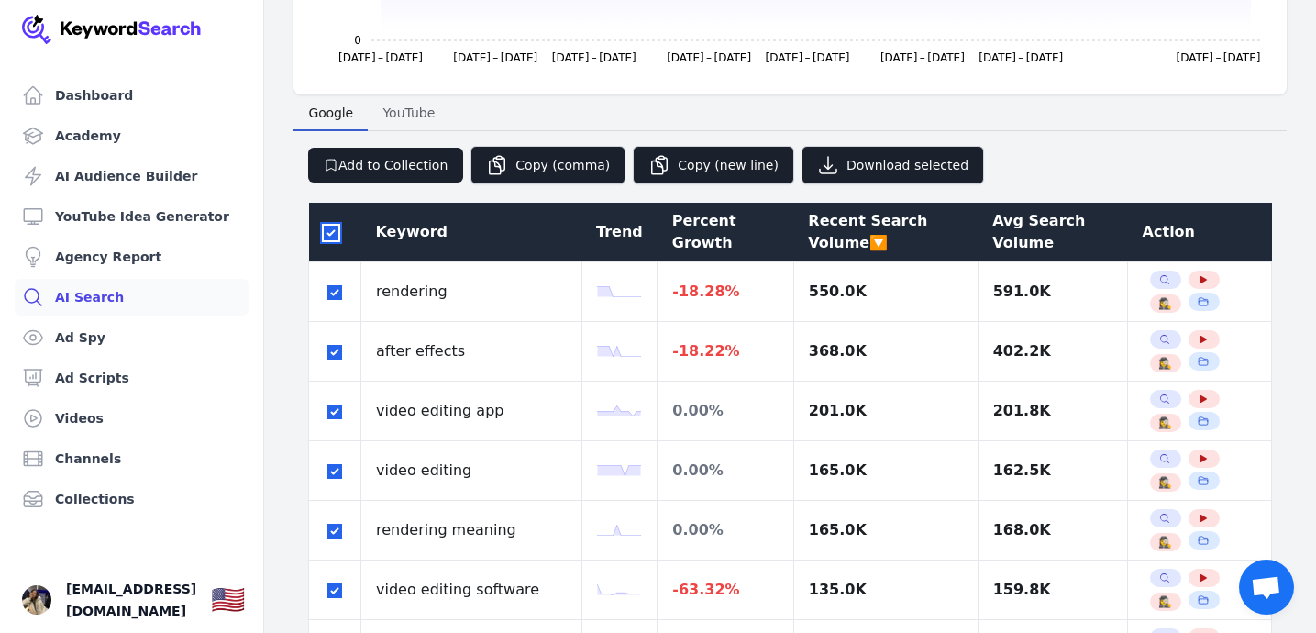
checkbox input "true"
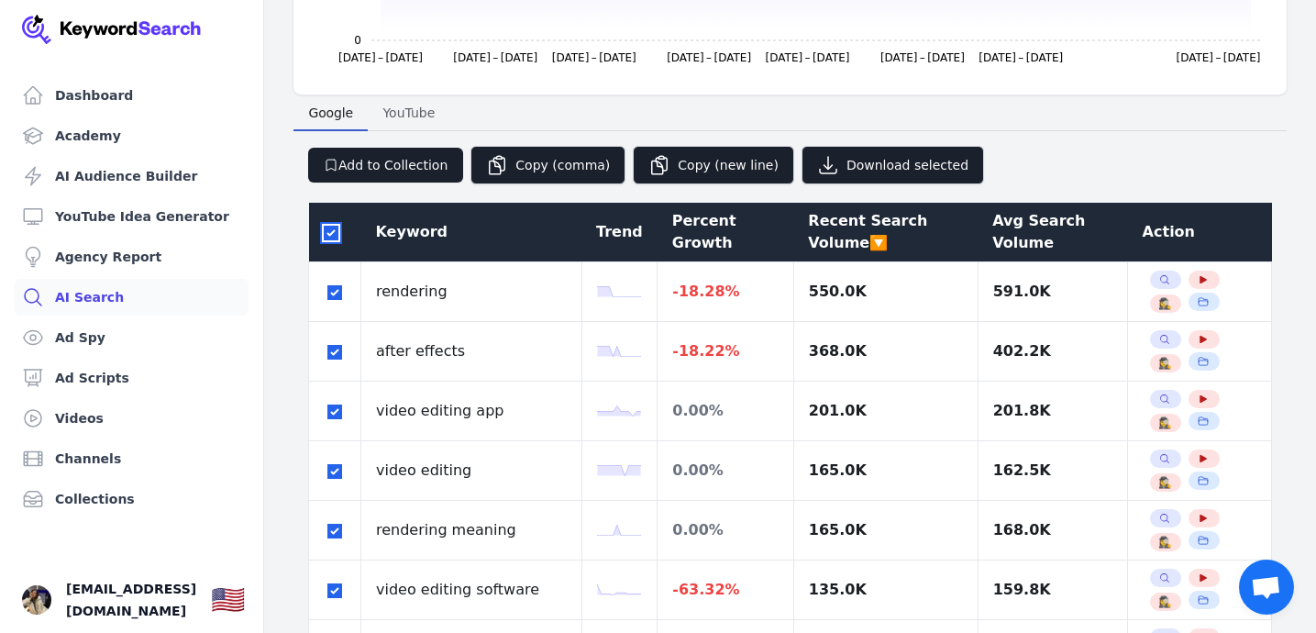
checkbox input "true"
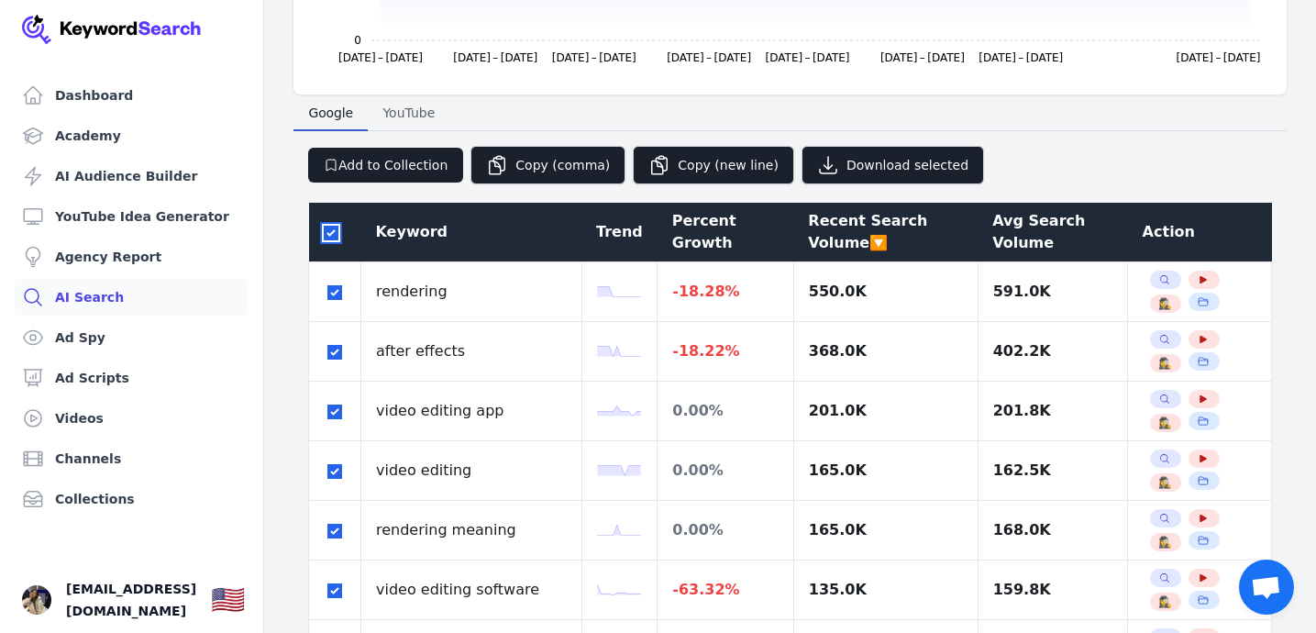
checkbox input "true"
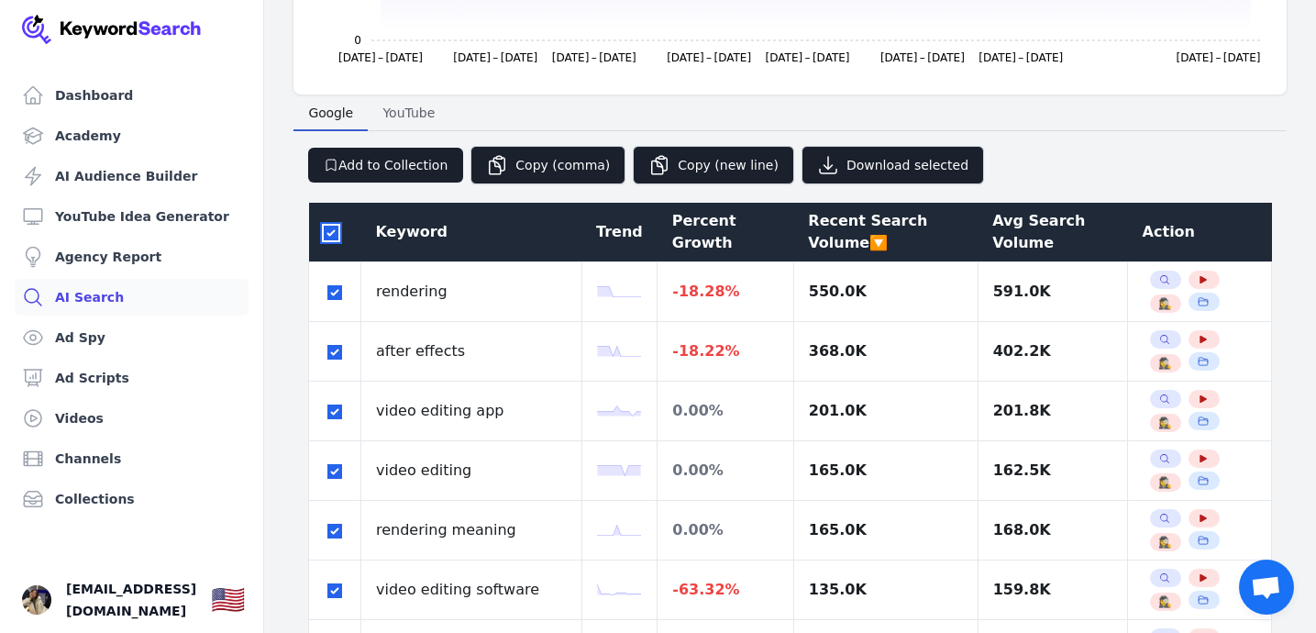
checkbox input "true"
click at [703, 237] on div "Percent Growth" at bounding box center [725, 232] width 107 height 44
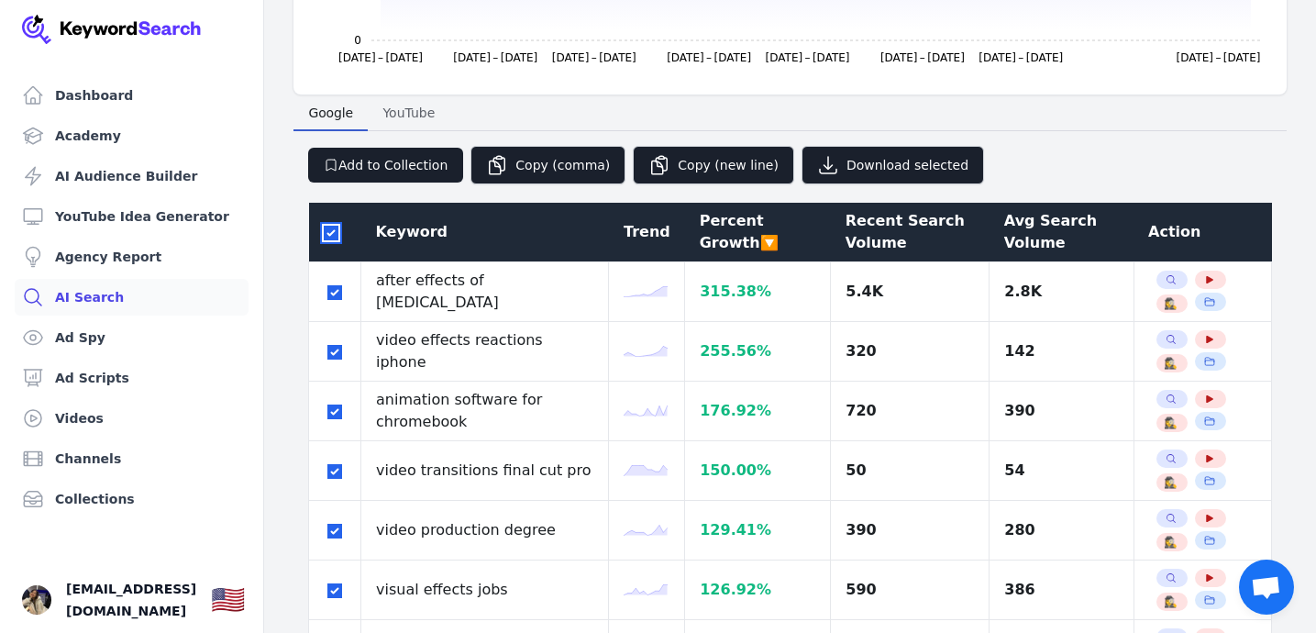
click at [334, 231] on input "checkbox" at bounding box center [331, 233] width 15 height 15
checkbox input "false"
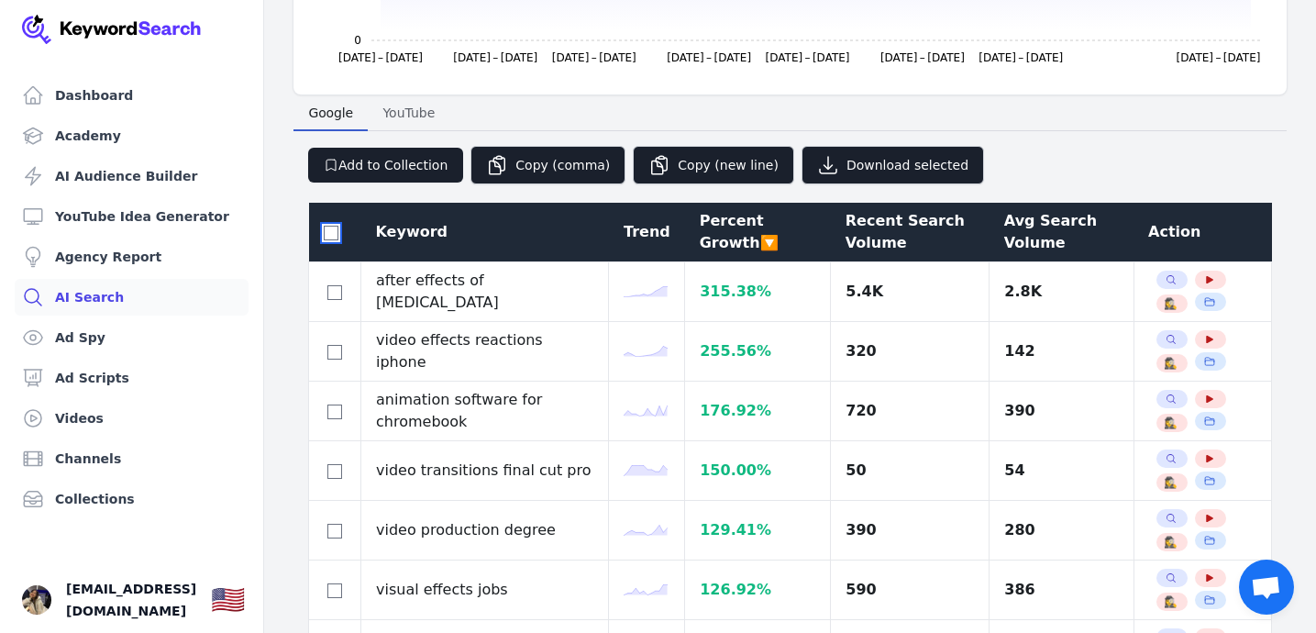
checkbox input "false"
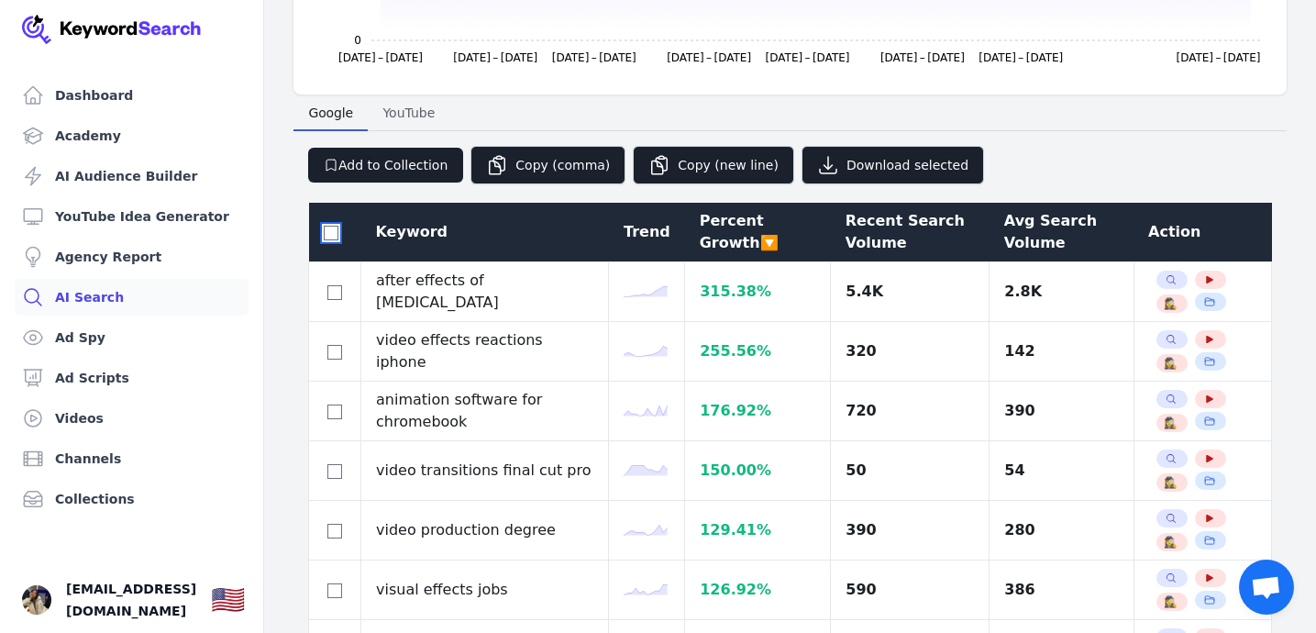
checkbox input "false"
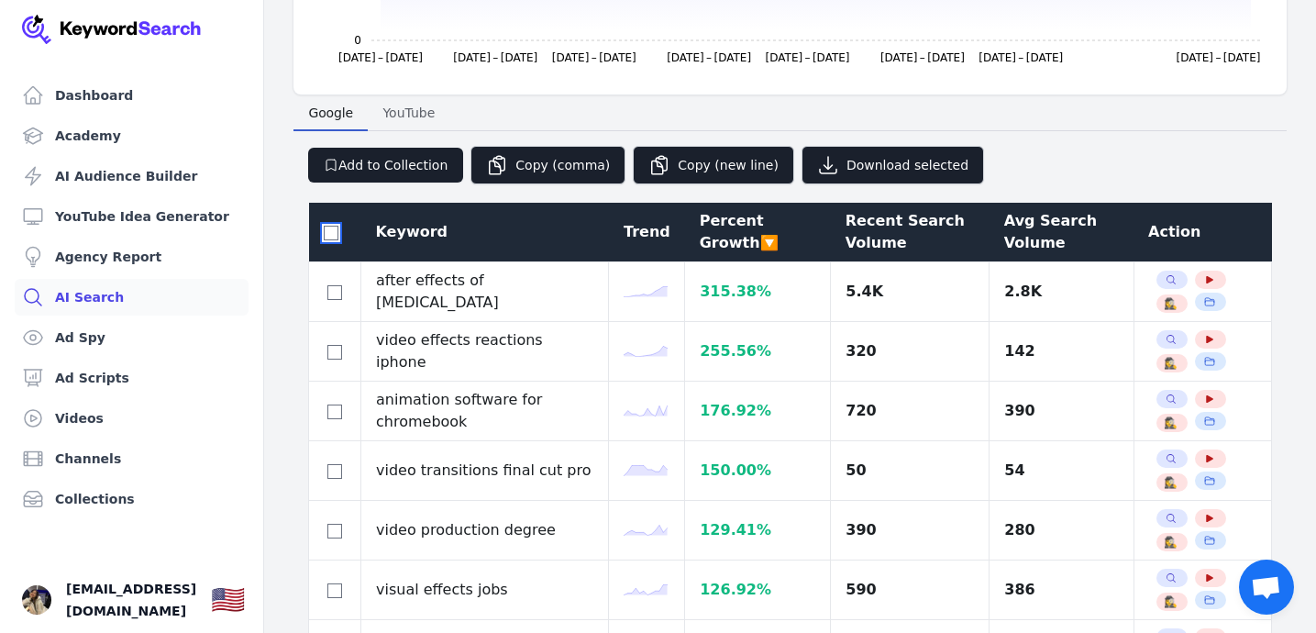
checkbox input "false"
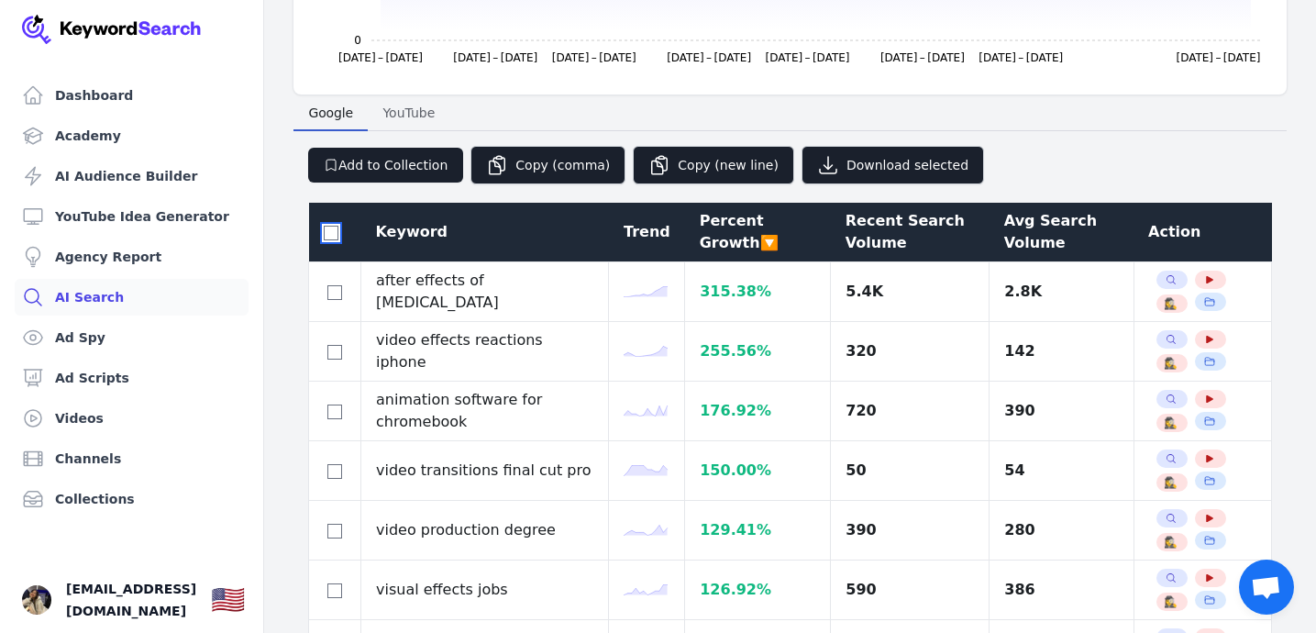
checkbox input "false"
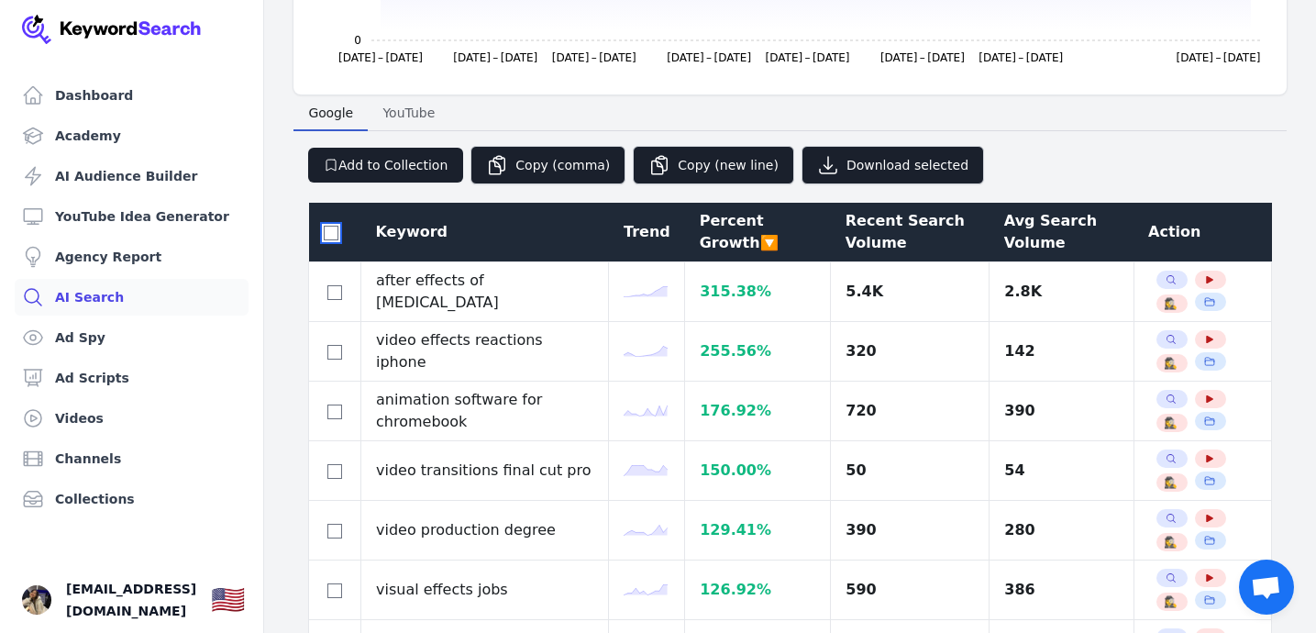
checkbox input "false"
click at [889, 228] on div "Recent Search Volume" at bounding box center [909, 232] width 129 height 44
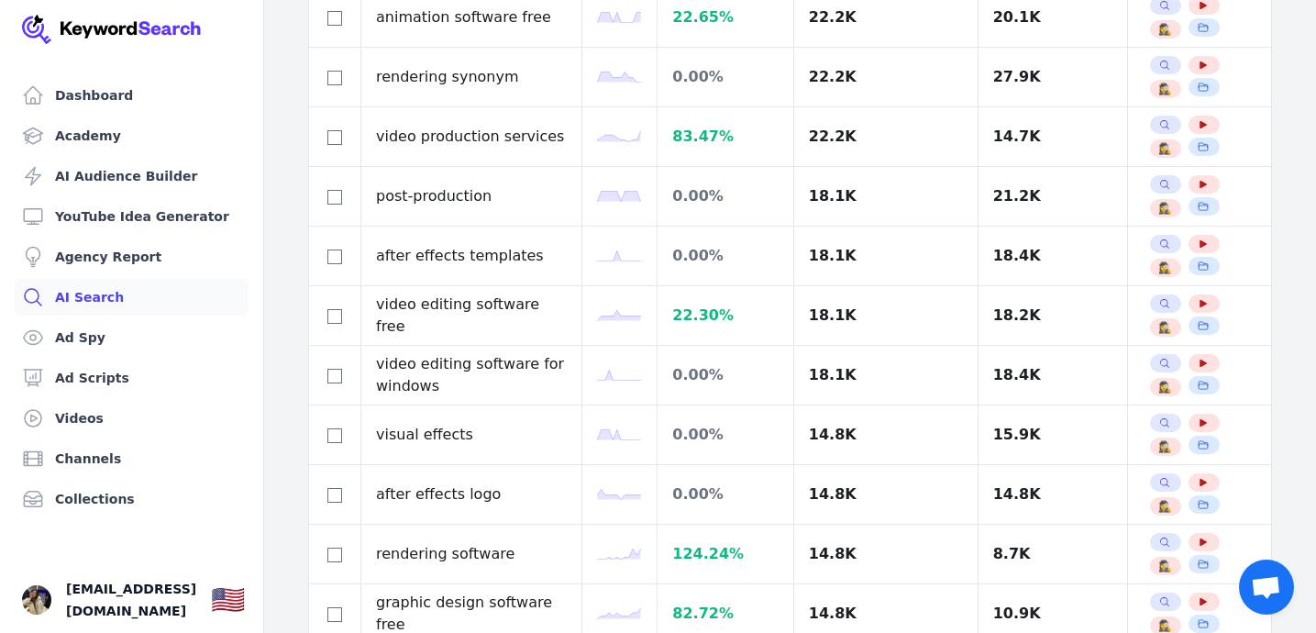
scroll to position [3059, 0]
